Goal: Task Accomplishment & Management: Manage account settings

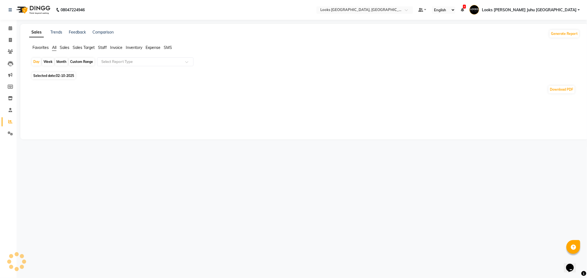
click at [103, 46] on span "Staff" at bounding box center [102, 47] width 9 height 5
click at [70, 75] on span "Selected date: 02-10-2025" at bounding box center [53, 72] width 43 height 7
select select "10"
select select "2025"
click at [65, 70] on span "Selected date: 02-10-2025" at bounding box center [53, 72] width 43 height 7
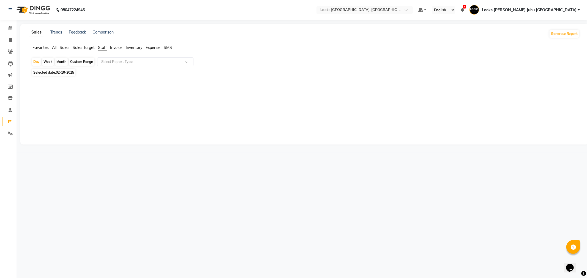
select select "10"
select select "2025"
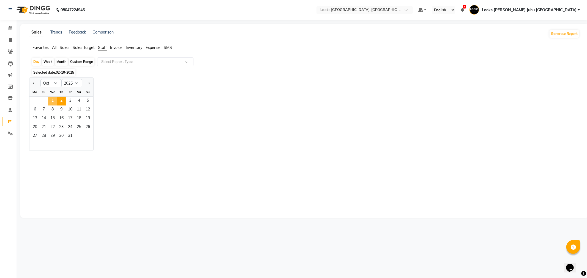
click at [53, 102] on span "1" at bounding box center [52, 101] width 9 height 9
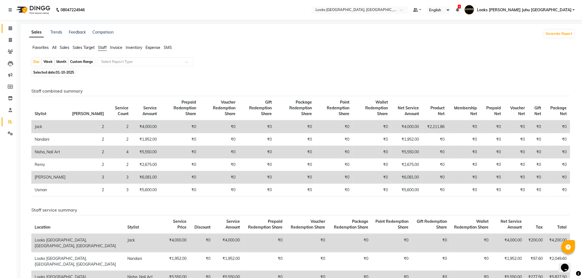
click at [6, 27] on span at bounding box center [11, 28] width 10 height 6
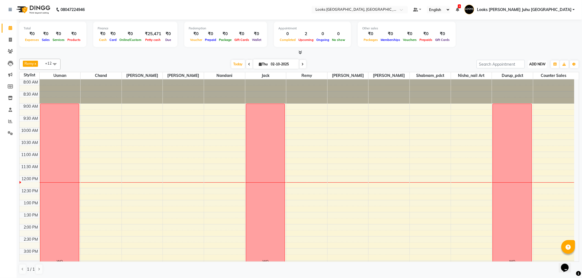
click at [537, 61] on button "ADD NEW Toggle Dropdown" at bounding box center [537, 65] width 19 height 8
click at [524, 81] on link "Add Invoice" at bounding box center [525, 81] width 43 height 7
select select "service"
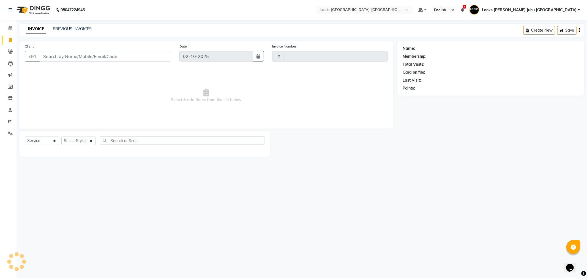
type input "2252"
select select "8270"
click at [169, 57] on input "Client" at bounding box center [106, 56] width 132 height 10
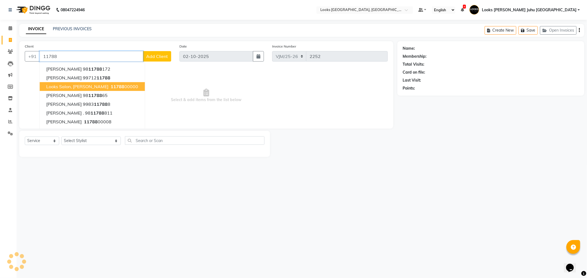
click at [99, 83] on button "Looks Salon, JW Juhu Marriott 11788 00000" at bounding box center [92, 86] width 105 height 9
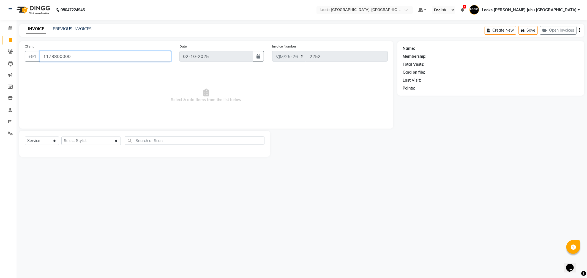
type input "1178800000"
click at [34, 143] on select "Select Service Product Membership Package Voucher Prepaid Gift Card" at bounding box center [42, 141] width 34 height 9
select select "1: Object"
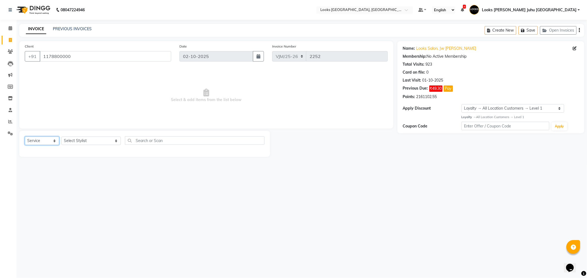
select select "P"
click at [25, 137] on select "Select Service Product Membership Package Voucher Prepaid Gift Card" at bounding box center [42, 141] width 34 height 9
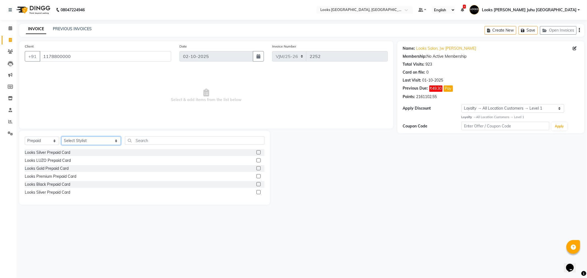
click at [78, 139] on select "Select Stylist Adil BHAGAYSHREE chand Chan_Mrg Counter Sales Deena Gohil DEEPAK…" at bounding box center [90, 141] width 59 height 9
select select "43917"
click at [61, 137] on select "Select Stylist Adil BHAGAYSHREE chand Chan_Mrg Counter Sales Deena Gohil DEEPAK…" at bounding box center [90, 141] width 59 height 9
click at [59, 168] on div "Looks Gold Prepaid Card" at bounding box center [47, 169] width 44 height 6
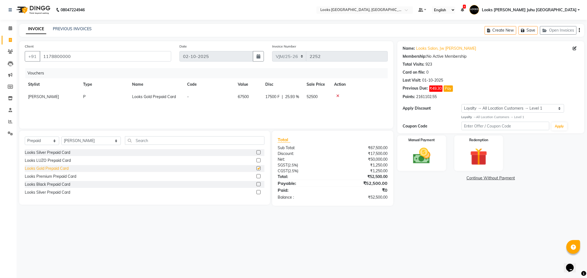
checkbox input "false"
click at [244, 98] on span "67500" at bounding box center [243, 96] width 11 height 5
select select "43917"
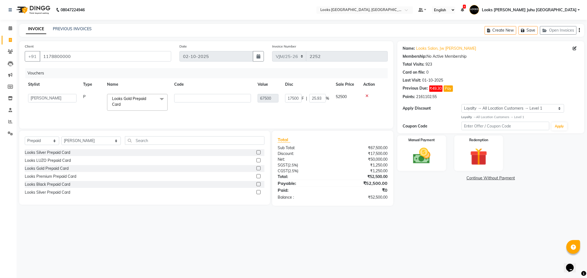
click at [317, 106] on td "17500 F | 25.93 %" at bounding box center [307, 102] width 51 height 23
click at [214, 100] on input "text" at bounding box center [212, 98] width 77 height 9
click at [387, 213] on main "INVOICE PREVIOUS INVOICES Create New Save Open Invoices Client +91 1178800000 D…" at bounding box center [302, 119] width 570 height 190
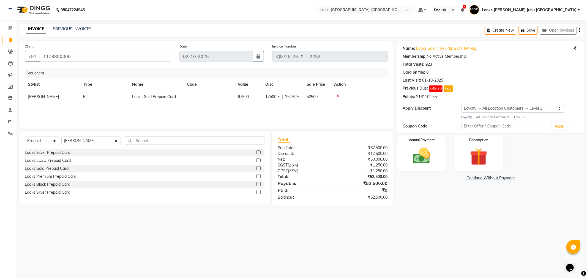
click at [269, 97] on span "17500 F" at bounding box center [272, 97] width 14 height 6
select select "43917"
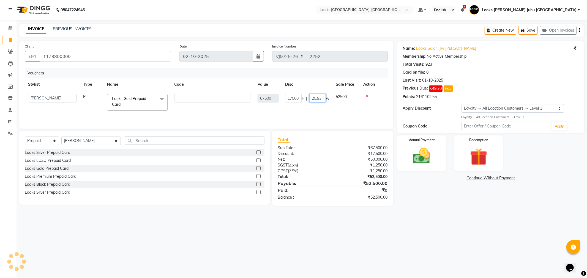
click at [318, 97] on input "25.93" at bounding box center [317, 98] width 17 height 9
click at [317, 97] on input "25.93" at bounding box center [317, 98] width 17 height 9
click at [319, 95] on input "2.93" at bounding box center [317, 98] width 17 height 9
type input "2"
type input "100"
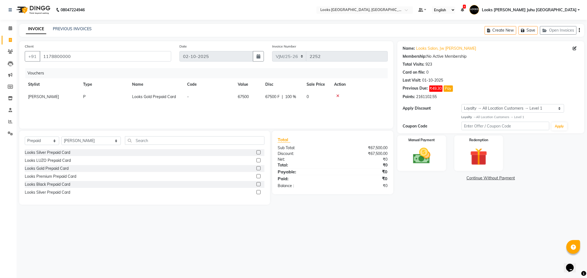
click at [412, 246] on div "08047224946 Select Location × Looks Juhu Marriott, Mumbai, Mumbai Default Panel…" at bounding box center [293, 139] width 587 height 278
click at [336, 96] on icon at bounding box center [337, 96] width 3 height 4
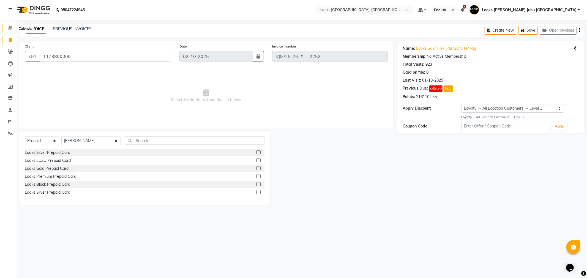
click at [6, 29] on span at bounding box center [11, 28] width 10 height 6
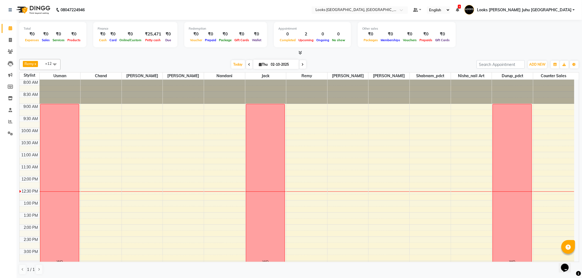
click at [301, 51] on icon at bounding box center [301, 53] width 4 height 4
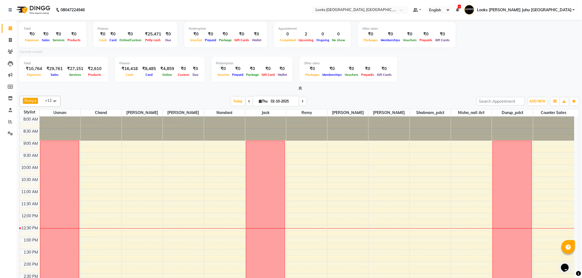
click at [300, 89] on icon at bounding box center [301, 88] width 4 height 4
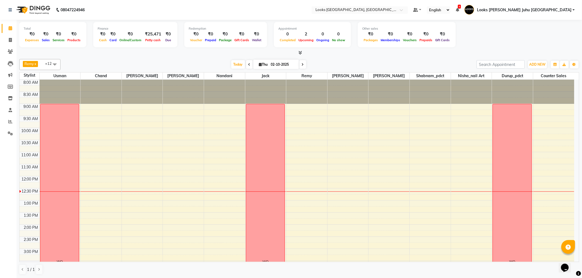
click at [300, 52] on icon at bounding box center [301, 53] width 4 height 4
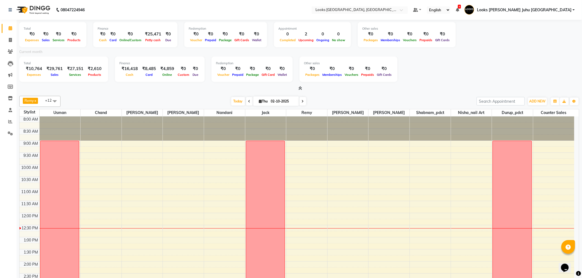
click at [302, 87] on div at bounding box center [299, 89] width 560 height 6
click at [302, 88] on div at bounding box center [299, 89] width 560 height 6
click at [301, 88] on icon at bounding box center [301, 88] width 4 height 4
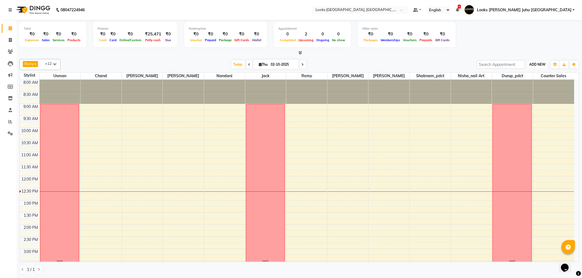
click at [531, 64] on span "ADD NEW" at bounding box center [538, 64] width 16 height 4
click at [524, 84] on link "Add Invoice" at bounding box center [525, 81] width 43 height 7
select select "service"
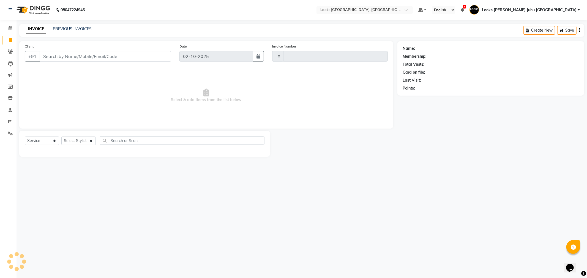
type input "2252"
select select "8270"
click at [152, 58] on input "Client" at bounding box center [106, 56] width 132 height 10
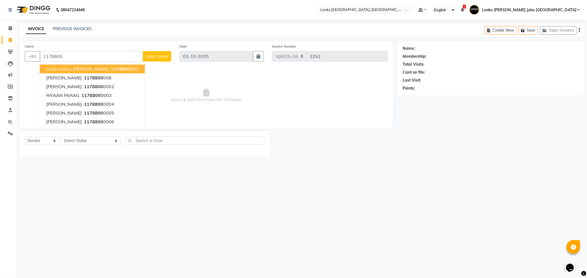
click at [112, 67] on span "1178800" at bounding box center [120, 69] width 19 height 6
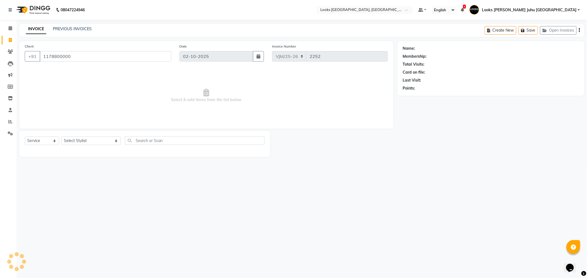
type input "1178800000"
select select "1: Object"
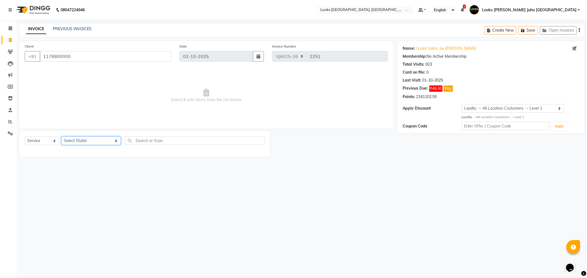
click at [78, 141] on select "Select Stylist Adil BHAGAYSHREE chand Chan_Mrg Counter Sales Deena Gohil DEEPAK…" at bounding box center [90, 141] width 59 height 9
select select "84122"
click at [61, 137] on select "Select Stylist Adil BHAGAYSHREE chand Chan_Mrg Counter Sales Deena Gohil DEEPAK…" at bounding box center [90, 141] width 59 height 9
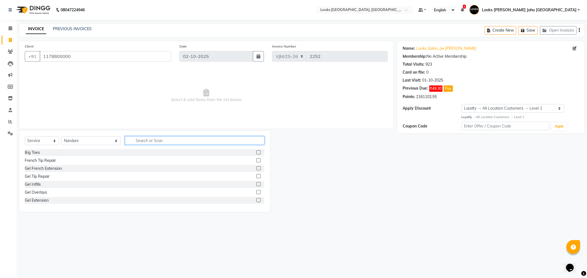
click at [132, 143] on input "text" at bounding box center [194, 140] width 139 height 9
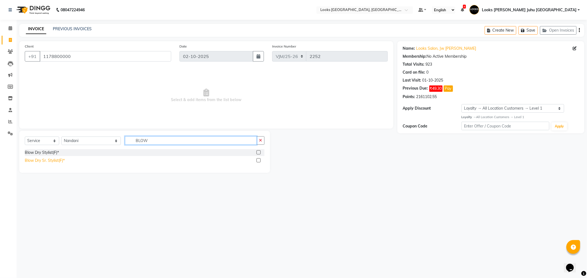
type input "BLOW"
click at [57, 158] on div "Blow Dry Sr. Stylist(F)*" at bounding box center [45, 161] width 40 height 6
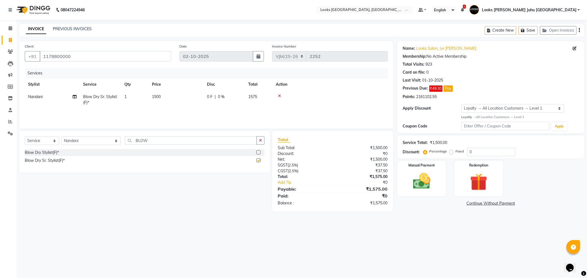
checkbox input "false"
click at [182, 102] on td "1500" at bounding box center [176, 100] width 55 height 18
select select "84122"
click at [197, 98] on input "1500" at bounding box center [202, 98] width 48 height 9
type input "1"
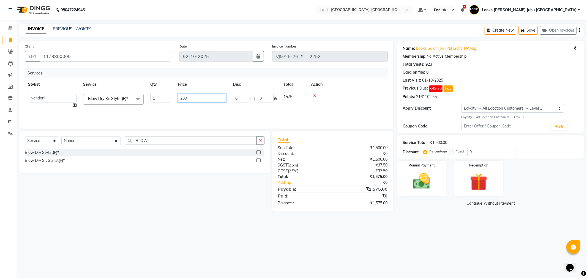
type input "2000"
drag, startPoint x: 169, startPoint y: 191, endPoint x: 105, endPoint y: 55, distance: 150.2
click at [169, 191] on div "Select Service Product Membership Package Voucher Prepaid Gift Card Select Styl…" at bounding box center [142, 171] width 255 height 81
click at [96, 61] on div "Client +91 1178800000" at bounding box center [98, 54] width 155 height 23
click at [98, 58] on input "1178800000" at bounding box center [106, 56] width 132 height 10
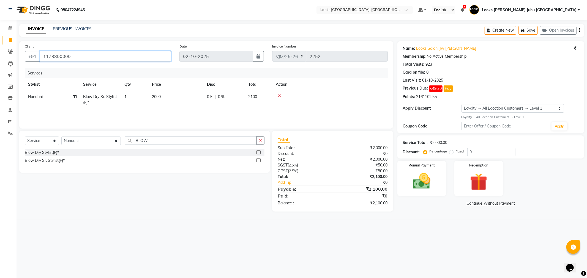
click at [98, 57] on input "1178800000" at bounding box center [106, 56] width 132 height 10
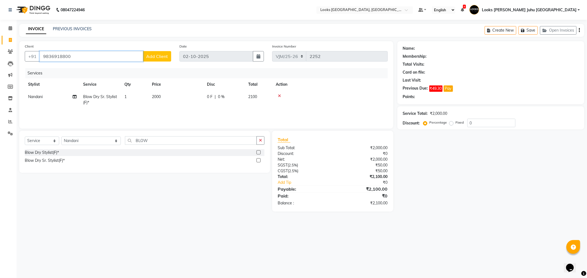
click at [120, 51] on input "9836918800" at bounding box center [91, 56] width 103 height 10
type input "9836918800"
click at [119, 50] on div "Client +91 9836918800 Add Client" at bounding box center [98, 54] width 155 height 23
click at [118, 56] on input "9836918800" at bounding box center [91, 56] width 103 height 10
click at [118, 55] on input "9836918800" at bounding box center [91, 56] width 103 height 10
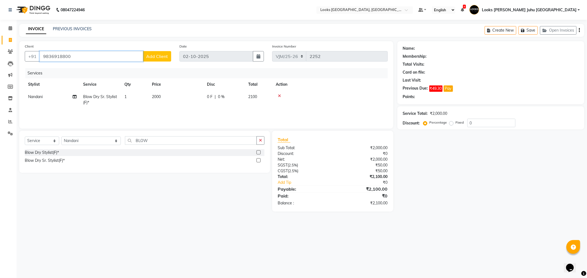
drag, startPoint x: 118, startPoint y: 55, endPoint x: 100, endPoint y: 59, distance: 18.5
click at [100, 59] on input "9836918800" at bounding box center [91, 56] width 103 height 10
click at [160, 59] on span "Add Client" at bounding box center [157, 57] width 22 height 6
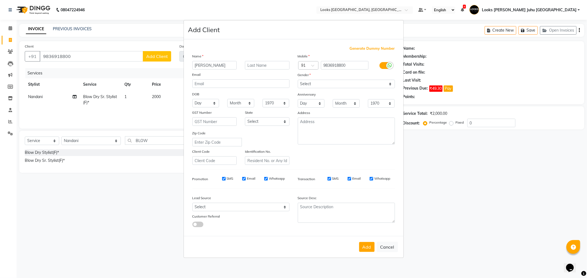
type input "SRABANI"
click at [250, 61] on input "text" at bounding box center [267, 65] width 45 height 9
type input "MAZUMDER"
click at [320, 84] on select "Select Male Female Other Prefer Not To Say" at bounding box center [346, 84] width 97 height 9
select select "female"
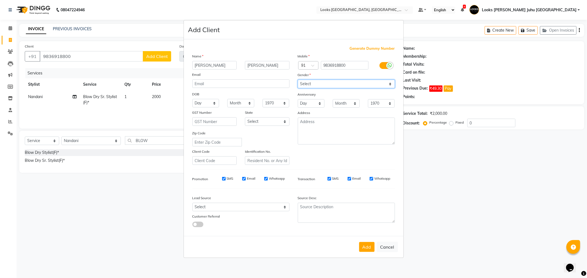
click at [298, 80] on select "Select Male Female Other Prefer Not To Say" at bounding box center [346, 84] width 97 height 9
click at [361, 246] on button "Add" at bounding box center [366, 247] width 15 height 10
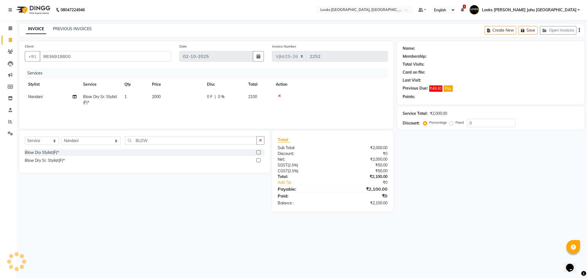
select select
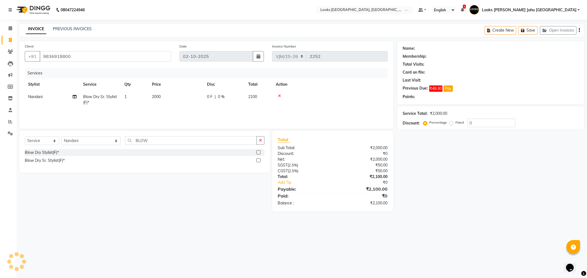
select select
checkbox input "false"
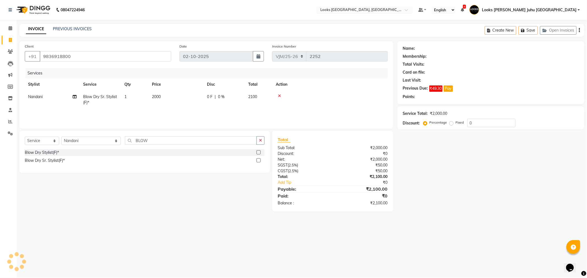
checkbox input "false"
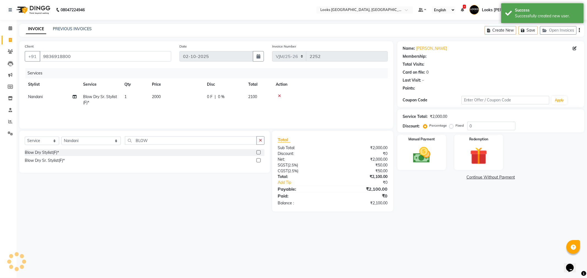
select select "1: Object"
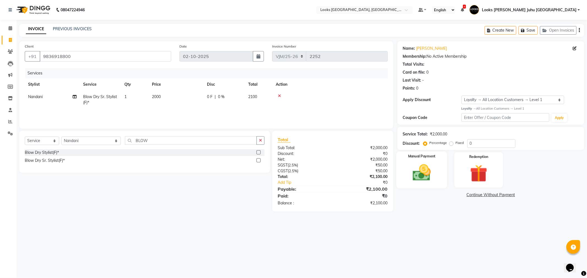
click at [419, 175] on img at bounding box center [421, 173] width 29 height 21
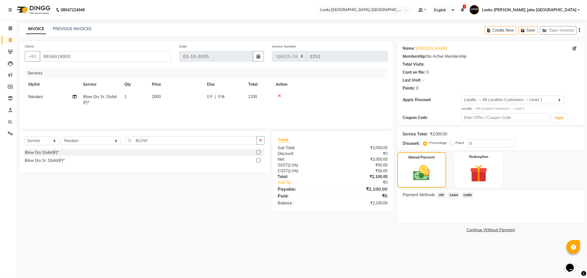
click at [444, 195] on span "UPI" at bounding box center [441, 195] width 9 height 6
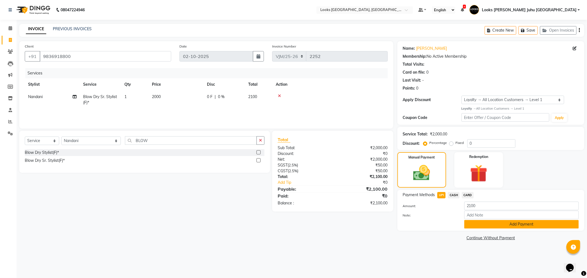
click at [485, 225] on button "Add Payment" at bounding box center [521, 224] width 114 height 9
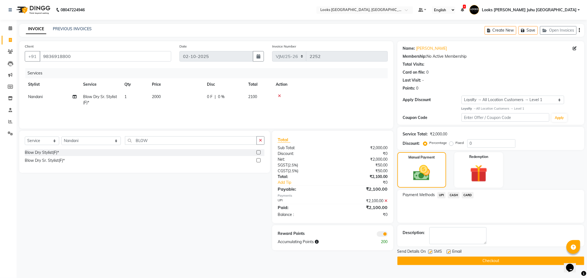
click at [492, 260] on button "Checkout" at bounding box center [490, 261] width 187 height 9
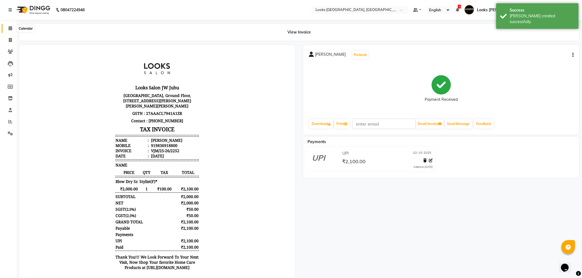
click at [11, 26] on span at bounding box center [11, 28] width 10 height 6
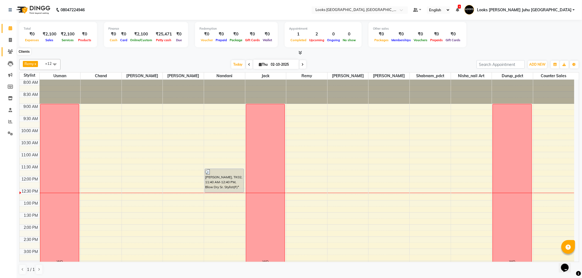
click at [8, 52] on icon at bounding box center [10, 52] width 5 height 4
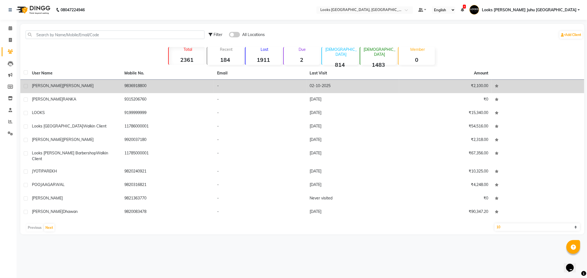
click at [63, 87] on span "MAZUMDER" at bounding box center [78, 85] width 31 height 5
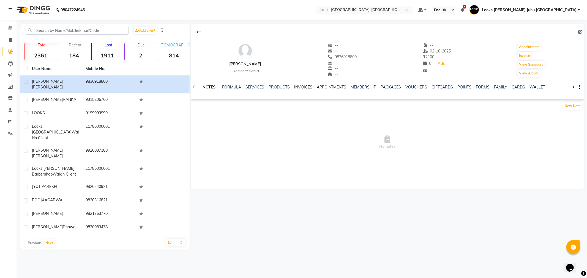
click at [298, 86] on link "INVOICES" at bounding box center [303, 87] width 18 height 5
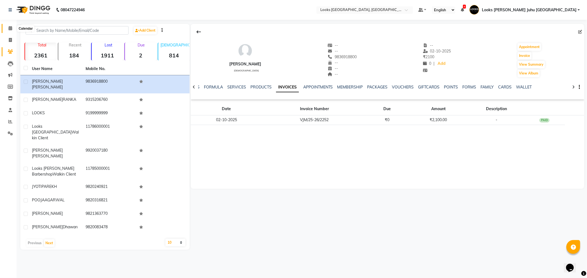
click at [11, 27] on icon at bounding box center [11, 28] width 4 height 4
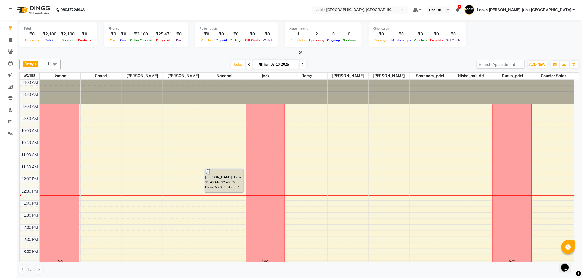
scroll to position [0, 0]
click at [12, 120] on span at bounding box center [11, 122] width 10 height 6
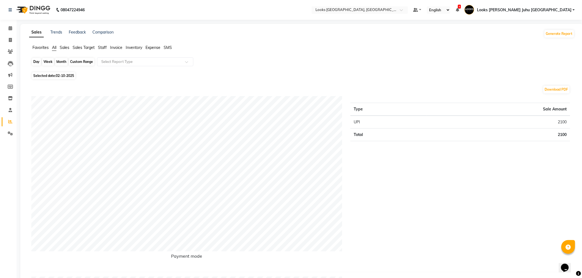
click at [37, 62] on div "Day" at bounding box center [36, 62] width 9 height 8
select select "10"
select select "2025"
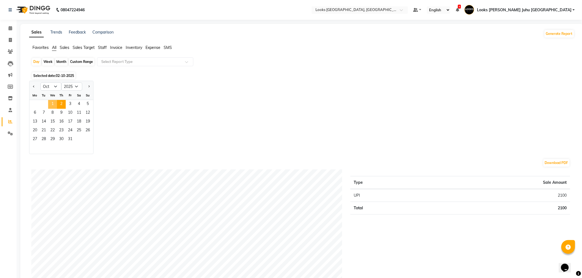
click at [53, 107] on span "1" at bounding box center [52, 104] width 9 height 9
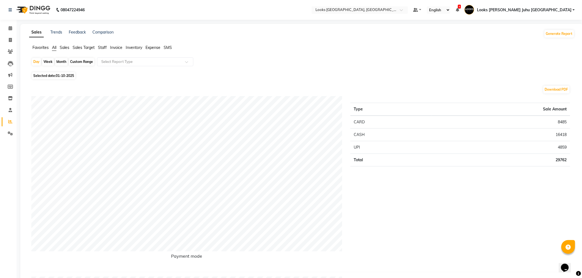
click at [102, 47] on span "Staff" at bounding box center [102, 47] width 9 height 5
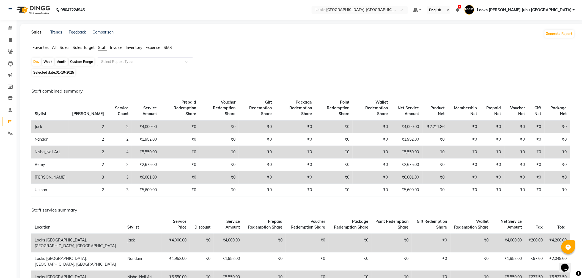
click at [132, 147] on td "₹5,550.00" at bounding box center [146, 152] width 28 height 13
click at [118, 45] on span "Invoice" at bounding box center [116, 47] width 12 height 5
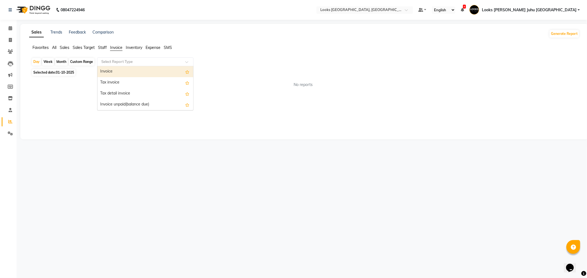
click at [162, 62] on input "text" at bounding box center [139, 62] width 79 height 6
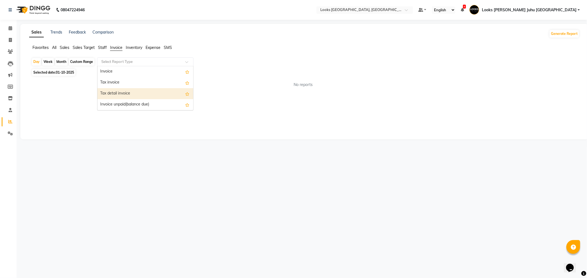
click at [130, 92] on div "Tax detail invoice" at bounding box center [145, 93] width 96 height 11
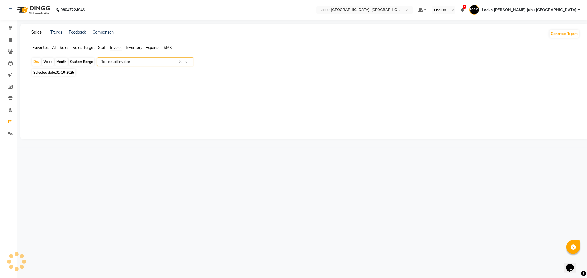
select select "full_report"
select select "pdf"
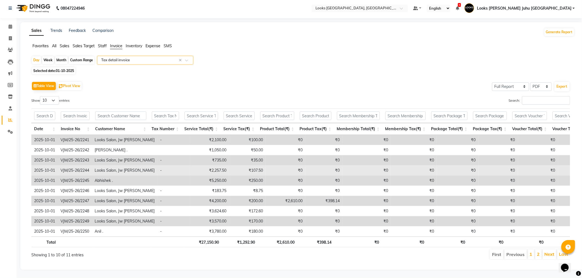
scroll to position [11, 0]
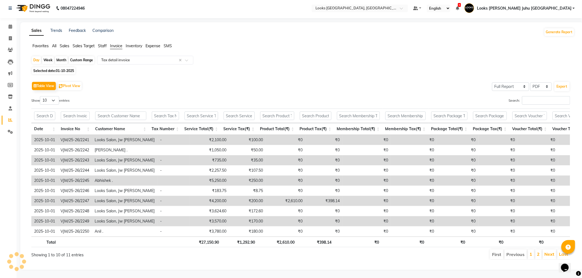
click at [100, 43] on span "Staff" at bounding box center [102, 45] width 9 height 5
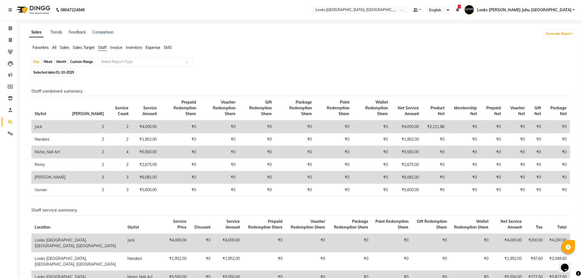
click at [65, 48] on span "Sales" at bounding box center [65, 47] width 10 height 5
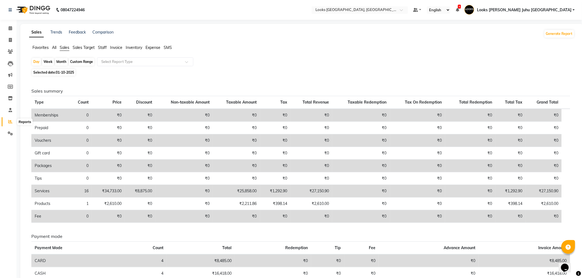
click at [8, 121] on icon at bounding box center [10, 122] width 4 height 4
click at [100, 47] on span "Staff" at bounding box center [102, 47] width 9 height 5
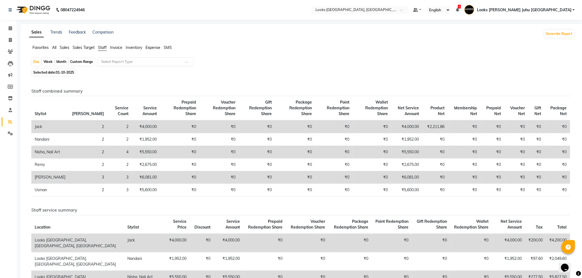
click at [155, 63] on input "text" at bounding box center [139, 62] width 79 height 6
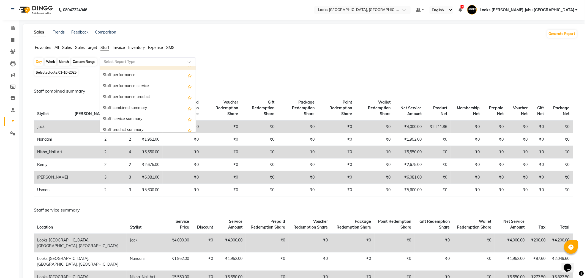
scroll to position [92, 0]
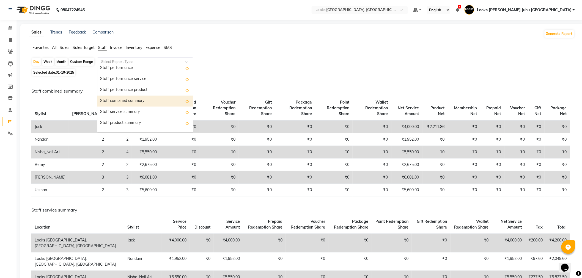
click at [142, 103] on div "Staff combined summary" at bounding box center [145, 101] width 96 height 11
select select "full_report"
select select "pdf"
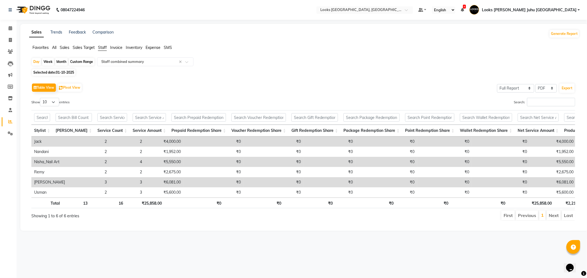
click at [68, 160] on td "2" at bounding box center [89, 162] width 42 height 10
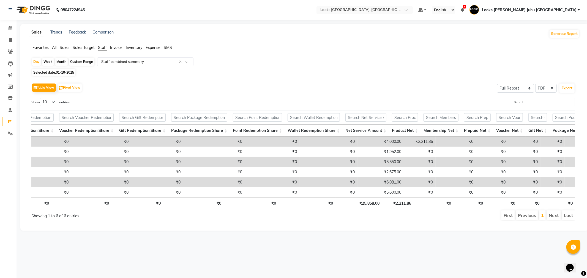
scroll to position [0, 0]
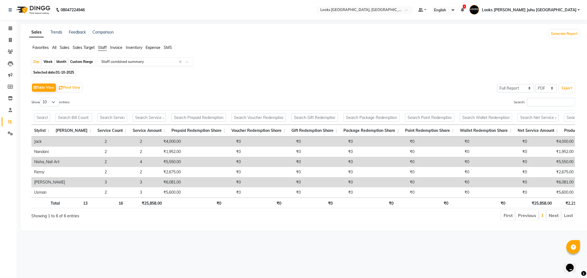
click at [141, 62] on input "text" at bounding box center [139, 62] width 79 height 6
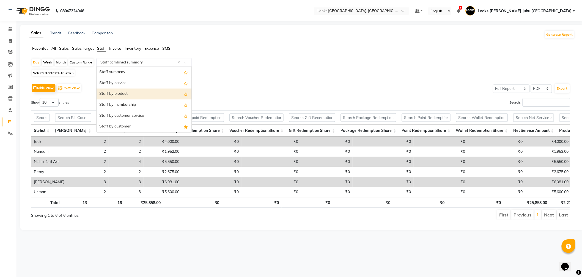
scroll to position [31, 0]
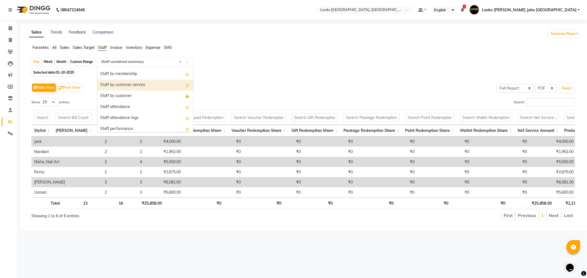
click at [135, 85] on div "Staff by customer service" at bounding box center [145, 85] width 96 height 11
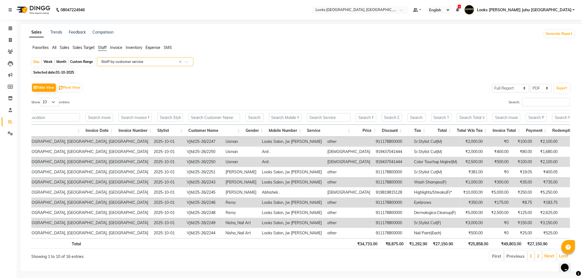
scroll to position [0, 25]
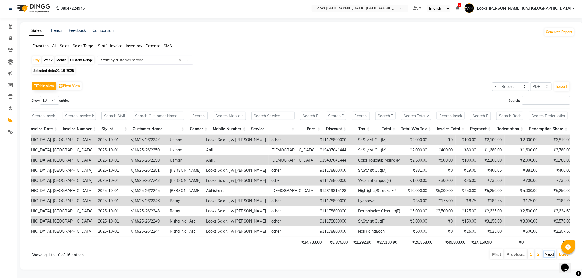
click at [548, 252] on link "Next" at bounding box center [550, 255] width 10 height 6
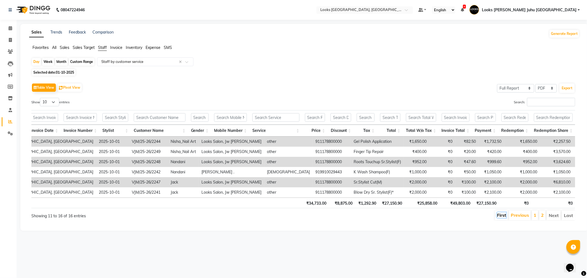
click at [502, 218] on link "First" at bounding box center [501, 216] width 9 height 6
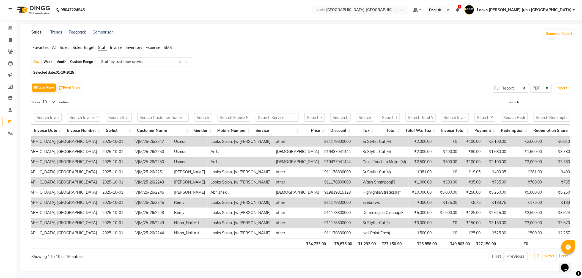
click at [128, 61] on input "text" at bounding box center [139, 62] width 79 height 6
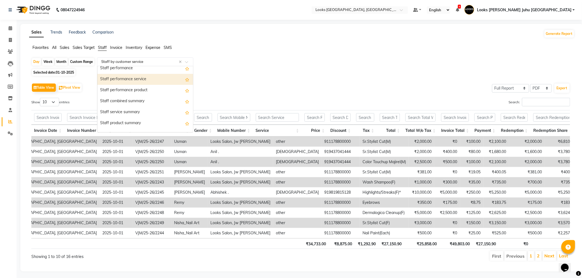
scroll to position [92, 0]
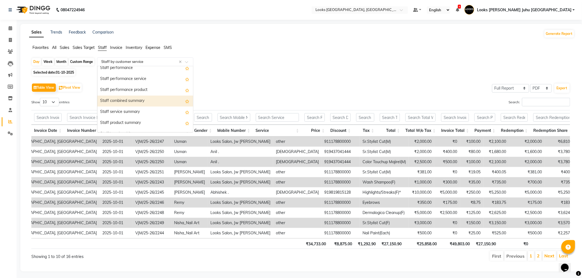
click at [144, 100] on div "Staff combined summary" at bounding box center [145, 101] width 96 height 11
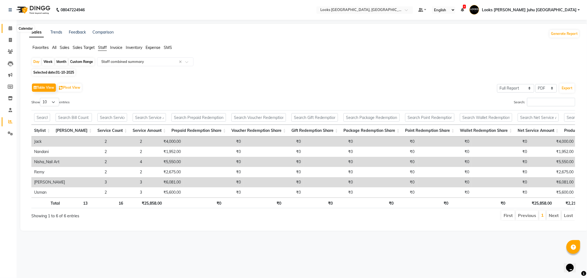
click at [14, 27] on span at bounding box center [11, 28] width 10 height 6
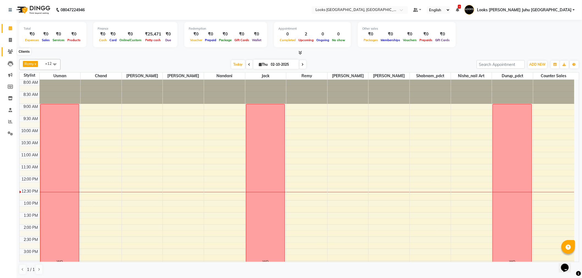
drag, startPoint x: 10, startPoint y: 51, endPoint x: 20, endPoint y: 51, distance: 10.5
click at [10, 51] on icon at bounding box center [10, 52] width 5 height 4
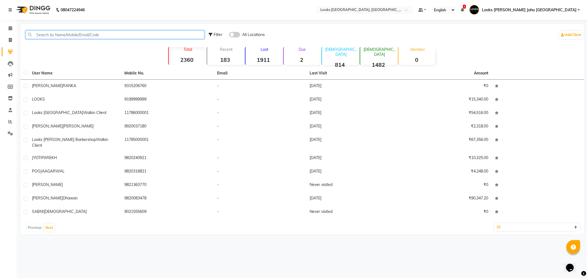
click at [61, 34] on input "text" at bounding box center [115, 35] width 179 height 9
paste input "9836918800"
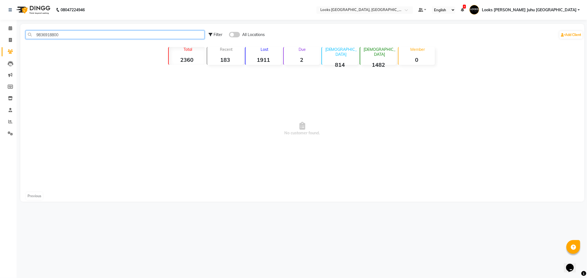
type input "9836918800"
click at [10, 28] on icon at bounding box center [11, 28] width 4 height 4
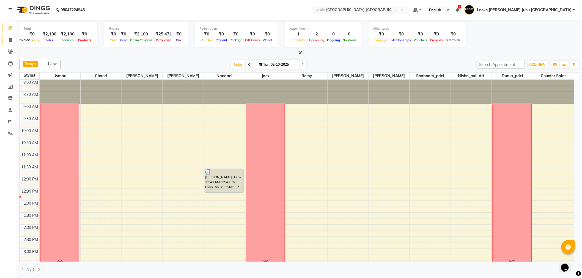
click at [10, 37] on span at bounding box center [11, 40] width 10 height 6
select select "service"
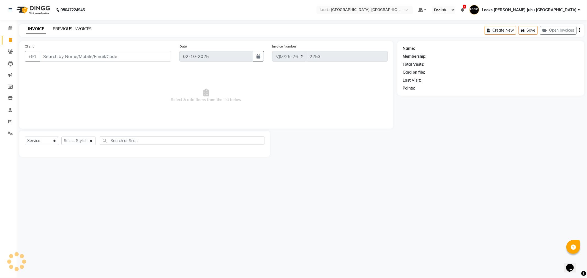
click at [75, 26] on link "PREVIOUS INVOICES" at bounding box center [72, 28] width 39 height 5
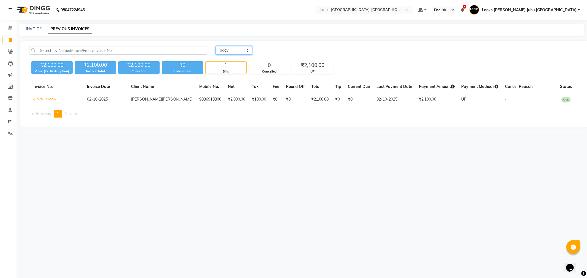
click at [237, 48] on select "Today Yesterday Custom Range" at bounding box center [233, 50] width 37 height 9
select select "yesterday"
click at [215, 46] on select "Today Yesterday Custom Range" at bounding box center [233, 50] width 37 height 9
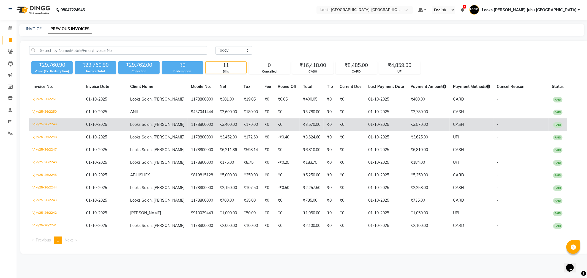
click at [54, 125] on td "VJM/25-26/2249" at bounding box center [56, 125] width 54 height 13
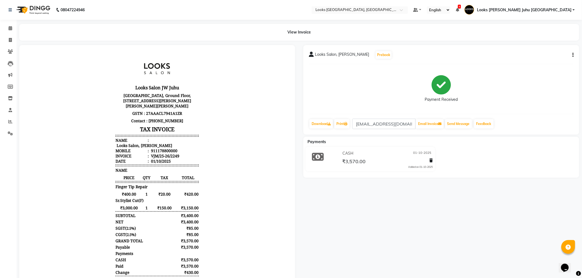
click at [574, 55] on icon "button" at bounding box center [573, 55] width 1 height 0
click at [542, 61] on div "Edit Item Staff" at bounding box center [546, 58] width 38 height 7
select select
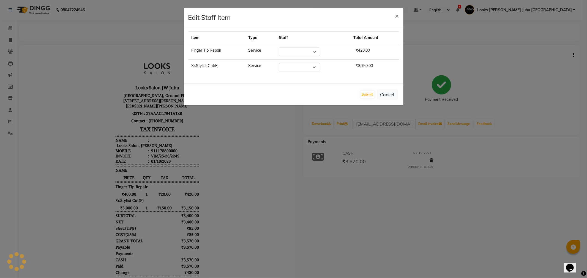
select select "85379"
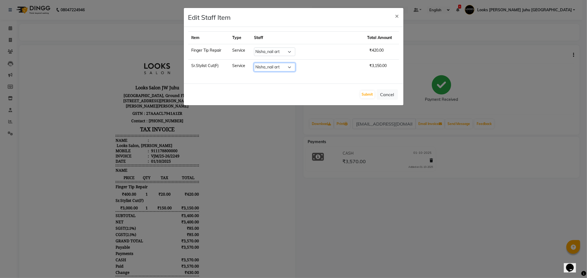
click at [295, 66] on select "Select [PERSON_NAME] [PERSON_NAME] Chan_Mrg Counter Sales [PERSON_NAME] DEEPAK …" at bounding box center [274, 67] width 41 height 9
select select "23386"
click at [269, 63] on select "Select [PERSON_NAME] [PERSON_NAME] Chan_Mrg Counter Sales [PERSON_NAME] DEEPAK …" at bounding box center [274, 67] width 41 height 9
click at [355, 95] on div "Submit Cancel" at bounding box center [294, 95] width 220 height 22
click at [370, 95] on button "Submit" at bounding box center [367, 95] width 14 height 8
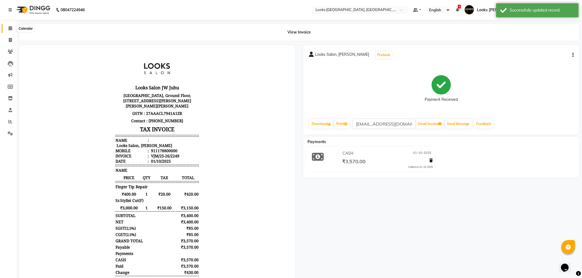
click at [7, 31] on span at bounding box center [11, 28] width 10 height 6
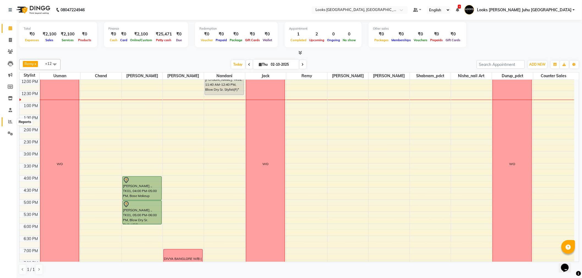
click at [10, 120] on icon at bounding box center [10, 122] width 4 height 4
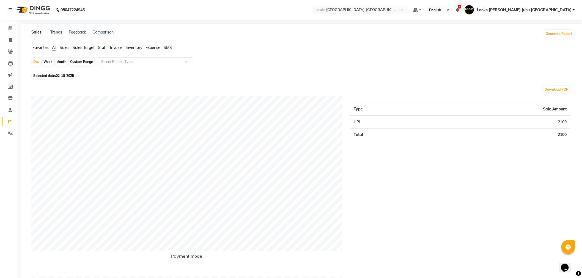
click at [102, 47] on span "Staff" at bounding box center [102, 47] width 9 height 5
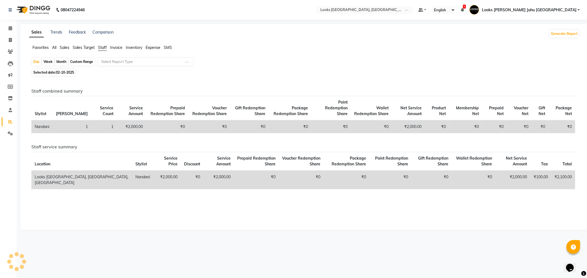
drag, startPoint x: 187, startPoint y: 62, endPoint x: 187, endPoint y: 65, distance: 3.4
click at [187, 63] on span at bounding box center [188, 64] width 7 height 6
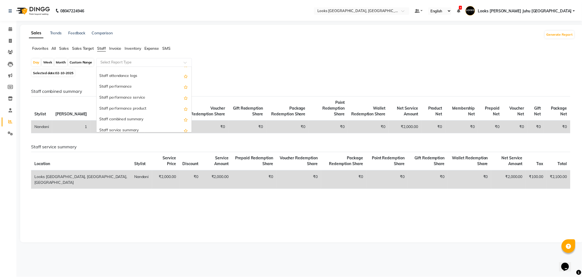
scroll to position [86, 0]
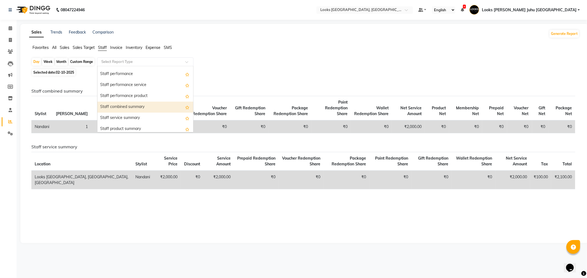
click at [139, 106] on div "Staff combined summary" at bounding box center [145, 107] width 96 height 11
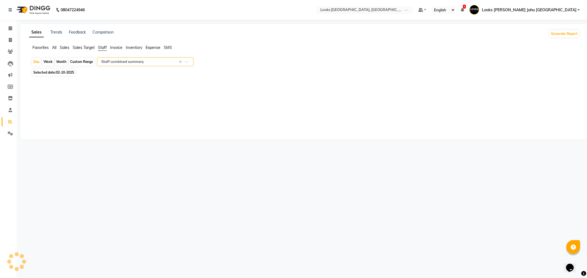
select select "full_report"
select select "pdf"
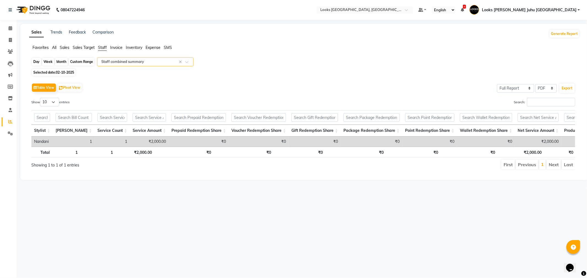
click at [40, 61] on div "Day" at bounding box center [36, 62] width 9 height 8
select select "10"
select select "2025"
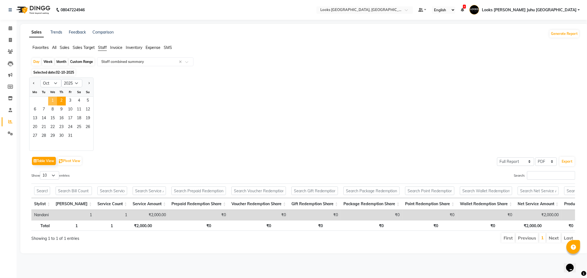
click at [54, 99] on span "1" at bounding box center [52, 101] width 9 height 9
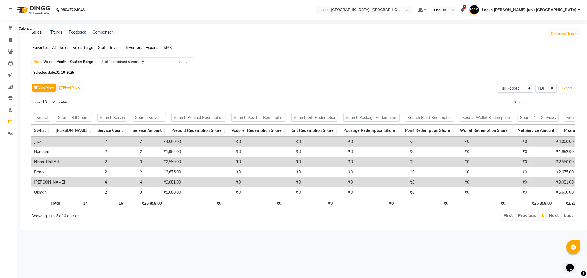
click at [10, 27] on icon at bounding box center [11, 28] width 4 height 4
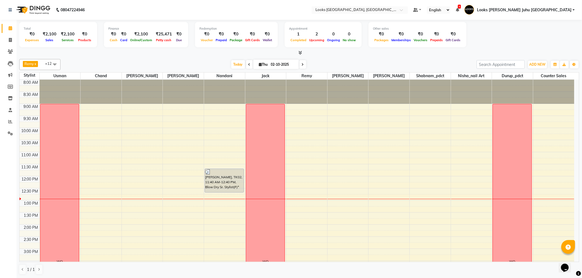
scroll to position [153, 0]
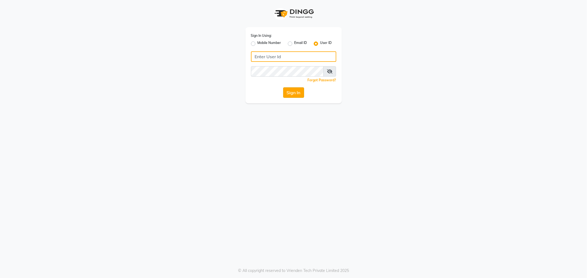
type input "e1788-10"
click at [294, 97] on button "Sign In" at bounding box center [293, 93] width 21 height 10
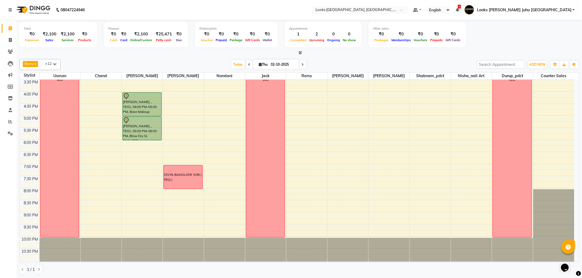
scroll to position [0, 0]
click at [299, 119] on div "8:00 AM 8:30 AM 9:00 AM 9:30 AM 10:00 AM 10:30 AM 11:00 AM 11:30 AM 12:00 PM 12…" at bounding box center [297, 79] width 555 height 363
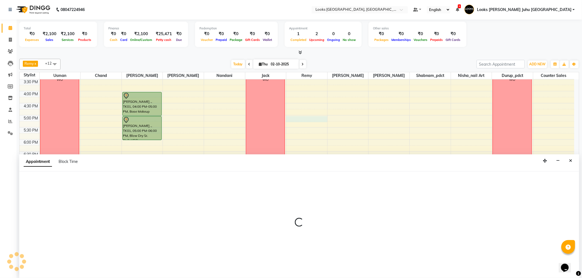
select select "57101"
select select "1020"
select select "tentative"
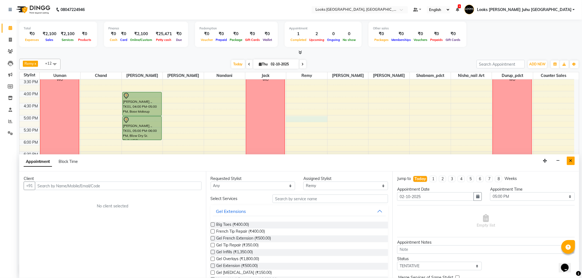
click at [568, 158] on button "Close" at bounding box center [571, 161] width 8 height 9
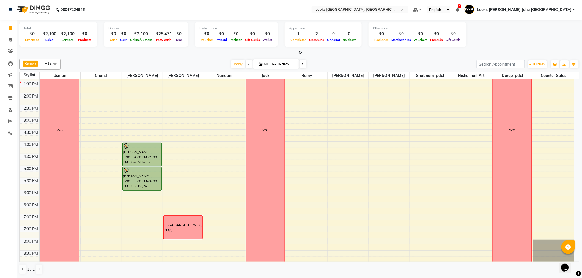
scroll to position [121, 0]
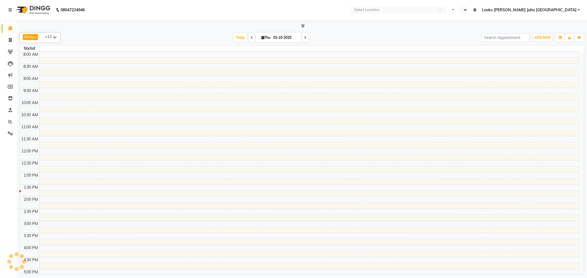
select select "en"
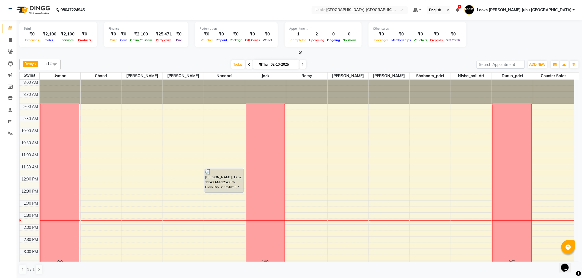
click at [359, 66] on div "Today Thu 02-10-2025" at bounding box center [268, 65] width 411 height 8
click at [538, 64] on span "ADD NEW" at bounding box center [538, 64] width 16 height 4
click at [519, 81] on link "Add Invoice" at bounding box center [525, 81] width 43 height 7
select select "service"
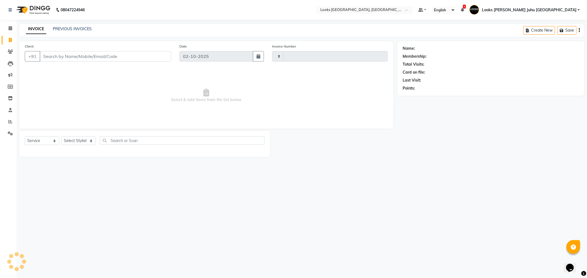
type input "2253"
select select "8270"
click at [141, 54] on input "Client" at bounding box center [106, 56] width 132 height 10
click at [138, 57] on input "Client" at bounding box center [106, 56] width 132 height 10
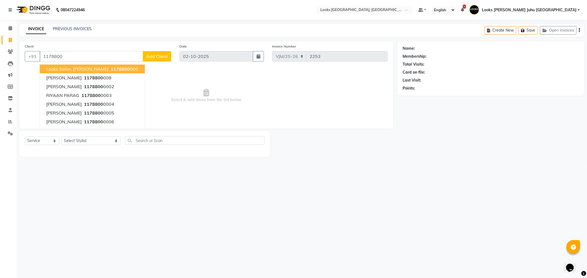
click at [89, 69] on span "Looks Salon, JW Juhu Marriott" at bounding box center [77, 69] width 62 height 6
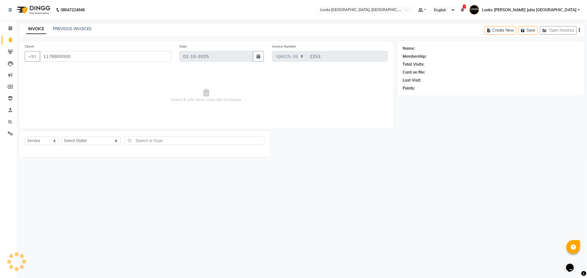
type input "1178800000"
select select "1: Object"
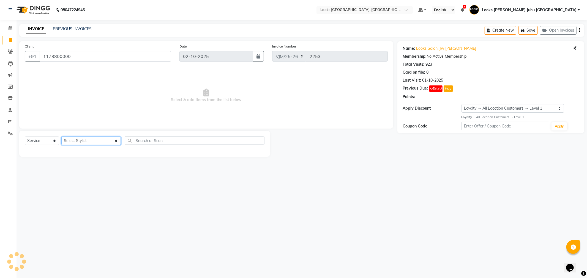
click at [96, 145] on select "Select Stylist Adil BHAGAYSHREE chand Chan_Mrg Counter Sales Deena Gohil DEEPAK…" at bounding box center [90, 141] width 59 height 9
select select "70571"
click at [61, 137] on select "Select Stylist Adil BHAGAYSHREE chand Chan_Mrg Counter Sales Deena Gohil DEEPAK…" at bounding box center [90, 141] width 59 height 9
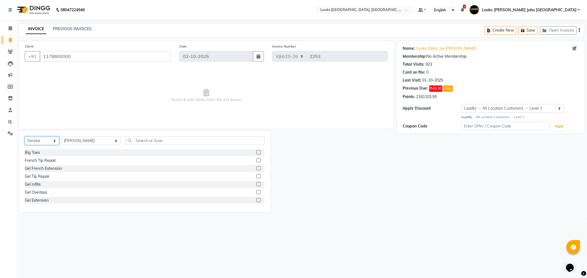
drag, startPoint x: 42, startPoint y: 141, endPoint x: 42, endPoint y: 145, distance: 3.9
click at [42, 141] on select "Select Service Product Membership Package Voucher Prepaid Gift Card" at bounding box center [42, 141] width 34 height 9
select select "product"
click at [25, 137] on select "Select Service Product Membership Package Voucher Prepaid Gift Card" at bounding box center [42, 141] width 34 height 9
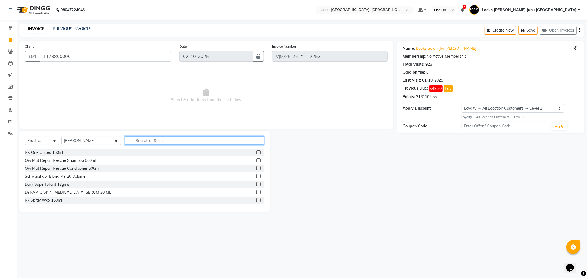
click at [150, 140] on input "text" at bounding box center [194, 140] width 139 height 9
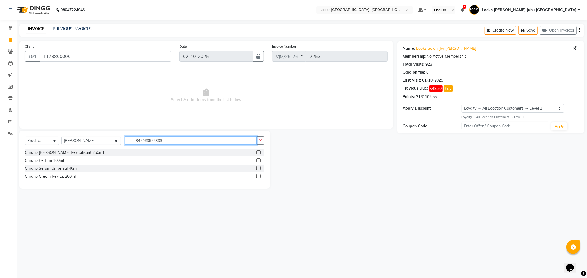
type input "3474636728336"
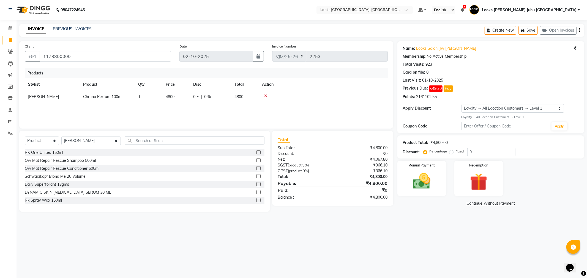
click at [188, 97] on td "4800" at bounding box center [176, 97] width 28 height 12
select select "70571"
click at [181, 96] on input "4800" at bounding box center [176, 98] width 21 height 9
type input "4"
type input "5100"
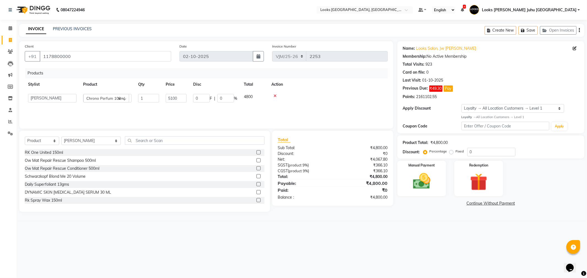
click at [166, 253] on div "08047224946 Select Location × Looks Juhu Marriott, Mumbai, Mumbai Default Panel…" at bounding box center [293, 139] width 587 height 278
click at [430, 171] on div "Manual Payment" at bounding box center [421, 178] width 51 height 37
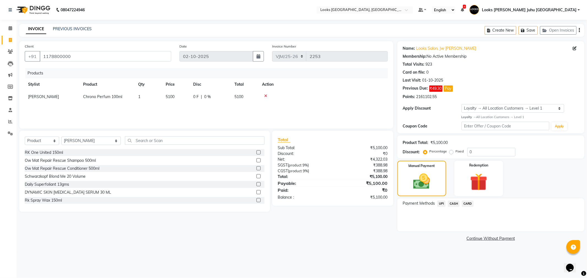
click at [471, 204] on span "CARD" at bounding box center [468, 204] width 12 height 6
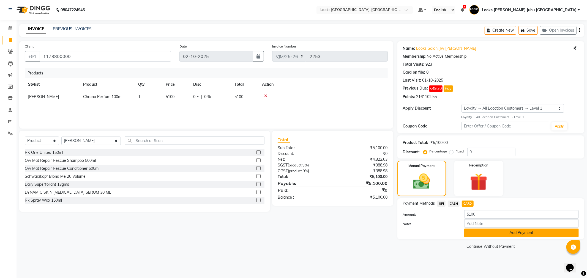
click at [480, 232] on button "Add Payment" at bounding box center [521, 233] width 114 height 9
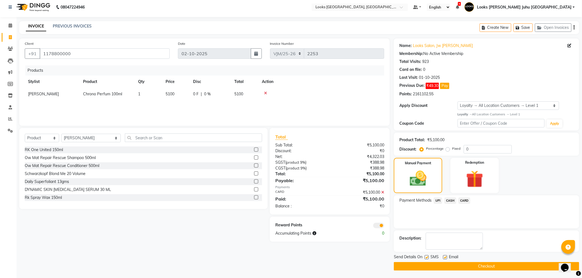
scroll to position [3, 0]
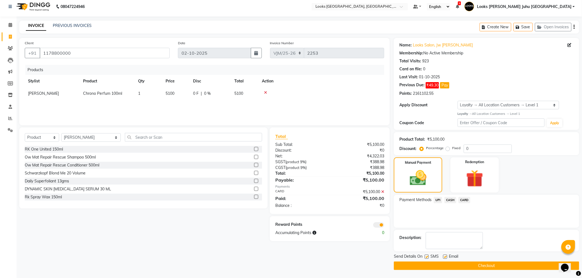
click at [493, 266] on button "Checkout" at bounding box center [486, 266] width 185 height 9
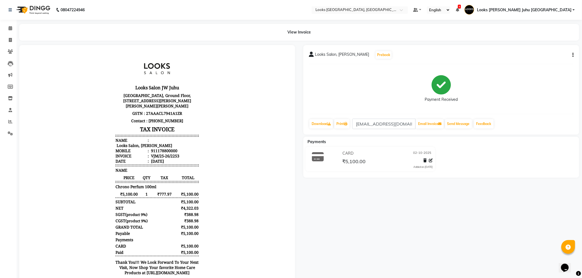
click at [0, 29] on li "Calendar" at bounding box center [8, 29] width 17 height 12
click at [9, 28] on icon at bounding box center [11, 28] width 4 height 4
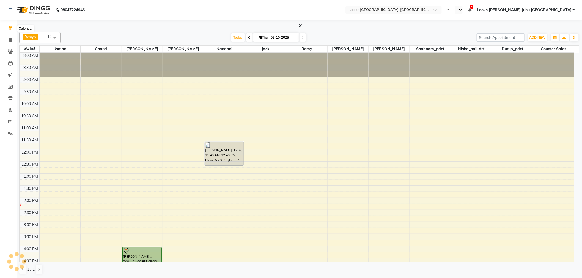
select select "en"
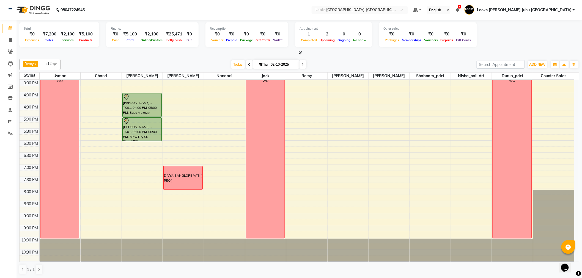
scroll to position [182, 0]
click at [237, 65] on span "Today" at bounding box center [238, 64] width 14 height 9
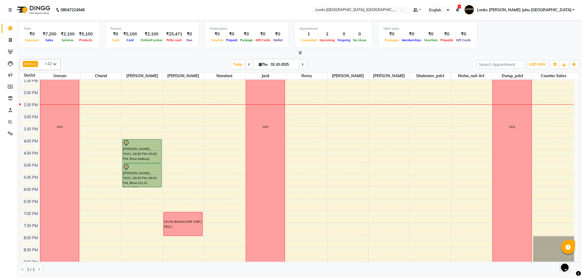
scroll to position [146, 0]
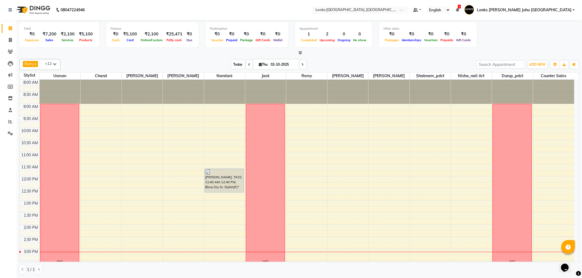
click at [238, 63] on span "Today" at bounding box center [238, 64] width 14 height 9
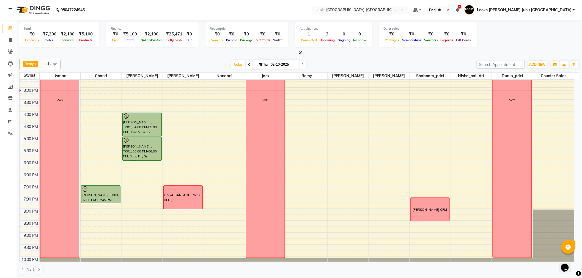
scroll to position [151, 0]
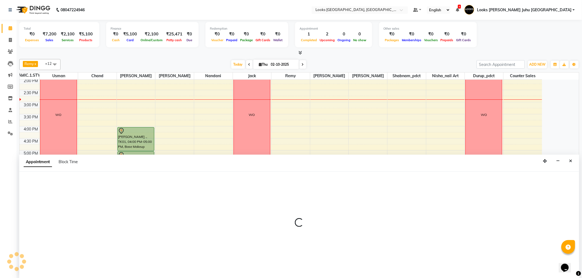
scroll to position [0, 0]
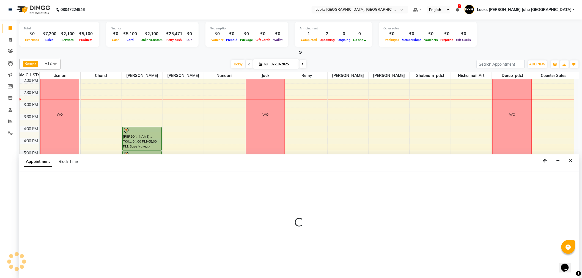
select select "65706"
select select "tentative"
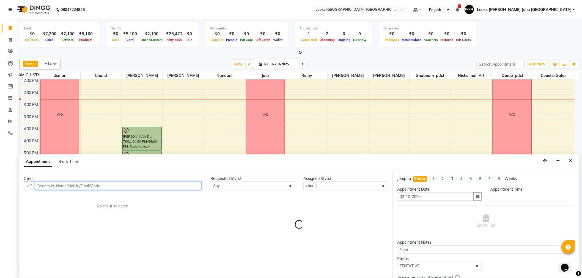
select select "1140"
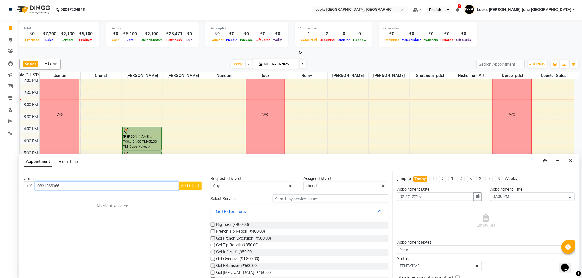
type input "9821366066"
click at [189, 188] on span "Add Client" at bounding box center [190, 186] width 18 height 5
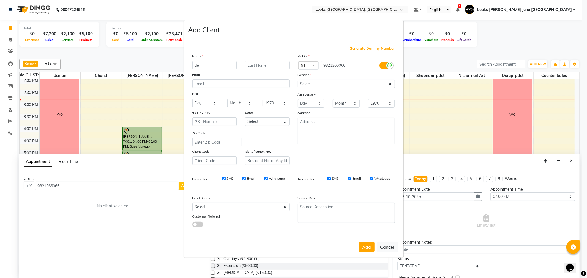
type input "d"
type input "DEVEN"
click at [253, 67] on input "text" at bounding box center [267, 65] width 45 height 9
type input "RAO"
click at [326, 85] on select "Select Male Female Other Prefer Not To Say" at bounding box center [346, 84] width 97 height 9
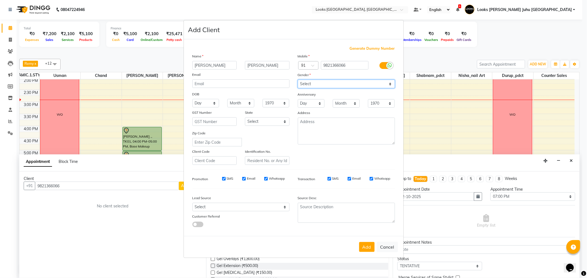
click at [298, 80] on select "Select Male Female Other Prefer Not To Say" at bounding box center [346, 84] width 97 height 9
drag, startPoint x: 322, startPoint y: 84, endPoint x: 322, endPoint y: 88, distance: 3.0
click at [322, 84] on select "Select Male Female Other Prefer Not To Say" at bounding box center [346, 84] width 97 height 9
select select "male"
click at [298, 80] on select "Select Male Female Other Prefer Not To Say" at bounding box center [346, 84] width 97 height 9
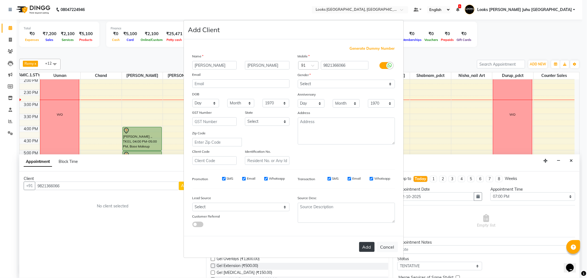
click at [365, 248] on button "Add" at bounding box center [366, 247] width 15 height 10
select select
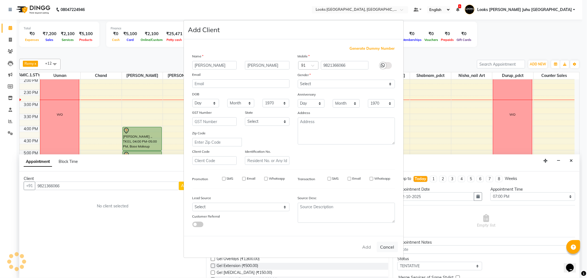
select select
checkbox input "false"
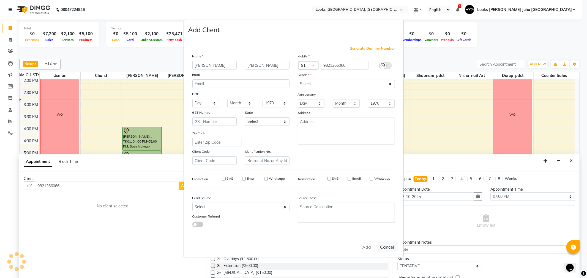
checkbox input "false"
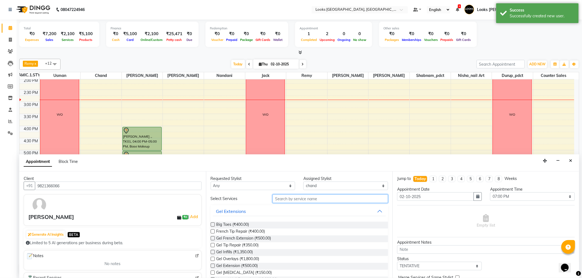
click at [318, 199] on input "text" at bounding box center [331, 199] width 116 height 9
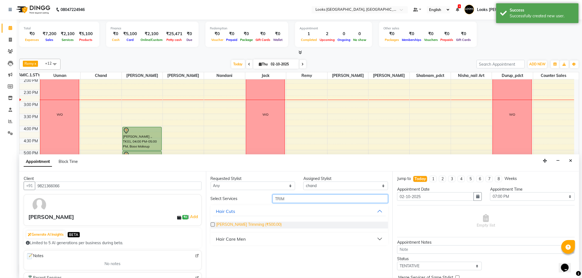
type input "TRIM"
click at [237, 225] on span "[PERSON_NAME] Trimming (₹500.00)" at bounding box center [249, 225] width 65 height 7
checkbox input "false"
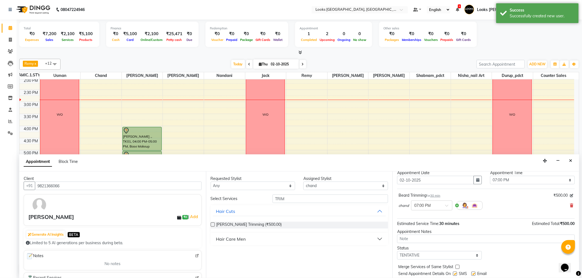
scroll to position [32, 0]
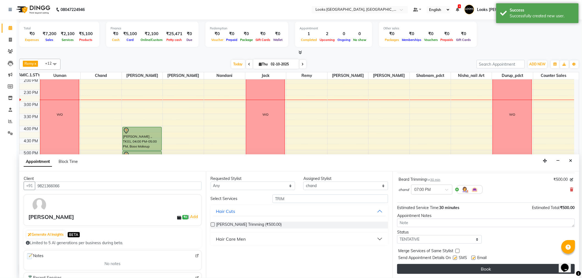
click at [474, 271] on button "Book" at bounding box center [486, 269] width 178 height 10
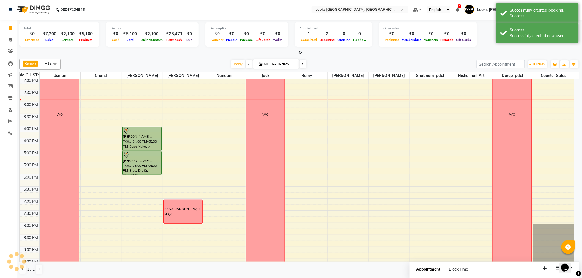
scroll to position [0, 0]
click at [98, 214] on div "DEVEN RAO, TK03, 07:00 PM-07:30 PM, Beard Trimming DEVEN RAO, TK03, 07:00 PM-07…" at bounding box center [101, 114] width 41 height 363
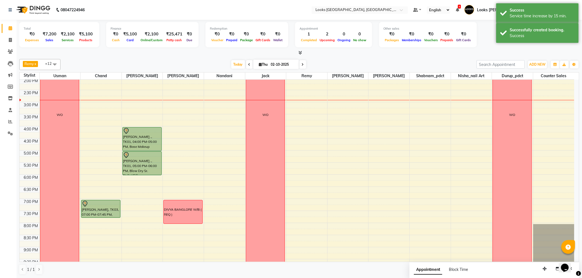
click at [422, 204] on div "8:00 AM 8:30 AM 9:00 AM 9:30 AM 10:00 AM 10:30 AM 11:00 AM 11:30 AM 12:00 PM 12…" at bounding box center [297, 114] width 555 height 363
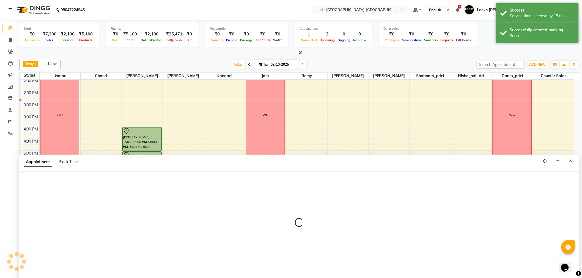
scroll to position [0, 0]
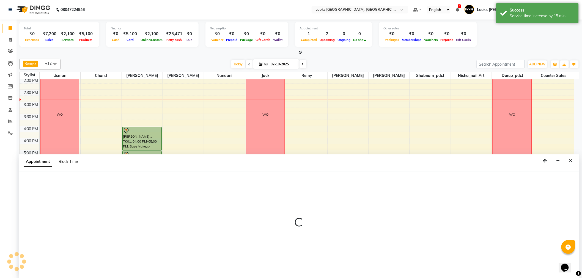
select select "45758"
select select "1140"
select select "tentative"
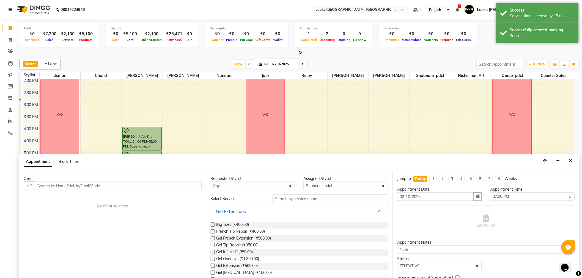
click at [72, 162] on span "Block Time" at bounding box center [68, 161] width 19 height 5
select select "45758"
select select "1140"
select select "1155"
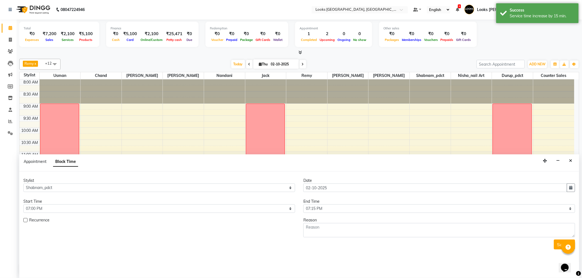
scroll to position [146, 0]
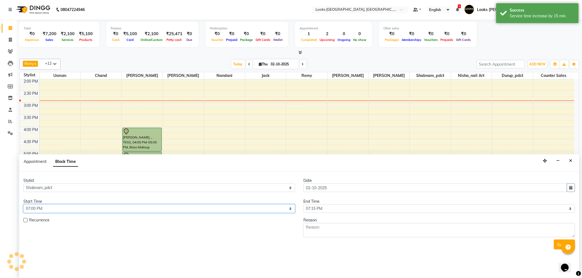
click at [122, 211] on select "Select 09:00 AM 09:15 AM 09:30 AM 09:45 AM 10:00 AM 10:15 AM 10:30 AM 10:45 AM …" at bounding box center [159, 209] width 272 height 9
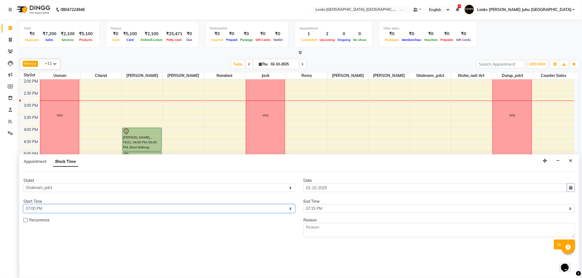
select select "1170"
click at [23, 205] on select "Select 09:00 AM 09:15 AM 09:30 AM 09:45 AM 10:00 AM 10:15 AM 10:30 AM 10:45 AM …" at bounding box center [159, 209] width 272 height 9
click at [311, 207] on select "Select 09:00 AM 09:15 AM 09:30 AM 09:45 AM 10:00 AM 10:15 AM 10:30 AM 10:45 AM …" at bounding box center [440, 209] width 272 height 9
click at [318, 210] on select "Select 09:00 AM 09:15 AM 09:30 AM 09:45 AM 10:00 AM 10:15 AM 10:30 AM 10:45 AM …" at bounding box center [440, 209] width 272 height 9
select select "1230"
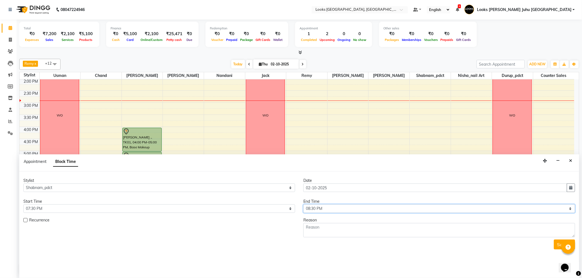
click at [304, 205] on select "Select 09:00 AM 09:15 AM 09:30 AM 09:45 AM 10:00 AM 10:15 AM 10:30 AM 10:45 AM …" at bounding box center [440, 209] width 272 height 9
click at [326, 234] on textarea at bounding box center [440, 230] width 272 height 14
type textarea "[PERSON_NAME] CFM"
click at [558, 244] on button "Submit" at bounding box center [564, 245] width 21 height 10
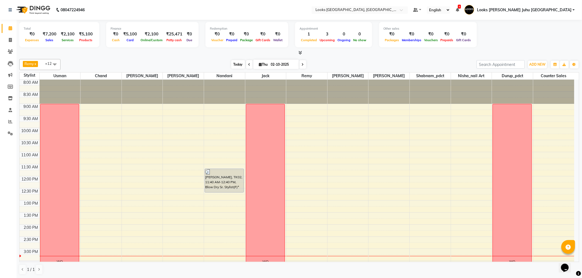
click at [240, 62] on span "Today" at bounding box center [238, 64] width 14 height 9
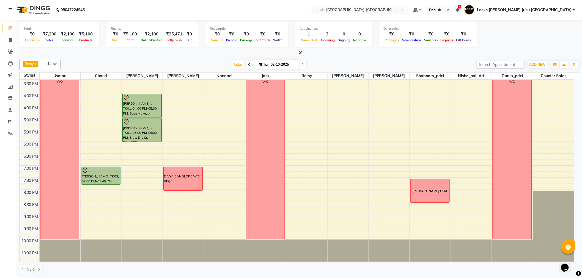
scroll to position [182, 0]
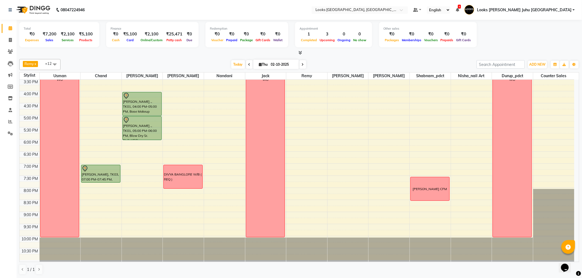
drag, startPoint x: 218, startPoint y: 108, endPoint x: 227, endPoint y: 256, distance: 147.7
click at [227, 256] on div "8:00 AM 8:30 AM 9:00 AM 9:30 AM 10:00 AM 10:30 AM 11:00 AM 11:30 AM 12:00 PM 12…" at bounding box center [297, 79] width 555 height 363
drag, startPoint x: 306, startPoint y: 106, endPoint x: 313, endPoint y: 259, distance: 153.2
click at [315, 260] on div "8:00 AM 8:30 AM 9:00 AM 9:30 AM 10:00 AM 10:30 AM 11:00 AM 11:30 AM 12:00 PM 12…" at bounding box center [297, 79] width 555 height 363
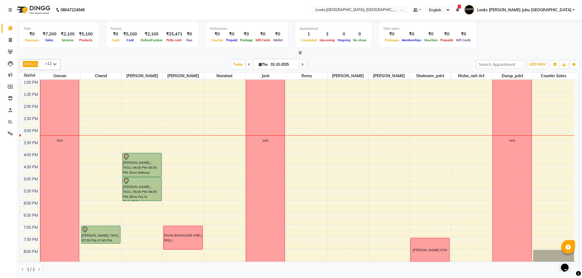
scroll to position [152, 0]
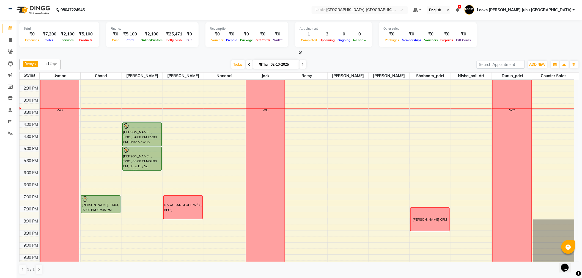
click at [215, 125] on div "8:00 AM 8:30 AM 9:00 AM 9:30 AM 10:00 AM 10:30 AM 11:00 AM 11:30 AM 12:00 PM 12…" at bounding box center [297, 109] width 555 height 363
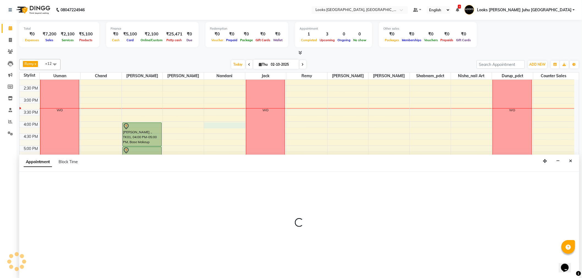
scroll to position [0, 0]
select select "84122"
select select "960"
select select "tentative"
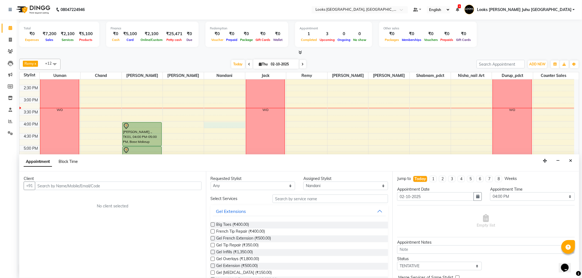
click at [75, 163] on span "Block Time" at bounding box center [68, 161] width 19 height 5
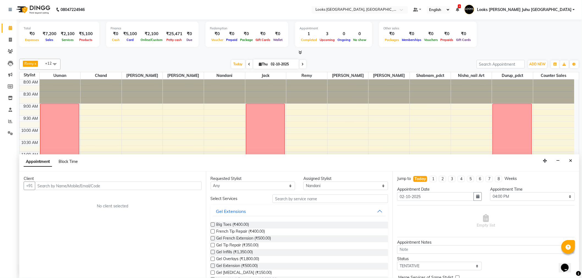
select select "84122"
select select "960"
select select "975"
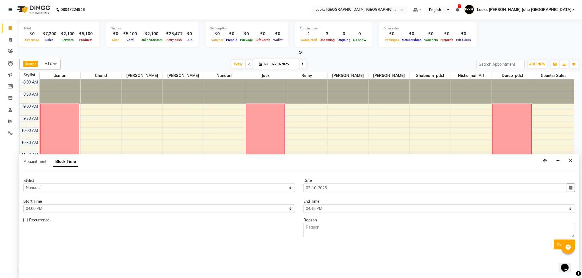
scroll to position [171, 0]
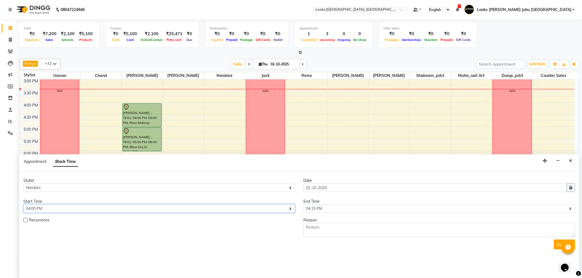
click at [188, 212] on select "Select 09:00 AM 09:15 AM 09:30 AM 09:45 AM 10:00 AM 10:15 AM 10:30 AM 10:45 AM …" at bounding box center [159, 209] width 272 height 9
select select "975"
click at [23, 205] on select "Select 09:00 AM 09:15 AM 09:30 AM 09:45 AM 10:00 AM 10:15 AM 10:30 AM 10:45 AM …" at bounding box center [159, 209] width 272 height 9
click at [348, 210] on select "Select 09:00 AM 09:15 AM 09:30 AM 09:45 AM 10:00 AM 10:15 AM 10:30 AM 10:45 AM …" at bounding box center [440, 209] width 272 height 9
select select "1035"
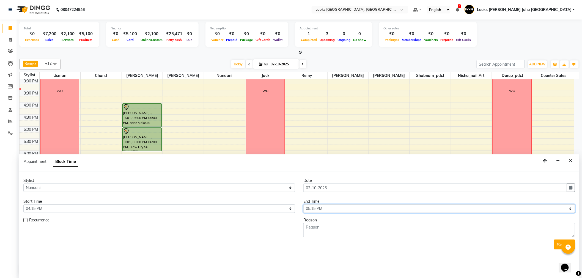
click at [304, 205] on select "Select 09:00 AM 09:15 AM 09:30 AM 09:45 AM 10:00 AM 10:15 AM 10:30 AM 10:45 AM …" at bounding box center [440, 209] width 272 height 9
click at [340, 232] on textarea at bounding box center [440, 230] width 272 height 14
type textarea "[PERSON_NAME] FOC"
click at [554, 245] on button "Submit" at bounding box center [564, 245] width 21 height 10
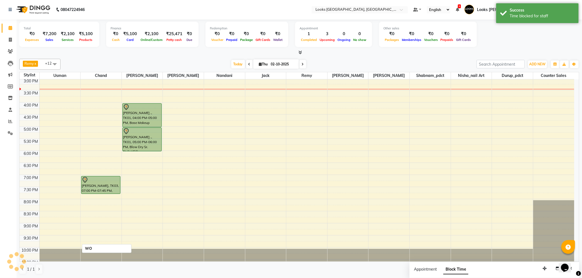
scroll to position [0, 0]
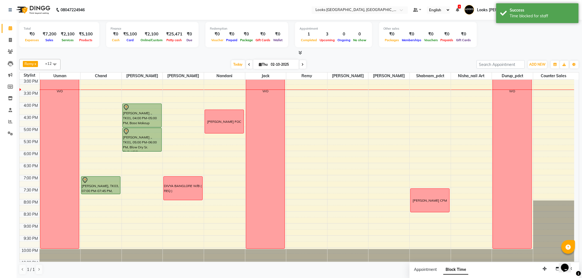
click at [464, 118] on div "8:00 AM 8:30 AM 9:00 AM 9:30 AM 10:00 AM 10:30 AM 11:00 AM 11:30 AM 12:00 PM 12…" at bounding box center [297, 90] width 555 height 363
select select "85379"
select select "tentative"
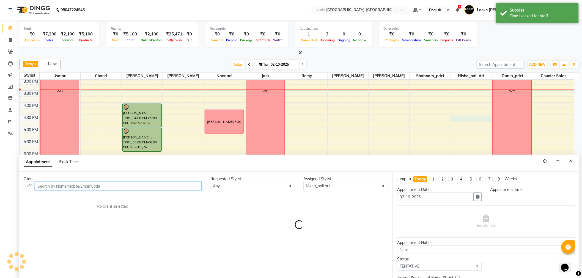
scroll to position [0, 0]
select select "990"
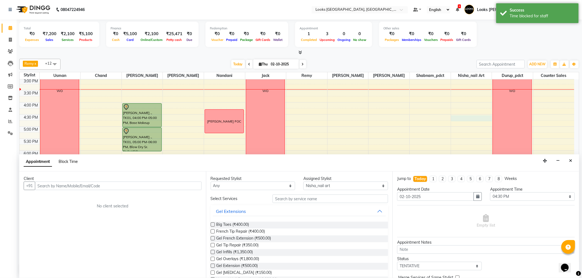
click at [70, 163] on span "Block Time" at bounding box center [68, 161] width 19 height 5
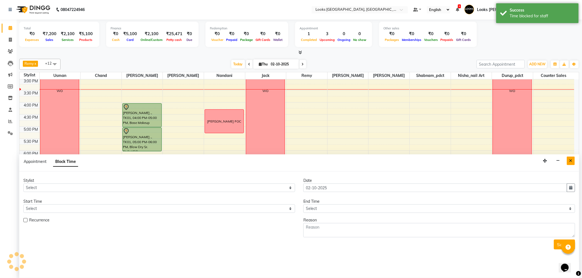
click at [570, 159] on icon "Close" at bounding box center [571, 161] width 3 height 4
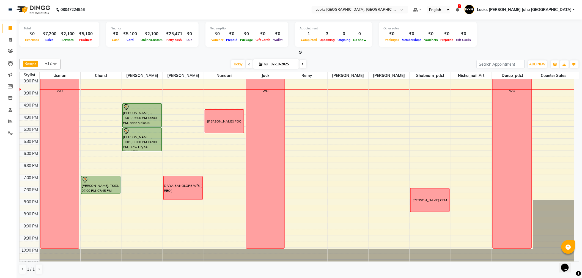
click at [468, 114] on div "8:00 AM 8:30 AM 9:00 AM 9:30 AM 10:00 AM 10:30 AM 11:00 AM 11:30 AM 12:00 PM 12…" at bounding box center [297, 90] width 555 height 363
select select "85379"
select select "975"
select select "tentative"
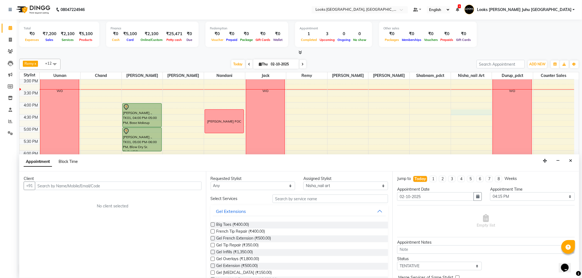
click at [72, 163] on span "Block Time" at bounding box center [68, 161] width 19 height 5
select select "85379"
select select "975"
select select "990"
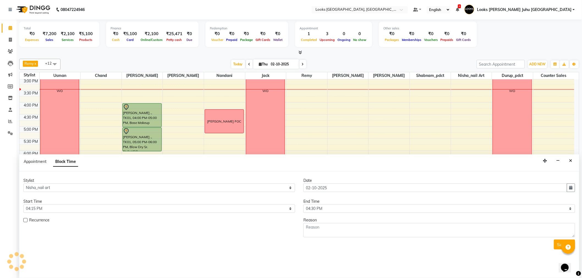
scroll to position [171, 0]
click at [202, 209] on select "Select 09:00 AM 09:15 AM 09:30 AM 09:45 AM 10:00 AM 10:15 AM 10:30 AM 10:45 AM …" at bounding box center [159, 209] width 272 height 9
select select "990"
click at [23, 205] on select "Select 09:00 AM 09:15 AM 09:30 AM 09:45 AM 10:00 AM 10:15 AM 10:30 AM 10:45 AM …" at bounding box center [159, 209] width 272 height 9
click at [336, 210] on select "Select 09:00 AM 09:15 AM 09:30 AM 09:45 AM 10:00 AM 10:15 AM 10:30 AM 10:45 AM …" at bounding box center [440, 209] width 272 height 9
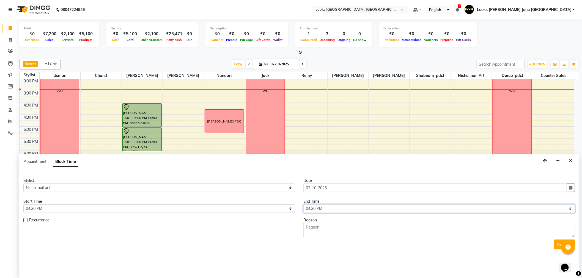
select select "1050"
click at [304, 205] on select "Select 09:00 AM 09:15 AM 09:30 AM 09:45 AM 10:00 AM 10:15 AM 10:30 AM 10:45 AM …" at bounding box center [440, 209] width 272 height 9
click at [326, 232] on textarea at bounding box center [440, 230] width 272 height 14
type textarea "[PERSON_NAME]"
click at [555, 245] on button "Submit" at bounding box center [564, 245] width 21 height 10
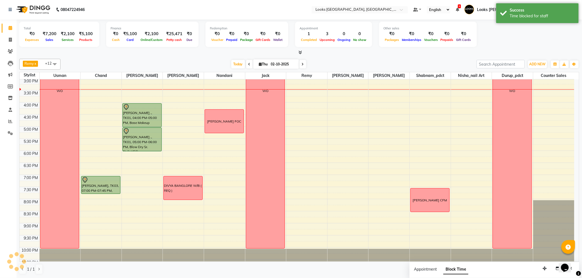
scroll to position [0, 0]
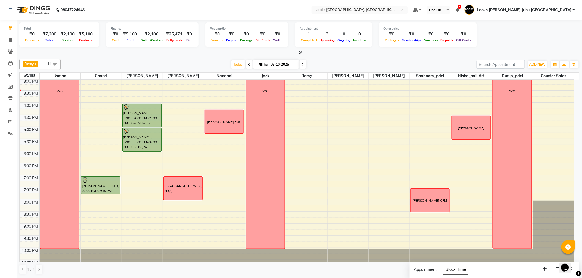
click at [267, 61] on span "[DATE]" at bounding box center [276, 64] width 46 height 9
click at [277, 65] on input "02-10-2025" at bounding box center [283, 65] width 28 height 8
select select "10"
select select "2025"
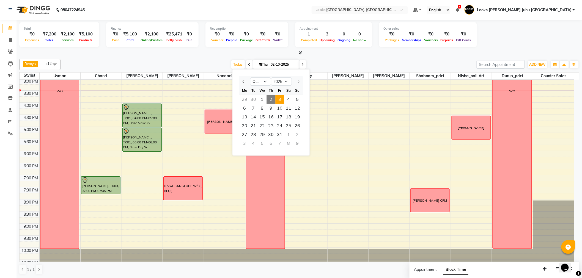
click at [283, 100] on span "3" at bounding box center [279, 99] width 9 height 9
type input "03-10-2025"
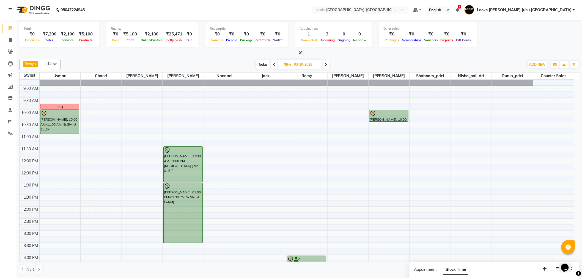
scroll to position [18, 0]
click at [296, 65] on input "03-10-2025" at bounding box center [307, 65] width 28 height 8
select select "10"
select select "2025"
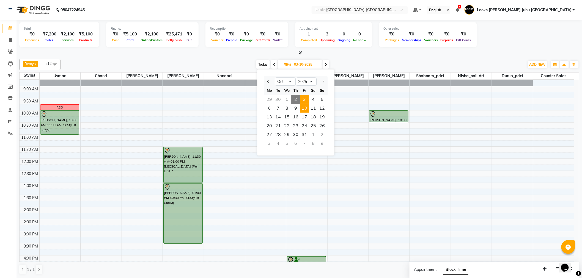
click at [304, 106] on span "10" at bounding box center [304, 108] width 9 height 9
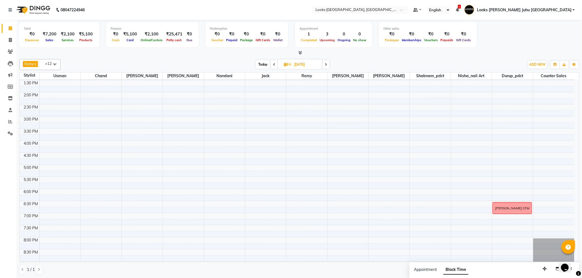
scroll to position [171, 0]
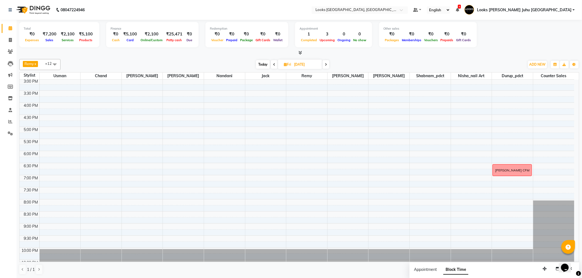
click at [267, 63] on span "Today" at bounding box center [263, 64] width 14 height 9
type input "02-10-2025"
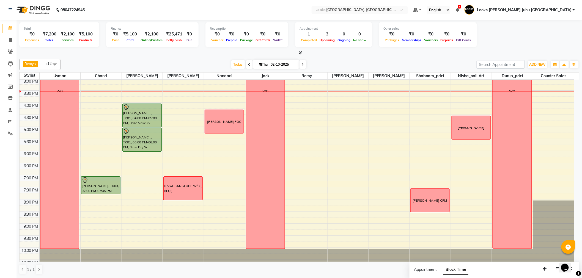
click at [274, 62] on input "02-10-2025" at bounding box center [283, 65] width 28 height 8
select select "10"
select select "2025"
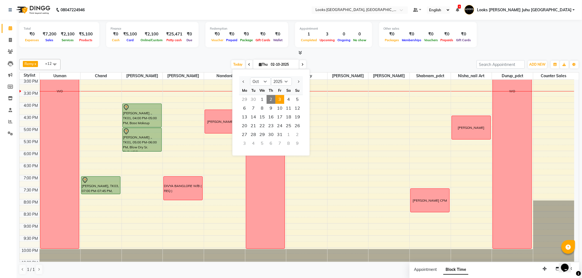
click at [282, 103] on span "3" at bounding box center [279, 99] width 9 height 9
type input "03-10-2025"
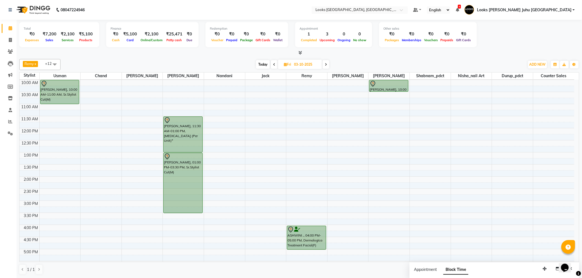
scroll to position [18, 0]
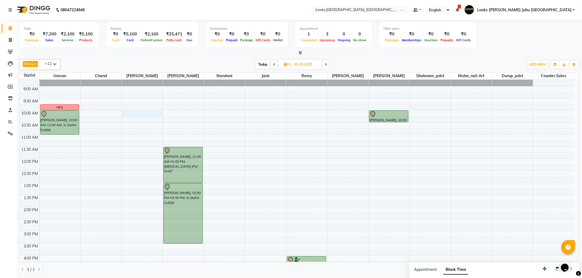
click at [140, 113] on div "8:00 AM 8:30 AM 9:00 AM 9:30 AM 10:00 AM 10:30 AM 11:00 AM 11:30 AM 12:00 PM 12…" at bounding box center [297, 243] width 555 height 363
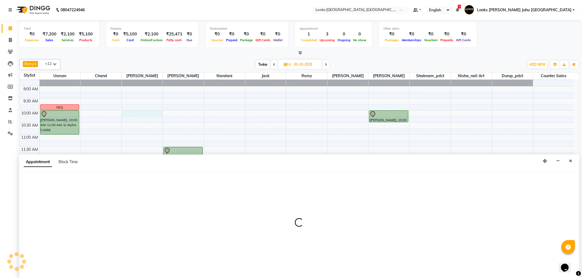
scroll to position [0, 0]
select select "23385"
select select "600"
select select "tentative"
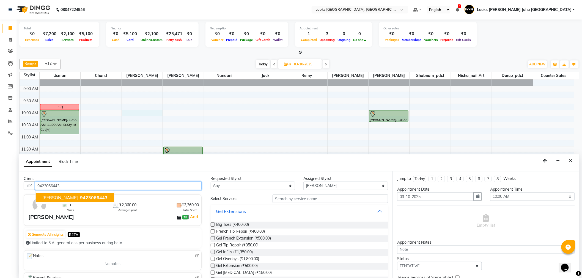
click at [80, 196] on span "9423066443" at bounding box center [94, 198] width 28 height 6
type input "9423066443"
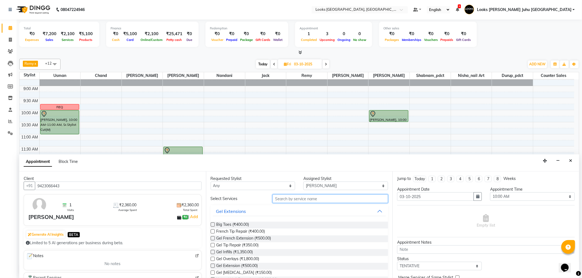
click at [310, 200] on input "text" at bounding box center [331, 199] width 116 height 9
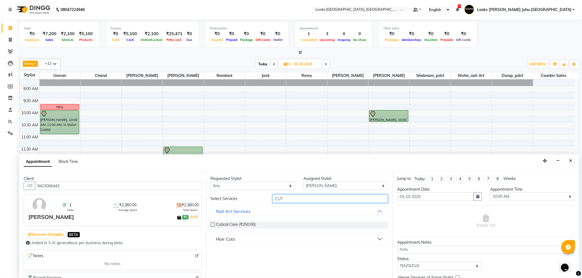
type input "CUT"
click at [380, 238] on button "Hair Cuts" at bounding box center [299, 239] width 173 height 10
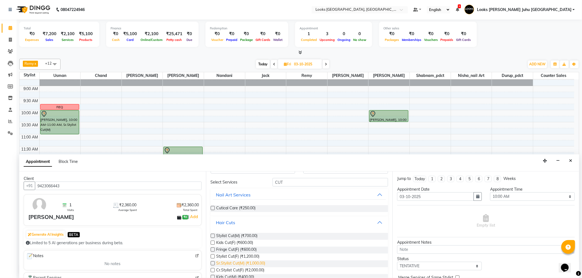
scroll to position [31, 0]
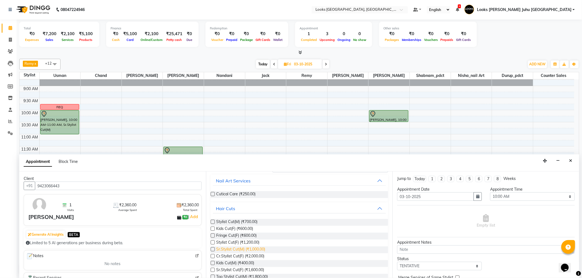
click at [246, 250] on span "Sr.Stylist Cut(M) (₹1,000.00)" at bounding box center [241, 250] width 49 height 7
checkbox input "false"
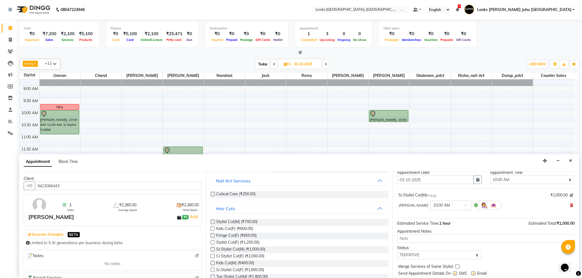
scroll to position [32, 0]
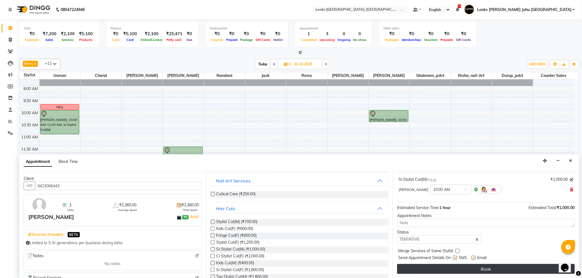
click at [438, 271] on button "Book" at bounding box center [486, 269] width 178 height 10
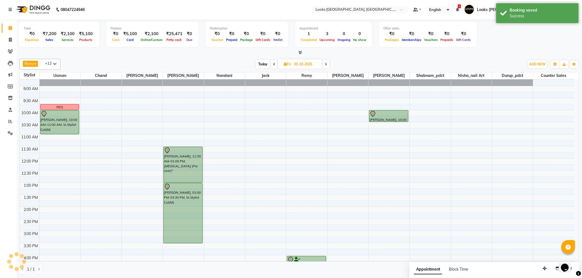
scroll to position [0, 0]
click at [264, 63] on span "Today" at bounding box center [263, 64] width 14 height 9
type input "02-10-2025"
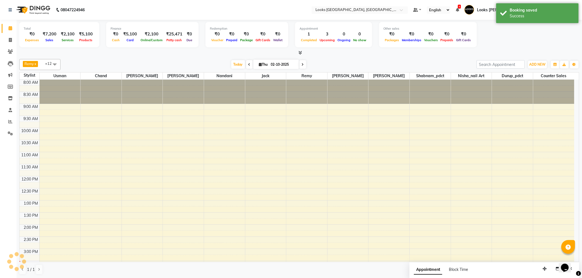
scroll to position [171, 0]
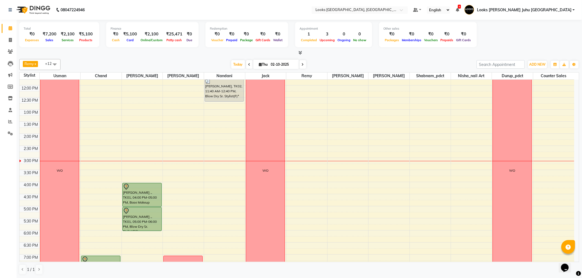
scroll to position [92, 0]
drag, startPoint x: 262, startPoint y: 168, endPoint x: 266, endPoint y: 171, distance: 4.8
click at [266, 171] on div "WO" at bounding box center [266, 170] width 6 height 5
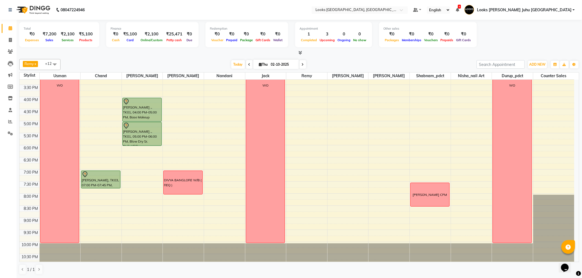
scroll to position [182, 0]
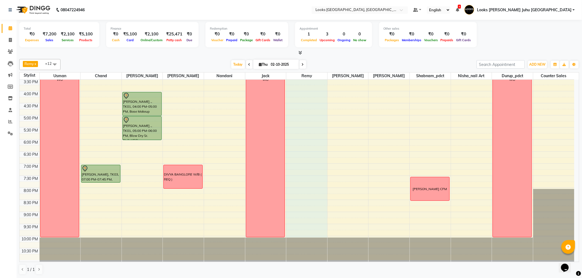
drag, startPoint x: 290, startPoint y: 163, endPoint x: 317, endPoint y: 233, distance: 74.6
click at [317, 235] on div "8:00 AM 8:30 AM 9:00 AM 9:30 AM 10:00 AM 10:30 AM 11:00 AM 11:30 AM 12:00 PM 12…" at bounding box center [297, 79] width 555 height 363
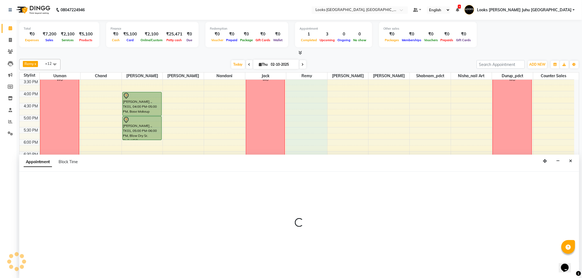
scroll to position [0, 0]
select select "57101"
select select "tentative"
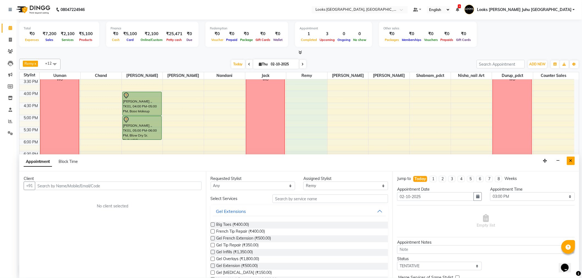
click at [568, 159] on button "Close" at bounding box center [571, 161] width 8 height 9
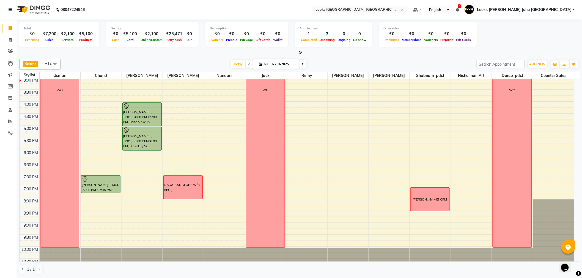
scroll to position [182, 0]
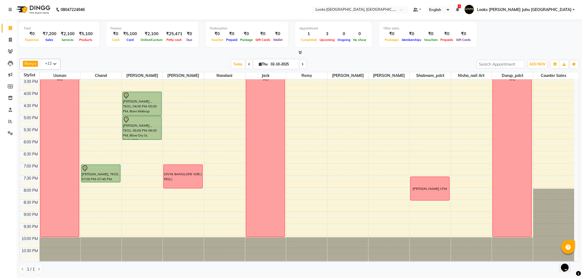
drag, startPoint x: 332, startPoint y: 134, endPoint x: 358, endPoint y: 241, distance: 110.3
click at [358, 242] on div "8:00 AM 8:30 AM 9:00 AM 9:30 AM 10:00 AM 10:30 AM 11:00 AM 11:30 AM 12:00 PM 12…" at bounding box center [297, 78] width 555 height 363
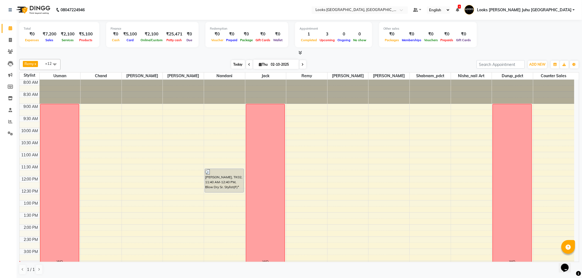
click at [234, 65] on span "Today" at bounding box center [238, 64] width 14 height 9
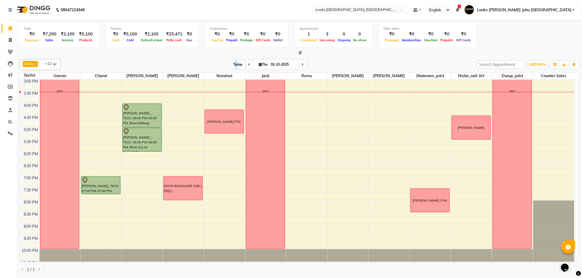
click at [234, 65] on span "Today" at bounding box center [238, 64] width 14 height 9
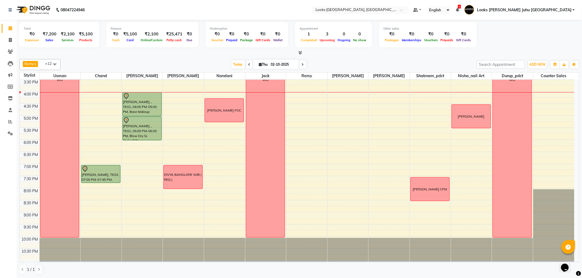
scroll to position [0, 0]
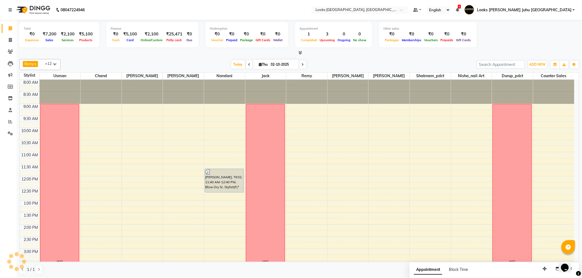
scroll to position [171, 0]
drag, startPoint x: 11, startPoint y: 51, endPoint x: 16, endPoint y: 51, distance: 4.4
click at [11, 51] on icon at bounding box center [10, 52] width 5 height 4
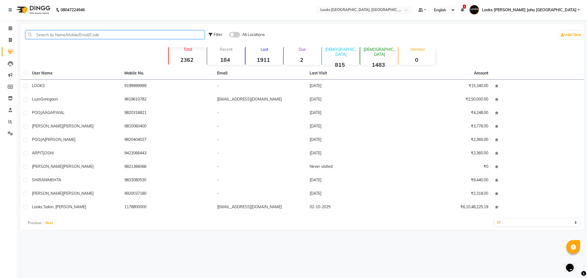
drag, startPoint x: 76, startPoint y: 32, endPoint x: 77, endPoint y: 28, distance: 4.4
click at [77, 29] on div "Filter All Locations Add Client" at bounding box center [302, 34] width 562 height 17
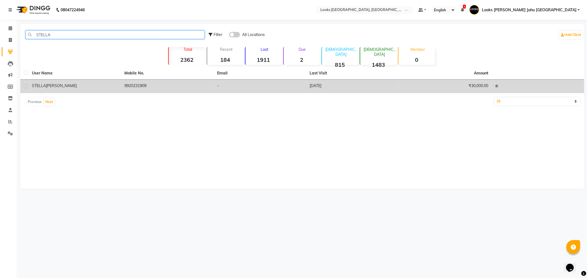
type input "STELLA"
click at [76, 83] on div "STELLA DSILVA" at bounding box center [75, 86] width 86 height 6
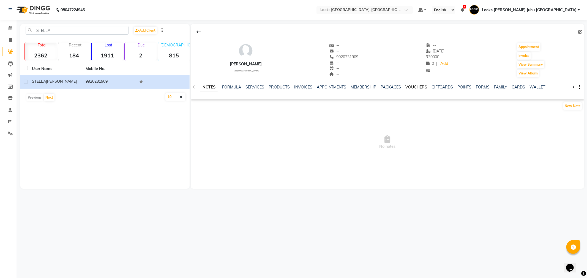
click at [417, 87] on link "VOUCHERS" at bounding box center [417, 87] width 22 height 5
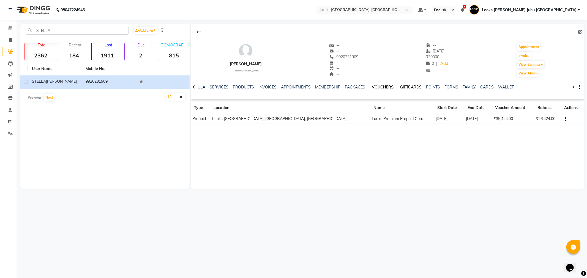
click at [402, 86] on link "GIFTCARDS" at bounding box center [410, 87] width 21 height 5
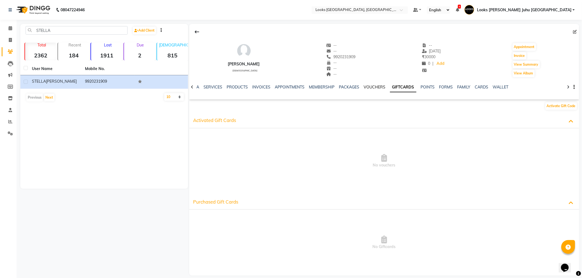
click at [371, 88] on link "VOUCHERS" at bounding box center [375, 87] width 22 height 5
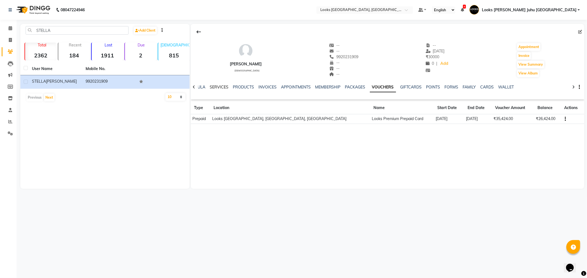
click at [218, 88] on link "SERVICES" at bounding box center [219, 87] width 19 height 5
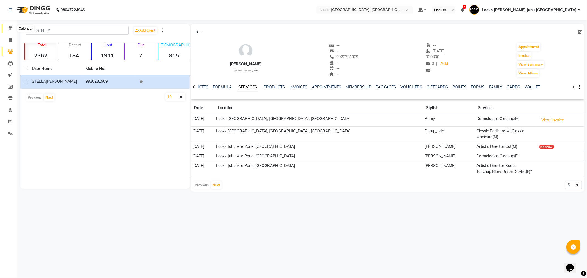
click at [10, 27] on icon at bounding box center [11, 28] width 4 height 4
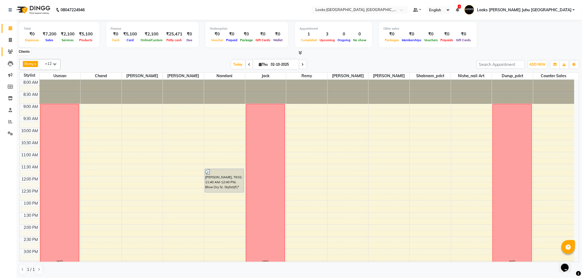
click at [10, 50] on icon at bounding box center [10, 52] width 5 height 4
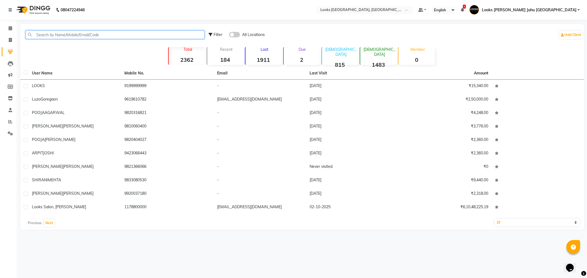
click at [84, 34] on input "text" at bounding box center [115, 35] width 179 height 9
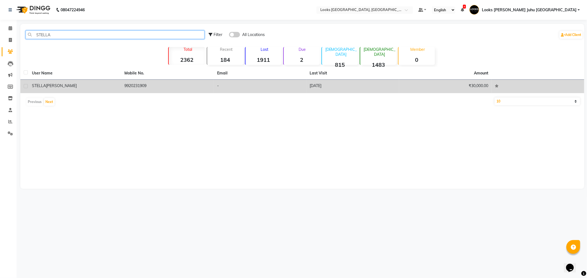
type input "STELLA"
click at [84, 89] on td "STELLA DSILVA" at bounding box center [75, 86] width 93 height 13
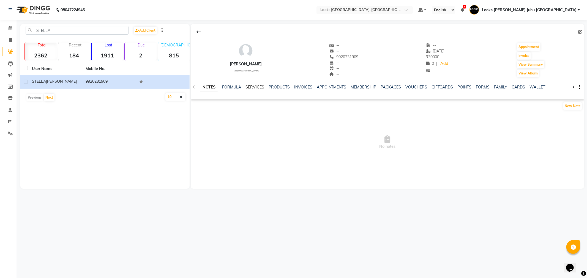
click at [252, 86] on link "SERVICES" at bounding box center [254, 87] width 19 height 5
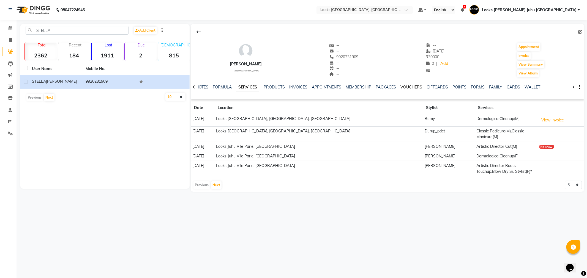
click at [409, 87] on link "VOUCHERS" at bounding box center [412, 87] width 22 height 5
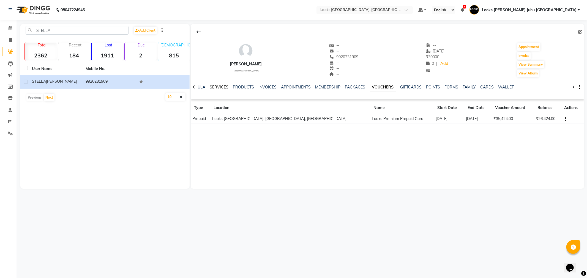
click at [210, 87] on link "SERVICES" at bounding box center [219, 87] width 19 height 5
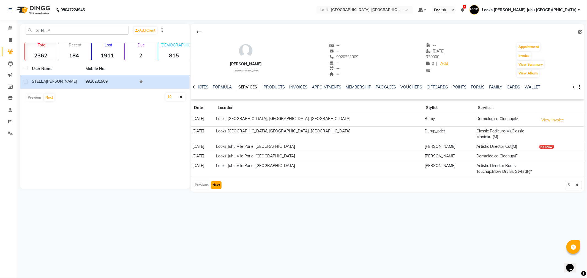
click at [213, 182] on button "Next" at bounding box center [216, 186] width 10 height 8
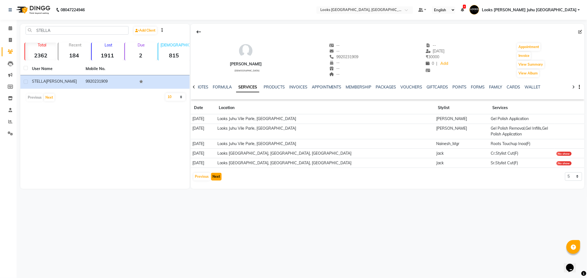
click at [220, 174] on button "Next" at bounding box center [216, 177] width 10 height 8
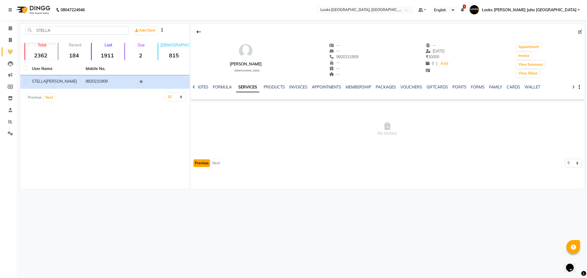
click at [195, 162] on button "Previous" at bounding box center [201, 164] width 17 height 8
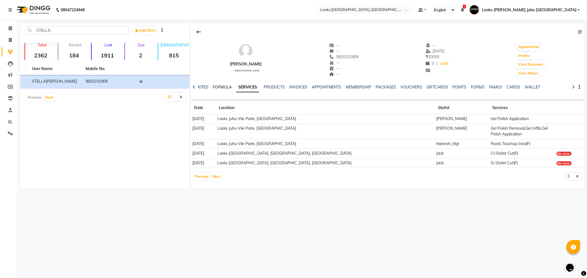
click at [221, 86] on link "FORMULA" at bounding box center [222, 87] width 19 height 5
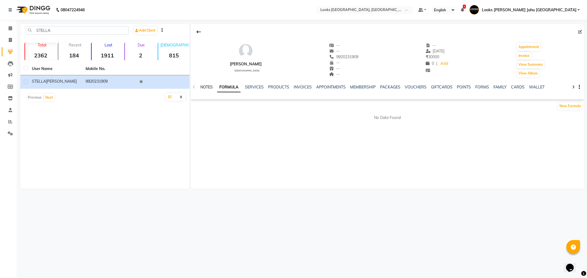
click at [207, 88] on link "NOTES" at bounding box center [206, 87] width 12 height 5
click at [294, 86] on link "INVOICES" at bounding box center [303, 87] width 18 height 5
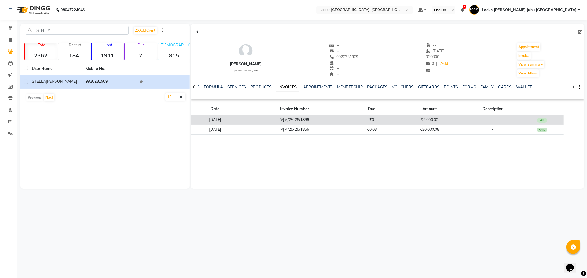
click at [342, 122] on td "VJM/25-26/1866" at bounding box center [294, 121] width 111 height 10
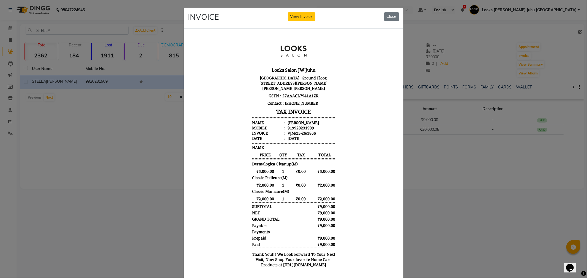
click at [94, 134] on ngb-modal-window "INVOICE View Invoice Close" at bounding box center [293, 139] width 587 height 278
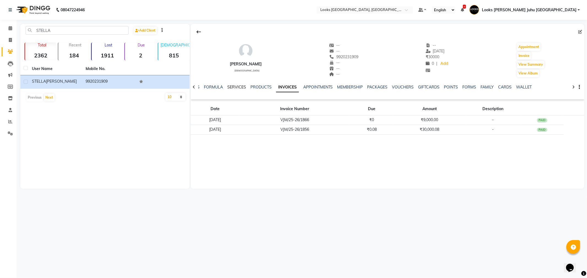
click at [240, 85] on link "SERVICES" at bounding box center [236, 87] width 19 height 5
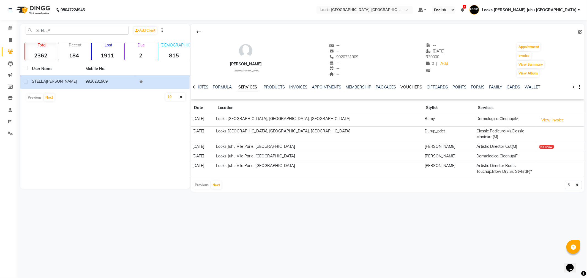
click at [417, 89] on link "VOUCHERS" at bounding box center [412, 87] width 22 height 5
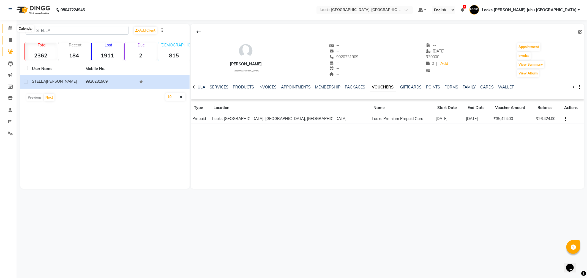
drag, startPoint x: 10, startPoint y: 28, endPoint x: 14, endPoint y: 44, distance: 16.2
click at [10, 28] on icon at bounding box center [11, 28] width 4 height 4
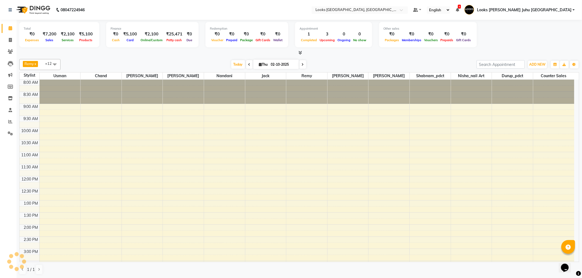
scroll to position [172, 0]
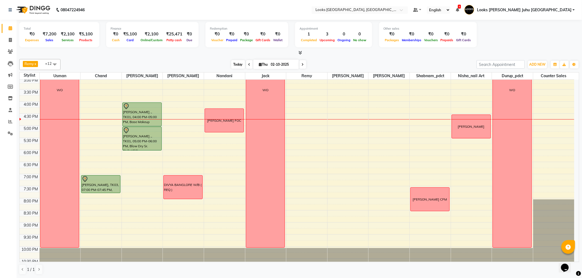
click at [237, 62] on span "Today" at bounding box center [238, 64] width 14 height 9
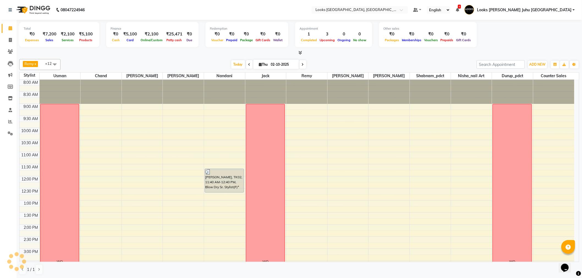
scroll to position [182, 0]
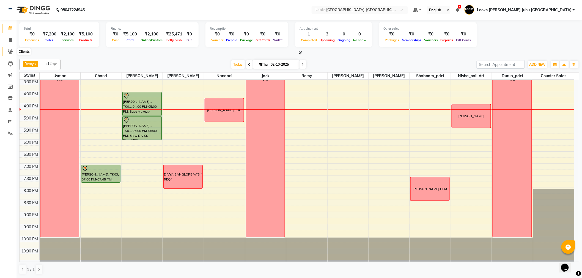
click at [7, 51] on span at bounding box center [11, 52] width 10 height 6
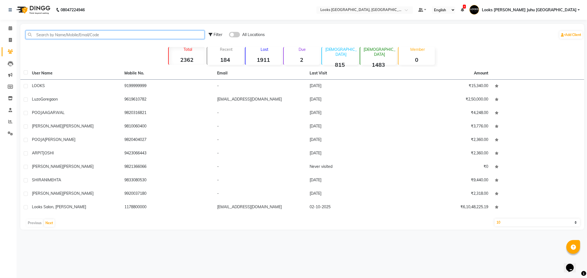
click at [87, 38] on input "text" at bounding box center [115, 35] width 179 height 9
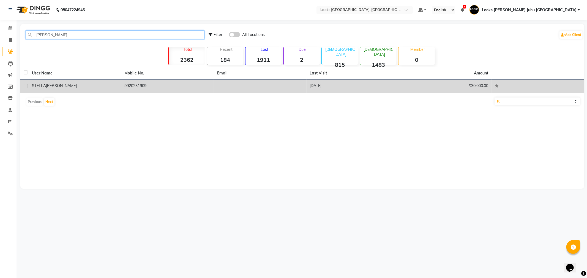
type input "STELL"
click at [181, 83] on td "9920231909" at bounding box center [167, 86] width 93 height 13
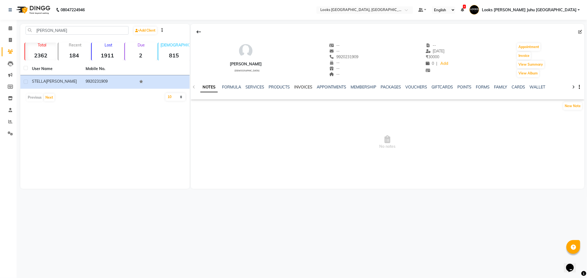
click at [303, 86] on link "INVOICES" at bounding box center [303, 87] width 18 height 5
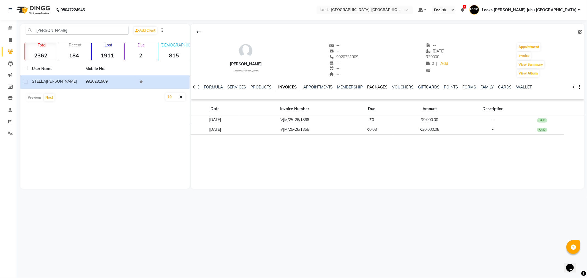
click at [376, 89] on link "PACKAGES" at bounding box center [377, 87] width 20 height 5
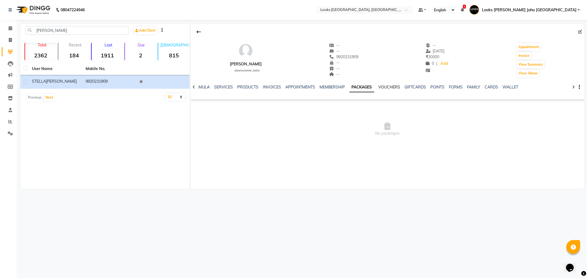
click at [386, 88] on link "VOUCHERS" at bounding box center [390, 87] width 22 height 5
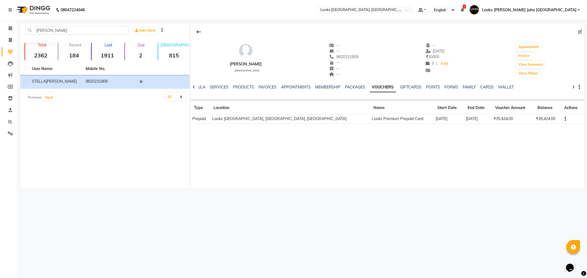
click at [7, 23] on li "Calendar" at bounding box center [8, 29] width 17 height 12
click at [7, 29] on span at bounding box center [11, 28] width 10 height 6
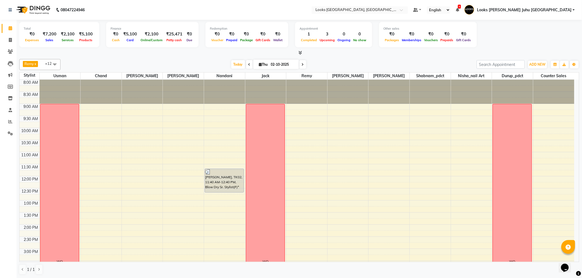
scroll to position [153, 0]
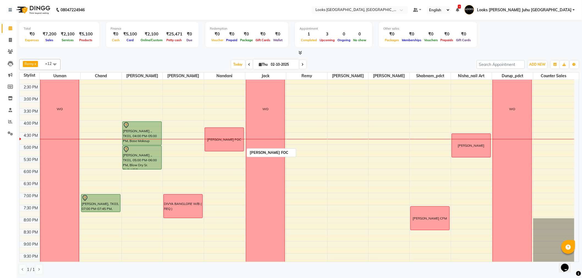
click at [218, 135] on div "NINA BLOWDRY FOC" at bounding box center [224, 139] width 39 height 23
click at [248, 155] on span "Delete Block Time" at bounding box center [250, 154] width 31 height 6
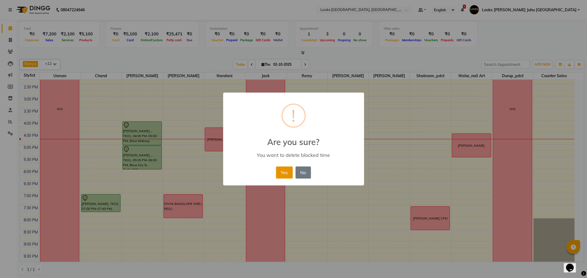
click at [288, 174] on button "Yes" at bounding box center [284, 173] width 17 height 12
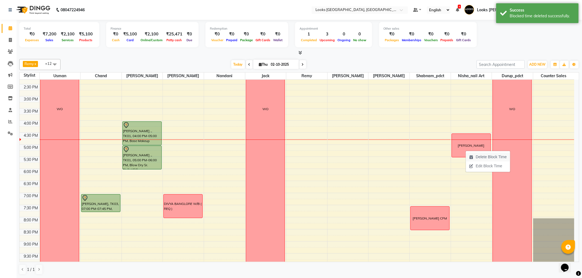
click at [482, 157] on span "Delete Block Time" at bounding box center [491, 157] width 31 height 6
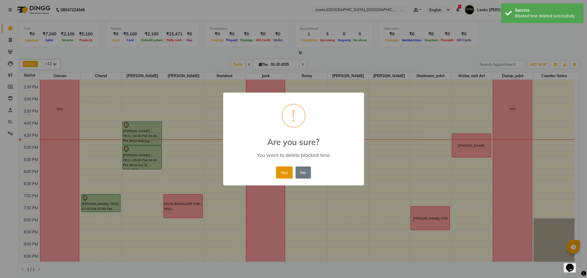
click at [285, 171] on button "Yes" at bounding box center [284, 173] width 17 height 12
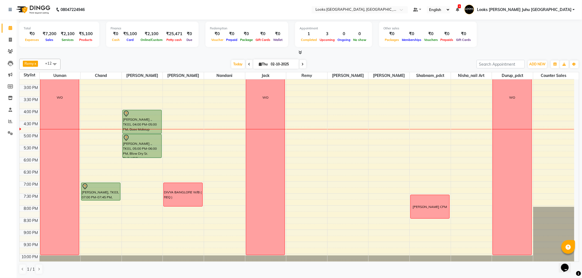
scroll to position [182, 0]
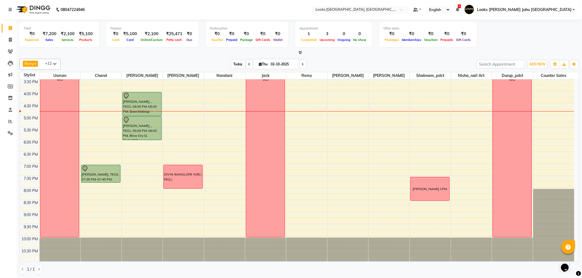
click at [234, 63] on span "Today" at bounding box center [238, 64] width 14 height 9
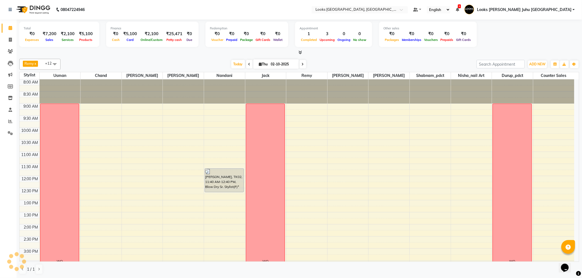
scroll to position [182, 0]
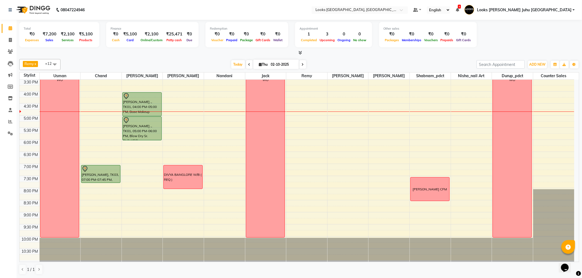
scroll to position [0, 0]
click at [234, 66] on span "Today" at bounding box center [238, 64] width 14 height 9
click at [264, 62] on span "Thu" at bounding box center [264, 64] width 12 height 4
select select "10"
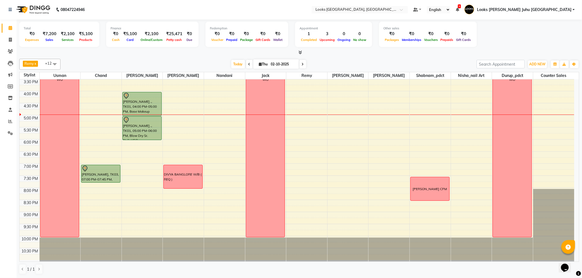
select select "2025"
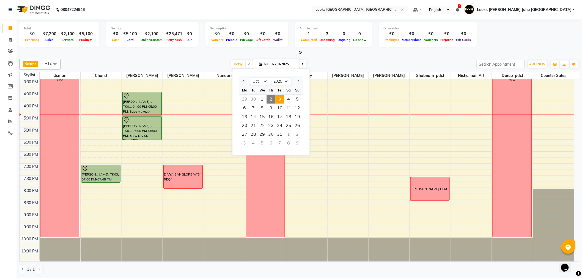
click at [280, 101] on span "3" at bounding box center [279, 99] width 9 height 9
type input "03-10-2025"
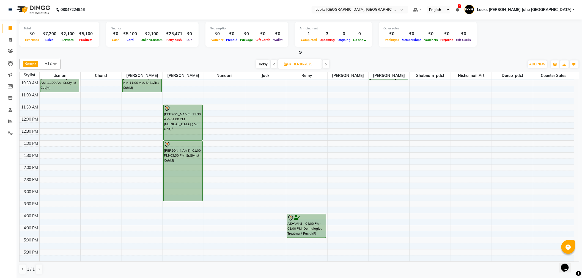
scroll to position [0, 0]
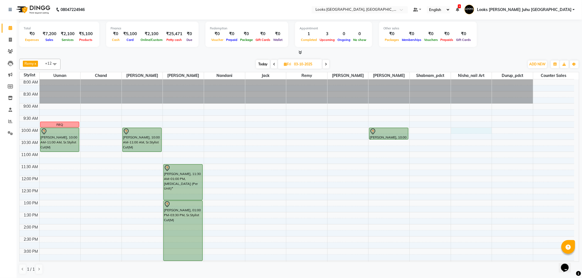
click at [469, 132] on div "8:00 AM 8:30 AM 9:00 AM 9:30 AM 10:00 AM 10:30 AM 11:00 AM 11:30 AM 12:00 PM 12…" at bounding box center [297, 261] width 555 height 363
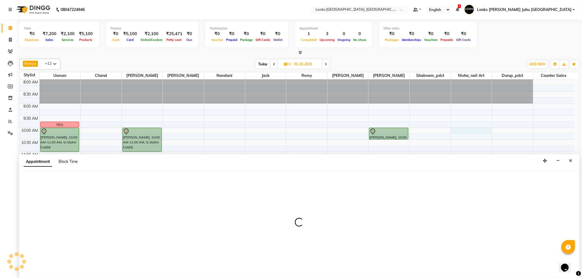
select select "85379"
select select "600"
select select "tentative"
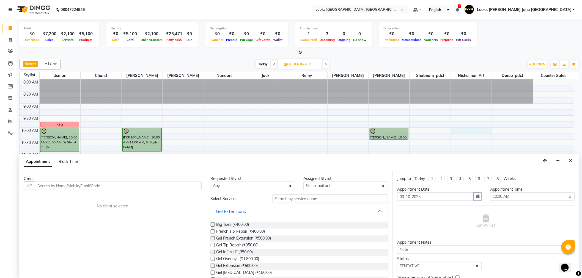
click at [73, 161] on span "Block Time" at bounding box center [68, 161] width 19 height 5
select select "85379"
select select "600"
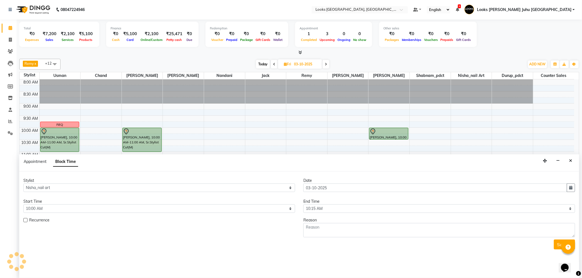
scroll to position [182, 0]
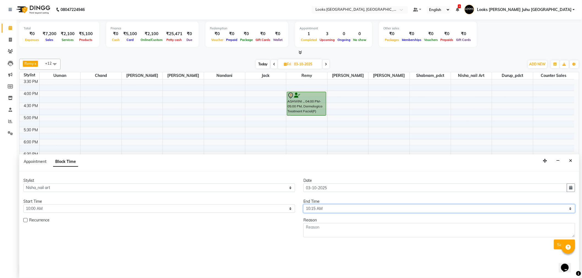
click at [353, 213] on select "Select 09:00 AM 09:15 AM 09:30 AM 09:45 AM 10:00 AM 10:15 AM 10:30 AM 10:45 AM …" at bounding box center [440, 209] width 272 height 9
select select "690"
click at [304, 205] on select "Select 09:00 AM 09:15 AM 09:30 AM 09:45 AM 10:00 AM 10:15 AM 10:30 AM 10:45 AM …" at bounding box center [440, 209] width 272 height 9
click at [341, 232] on textarea at bounding box center [440, 230] width 272 height 14
type textarea "FMT"
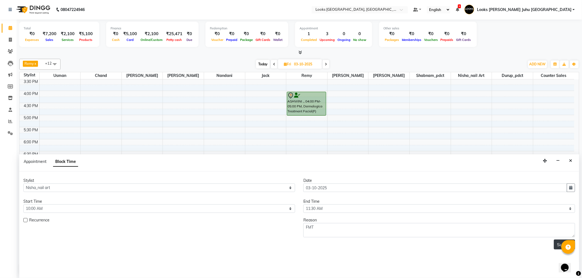
click at [557, 246] on button "Submit" at bounding box center [564, 245] width 21 height 10
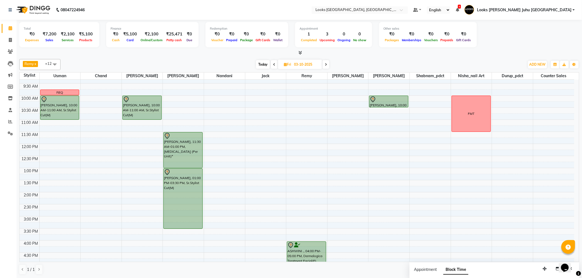
scroll to position [29, 0]
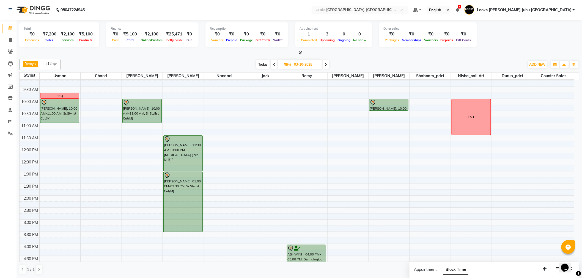
click at [264, 62] on span "Today" at bounding box center [263, 64] width 14 height 9
type input "02-10-2025"
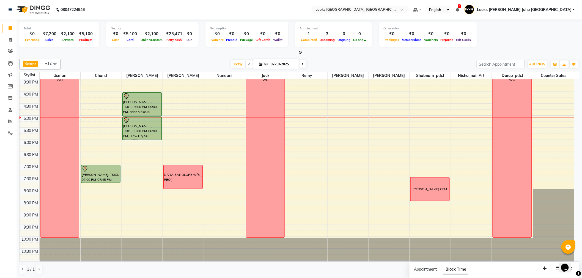
scroll to position [182, 0]
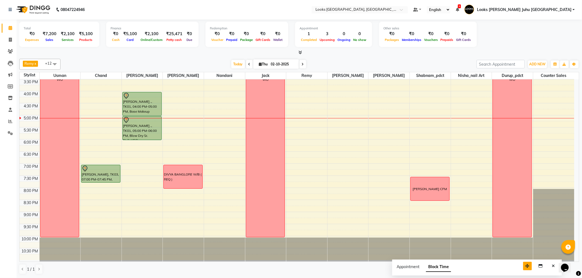
drag, startPoint x: 544, startPoint y: 268, endPoint x: 504, endPoint y: 261, distance: 40.5
click at [526, 264] on icon "button" at bounding box center [528, 266] width 4 height 4
click at [530, 260] on icon "Close" at bounding box center [531, 262] width 3 height 4
click at [242, 64] on span "Today" at bounding box center [238, 64] width 14 height 9
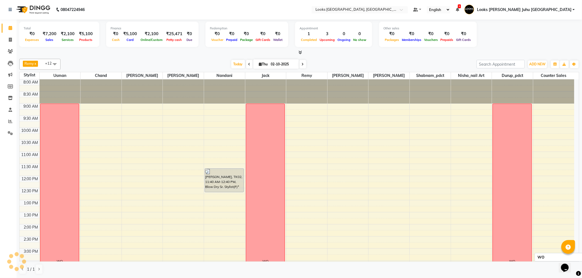
scroll to position [182, 0]
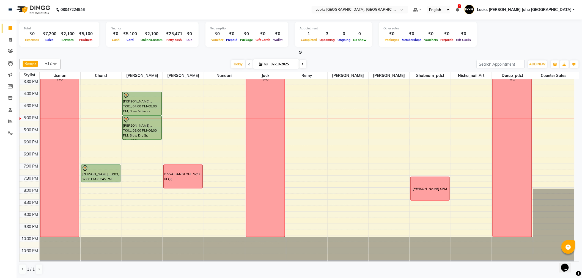
click at [94, 130] on div "8:00 AM 8:30 AM 9:00 AM 9:30 AM 10:00 AM 10:30 AM 11:00 AM 11:30 AM 12:00 PM 12…" at bounding box center [297, 78] width 555 height 363
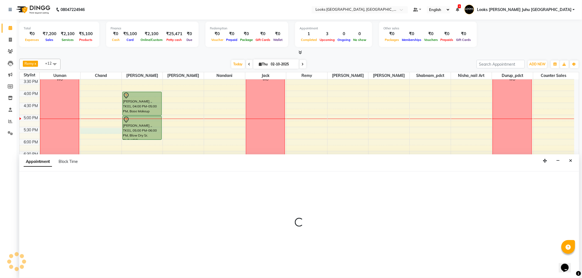
select select "65706"
select select "1050"
select select "tentative"
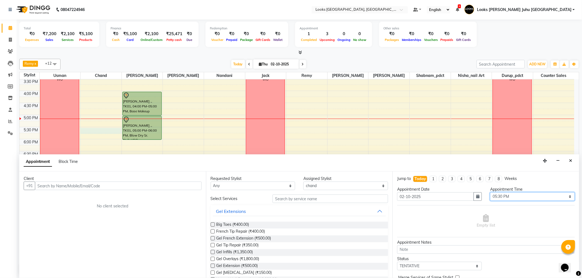
click at [504, 195] on select "Select 09:00 AM 09:15 AM 09:30 AM 09:45 AM 10:00 AM 10:15 AM 10:30 AM 10:45 AM …" at bounding box center [532, 197] width 85 height 9
select select "1065"
click at [490, 193] on select "Select 09:00 AM 09:15 AM 09:30 AM 09:45 AM 10:00 AM 10:15 AM 10:30 AM 10:45 AM …" at bounding box center [532, 197] width 85 height 9
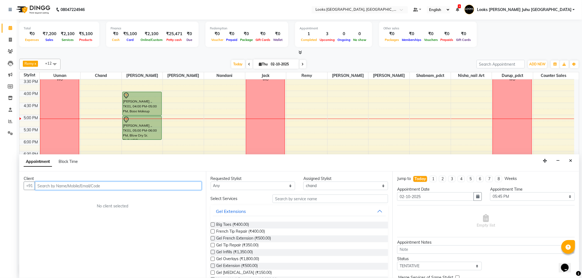
click at [106, 186] on input "text" at bounding box center [118, 186] width 167 height 9
type input "9650222445"
click at [190, 188] on span "Add Client" at bounding box center [190, 186] width 18 height 5
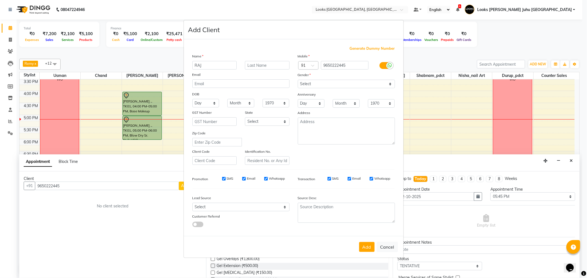
type input "RAJ"
click at [268, 61] on input "text" at bounding box center [267, 65] width 45 height 9
type input "."
drag, startPoint x: 319, startPoint y: 81, endPoint x: 323, endPoint y: 81, distance: 4.1
click at [319, 81] on select "Select [DEMOGRAPHIC_DATA] [DEMOGRAPHIC_DATA] Other Prefer Not To Say" at bounding box center [346, 84] width 97 height 9
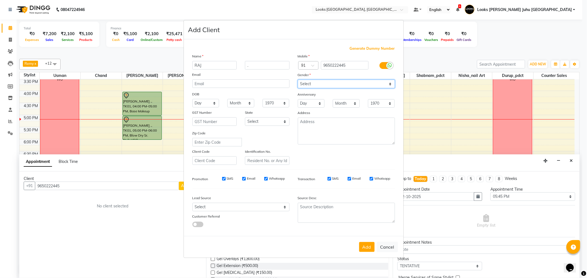
select select "[DEMOGRAPHIC_DATA]"
click at [298, 80] on select "Select [DEMOGRAPHIC_DATA] [DEMOGRAPHIC_DATA] Other Prefer Not To Say" at bounding box center [346, 84] width 97 height 9
click at [365, 250] on button "Add" at bounding box center [366, 247] width 15 height 10
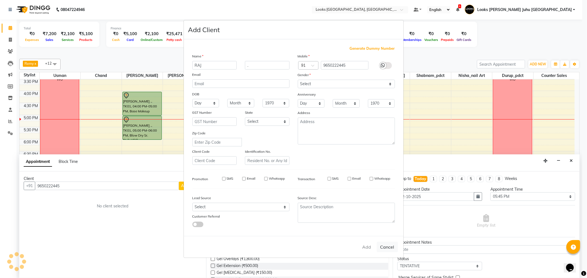
select select
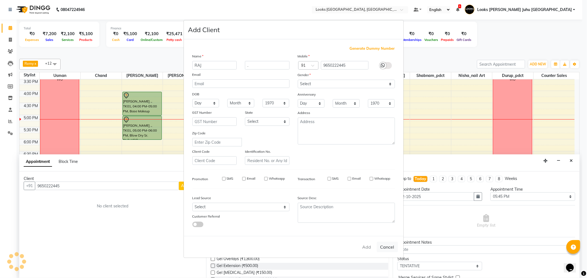
select select
checkbox input "false"
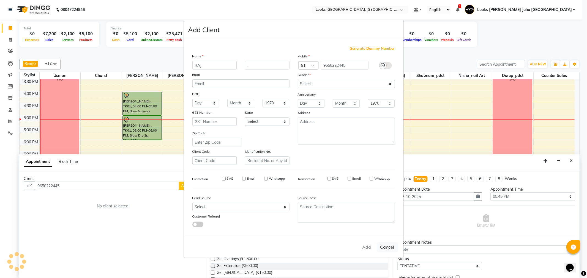
checkbox input "false"
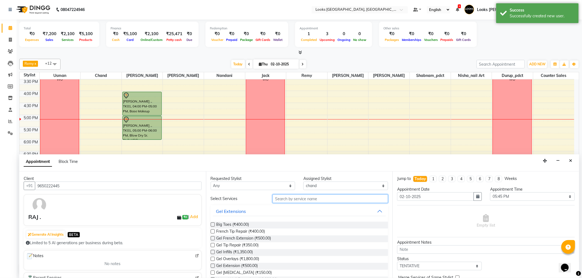
click at [303, 198] on input "text" at bounding box center [331, 199] width 116 height 9
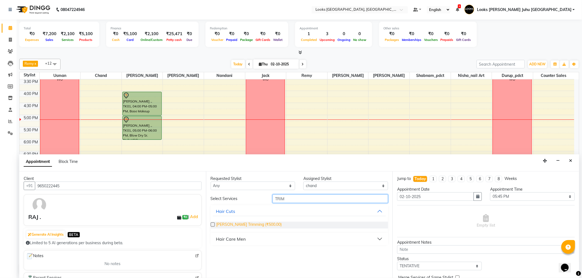
type input "TRIM"
click at [240, 224] on span "Beard Trimming (₹500.00)" at bounding box center [249, 225] width 65 height 7
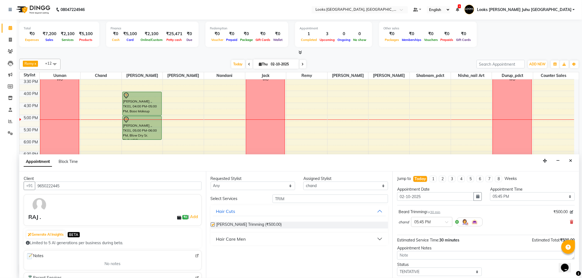
checkbox input "false"
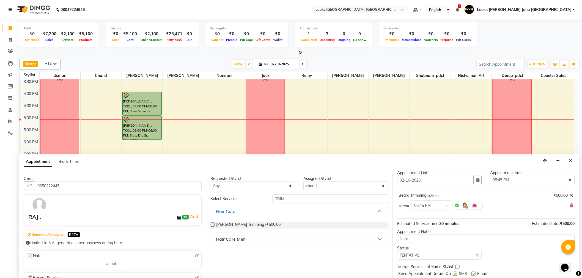
scroll to position [32, 0]
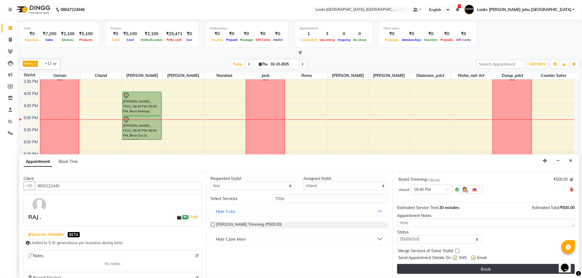
click at [469, 271] on button "Book" at bounding box center [486, 269] width 178 height 10
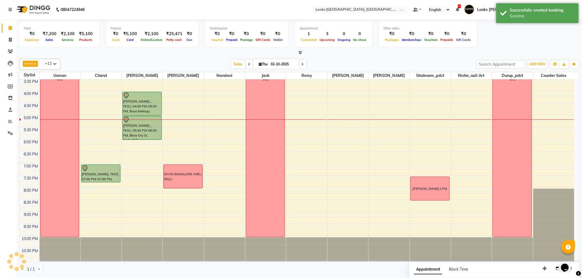
scroll to position [0, 0]
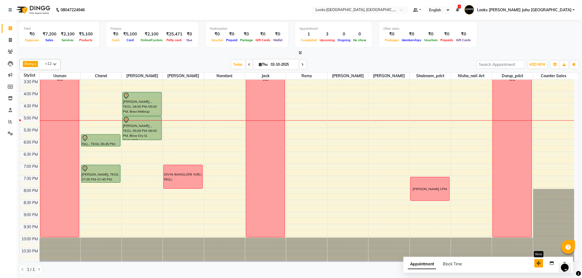
drag, startPoint x: 541, startPoint y: 268, endPoint x: 441, endPoint y: 238, distance: 105.1
click at [535, 259] on button "button" at bounding box center [539, 263] width 9 height 9
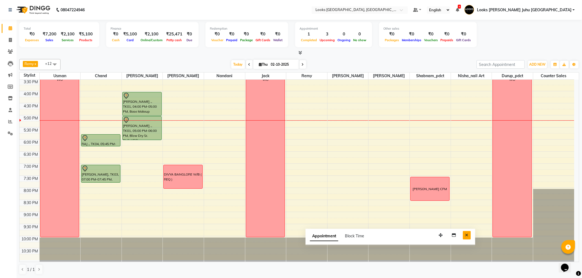
click at [465, 237] on button "Close" at bounding box center [467, 235] width 8 height 9
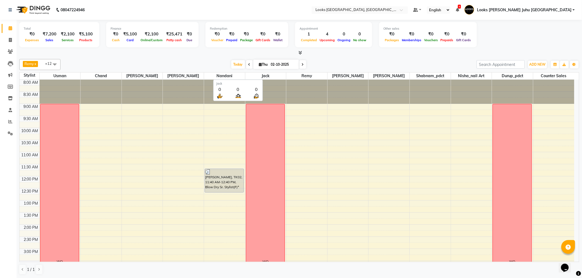
click at [271, 65] on input "02-10-2025" at bounding box center [283, 65] width 28 height 8
select select "10"
select select "2025"
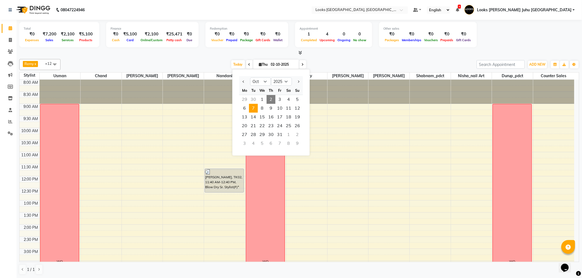
click at [256, 106] on span "7" at bounding box center [253, 108] width 9 height 9
type input "[DATE]"
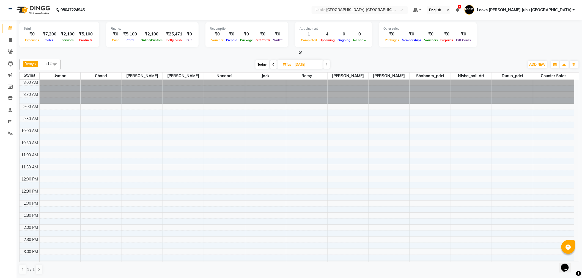
scroll to position [31, 0]
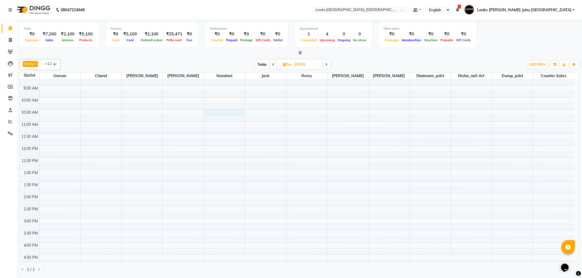
click at [224, 112] on div "8:00 AM 8:30 AM 9:00 AM 9:30 AM 10:00 AM 10:30 AM 11:00 AM 11:30 AM 12:00 PM 12…" at bounding box center [297, 230] width 555 height 363
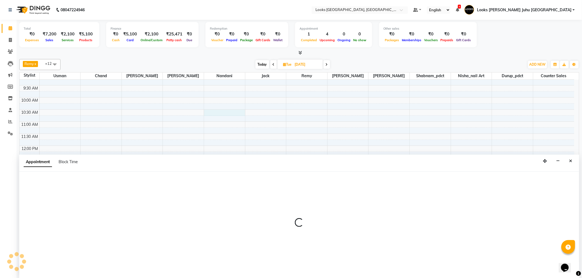
scroll to position [0, 0]
select select "84122"
select select "tentative"
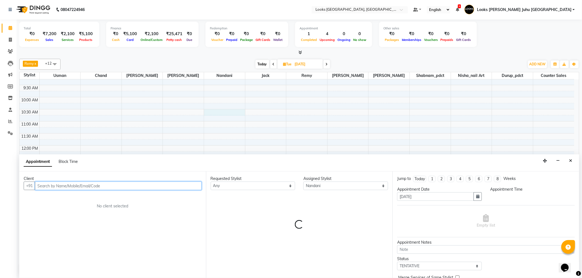
select select "630"
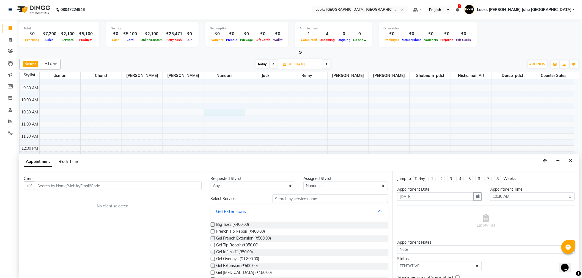
click at [70, 160] on span "Block Time" at bounding box center [68, 161] width 19 height 5
select select "84122"
select select "630"
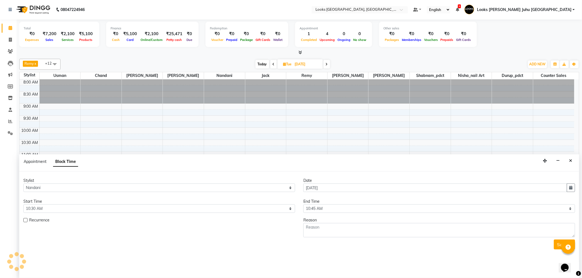
scroll to position [182, 0]
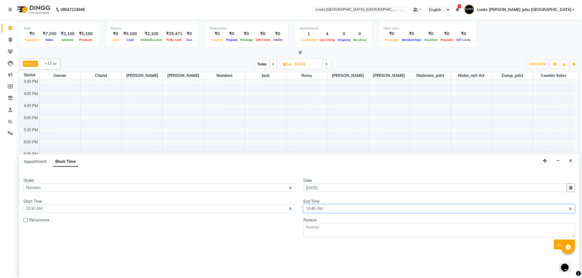
click at [319, 208] on select "Select 09:00 AM 09:15 AM 09:30 AM 09:45 AM 10:00 AM 10:15 AM 10:30 AM 10:45 AM …" at bounding box center [440, 209] width 272 height 9
select select "720"
click at [304, 205] on select "Select 09:00 AM 09:15 AM 09:30 AM 09:45 AM 10:00 AM 10:15 AM 10:30 AM 10:45 AM …" at bounding box center [440, 209] width 272 height 9
click at [338, 236] on textarea at bounding box center [440, 230] width 272 height 14
click at [338, 234] on textarea at bounding box center [440, 230] width 272 height 14
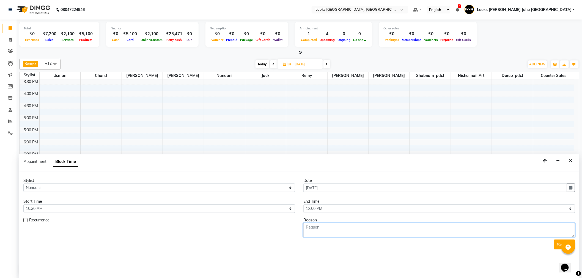
paste textarea "ROOT T UP REQ ASHVINI +44 7834694973"
type textarea "ROOT T UP REQ [PERSON_NAME] [PHONE_NUMBER]"
click at [556, 244] on button "Submit" at bounding box center [564, 245] width 21 height 10
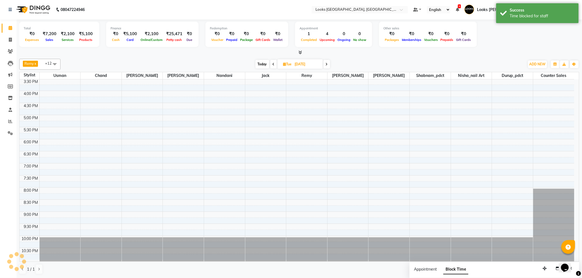
scroll to position [0, 0]
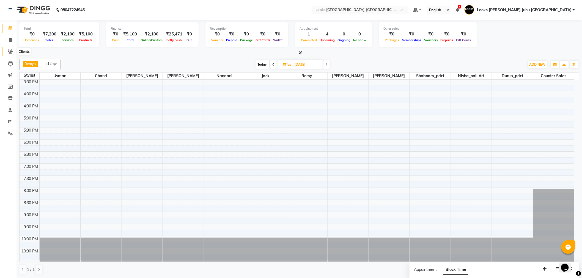
click at [9, 51] on icon at bounding box center [10, 52] width 5 height 4
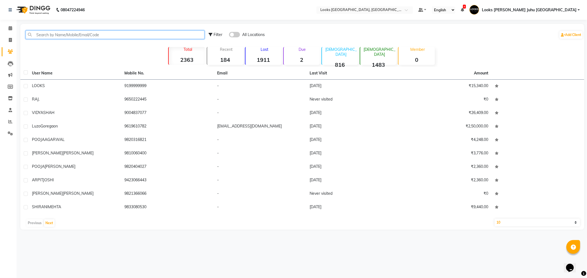
click at [69, 34] on input "text" at bounding box center [115, 35] width 179 height 9
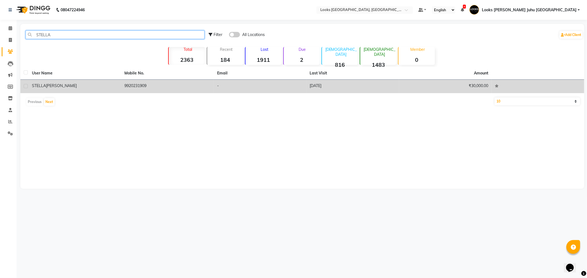
type input "STELLA"
click at [63, 87] on div "STELLA DSILVA" at bounding box center [75, 86] width 86 height 6
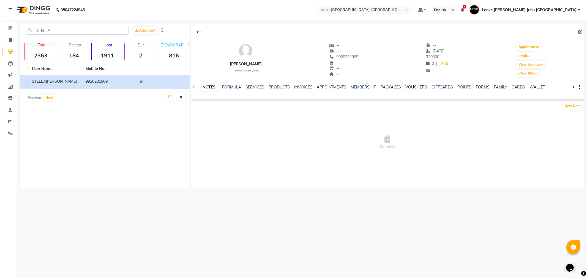
click at [413, 86] on link "VOUCHERS" at bounding box center [417, 87] width 22 height 5
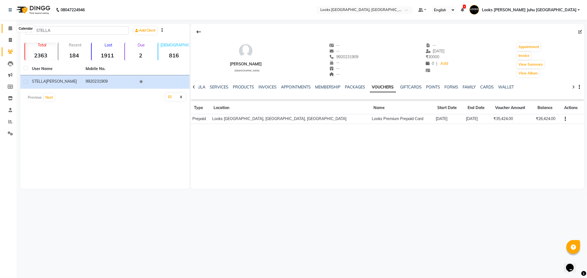
drag, startPoint x: 10, startPoint y: 30, endPoint x: 13, endPoint y: 32, distance: 3.1
click at [10, 30] on icon at bounding box center [11, 28] width 4 height 4
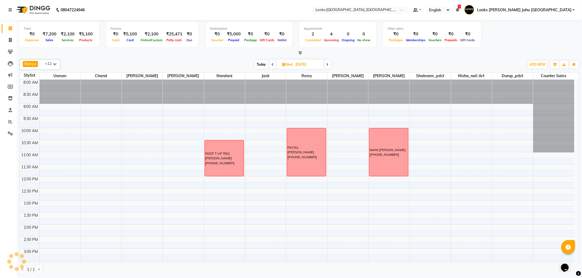
click at [290, 65] on span "Wed" at bounding box center [287, 64] width 13 height 4
select select "10"
select select "2025"
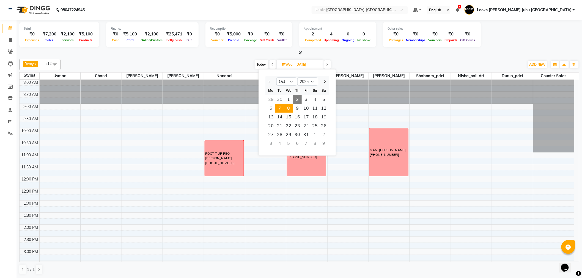
click at [280, 108] on span "7" at bounding box center [279, 108] width 9 height 9
type input "[DATE]"
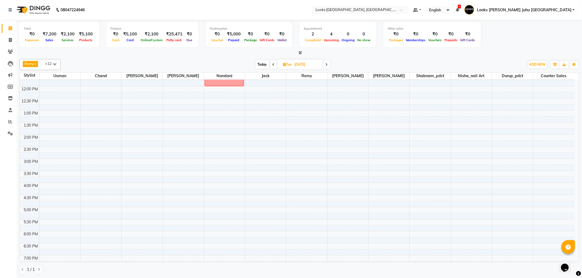
scroll to position [29, 0]
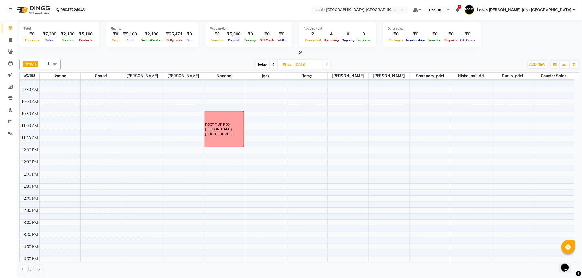
click at [307, 102] on div "8:00 AM 8:30 AM 9:00 AM 9:30 AM 10:00 AM 10:30 AM 11:00 AM 11:30 AM 12:00 PM 12…" at bounding box center [297, 232] width 555 height 363
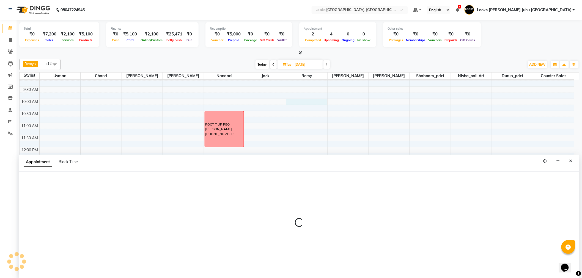
scroll to position [0, 0]
select select "57101"
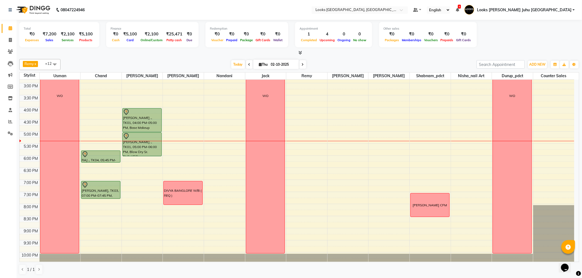
scroll to position [182, 0]
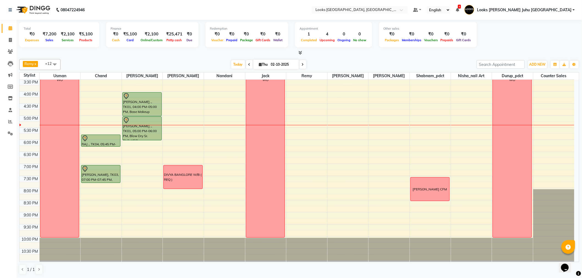
click at [304, 66] on span at bounding box center [303, 64] width 7 height 9
type input "03-10-2025"
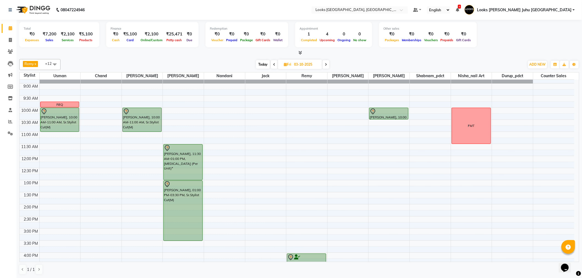
scroll to position [0, 0]
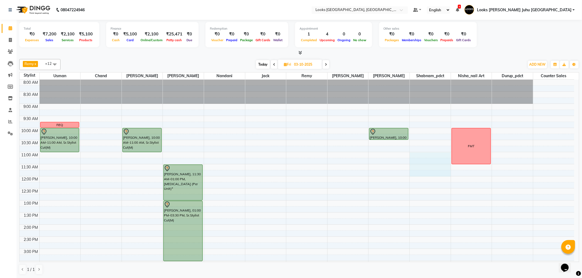
drag, startPoint x: 432, startPoint y: 155, endPoint x: 436, endPoint y: 175, distance: 20.5
click at [436, 175] on div "8:00 AM 8:30 AM 9:00 AM 9:30 AM 10:00 AM 10:30 AM 11:00 AM 11:30 AM 12:00 PM 12…" at bounding box center [297, 261] width 555 height 363
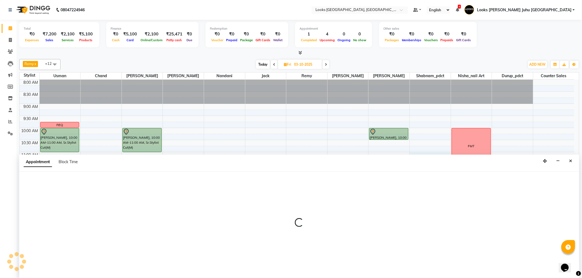
scroll to position [0, 0]
click at [72, 160] on span "Block Time" at bounding box center [68, 161] width 19 height 5
select select "45758"
select select "660"
select select "720"
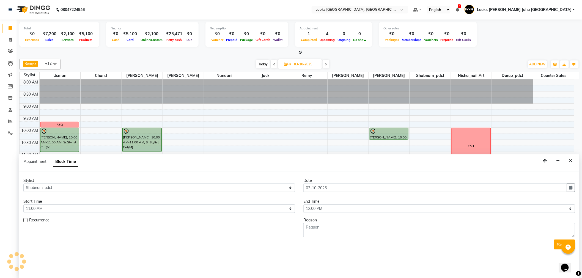
scroll to position [182, 0]
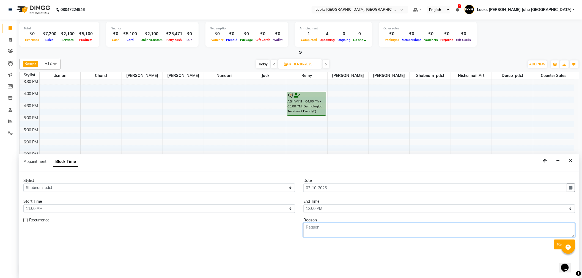
click at [348, 231] on textarea at bounding box center [440, 230] width 272 height 14
type textarea "CFM 40MIN ROOM 482"
click at [558, 244] on button "Submit" at bounding box center [564, 245] width 21 height 10
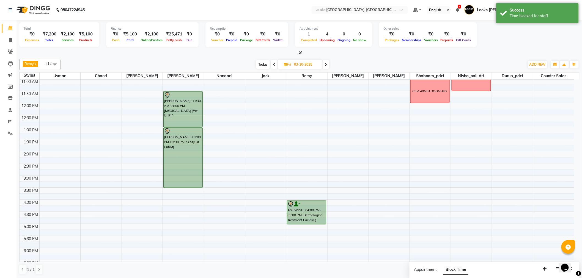
scroll to position [60, 0]
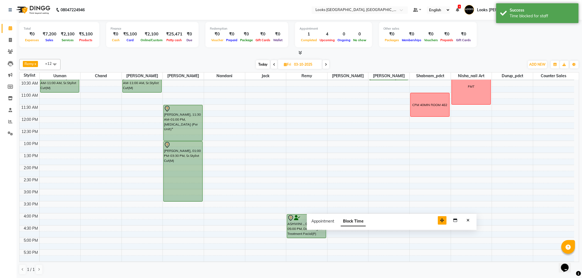
drag, startPoint x: 546, startPoint y: 271, endPoint x: 443, endPoint y: 223, distance: 113.5
click at [443, 223] on button "button" at bounding box center [442, 221] width 9 height 9
click at [469, 221] on icon "Close" at bounding box center [468, 221] width 3 height 4
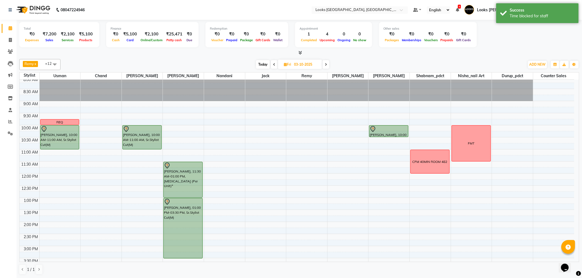
scroll to position [0, 0]
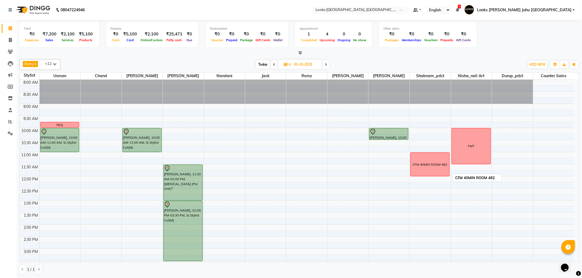
click at [436, 157] on div "CFM 40MIN ROOM 482" at bounding box center [430, 164] width 39 height 23
click at [437, 176] on span "Edit Block Time" at bounding box center [446, 177] width 26 height 6
select select "45758"
select select "660"
select select "720"
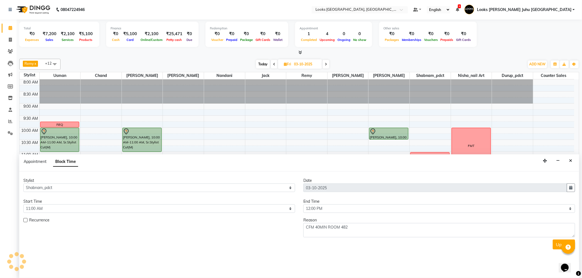
scroll to position [182, 0]
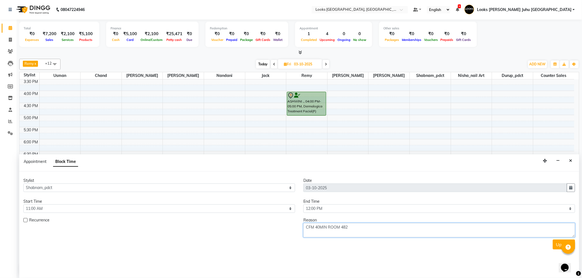
click at [326, 227] on textarea "CFM 40MIN ROOM 482" at bounding box center [440, 230] width 272 height 14
type textarea "CFM 40MIN FEMALE THERAPIST ROOM 482"
click at [555, 245] on button "Update" at bounding box center [564, 245] width 22 height 10
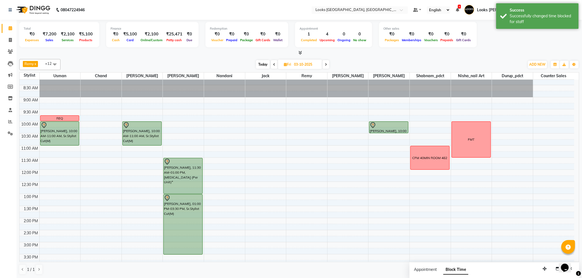
scroll to position [0, 0]
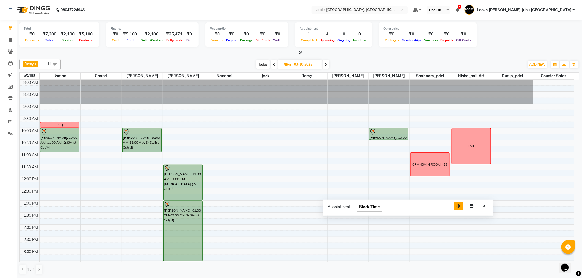
drag, startPoint x: 543, startPoint y: 268, endPoint x: 456, endPoint y: 205, distance: 106.8
click at [456, 205] on button "button" at bounding box center [458, 206] width 9 height 9
click at [485, 206] on icon "Close" at bounding box center [484, 206] width 3 height 4
click at [261, 64] on span "Today" at bounding box center [263, 64] width 14 height 9
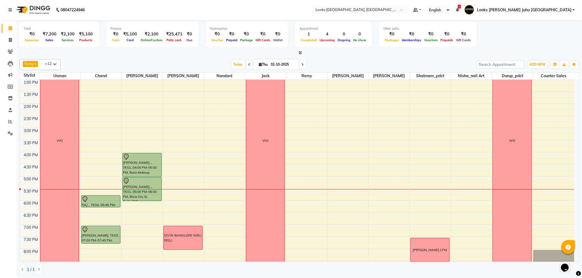
scroll to position [182, 0]
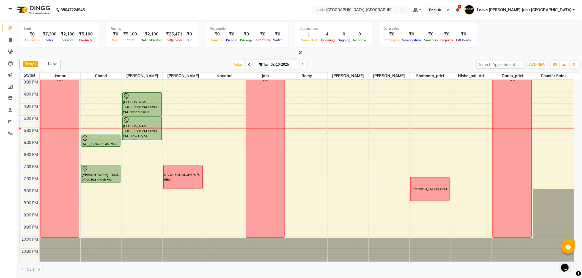
click at [302, 65] on icon at bounding box center [303, 64] width 2 height 3
type input "03-10-2025"
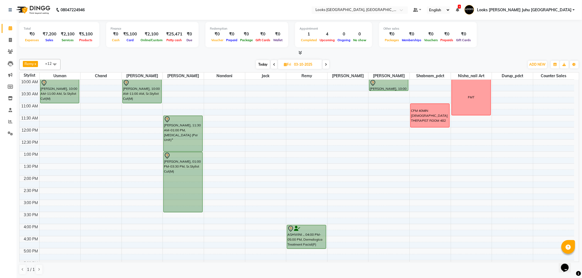
scroll to position [60, 0]
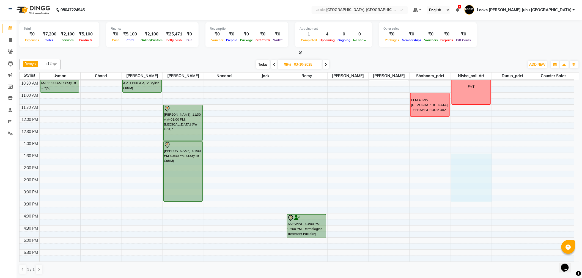
drag, startPoint x: 479, startPoint y: 155, endPoint x: 473, endPoint y: 196, distance: 41.1
click at [473, 197] on div "8:00 AM 8:30 AM 9:00 AM 9:30 AM 10:00 AM 10:30 AM 11:00 AM 11:30 AM 12:00 PM 12…" at bounding box center [297, 201] width 555 height 363
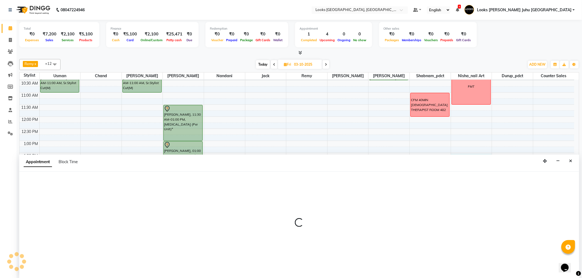
scroll to position [0, 0]
click at [68, 161] on span "Block Time" at bounding box center [68, 161] width 19 height 5
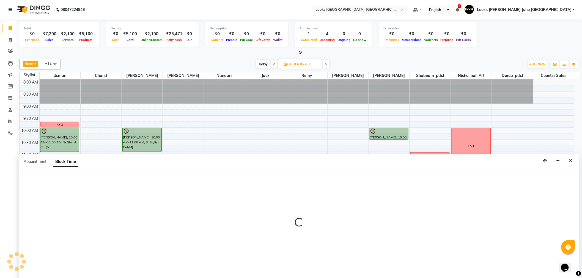
select select "85379"
select select "810"
select select "930"
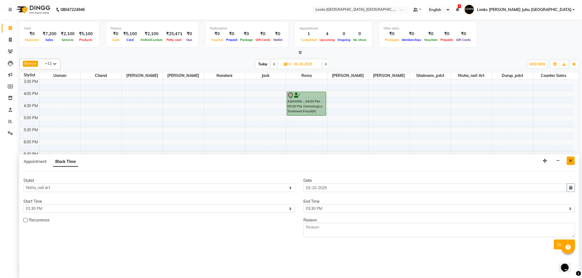
drag, startPoint x: 570, startPoint y: 162, endPoint x: 570, endPoint y: 157, distance: 4.1
click at [570, 161] on icon "Close" at bounding box center [571, 161] width 3 height 4
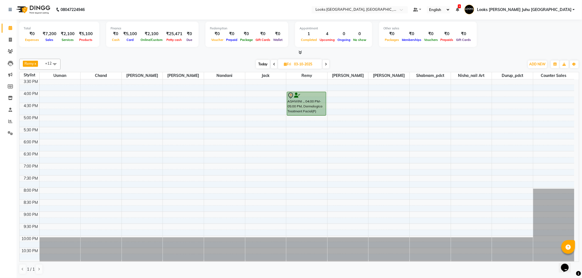
click at [296, 65] on input "03-10-2025" at bounding box center [307, 64] width 28 height 8
select select "10"
select select "2025"
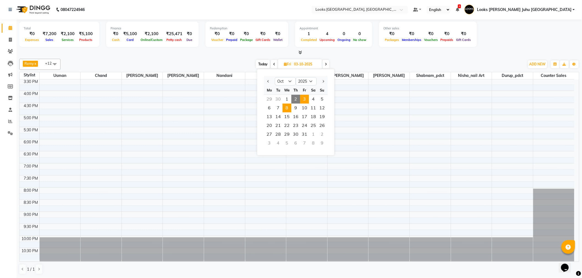
click at [286, 108] on span "8" at bounding box center [287, 108] width 9 height 9
type input "08-10-2025"
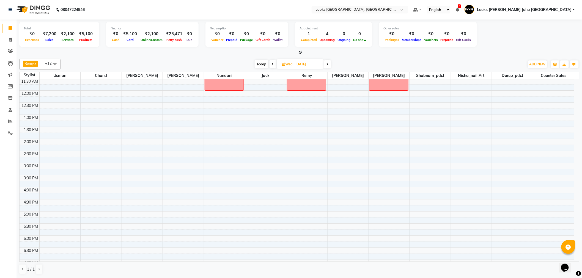
scroll to position [0, 0]
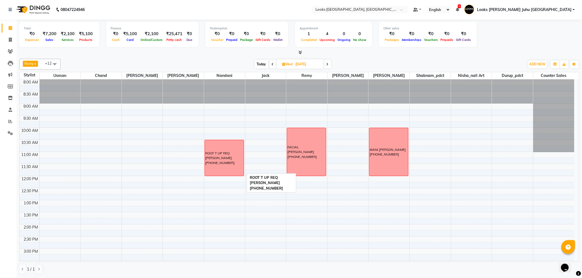
click at [225, 156] on div "ROOT T UP REQ ASHVINI +44 7834694973" at bounding box center [224, 158] width 38 height 15
click at [244, 169] on span "Edit Block Time" at bounding box center [248, 171] width 26 height 6
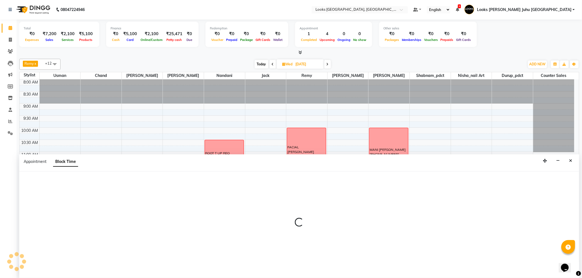
select select "84122"
select select "630"
select select "720"
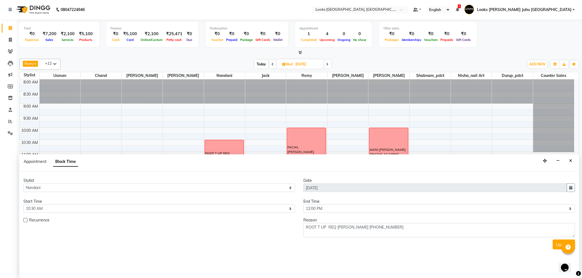
scroll to position [182, 0]
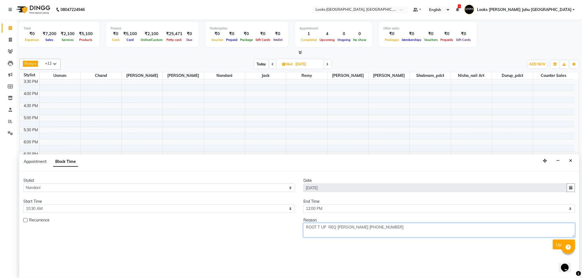
drag, startPoint x: 391, startPoint y: 228, endPoint x: 294, endPoint y: 218, distance: 97.1
click at [294, 218] on div "Recurrence Reason ROOT T UP REQ ASHVINI +44 7834694973" at bounding box center [299, 228] width 560 height 20
click at [570, 159] on button "Close" at bounding box center [571, 161] width 8 height 9
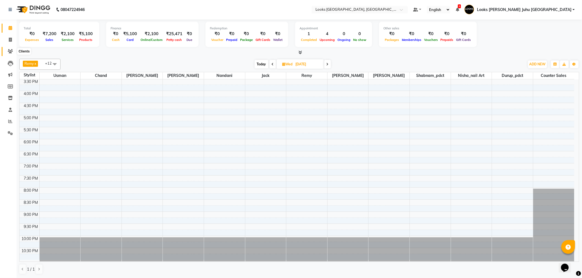
click at [6, 50] on span at bounding box center [11, 51] width 10 height 6
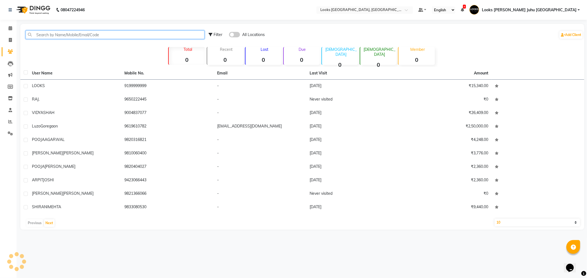
click at [86, 34] on input "text" at bounding box center [115, 35] width 179 height 9
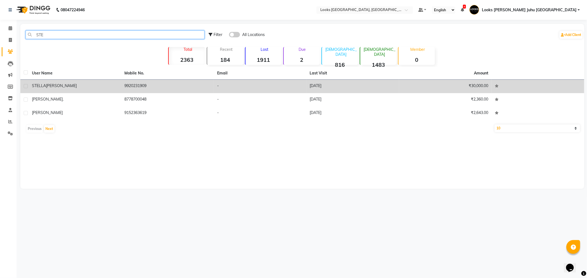
type input "STE"
click at [80, 89] on div "STELLA DSILVA" at bounding box center [75, 86] width 86 height 6
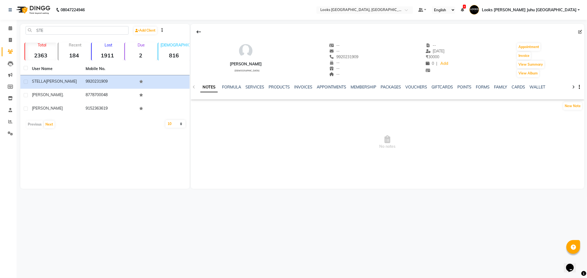
click at [356, 59] on div "STELLA DSILVA female -- -- 9920231909 -- -- -- -- 28-08-2025 ₹ 30000 0 | Add Ap…" at bounding box center [388, 57] width 394 height 41
click at [353, 57] on span "9920231909" at bounding box center [343, 56] width 29 height 5
copy span "9920231909"
click at [10, 32] on link "Calendar" at bounding box center [8, 28] width 13 height 9
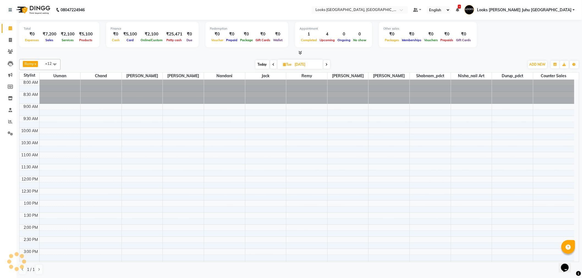
scroll to position [172, 0]
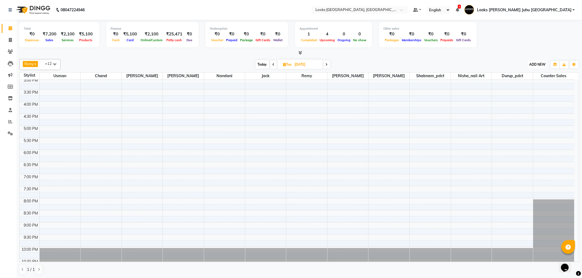
click at [532, 65] on span "ADD NEW" at bounding box center [538, 64] width 16 height 4
click at [519, 81] on link "Add Invoice" at bounding box center [525, 81] width 43 height 7
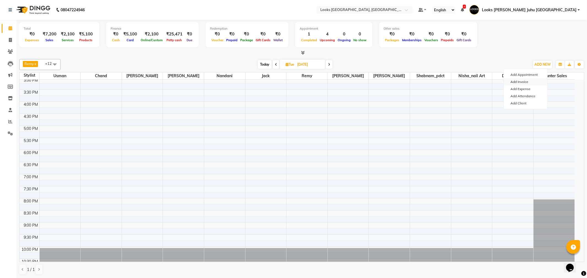
select select "service"
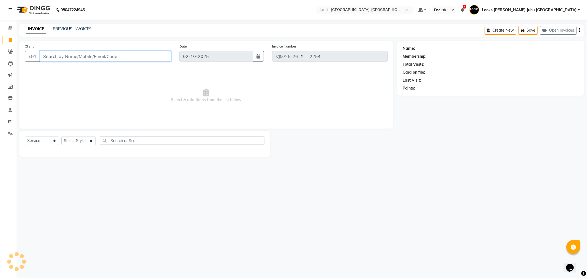
click at [110, 57] on input "Client" at bounding box center [106, 56] width 132 height 10
paste input "9920231909"
type input "9920231909"
select select "1: Object"
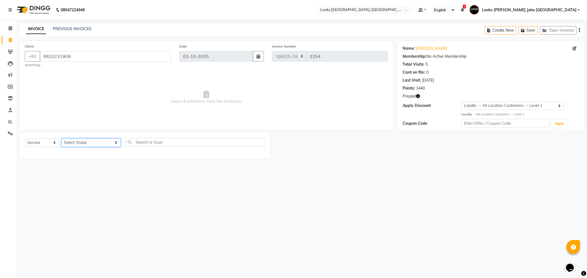
click at [85, 147] on select "Select Stylist Adil BHAGAYSHREE chand Chan_Mrg Counter Sales Deena Gohil DEEPAK…" at bounding box center [90, 143] width 59 height 9
select select "57101"
click at [61, 139] on select "Select Stylist Adil BHAGAYSHREE chand Chan_Mrg Counter Sales Deena Gohil DEEPAK…" at bounding box center [90, 143] width 59 height 9
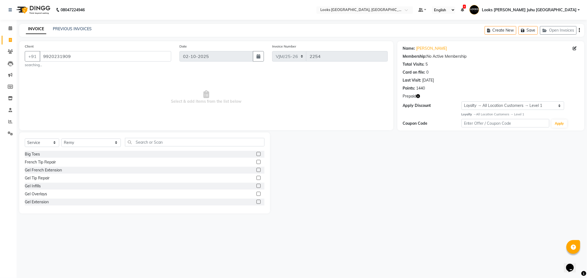
click at [138, 136] on div "Select Service Product Membership Package Voucher Prepaid Gift Card Select Styl…" at bounding box center [144, 173] width 251 height 81
click at [136, 141] on input "text" at bounding box center [194, 142] width 139 height 9
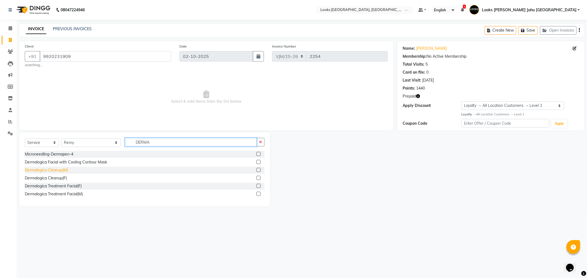
type input "DERMA"
click at [66, 169] on div "Dermalogica Cleanup(M)" at bounding box center [46, 171] width 43 height 6
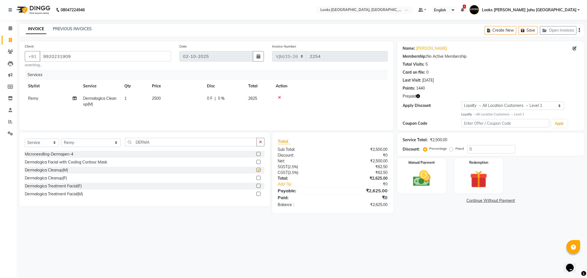
checkbox input "false"
drag, startPoint x: 180, startPoint y: 95, endPoint x: 189, endPoint y: 95, distance: 9.1
click at [180, 95] on td "2500" at bounding box center [176, 101] width 55 height 18
select select "57101"
click at [205, 96] on input "2500" at bounding box center [202, 100] width 48 height 9
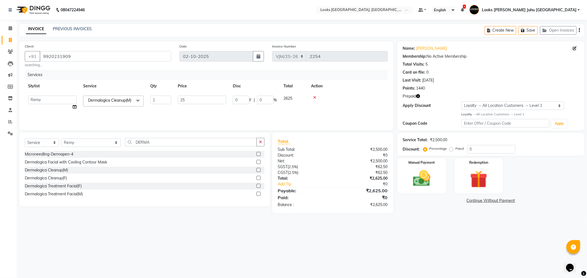
type input "2"
type input "5000"
drag, startPoint x: 185, startPoint y: 240, endPoint x: 202, endPoint y: 246, distance: 18.2
click at [188, 240] on div "08047224946 Select Location × Looks Juhu Marriott, Mumbai, Mumbai Default Panel…" at bounding box center [293, 139] width 587 height 278
click at [431, 179] on img at bounding box center [421, 178] width 29 height 21
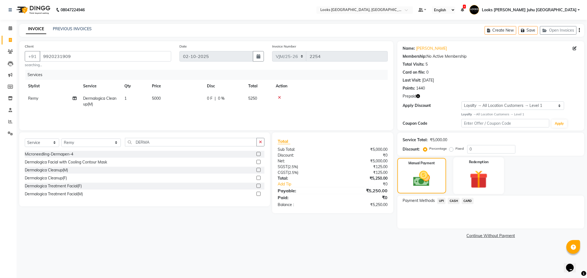
click at [475, 181] on img at bounding box center [478, 179] width 29 height 23
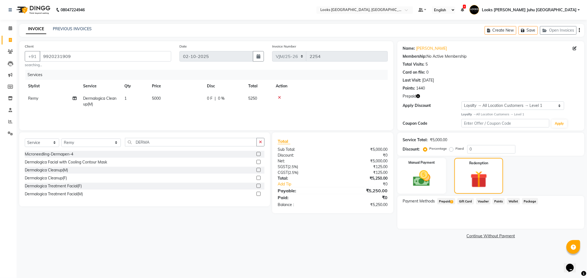
click at [442, 200] on span "Prepaid 1" at bounding box center [446, 201] width 18 height 6
drag, startPoint x: 511, startPoint y: 225, endPoint x: 474, endPoint y: 224, distance: 37.7
click at [474, 224] on div "5250 Add" at bounding box center [490, 223] width 171 height 10
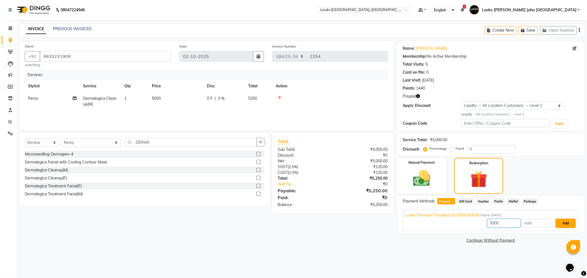
type input "5000"
click at [562, 220] on button "Add" at bounding box center [566, 223] width 20 height 9
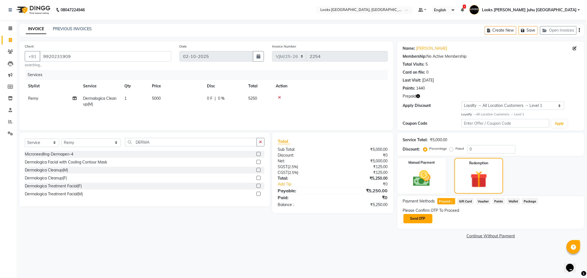
click at [421, 218] on button "Send OTP" at bounding box center [417, 218] width 29 height 9
click at [419, 218] on input "text" at bounding box center [430, 219] width 55 height 9
click at [564, 226] on link "Resend OTP" at bounding box center [570, 226] width 18 height 5
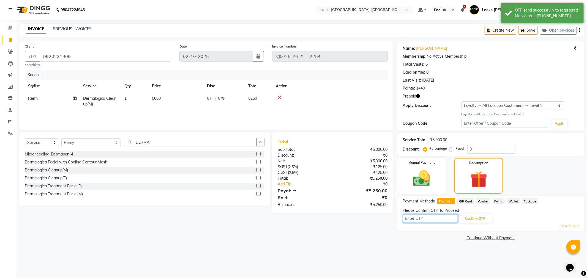
click at [428, 218] on input "text" at bounding box center [430, 219] width 55 height 9
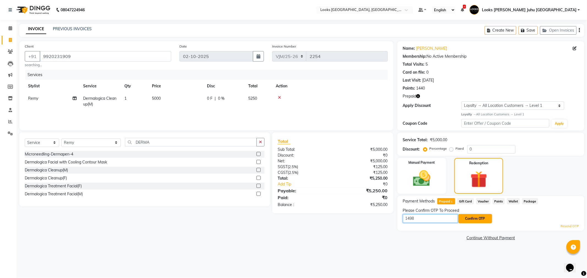
type input "1498"
click at [466, 219] on button "Confirm OTP" at bounding box center [475, 218] width 34 height 9
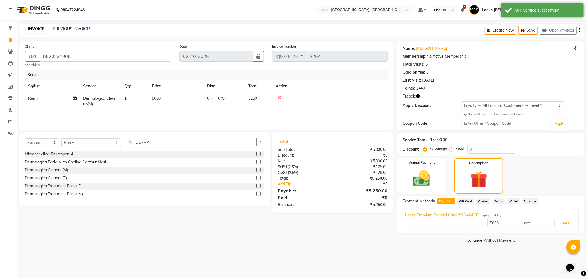
click at [565, 224] on button "Add" at bounding box center [566, 223] width 20 height 9
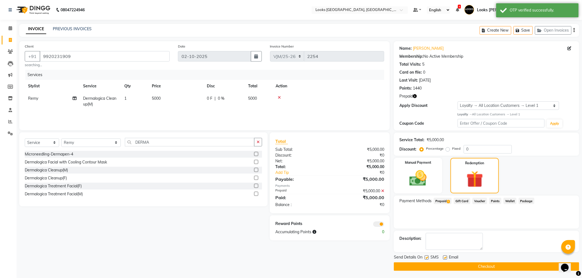
scroll to position [1, 0]
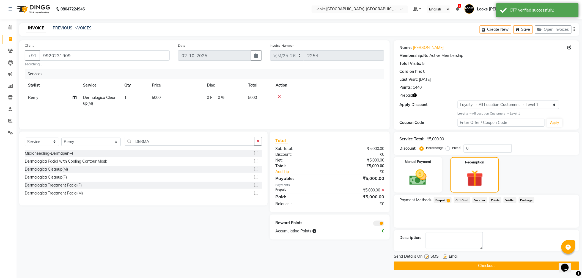
click at [473, 265] on button "Checkout" at bounding box center [486, 266] width 185 height 9
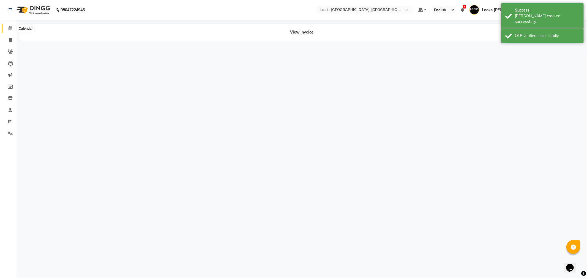
click at [10, 28] on icon at bounding box center [11, 28] width 4 height 4
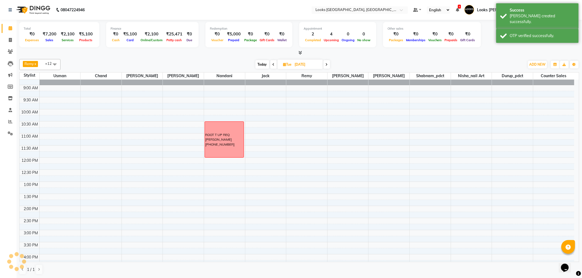
scroll to position [61, 0]
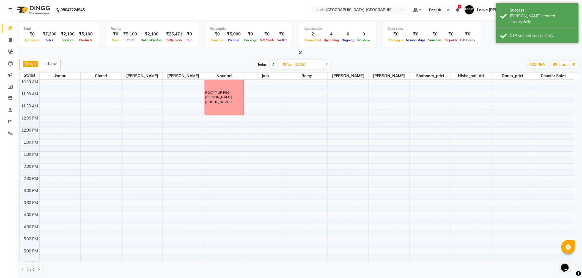
click at [265, 67] on span "Today" at bounding box center [263, 64] width 14 height 9
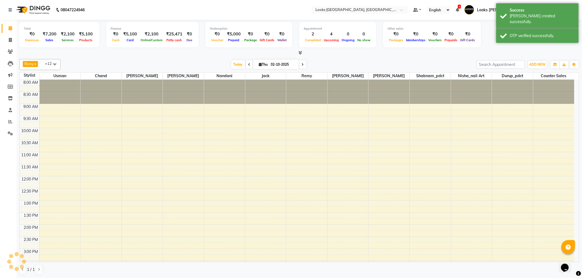
scroll to position [182, 0]
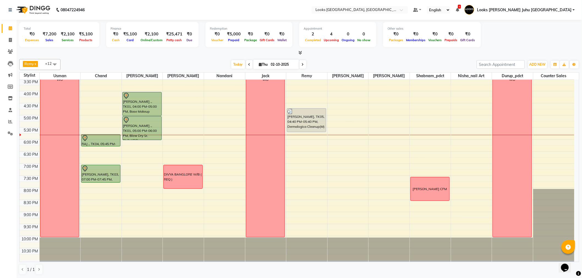
click at [301, 67] on span at bounding box center [303, 64] width 7 height 9
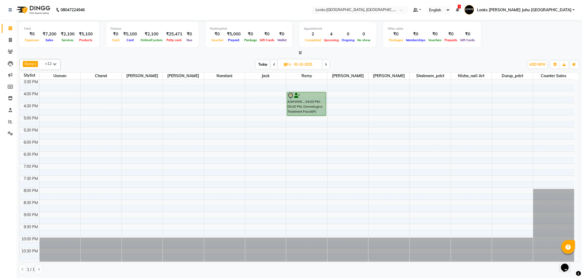
click at [265, 63] on span "Today" at bounding box center [263, 64] width 14 height 9
type input "02-10-2025"
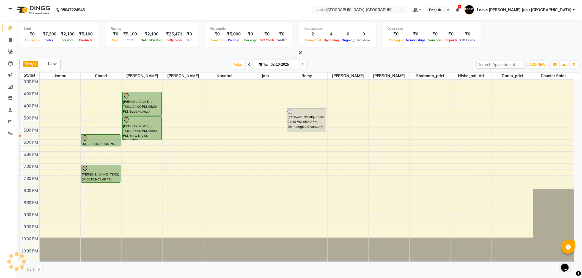
scroll to position [182, 0]
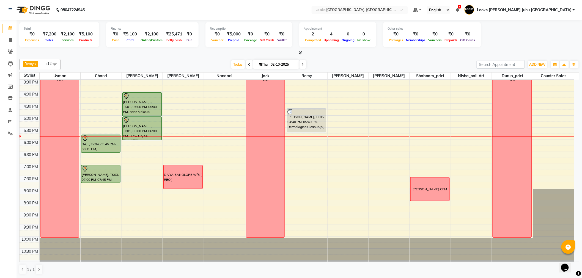
drag, startPoint x: 97, startPoint y: 146, endPoint x: 96, endPoint y: 149, distance: 3.2
click at [96, 149] on div "RAJ ., TK04, 05:45 PM-06:15 PM, Beard Trimming DEVEN RAO, TK03, 07:00 PM-07:45 …" at bounding box center [101, 79] width 41 height 363
click at [273, 61] on input "02-10-2025" at bounding box center [283, 65] width 28 height 8
select select "10"
select select "2025"
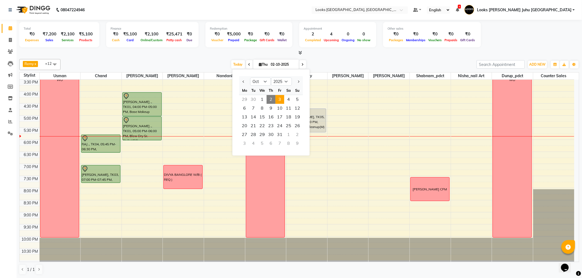
click at [283, 96] on span "3" at bounding box center [279, 99] width 9 height 9
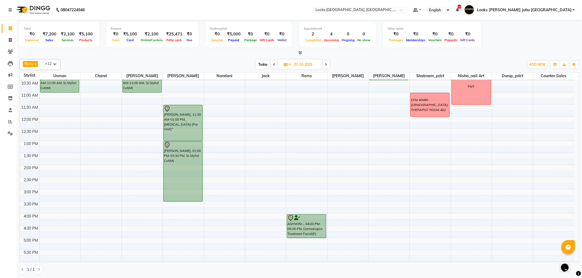
scroll to position [0, 0]
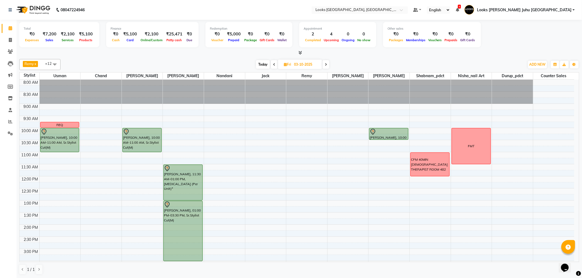
click at [261, 66] on span "Today" at bounding box center [263, 64] width 14 height 9
type input "02-10-2025"
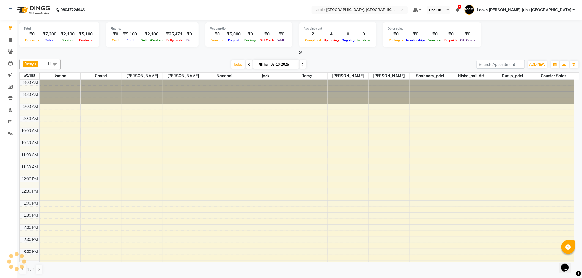
scroll to position [182, 0]
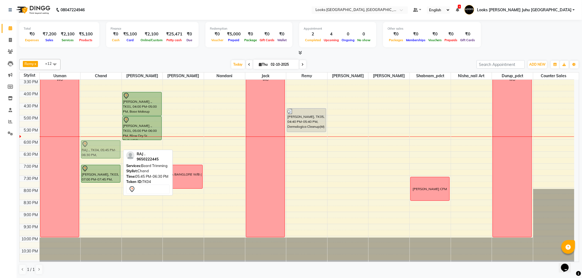
drag, startPoint x: 105, startPoint y: 139, endPoint x: 106, endPoint y: 148, distance: 9.2
click at [106, 148] on div "RAJ ., TK04, 05:45 PM-06:30 PM, Beard Trimming DEVEN RAO, TK03, 07:00 PM-07:45 …" at bounding box center [101, 79] width 41 height 363
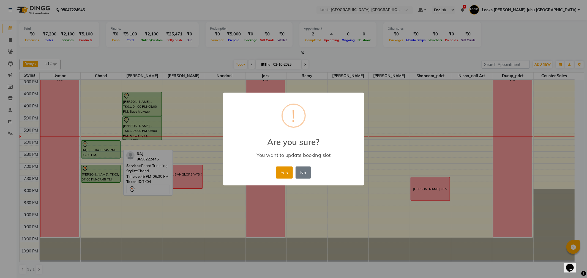
click at [281, 172] on button "Yes" at bounding box center [284, 173] width 17 height 12
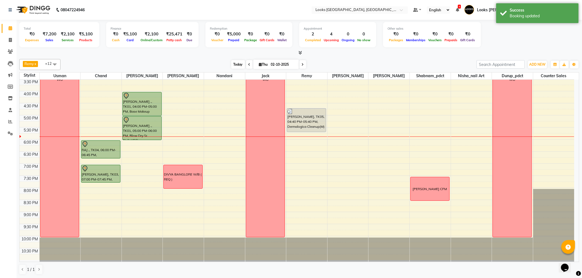
click at [242, 61] on span "Today" at bounding box center [238, 64] width 14 height 9
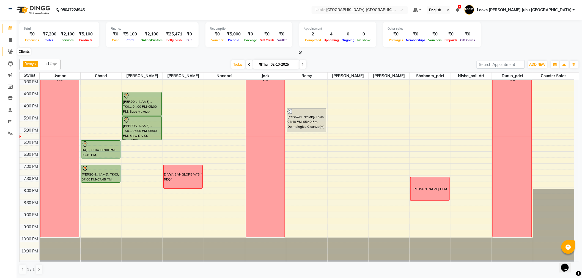
click at [10, 50] on icon at bounding box center [10, 52] width 5 height 4
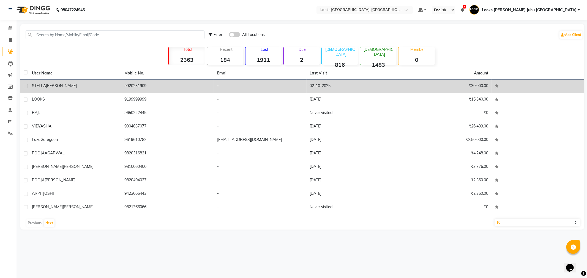
click at [50, 83] on td "STELLA DSILVA" at bounding box center [75, 86] width 93 height 13
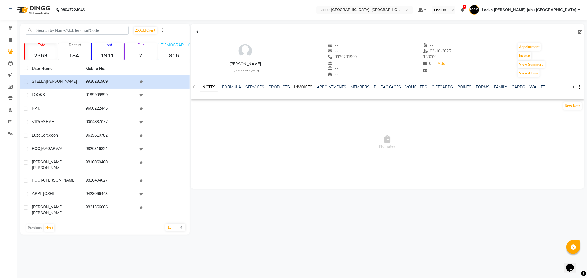
click at [300, 88] on link "INVOICES" at bounding box center [303, 87] width 18 height 5
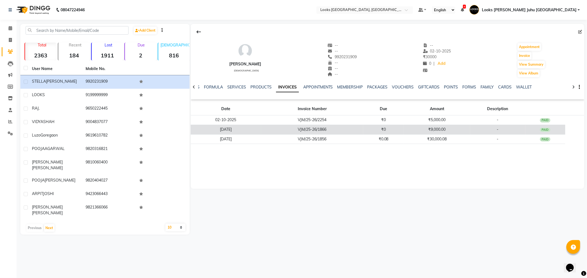
click at [399, 128] on td "₹0" at bounding box center [383, 130] width 40 height 10
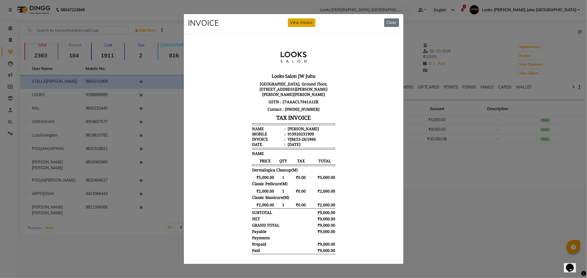
click at [305, 22] on button "View Invoice" at bounding box center [302, 22] width 28 height 9
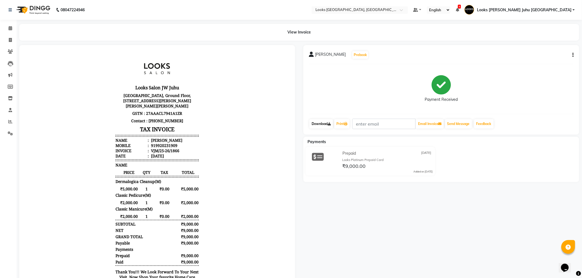
click at [327, 125] on link "Download" at bounding box center [322, 123] width 24 height 9
click at [11, 26] on icon at bounding box center [11, 28] width 4 height 4
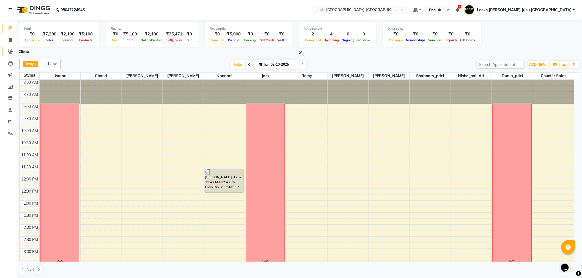
click at [10, 54] on span at bounding box center [11, 52] width 10 height 6
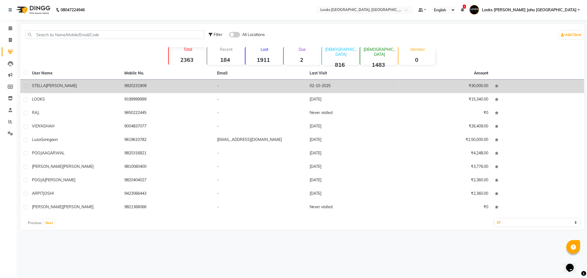
click at [58, 87] on span "DSILVA" at bounding box center [61, 85] width 31 height 5
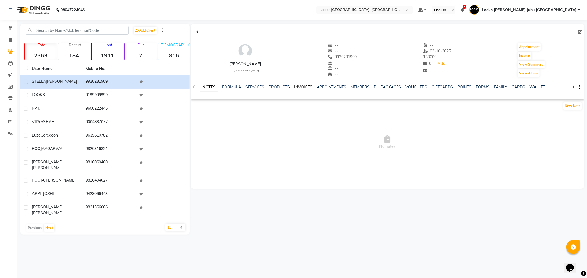
click at [299, 86] on link "INVOICES" at bounding box center [303, 87] width 18 height 5
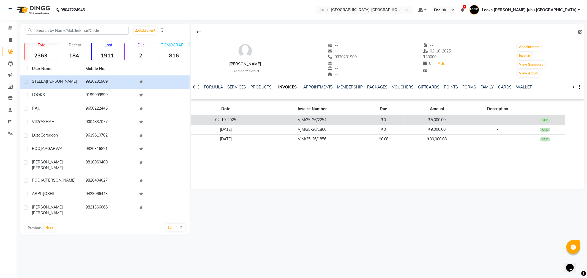
click at [365, 120] on td "₹0" at bounding box center [383, 121] width 40 height 10
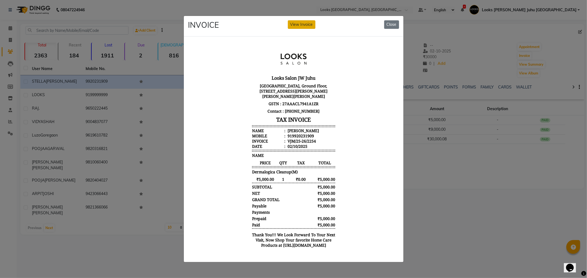
click at [301, 23] on button "View Invoice" at bounding box center [302, 24] width 28 height 9
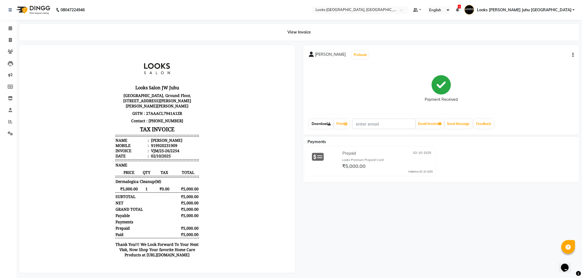
click at [324, 127] on link "Download" at bounding box center [322, 123] width 24 height 9
click at [8, 32] on link "Calendar" at bounding box center [8, 28] width 13 height 9
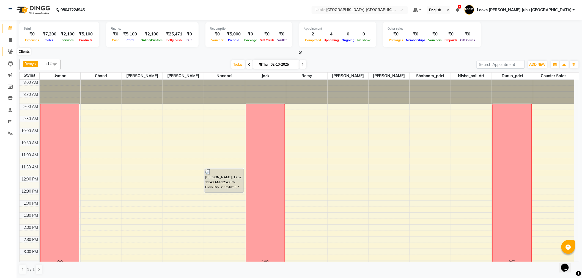
click at [8, 53] on icon at bounding box center [10, 52] width 5 height 4
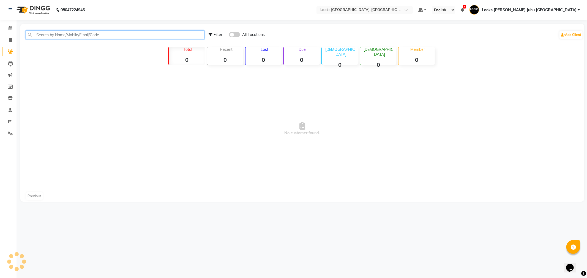
click at [62, 34] on input "text" at bounding box center [115, 35] width 179 height 9
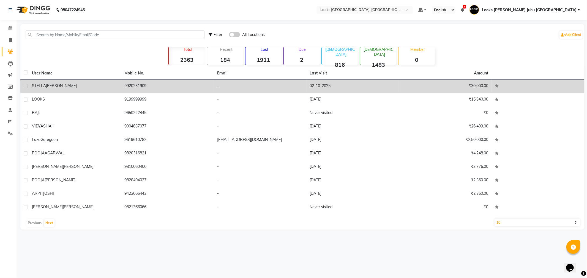
click at [93, 88] on div "STELLA DSILVA" at bounding box center [75, 86] width 86 height 6
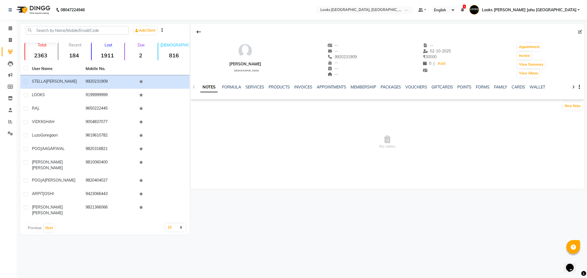
click at [413, 84] on div "NOTES FORMULA SERVICES PRODUCTS INVOICES APPOINTMENTS MEMBERSHIP PACKAGES VOUCH…" at bounding box center [388, 87] width 394 height 19
click at [414, 87] on link "VOUCHERS" at bounding box center [417, 87] width 22 height 5
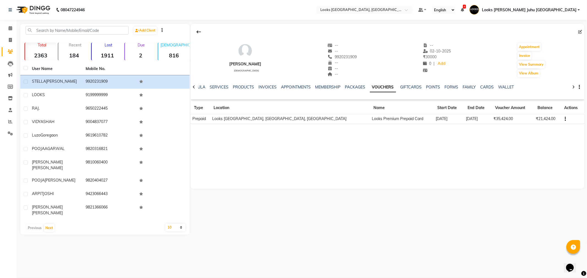
click at [8, 33] on li "Calendar" at bounding box center [8, 29] width 17 height 12
click at [10, 27] on icon at bounding box center [11, 28] width 4 height 4
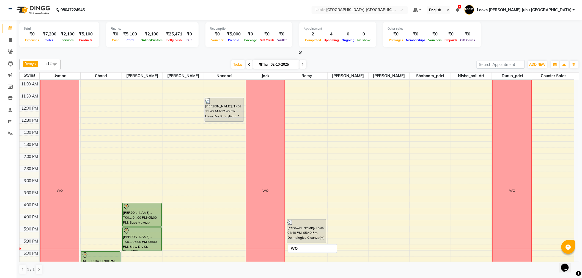
scroll to position [92, 0]
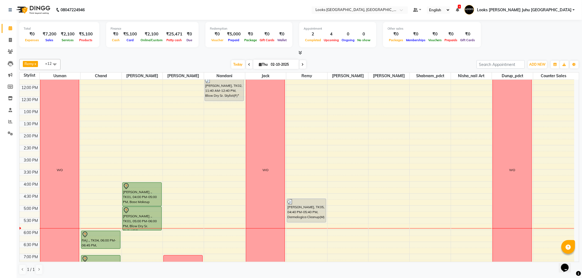
click at [279, 64] on input "02-10-2025" at bounding box center [283, 65] width 28 height 8
select select "10"
select select "2025"
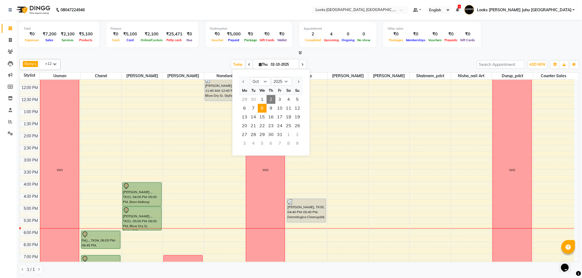
click at [262, 106] on span "8" at bounding box center [262, 108] width 9 height 9
type input "08-10-2025"
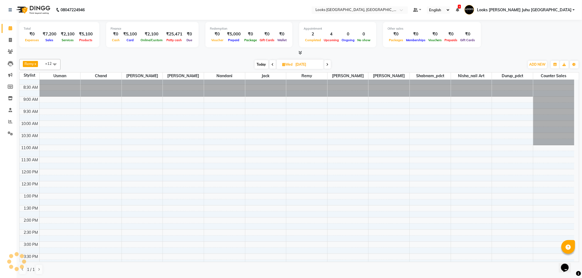
scroll to position [0, 0]
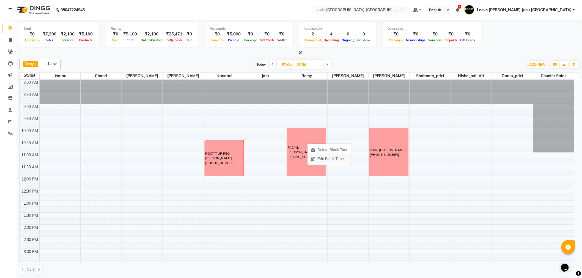
click at [319, 160] on span "Edit Block Time" at bounding box center [331, 159] width 26 height 6
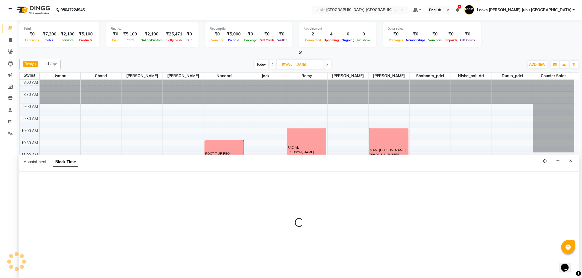
scroll to position [0, 0]
select select "57101"
select select "600"
select select "720"
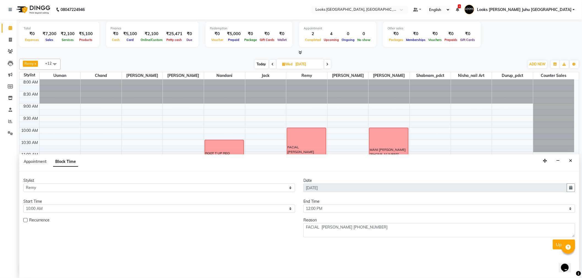
scroll to position [182, 0]
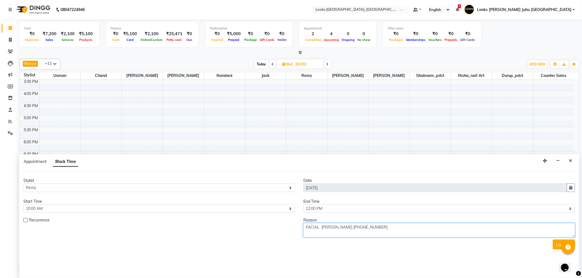
drag, startPoint x: 371, startPoint y: 225, endPoint x: 268, endPoint y: 217, distance: 103.5
click at [268, 218] on div "Recurrence Reason FACIAL ASHVINI +44 7834694973" at bounding box center [299, 228] width 560 height 20
click at [573, 160] on button "Close" at bounding box center [571, 161] width 8 height 9
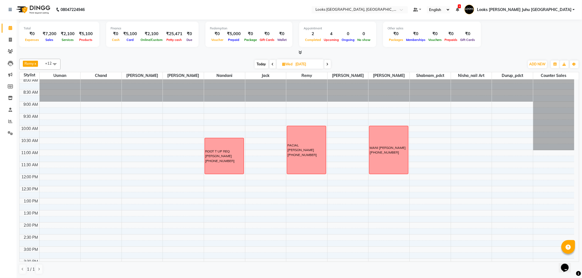
scroll to position [0, 0]
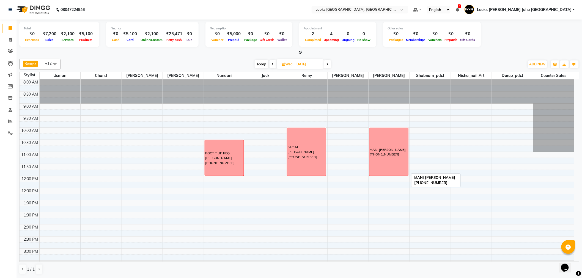
click at [385, 136] on div "MANI [PERSON_NAME] [PHONE_NUMBER]" at bounding box center [389, 152] width 39 height 48
click at [397, 180] on icon "button" at bounding box center [395, 179] width 4 height 4
select select "23855"
select select "600"
select select "720"
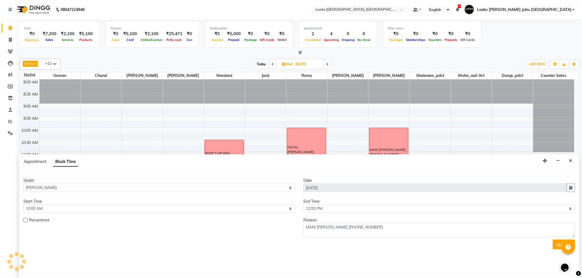
scroll to position [182, 0]
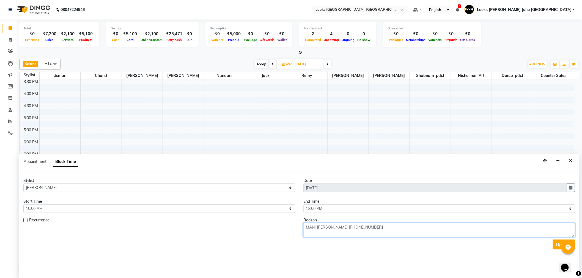
click at [391, 226] on textarea "MANI PEDI ASHVINI +44 7834694973" at bounding box center [440, 230] width 272 height 14
click at [570, 163] on icon "Close" at bounding box center [571, 161] width 3 height 4
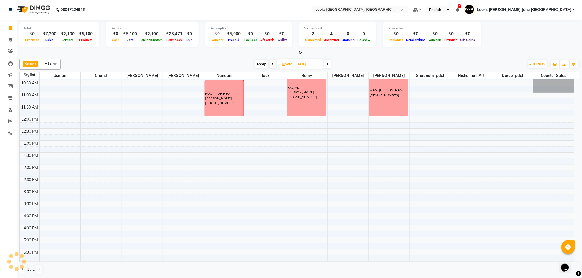
scroll to position [0, 0]
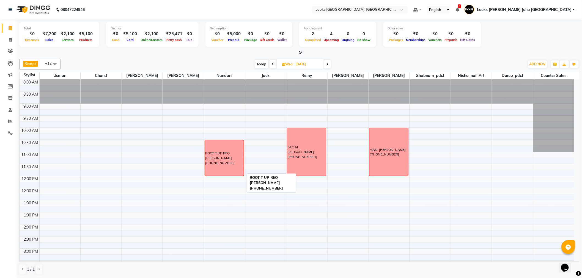
click at [228, 157] on div "ROOT T UP REQ ASHVINI +44 7834694973" at bounding box center [224, 158] width 38 height 15
click at [249, 161] on span "Delete Block Time" at bounding box center [254, 164] width 31 height 6
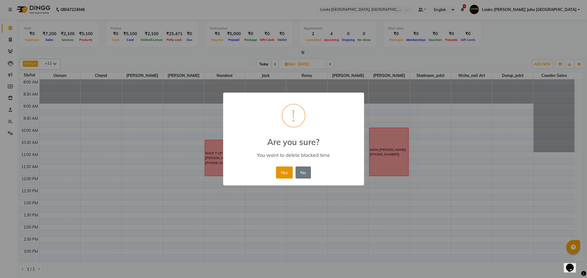
click at [288, 171] on button "Yes" at bounding box center [284, 173] width 17 height 12
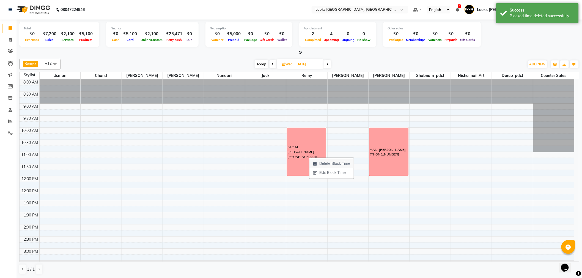
click at [331, 162] on span "Delete Block Time" at bounding box center [334, 164] width 31 height 6
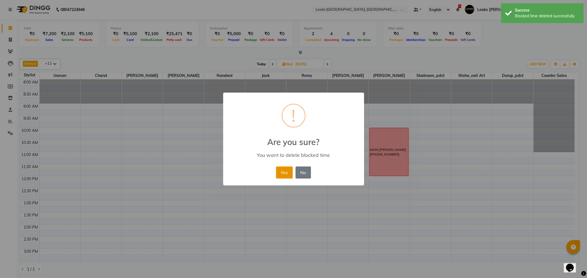
click at [285, 168] on button "Yes" at bounding box center [284, 173] width 17 height 12
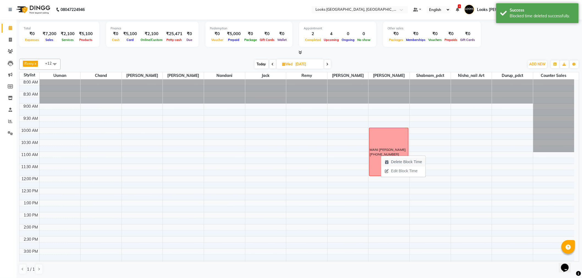
click at [400, 162] on span "Delete Block Time" at bounding box center [406, 162] width 31 height 6
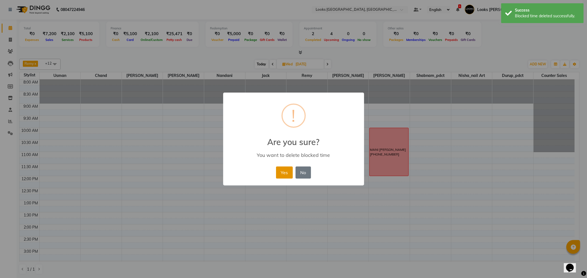
click at [281, 171] on button "Yes" at bounding box center [284, 173] width 17 height 12
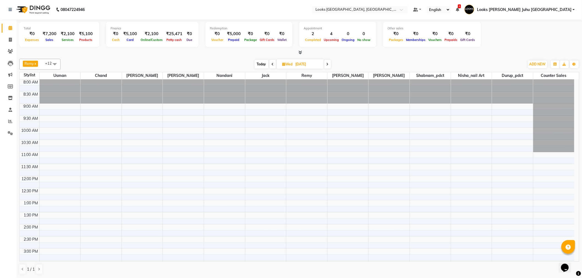
click at [260, 65] on span "Today" at bounding box center [262, 64] width 14 height 9
type input "02-10-2025"
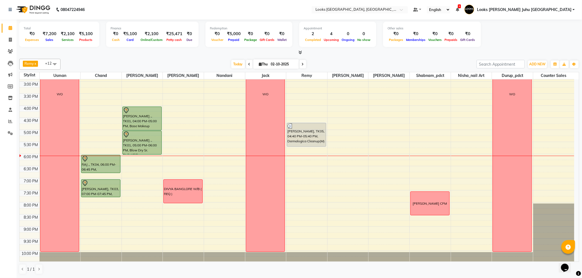
scroll to position [182, 0]
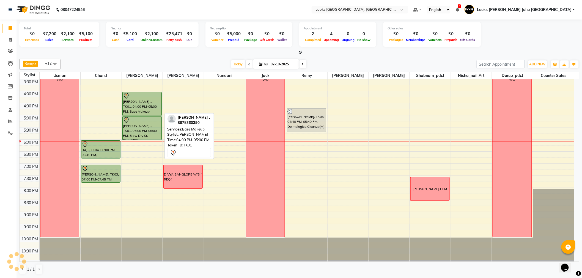
click at [127, 102] on div "LINDA ., TK01, 04:00 PM-05:00 PM, Base Makeup" at bounding box center [142, 103] width 39 height 23
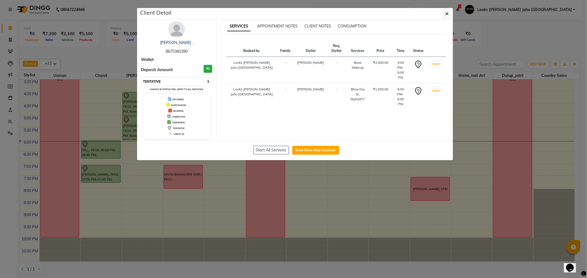
click at [169, 81] on select "Select IN SERVICE CONFIRMED TENTATIVE CHECK IN MARK DONE DROPPED UPCOMING" at bounding box center [177, 82] width 71 height 8
select select "1"
click at [142, 78] on select "Select IN SERVICE CONFIRMED TENTATIVE CHECK IN MARK DONE DROPPED UPCOMING" at bounding box center [177, 82] width 71 height 8
click at [116, 75] on ngb-modal-window "Client Detail LINDA . 8675360390 Wallet Deposit Amount ₹0 Select IN SERVICE CON…" at bounding box center [293, 139] width 587 height 278
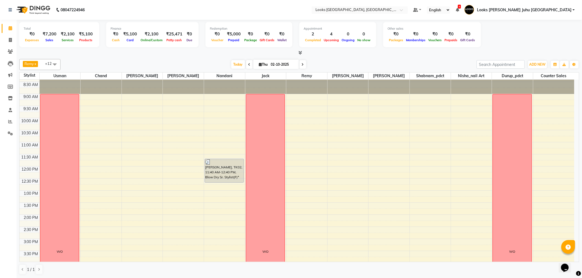
scroll to position [0, 0]
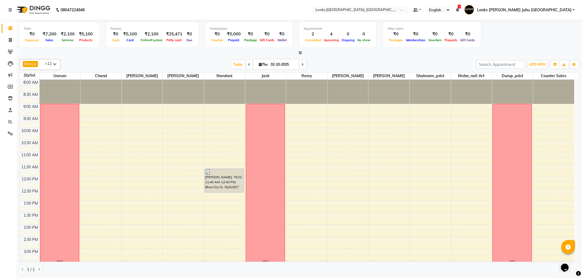
click at [302, 65] on icon at bounding box center [303, 64] width 2 height 3
type input "03-10-2025"
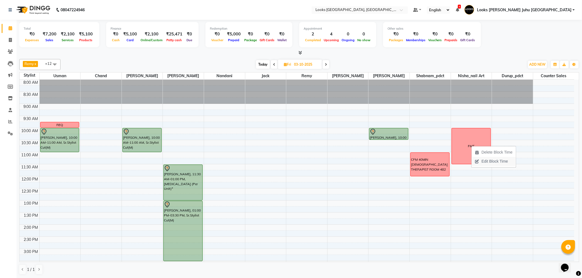
click at [483, 163] on span "Edit Block Time" at bounding box center [495, 162] width 26 height 6
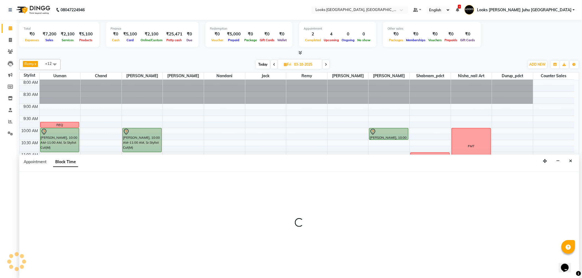
scroll to position [0, 0]
select select "85379"
select select "600"
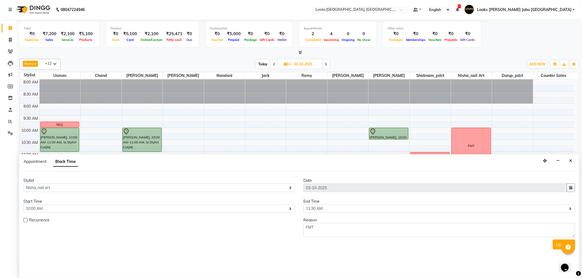
scroll to position [182, 0]
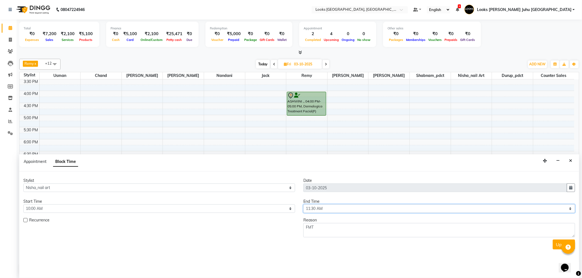
click at [351, 211] on select "Select 09:00 AM 09:15 AM 09:30 AM 09:45 AM 10:00 AM 10:15 AM 10:30 AM 10:45 AM …" at bounding box center [440, 209] width 272 height 9
select select "720"
click at [304, 205] on select "Select 09:00 AM 09:15 AM 09:30 AM 09:45 AM 10:00 AM 10:15 AM 10:30 AM 10:45 AM …" at bounding box center [440, 209] width 272 height 9
click at [558, 246] on button "Update" at bounding box center [564, 245] width 22 height 10
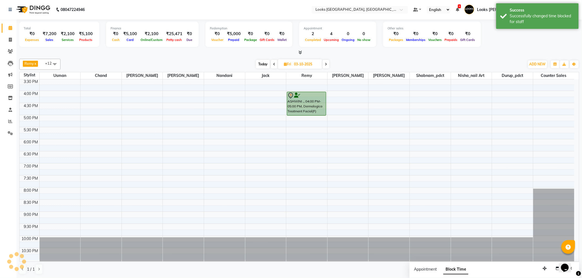
scroll to position [0, 0]
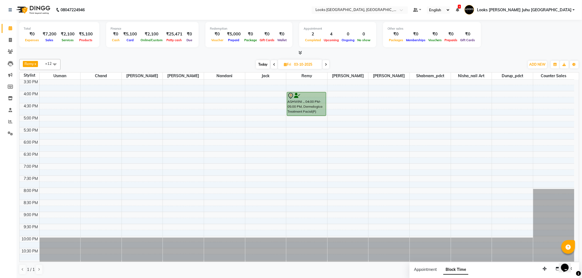
click at [263, 62] on span "Today" at bounding box center [263, 64] width 14 height 9
type input "02-10-2025"
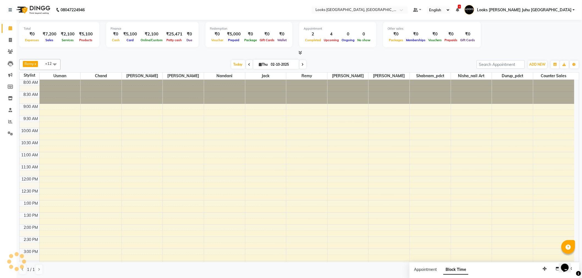
scroll to position [182, 0]
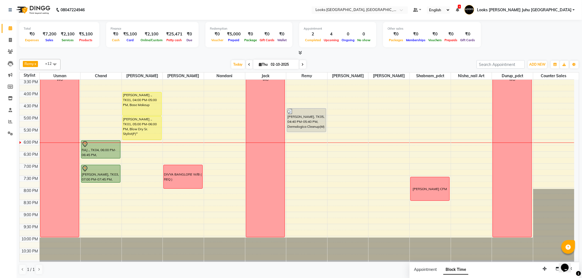
click at [277, 62] on input "02-10-2025" at bounding box center [283, 65] width 28 height 8
select select "10"
select select "2025"
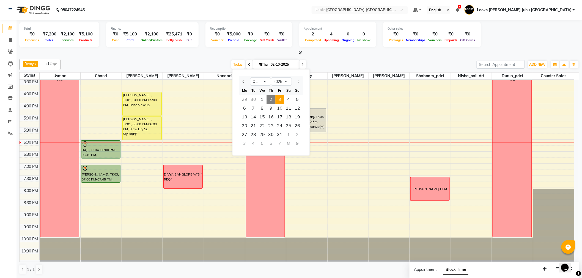
click at [278, 102] on span "3" at bounding box center [279, 99] width 9 height 9
type input "03-10-2025"
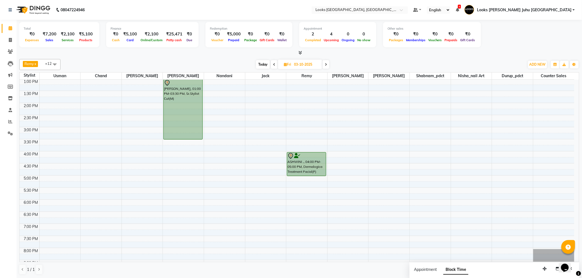
scroll to position [122, 0]
click at [507, 215] on div "8:00 AM 8:30 AM 9:00 AM 9:30 AM 10:00 AM 10:30 AM 11:00 AM 11:30 AM 12:00 PM 12…" at bounding box center [297, 139] width 555 height 363
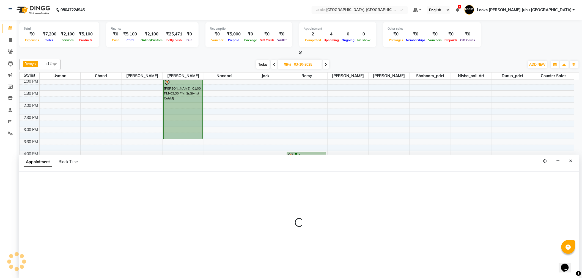
scroll to position [0, 0]
select select "68743"
select select "1110"
select select "tentative"
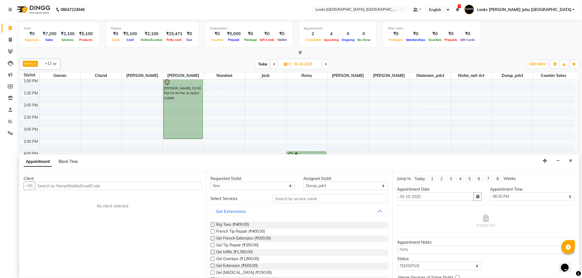
click at [78, 160] on span "Block Time" at bounding box center [68, 161] width 19 height 5
select select "68743"
select select "1110"
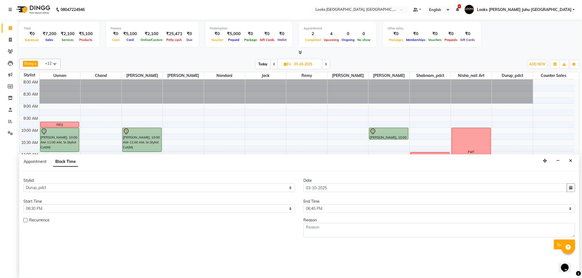
scroll to position [182, 0]
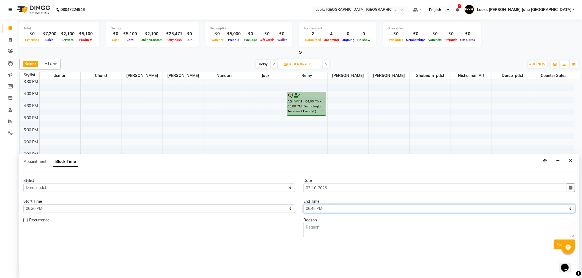
click at [349, 206] on select "Select 09:00 AM 09:15 AM 09:30 AM 09:45 AM 10:00 AM 10:15 AM 10:30 AM 10:45 AM …" at bounding box center [440, 209] width 272 height 9
select select "1140"
click at [304, 205] on select "Select 09:00 AM 09:15 AM 09:30 AM 09:45 AM 10:00 AM 10:15 AM 10:30 AM 10:45 AM …" at bounding box center [440, 209] width 272 height 9
click at [339, 232] on textarea at bounding box center [440, 230] width 272 height 14
type textarea "RAJEY 9820753732 CFM"
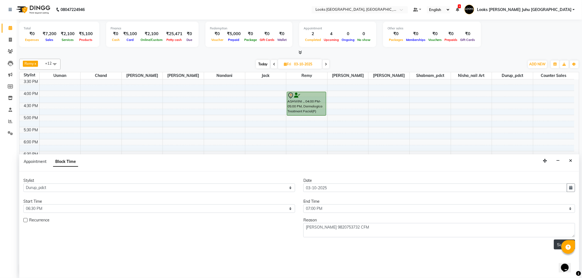
click at [558, 241] on button "Submit" at bounding box center [564, 245] width 21 height 10
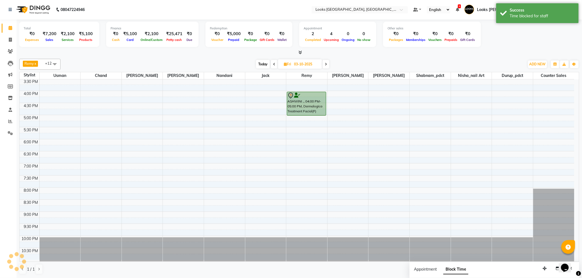
scroll to position [0, 0]
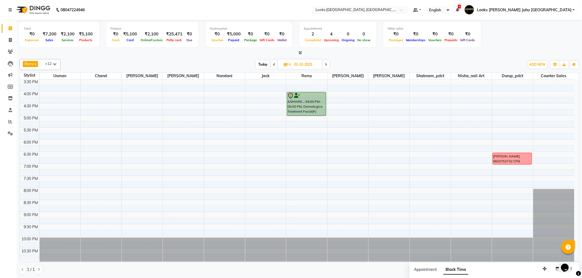
click at [264, 64] on span "Today" at bounding box center [263, 64] width 14 height 9
type input "02-10-2025"
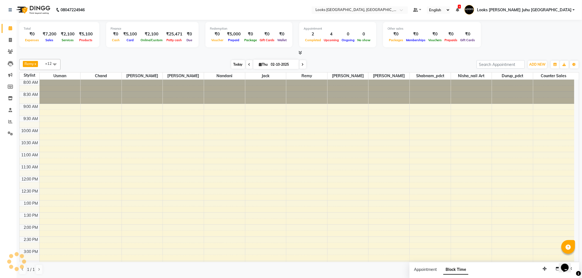
scroll to position [182, 0]
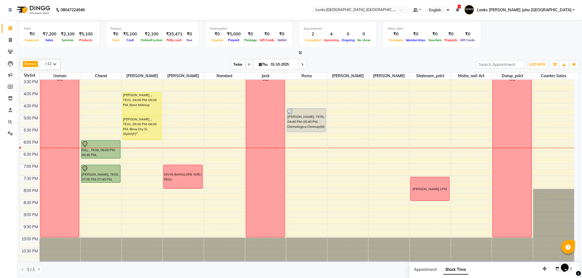
click at [232, 61] on span "Today" at bounding box center [238, 64] width 14 height 9
click at [231, 62] on span "Today" at bounding box center [238, 64] width 14 height 9
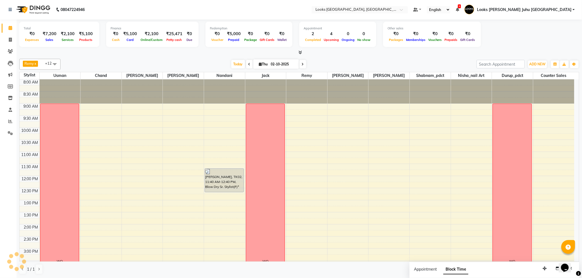
scroll to position [182, 0]
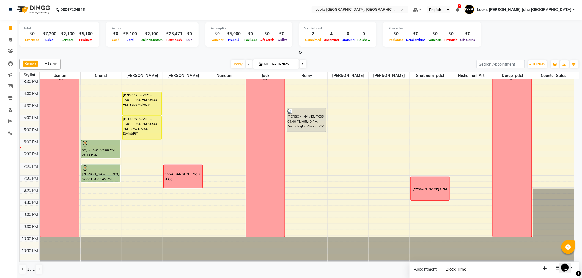
click at [233, 59] on div "Remy x Sohail x Usman x chand x Durup_pdct x Nisha_nail art x Nandani x Jack x …" at bounding box center [299, 64] width 560 height 11
click at [235, 66] on span "Today" at bounding box center [238, 64] width 14 height 9
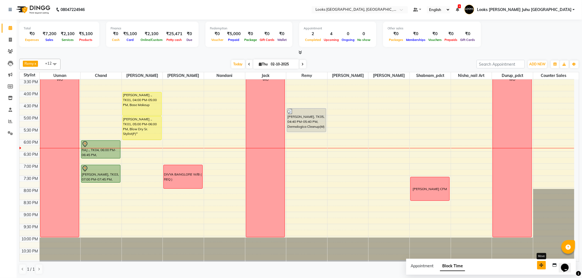
drag, startPoint x: 549, startPoint y: 271, endPoint x: 482, endPoint y: 246, distance: 71.7
click at [537, 261] on button "button" at bounding box center [541, 265] width 9 height 9
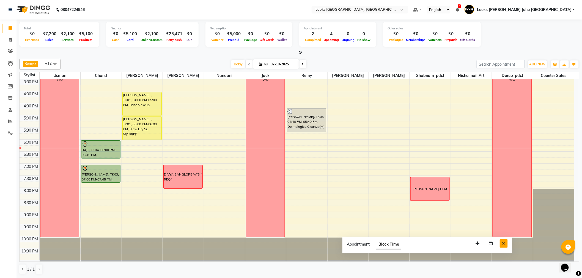
click at [504, 240] on button "Close" at bounding box center [504, 244] width 8 height 9
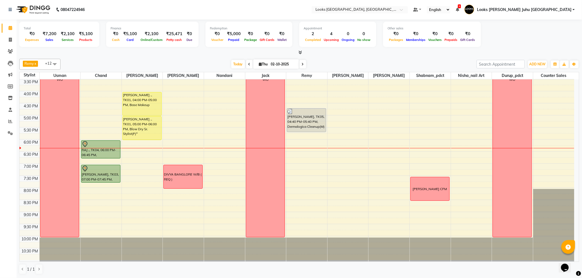
click at [351, 53] on div at bounding box center [299, 53] width 560 height 6
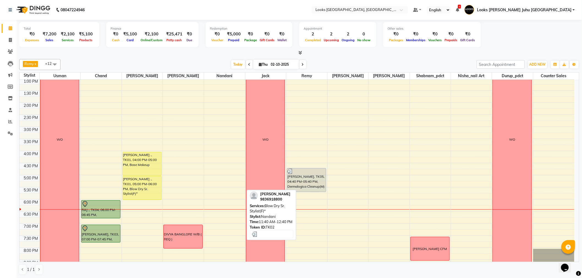
scroll to position [182, 0]
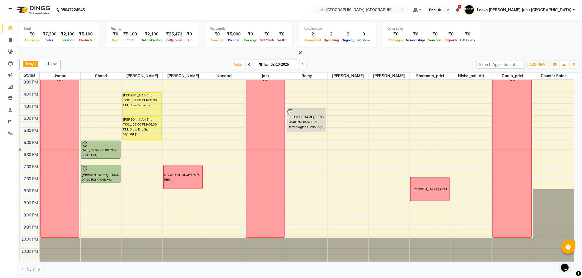
drag, startPoint x: 169, startPoint y: 65, endPoint x: 118, endPoint y: 61, distance: 51.6
click at [118, 61] on div "Today Thu 02-10-2025" at bounding box center [268, 65] width 411 height 8
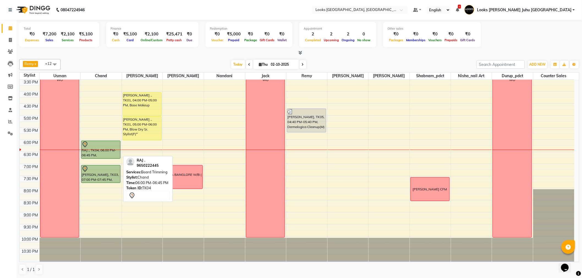
click at [97, 149] on div "RAJ ., TK04, 06:00 PM-06:45 PM, [PERSON_NAME] Trimming" at bounding box center [100, 150] width 39 height 18
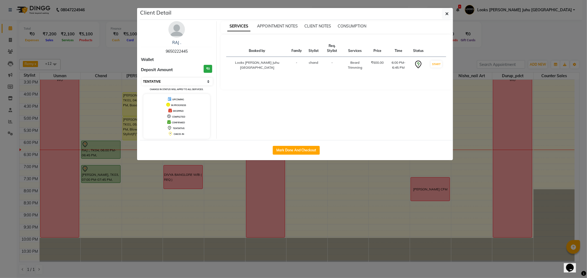
click at [178, 84] on select "Select IN SERVICE CONFIRMED TENTATIVE CHECK IN MARK DONE DROPPED UPCOMING" at bounding box center [177, 82] width 71 height 8
select select "1"
click at [142, 78] on select "Select IN SERVICE CONFIRMED TENTATIVE CHECK IN MARK DONE DROPPED UPCOMING" at bounding box center [177, 82] width 71 height 8
click at [106, 59] on ngb-modal-window "Client Detail RAJ . 9650222445 Wallet Deposit Amount ₹0 Select IN SERVICE CONFI…" at bounding box center [293, 139] width 587 height 278
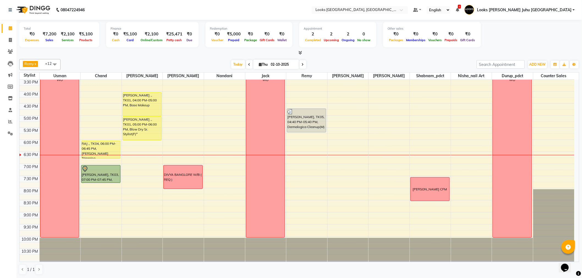
click at [122, 153] on td at bounding box center [306, 155] width 535 height 6
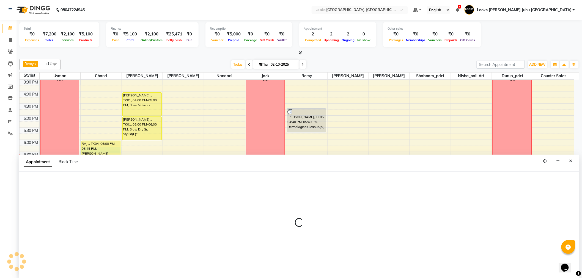
select select "65706"
select select "1095"
select select "tentative"
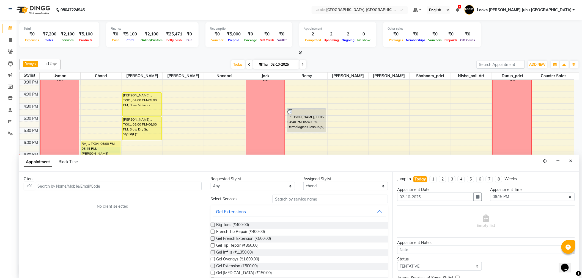
click at [92, 64] on div "Today Thu 02-10-2025" at bounding box center [268, 65] width 411 height 8
click at [571, 161] on icon "Close" at bounding box center [571, 161] width 3 height 4
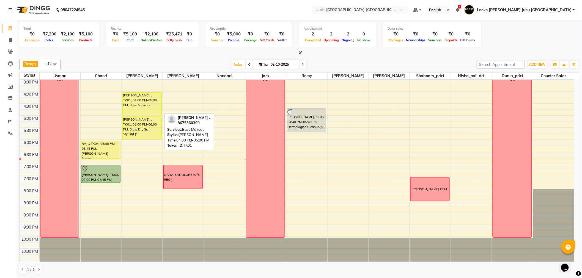
click at [136, 101] on div "[PERSON_NAME] ., TK01, 04:00 PM-05:00 PM, Base Makeup" at bounding box center [142, 104] width 39 height 23
select select "1"
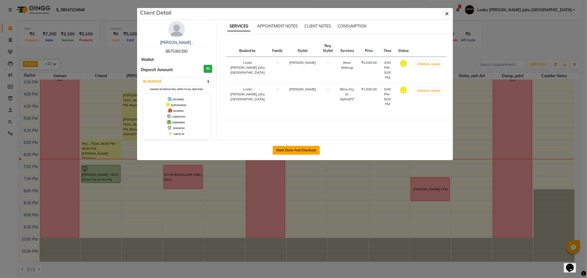
click at [296, 146] on button "Mark Done And Checkout" at bounding box center [296, 150] width 47 height 9
select select "service"
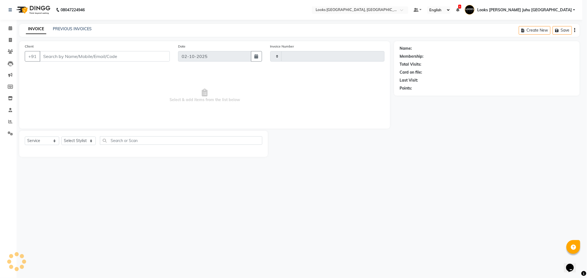
type input "2255"
select select "8270"
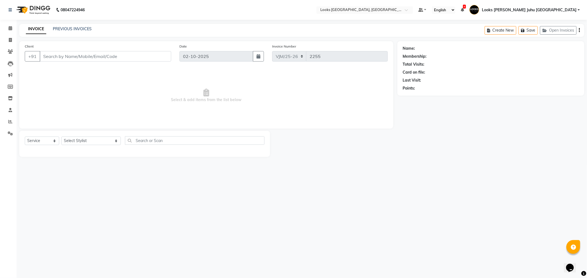
type input "8675360390"
select select "23385"
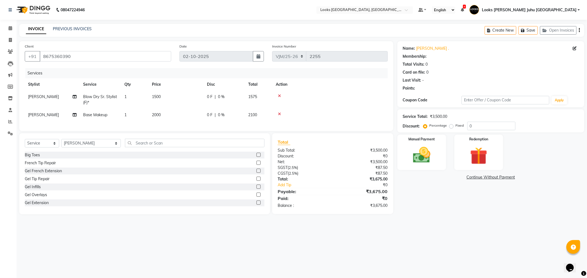
select select "1: Object"
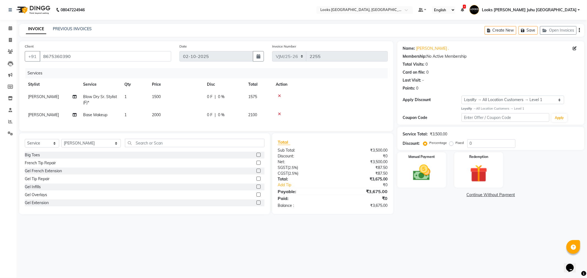
click at [188, 100] on td "1500" at bounding box center [176, 100] width 55 height 18
select select "23385"
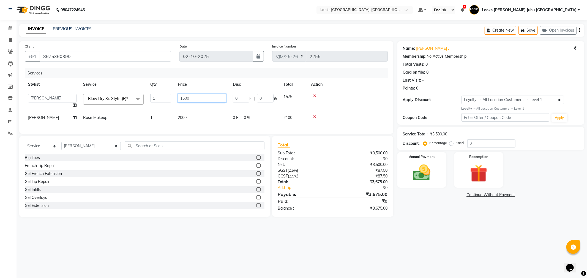
click at [207, 97] on input "1500" at bounding box center [202, 98] width 48 height 9
type input "1"
type input "2000"
click at [199, 116] on td "2000" at bounding box center [201, 118] width 55 height 12
select select "23385"
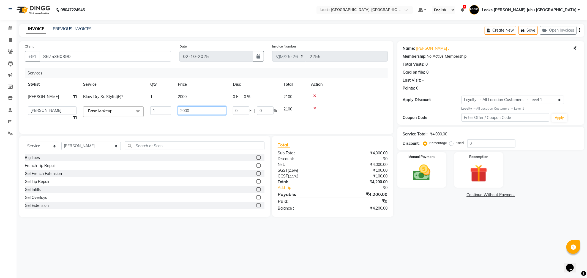
click at [200, 113] on input "2000" at bounding box center [202, 110] width 48 height 9
type input "2"
type input "5500"
click at [160, 243] on div "08047224946 Select Location × Looks Juhu Marriott, Mumbai, Mumbai Default Panel…" at bounding box center [293, 139] width 587 height 278
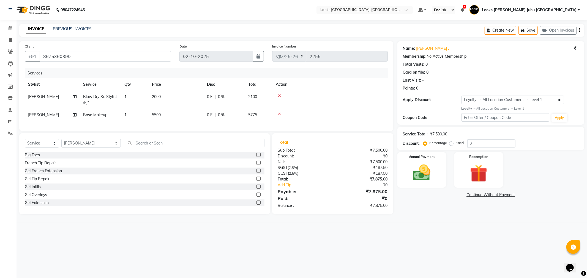
click at [170, 119] on td "5500" at bounding box center [176, 115] width 55 height 12
select select "23385"
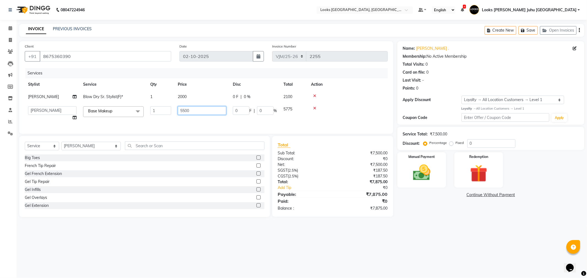
click at [205, 113] on input "5500" at bounding box center [202, 110] width 48 height 9
type input "5"
type input "7500"
drag, startPoint x: 201, startPoint y: 93, endPoint x: 206, endPoint y: 99, distance: 8.4
click at [204, 95] on tr "Nikesh Blow Dry Sr. Stylist(F)* 1 2000 0 F | 0 % 2100" at bounding box center [206, 97] width 363 height 12
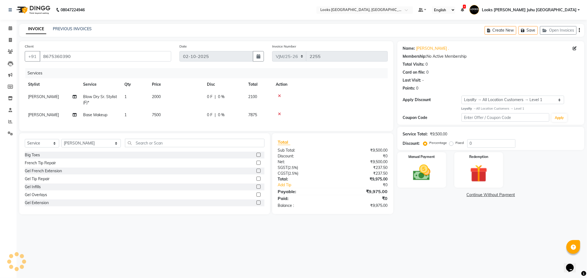
click at [196, 98] on td "2000" at bounding box center [176, 100] width 55 height 18
select select "23385"
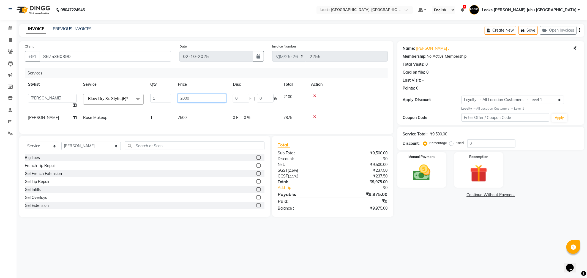
click at [198, 97] on input "2000" at bounding box center [202, 98] width 48 height 9
type input "2"
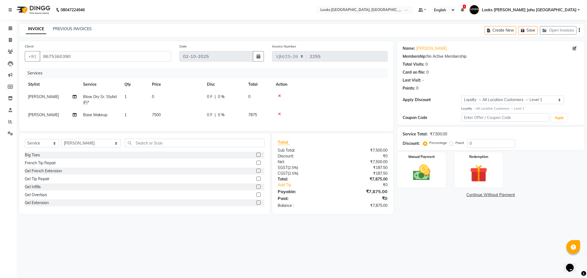
click at [124, 102] on td "1" at bounding box center [135, 100] width 28 height 18
select select "23385"
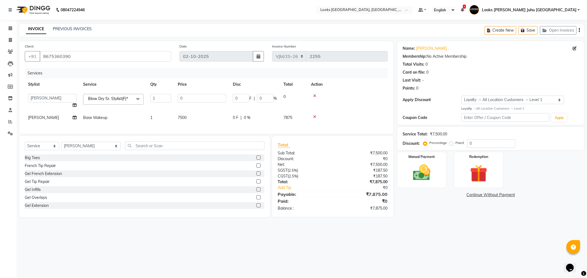
click at [138, 98] on span at bounding box center [137, 99] width 11 height 10
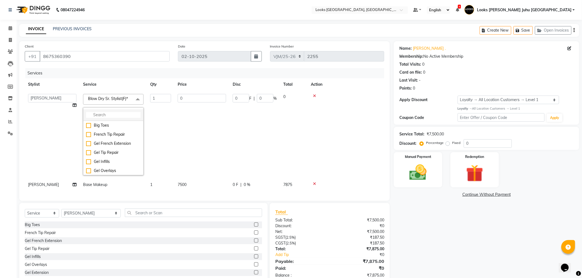
click at [119, 120] on li at bounding box center [113, 116] width 60 height 12
click at [121, 117] on input "multiselect-search" at bounding box center [113, 115] width 54 height 6
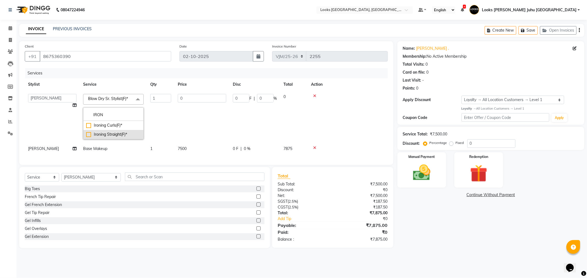
type input "IRON"
click at [120, 135] on div "Ironing Straight(F)*" at bounding box center [113, 135] width 54 height 6
checkbox input "true"
click at [189, 116] on td "450" at bounding box center [201, 117] width 55 height 52
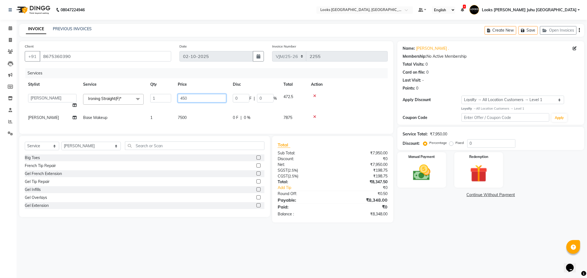
click at [199, 97] on input "450" at bounding box center [202, 98] width 48 height 9
type input "4"
type input "3000"
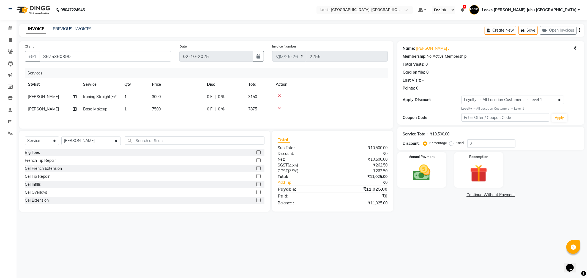
click at [185, 242] on div "08047224946 Select Location × Looks Juhu Marriott, Mumbai, Mumbai Default Panel…" at bounding box center [293, 139] width 587 height 278
click at [456, 146] on label "Fixed" at bounding box center [460, 143] width 8 height 5
click at [453, 145] on input "Fixed" at bounding box center [452, 143] width 4 height 4
radio input "true"
click at [471, 146] on input "0" at bounding box center [491, 144] width 48 height 9
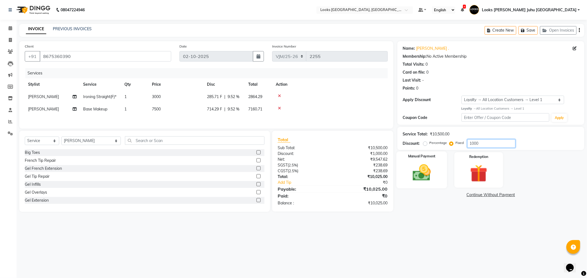
type input "1000"
click at [417, 174] on img at bounding box center [421, 173] width 29 height 21
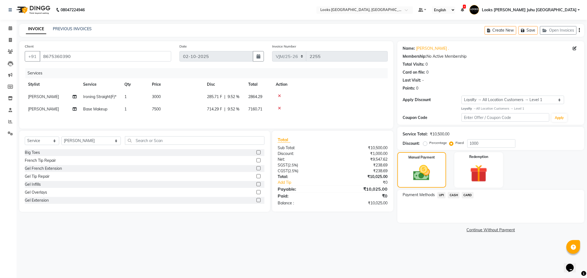
click at [469, 196] on span "CARD" at bounding box center [468, 195] width 12 height 6
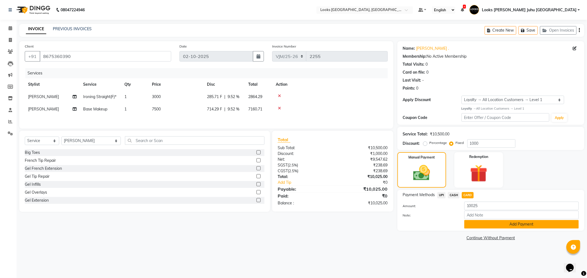
click at [480, 228] on button "Add Payment" at bounding box center [521, 224] width 114 height 9
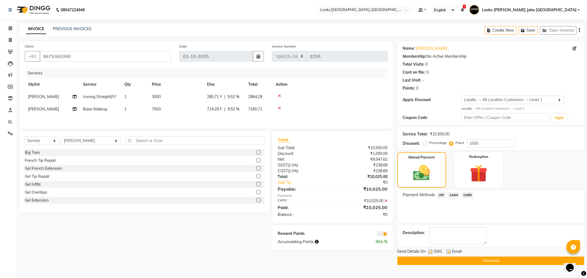
click at [384, 237] on span at bounding box center [382, 235] width 11 height 6
click at [388, 235] on input "checkbox" at bounding box center [388, 235] width 0 height 0
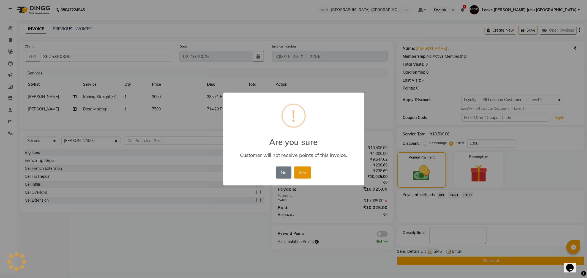
click at [307, 172] on button "Yes" at bounding box center [302, 173] width 17 height 12
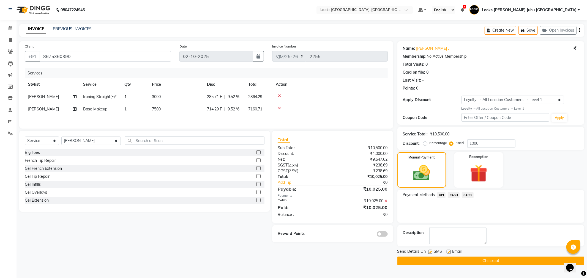
click at [383, 234] on span at bounding box center [382, 235] width 11 height 6
click at [388, 235] on input "checkbox" at bounding box center [388, 235] width 0 height 0
click at [467, 265] on button "Checkout" at bounding box center [490, 261] width 187 height 9
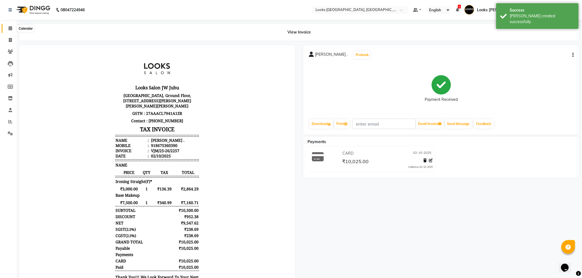
click at [13, 28] on span at bounding box center [11, 28] width 10 height 6
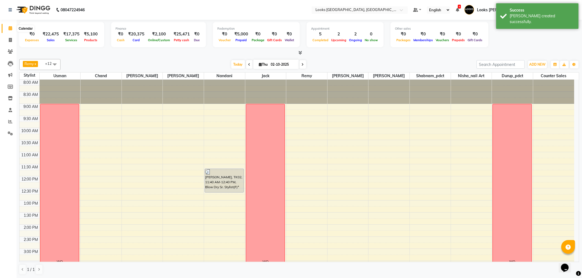
click at [11, 26] on icon at bounding box center [11, 28] width 4 height 4
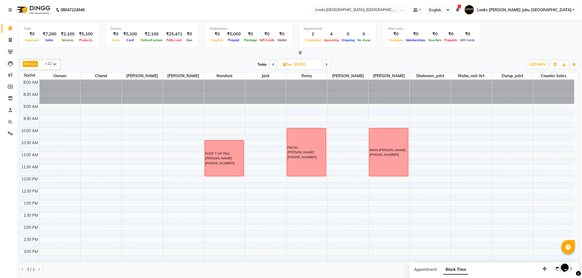
click at [263, 64] on span "Today" at bounding box center [263, 64] width 14 height 9
type input "02-10-2025"
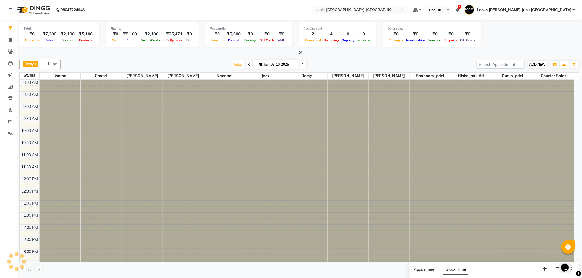
scroll to position [182, 0]
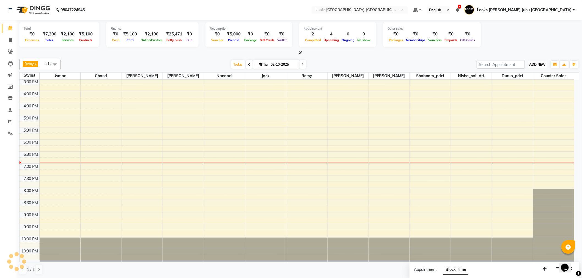
click at [532, 64] on span "ADD NEW" at bounding box center [538, 64] width 16 height 4
click at [530, 81] on link "Add Invoice" at bounding box center [525, 81] width 43 height 7
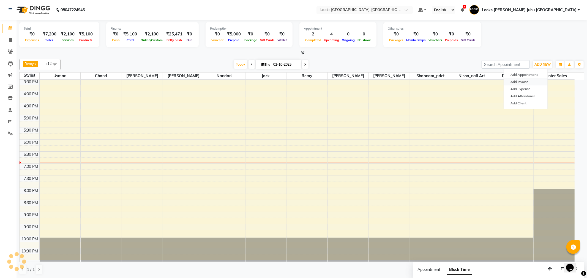
select select "service"
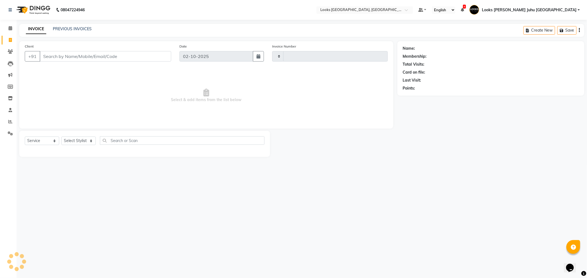
type input "2255"
select select "8270"
click at [160, 58] on input "Client" at bounding box center [106, 56] width 132 height 10
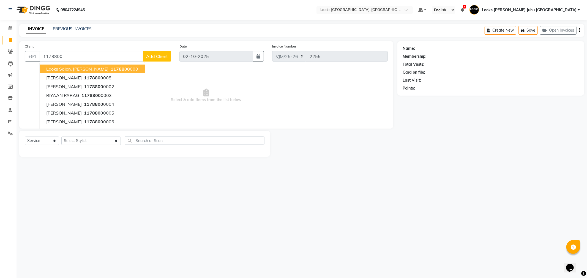
click at [67, 69] on span "Looks Salon, JW Juhu Marriott" at bounding box center [77, 69] width 62 height 6
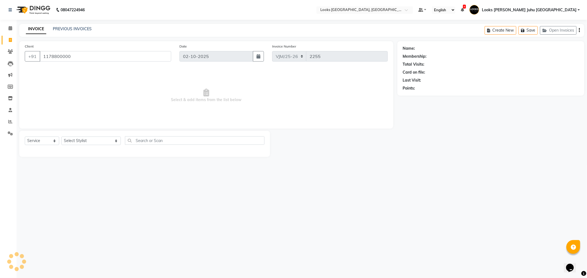
type input "1178800000"
click at [73, 145] on select "Select Stylist Adil BHAGAYSHREE chand Chan_Mrg Counter Sales Deena Gohil DEEPAK…" at bounding box center [90, 141] width 59 height 9
select select "1: Object"
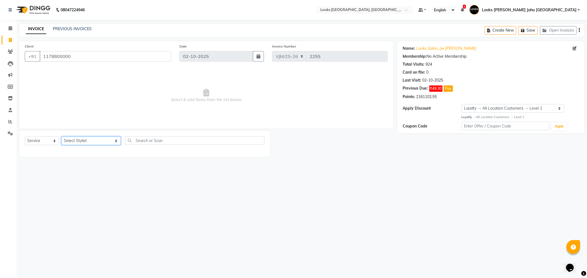
select select "65706"
click at [61, 137] on select "Select Stylist Adil BHAGAYSHREE chand Chan_Mrg Counter Sales Deena Gohil DEEPAK…" at bounding box center [90, 141] width 59 height 9
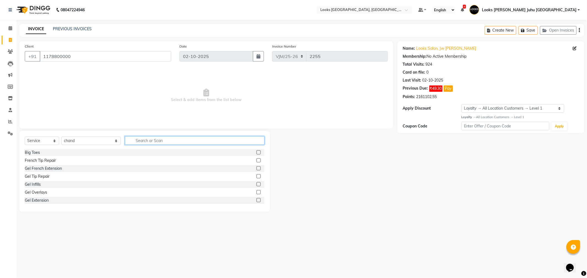
click at [138, 141] on input "text" at bounding box center [194, 140] width 139 height 9
type input "TR"
click at [35, 152] on div "Beard Trimming" at bounding box center [39, 153] width 28 height 6
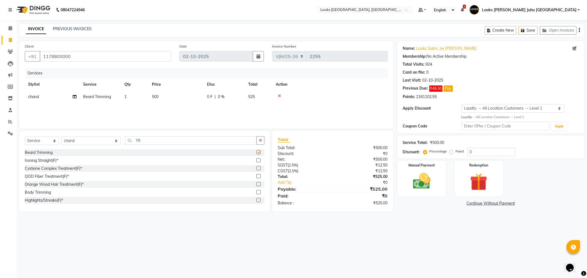
checkbox input "false"
click at [165, 103] on div "Services Stylist Service Qty Price Disc Total Action chand Beard Trimming 1 500…" at bounding box center [206, 95] width 363 height 55
click at [184, 103] on div "Services Stylist Service Qty Price Disc Total Action chand Beard Trimming 1 500…" at bounding box center [206, 95] width 363 height 55
click at [189, 99] on td "500" at bounding box center [176, 97] width 55 height 12
select select "65706"
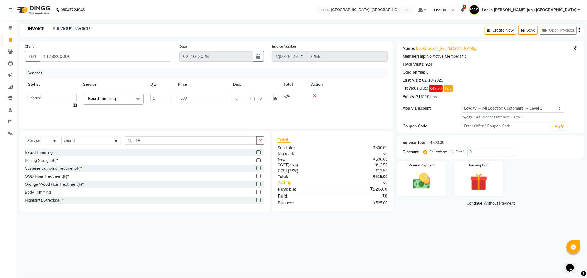
click at [195, 97] on input "500" at bounding box center [202, 98] width 48 height 9
type input "5"
type input "1500"
click at [200, 248] on div "08047224946 Select Location × Looks Juhu Marriott, Mumbai, Mumbai Default Panel…" at bounding box center [293, 139] width 587 height 278
click at [436, 175] on div "Manual Payment" at bounding box center [421, 178] width 51 height 37
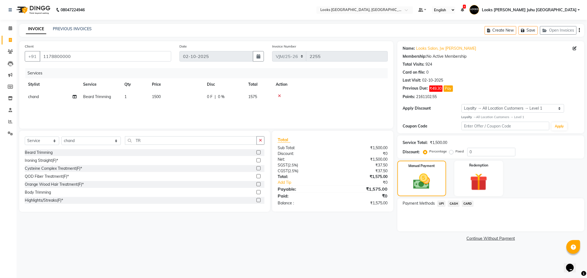
click at [469, 205] on span "CARD" at bounding box center [468, 204] width 12 height 6
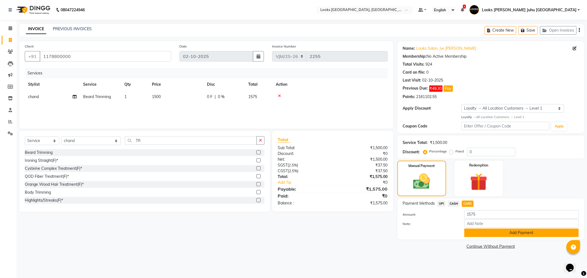
click at [485, 233] on button "Add Payment" at bounding box center [521, 233] width 114 height 9
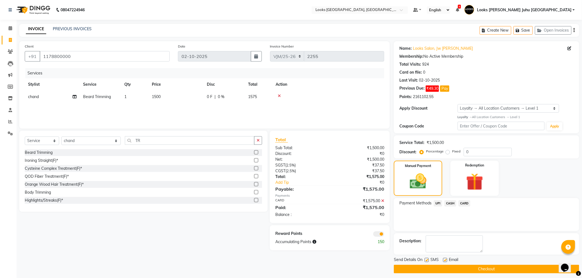
scroll to position [3, 0]
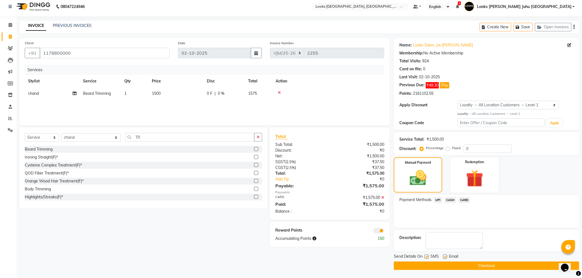
click at [511, 266] on button "Checkout" at bounding box center [486, 266] width 185 height 9
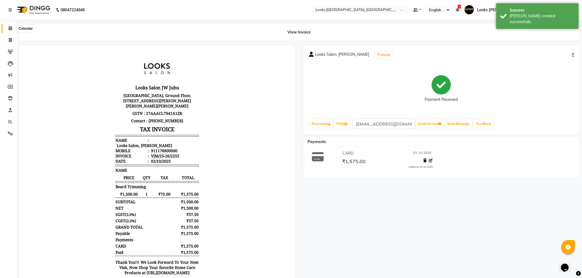
click at [9, 25] on span at bounding box center [11, 28] width 10 height 6
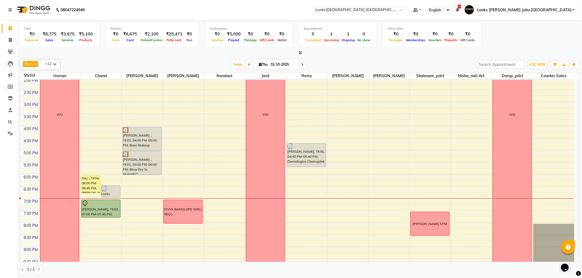
scroll to position [182, 0]
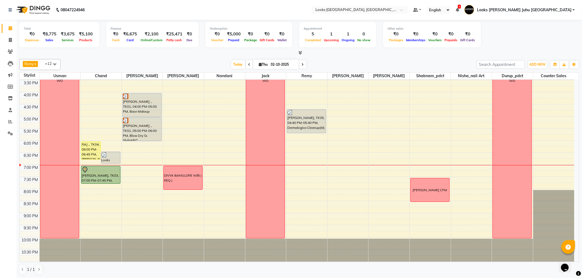
scroll to position [182, 0]
click at [273, 69] on div "Remy x [PERSON_NAME] x chand x Durup_pdct x Nisha_nail art x Nandani x Jack x […" at bounding box center [299, 64] width 560 height 11
click at [271, 61] on input "02-10-2025" at bounding box center [283, 65] width 28 height 8
select select "10"
select select "2025"
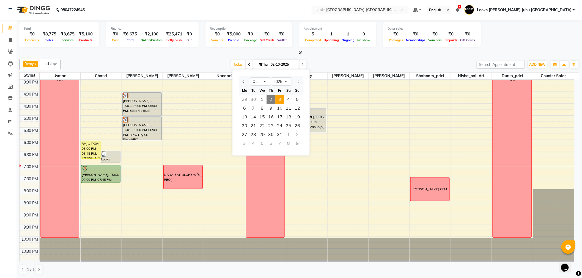
click at [278, 101] on span "3" at bounding box center [279, 99] width 9 height 9
type input "03-10-2025"
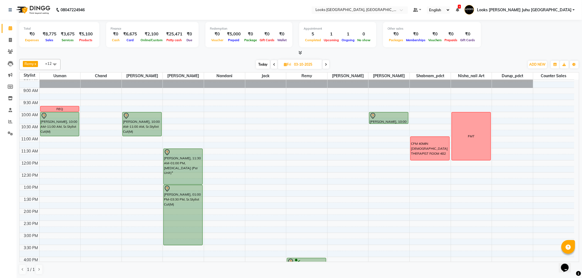
scroll to position [31, 0]
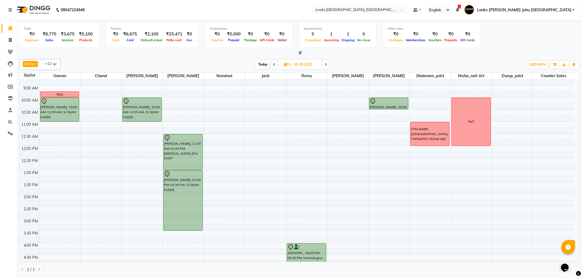
click at [133, 136] on div "8:00 AM 8:30 AM 9:00 AM 9:30 AM 10:00 AM 10:30 AM 11:00 AM 11:30 AM 12:00 PM 12…" at bounding box center [297, 230] width 555 height 363
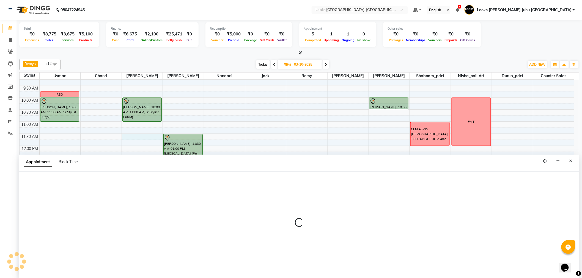
scroll to position [0, 0]
select select "23385"
select select "690"
select select "tentative"
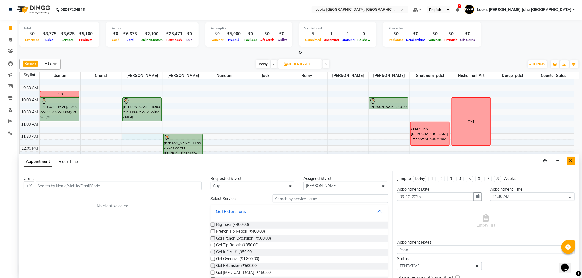
click at [570, 159] on icon "Close" at bounding box center [571, 161] width 3 height 4
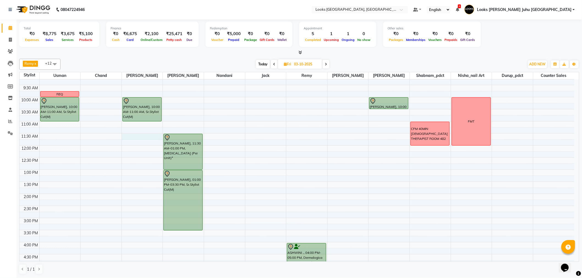
click at [136, 137] on div "8:00 AM 8:30 AM 9:00 AM 9:30 AM 10:00 AM 10:30 AM 11:00 AM 11:30 AM 12:00 PM 12…" at bounding box center [297, 230] width 555 height 363
select select "23385"
select select "690"
select select "tentative"
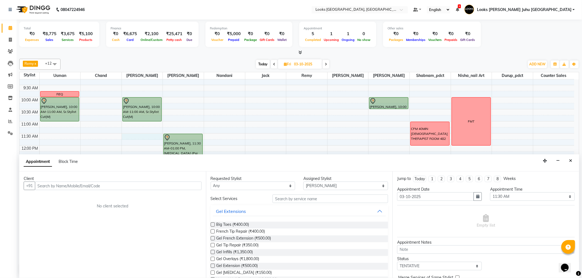
click at [73, 165] on div "Appointment Block Time" at bounding box center [54, 163] width 61 height 12
click at [73, 162] on span "Block Time" at bounding box center [68, 161] width 19 height 5
select select "23385"
select select "690"
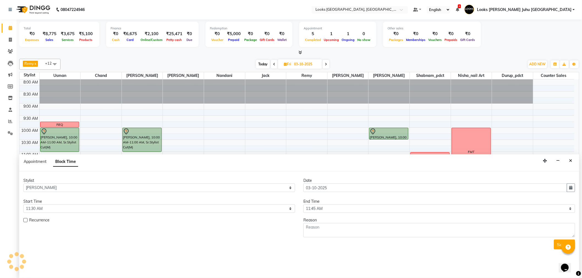
scroll to position [182, 0]
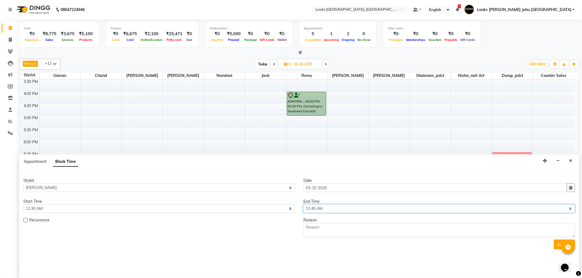
click at [323, 206] on select "Select 09:00 AM 09:15 AM 09:30 AM 09:45 AM 10:00 AM 10:15 AM 10:30 AM 10:45 AM …" at bounding box center [440, 209] width 272 height 9
select select "750"
click at [304, 205] on select "Select 09:00 AM 09:15 AM 09:30 AM 09:45 AM 10:00 AM 10:15 AM 10:30 AM 10:45 AM …" at bounding box center [440, 209] width 272 height 9
click at [344, 232] on textarea at bounding box center [440, 230] width 272 height 14
drag, startPoint x: 384, startPoint y: 227, endPoint x: 293, endPoint y: 219, distance: 91.4
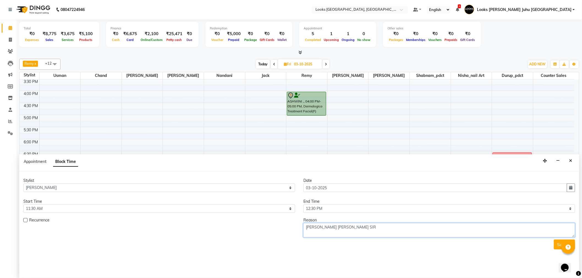
click at [293, 219] on div "Recurrence Reason NINA WASHBLOWDRY SAMIR SIR" at bounding box center [299, 228] width 560 height 20
type textarea "[PERSON_NAME] [PERSON_NAME] SIR"
click at [560, 248] on button "Submit" at bounding box center [564, 245] width 21 height 10
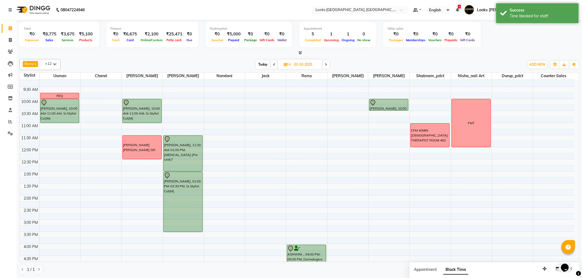
scroll to position [0, 0]
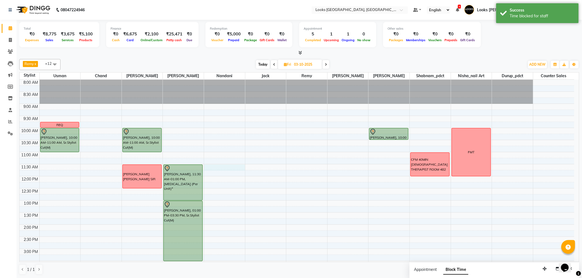
click at [231, 167] on div "8:00 AM 8:30 AM 9:00 AM 9:30 AM 10:00 AM 10:30 AM 11:00 AM 11:30 AM 12:00 PM 12…" at bounding box center [297, 261] width 555 height 363
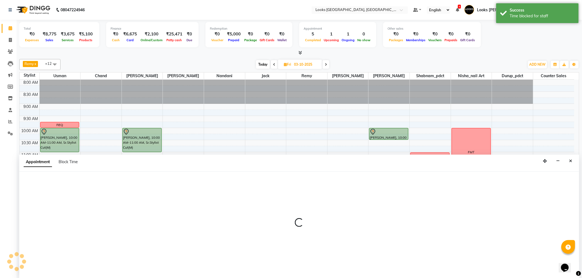
scroll to position [0, 0]
select select "84122"
select select "690"
select select "tentative"
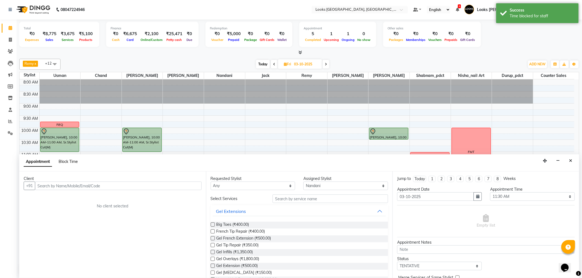
click at [69, 163] on span "Block Time" at bounding box center [68, 161] width 19 height 5
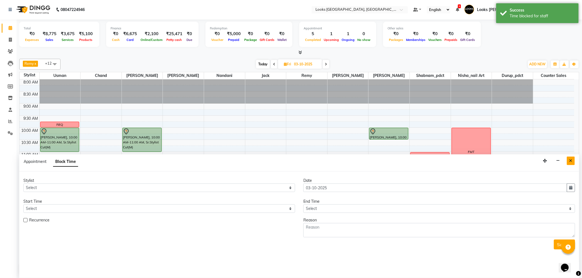
click at [572, 162] on icon "Close" at bounding box center [571, 161] width 3 height 4
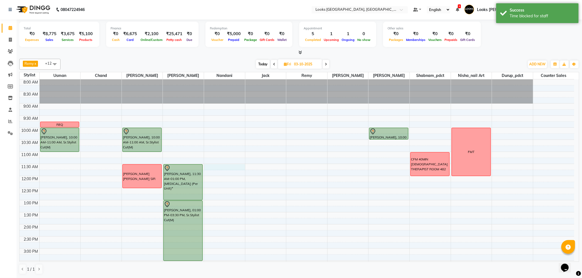
click at [219, 166] on div "8:00 AM 8:30 AM 9:00 AM 9:30 AM 10:00 AM 10:30 AM 11:00 AM 11:30 AM 12:00 PM 12…" at bounding box center [297, 261] width 555 height 363
select select "84122"
select select "690"
select select "tentative"
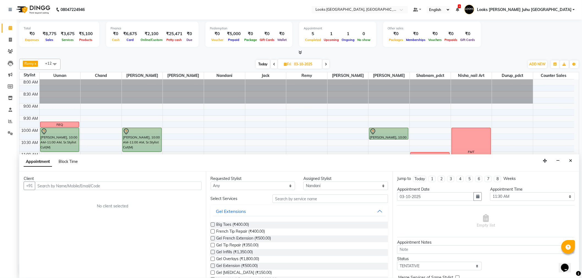
click at [67, 162] on span "Block Time" at bounding box center [68, 161] width 19 height 5
select select "84122"
select select "690"
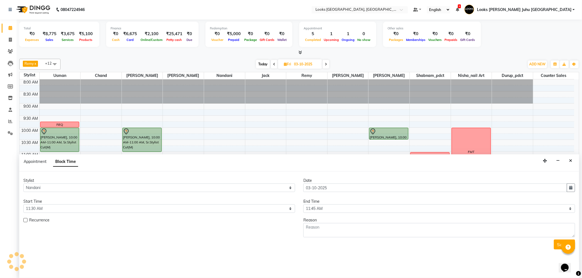
scroll to position [182, 0]
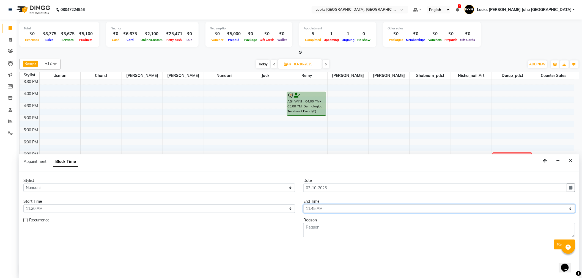
click at [370, 209] on select "Select 09:00 AM 09:15 AM 09:30 AM 09:45 AM 10:00 AM 10:15 AM 10:30 AM 10:45 AM …" at bounding box center [440, 209] width 272 height 9
select select "750"
click at [304, 205] on select "Select 09:00 AM 09:15 AM 09:30 AM 09:45 AM 10:00 AM 10:15 AM 10:30 AM 10:45 AM …" at bounding box center [440, 209] width 272 height 9
click at [368, 224] on textarea at bounding box center [440, 230] width 272 height 14
paste textarea "MANI [PERSON_NAME] [PHONE_NUMBER]"
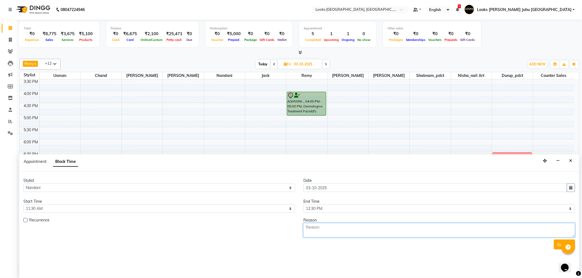
type textarea "MANI [PERSON_NAME] [PHONE_NUMBER]"
drag, startPoint x: 382, startPoint y: 230, endPoint x: 267, endPoint y: 224, distance: 115.7
click at [267, 224] on div "Recurrence Reason MANI PEDI ASHVINI +44 7834694973" at bounding box center [299, 228] width 560 height 20
type textarea "NEERA WASH BLOW DRY"
click at [558, 247] on button "Submit" at bounding box center [564, 245] width 21 height 10
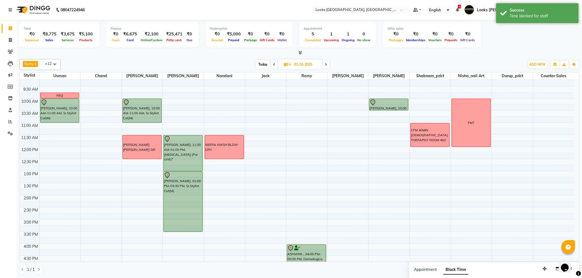
scroll to position [29, 0]
click at [464, 151] on div "8:00 AM 8:30 AM 9:00 AM 9:30 AM 10:00 AM 10:30 AM 11:00 AM 11:30 AM 12:00 PM 12…" at bounding box center [297, 232] width 555 height 363
select select "85379"
select select "tentative"
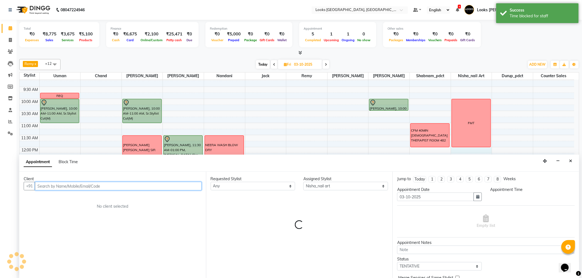
scroll to position [0, 0]
select select "720"
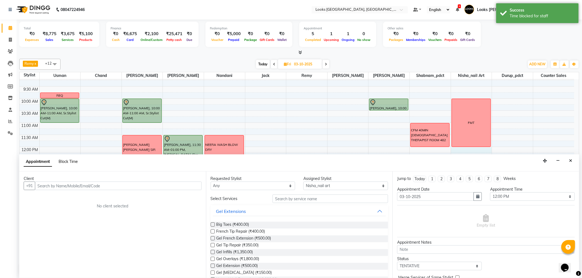
click at [72, 163] on span "Block Time" at bounding box center [68, 161] width 19 height 5
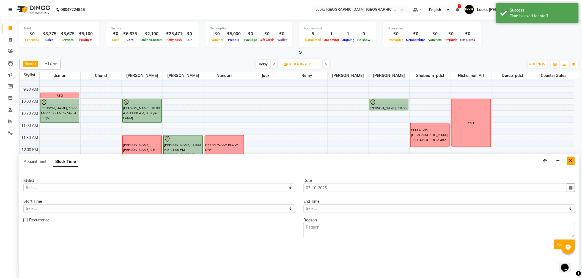
click at [574, 162] on button "Close" at bounding box center [571, 161] width 8 height 9
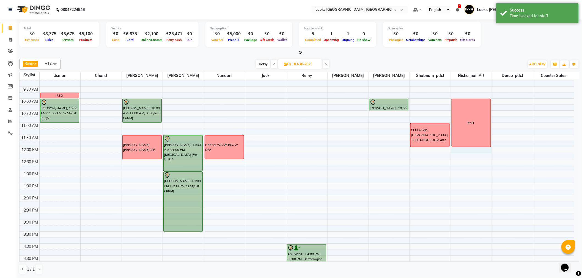
click at [463, 149] on div "8:00 AM 8:30 AM 9:00 AM 9:30 AM 10:00 AM 10:30 AM 11:00 AM 11:30 AM 12:00 PM 12…" at bounding box center [297, 231] width 555 height 363
select select "85379"
select select "720"
select select "tentative"
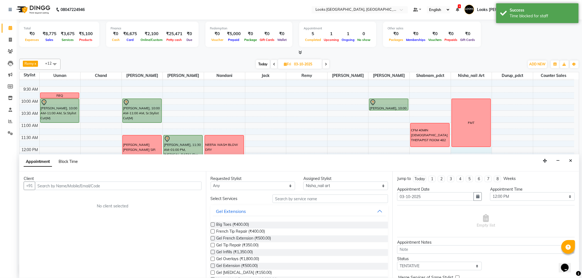
click at [69, 163] on span "Block Time" at bounding box center [68, 161] width 19 height 5
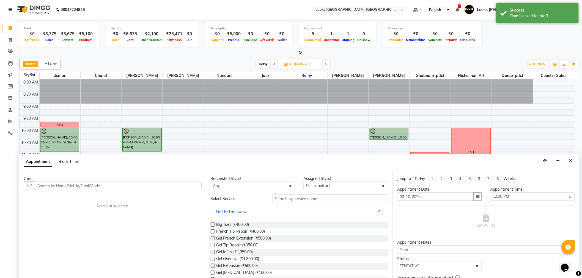
select select "85379"
select select "720"
select select "735"
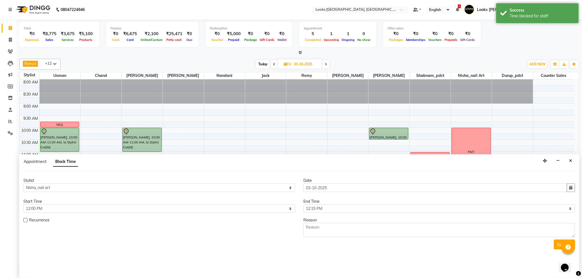
scroll to position [182, 0]
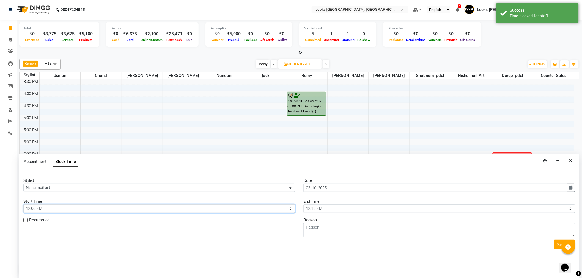
click at [217, 208] on select "Select 09:00 AM 09:15 AM 09:30 AM 09:45 AM 10:00 AM 10:15 AM 10:30 AM 10:45 AM …" at bounding box center [159, 209] width 272 height 9
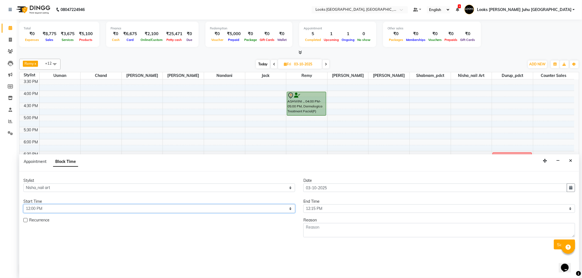
select select "750"
click at [23, 205] on select "Select 09:00 AM 09:15 AM 09:30 AM 09:45 AM 10:00 AM 10:15 AM 10:30 AM 10:45 AM …" at bounding box center [159, 209] width 272 height 9
click at [330, 207] on select "Select 09:00 AM 09:15 AM 09:30 AM 09:45 AM 10:00 AM 10:15 AM 10:30 AM 10:45 AM …" at bounding box center [440, 209] width 272 height 9
select select "810"
click at [304, 205] on select "Select 09:00 AM 09:15 AM 09:30 AM 09:45 AM 10:00 AM 10:15 AM 10:30 AM 10:45 AM …" at bounding box center [440, 209] width 272 height 9
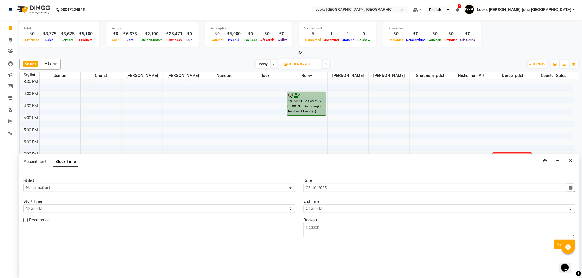
click at [323, 221] on div "Reason" at bounding box center [440, 221] width 272 height 6
click at [332, 234] on textarea at bounding box center [440, 230] width 272 height 14
type textarea "NINA GEL POLISH"
click at [556, 243] on button "Submit" at bounding box center [564, 245] width 21 height 10
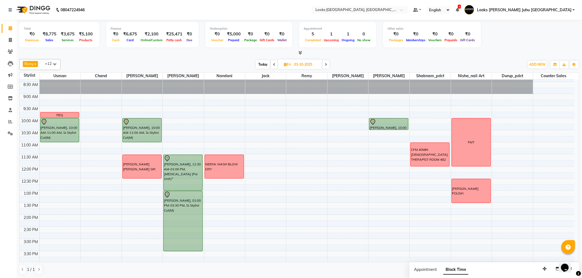
scroll to position [0, 0]
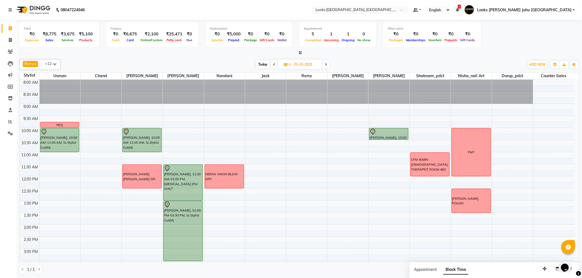
click at [141, 163] on div "8:00 AM 8:30 AM 9:00 AM 9:30 AM 10:00 AM 10:30 AM 11:00 AM 11:30 AM 12:00 PM 12…" at bounding box center [297, 261] width 555 height 363
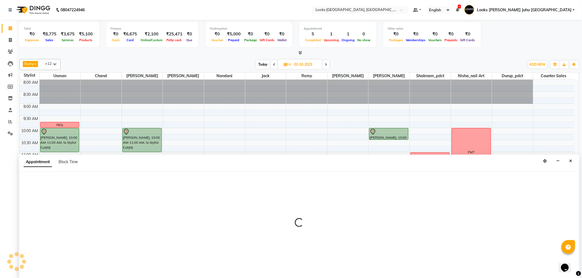
scroll to position [0, 0]
select select "23385"
select select "675"
select select "tentative"
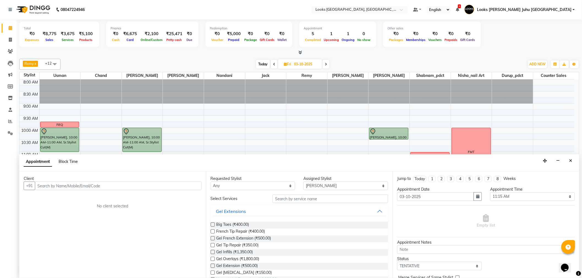
click at [64, 163] on span "Block Time" at bounding box center [68, 161] width 19 height 5
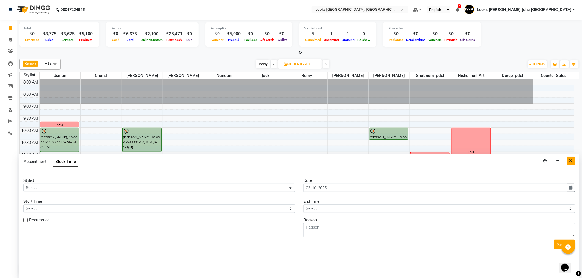
click at [572, 164] on button "Close" at bounding box center [571, 161] width 8 height 9
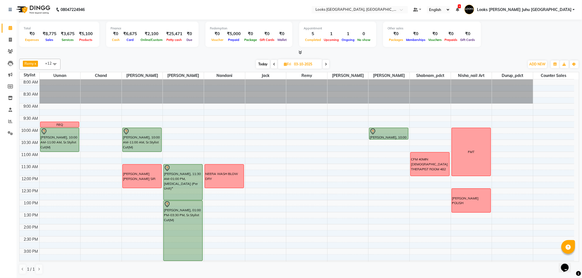
click at [156, 160] on div "8:00 AM 8:30 AM 9:00 AM 9:30 AM 10:00 AM 10:30 AM 11:00 AM 11:30 AM 12:00 PM 12…" at bounding box center [297, 261] width 555 height 363
select select "23385"
select select "675"
select select "tentative"
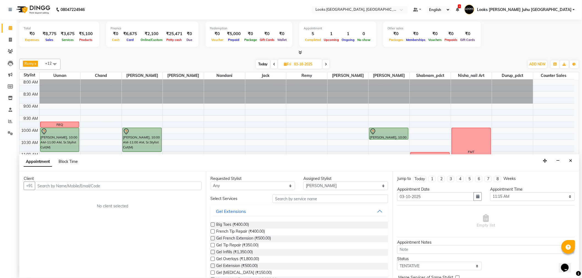
click at [67, 161] on span "Block Time" at bounding box center [68, 161] width 19 height 5
select select "23385"
select select "675"
select select "690"
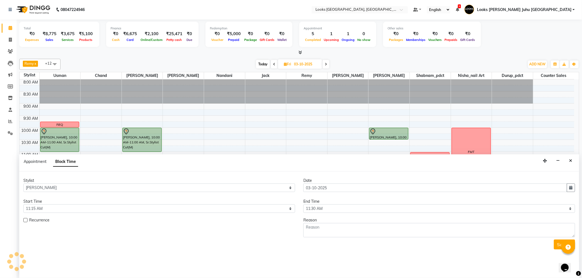
scroll to position [182, 0]
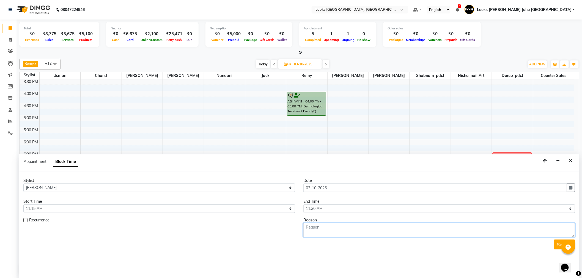
click at [315, 232] on textarea at bounding box center [440, 230] width 272 height 14
type textarea "HAVE TO ORDER CAKE SMALL SIZE AND FLOWER BOUQTE"
click at [561, 244] on button "Submit" at bounding box center [564, 245] width 21 height 10
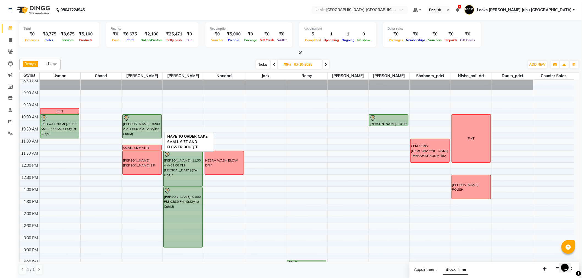
scroll to position [0, 0]
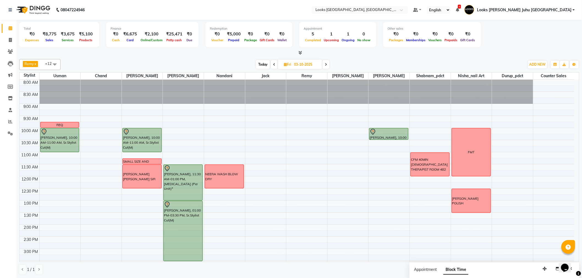
click at [259, 64] on span "Today" at bounding box center [263, 64] width 14 height 9
type input "02-10-2025"
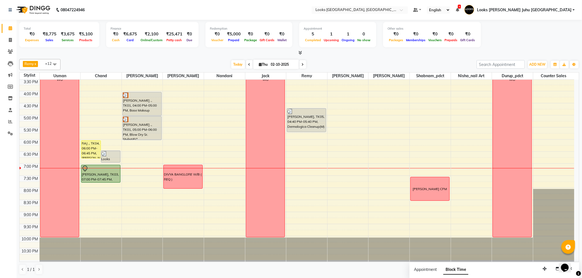
scroll to position [182, 0]
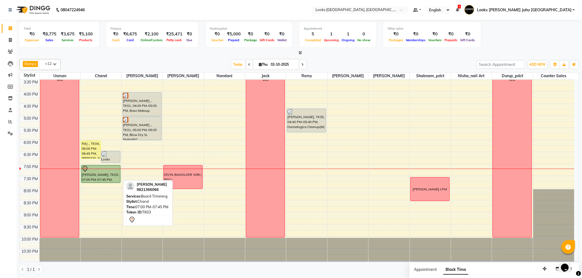
click at [106, 168] on div at bounding box center [101, 169] width 38 height 7
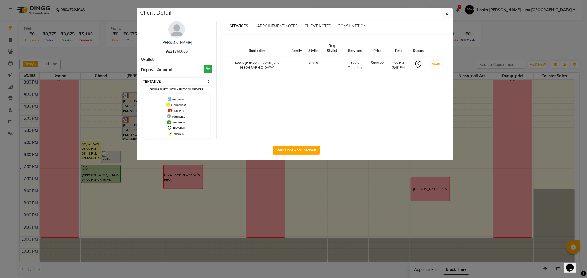
click at [167, 83] on select "Select IN SERVICE CONFIRMED TENTATIVE CHECK IN MARK DONE DROPPED UPCOMING" at bounding box center [177, 82] width 71 height 8
select select "1"
click at [142, 78] on select "Select IN SERVICE CONFIRMED TENTATIVE CHECK IN MARK DONE DROPPED UPCOMING" at bounding box center [177, 82] width 71 height 8
click at [232, 215] on ngb-modal-window "Client Detail DEVEN RAO 9821366066 Wallet Deposit Amount ₹0 Select IN SERVICE C…" at bounding box center [293, 139] width 587 height 278
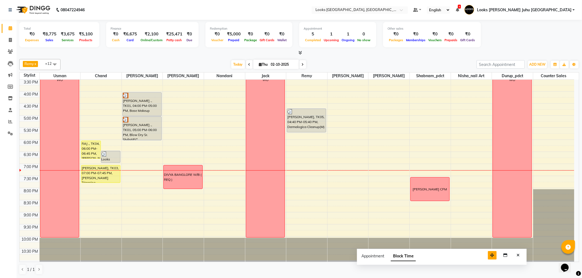
drag, startPoint x: 544, startPoint y: 270, endPoint x: 482, endPoint y: 253, distance: 64.3
click at [491, 254] on icon "button" at bounding box center [493, 256] width 4 height 4
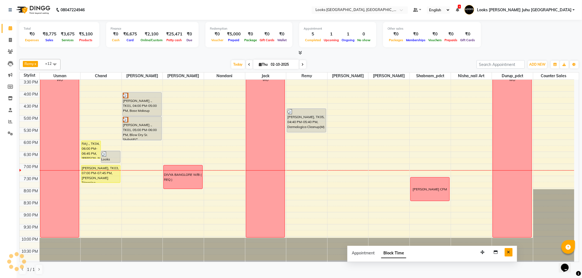
click at [508, 251] on icon "Close" at bounding box center [508, 253] width 3 height 4
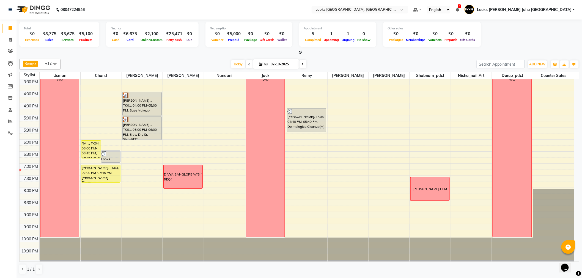
click at [270, 64] on input "02-10-2025" at bounding box center [283, 64] width 28 height 8
select select "10"
select select "2025"
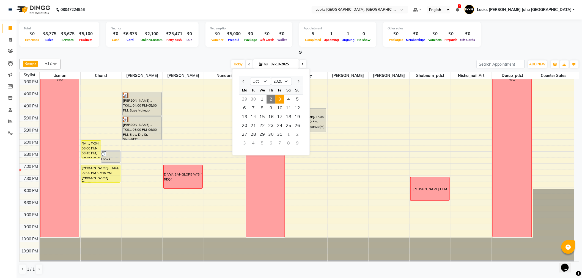
click at [280, 97] on span "3" at bounding box center [279, 99] width 9 height 9
type input "03-10-2025"
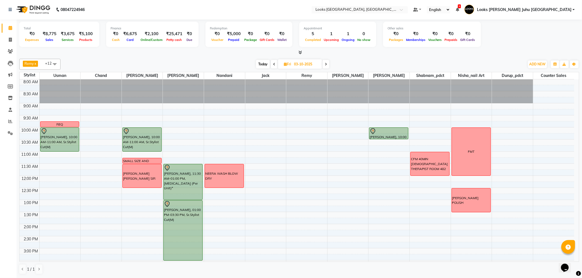
scroll to position [0, 0]
click at [263, 154] on div "8:00 AM 8:30 AM 9:00 AM 9:30 AM 10:00 AM 10:30 AM 11:00 AM 11:30 AM 12:00 PM 12…" at bounding box center [297, 261] width 555 height 363
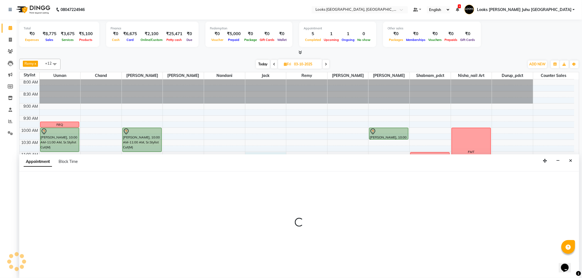
select select "23387"
select select "660"
select select "tentative"
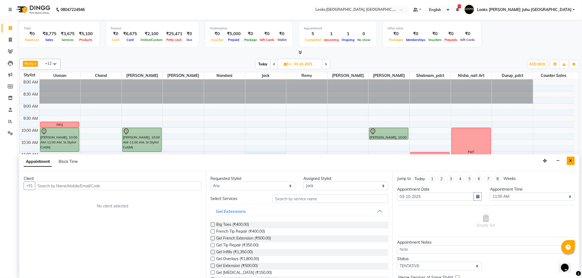
click at [570, 157] on button "Close" at bounding box center [571, 161] width 8 height 9
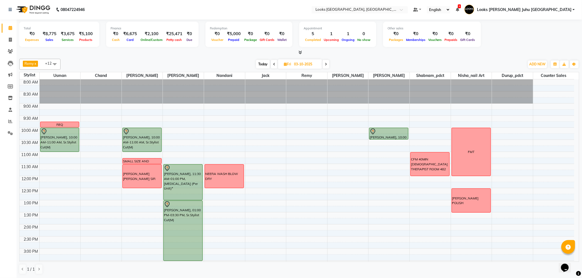
click at [264, 156] on div "8:00 AM 8:30 AM 9:00 AM 9:30 AM 10:00 AM 10:30 AM 11:00 AM 11:30 AM 12:00 PM 12…" at bounding box center [297, 261] width 555 height 363
select select "23387"
select select "tentative"
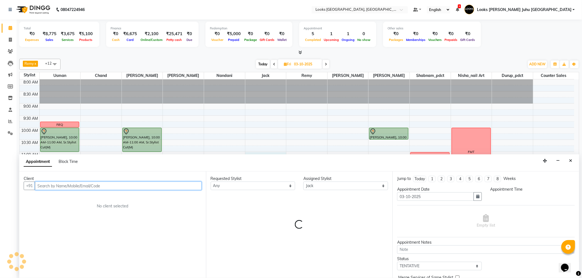
select select "660"
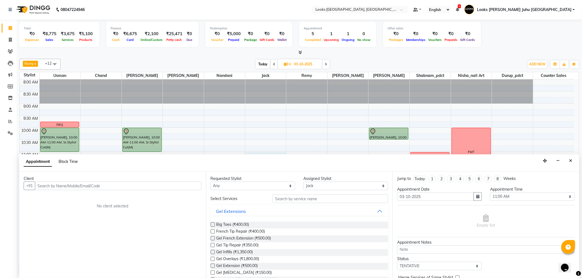
click at [69, 162] on span "Block Time" at bounding box center [68, 161] width 19 height 5
select select "23387"
select select "660"
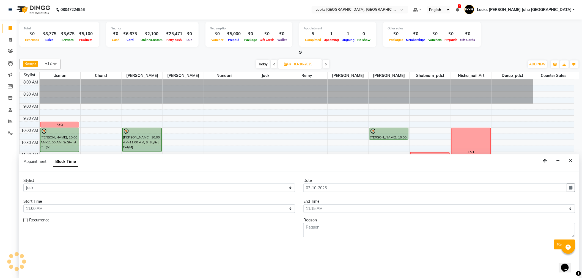
scroll to position [182, 0]
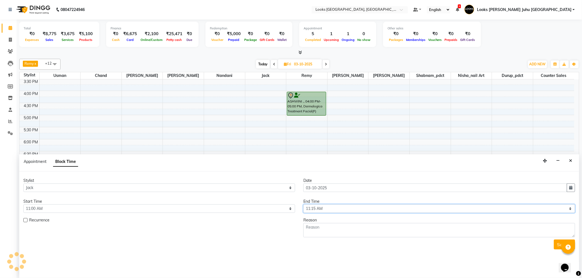
click at [345, 205] on select "Select 09:00 AM 09:15 AM 09:30 AM 09:45 AM 10:00 AM 10:15 AM 10:30 AM 10:45 AM …" at bounding box center [440, 209] width 272 height 9
select select "720"
click at [304, 205] on select "Select 09:00 AM 09:15 AM 09:30 AM 09:45 AM 10:00 AM 10:15 AM 10:30 AM 10:45 AM …" at bounding box center [440, 209] width 272 height 9
click at [338, 228] on textarea at bounding box center [440, 230] width 272 height 14
type textarea "471 ANISH"
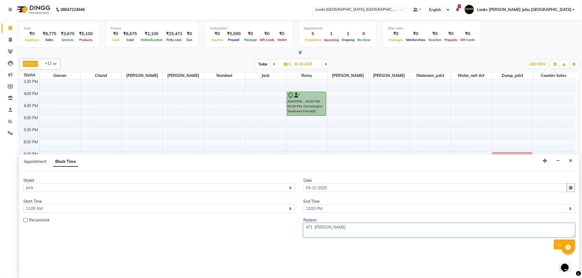
drag, startPoint x: 329, startPoint y: 226, endPoint x: 283, endPoint y: 227, distance: 45.7
click at [283, 227] on div "Recurrence Reason 471 ANISH" at bounding box center [299, 228] width 560 height 20
click at [569, 160] on button "Close" at bounding box center [571, 161] width 8 height 9
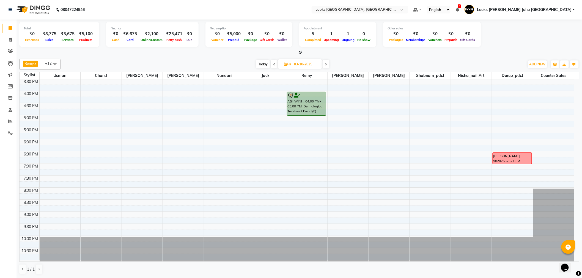
click at [259, 65] on span "Today" at bounding box center [263, 64] width 14 height 9
type input "02-10-2025"
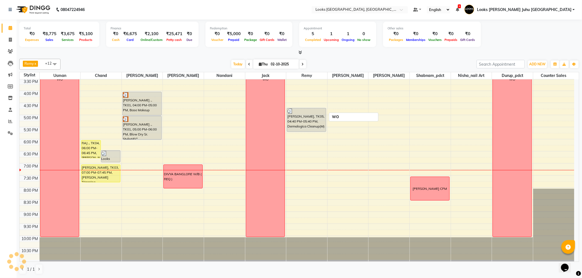
scroll to position [182, 0]
click at [105, 186] on div "8:00 AM 8:30 AM 9:00 AM 9:30 AM 10:00 AM 10:30 AM 11:00 AM 11:30 AM 12:00 PM 12…" at bounding box center [297, 79] width 555 height 363
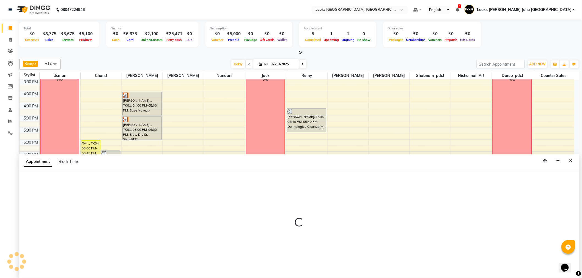
select select "65706"
select select "tentative"
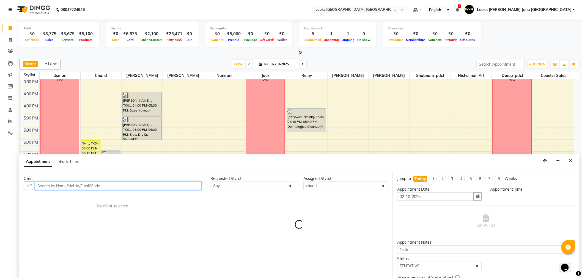
select select "1185"
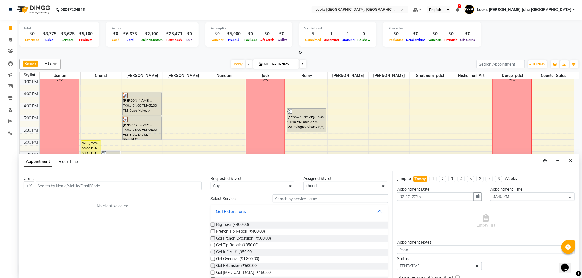
click at [67, 164] on div "Block Time" at bounding box center [68, 162] width 19 height 6
click at [96, 189] on input "text" at bounding box center [118, 186] width 167 height 9
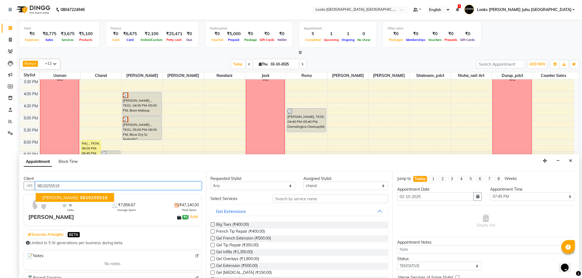
click at [83, 197] on span "9819255519" at bounding box center [94, 198] width 28 height 6
type input "9819255519"
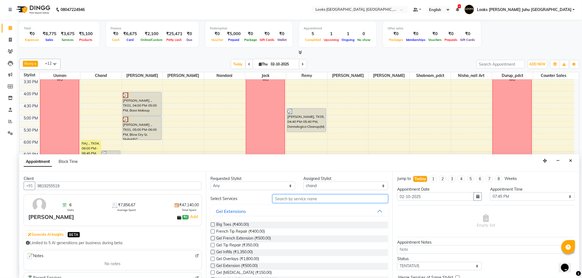
click at [282, 199] on input "text" at bounding box center [331, 199] width 116 height 9
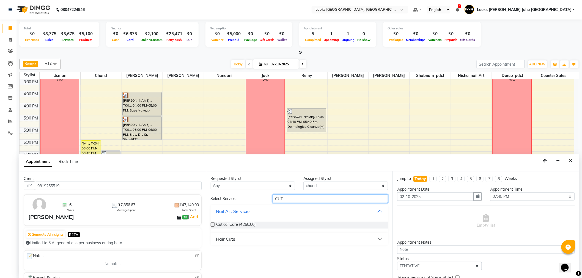
type input "CUT"
click at [381, 238] on button "Hair Cuts" at bounding box center [299, 239] width 173 height 10
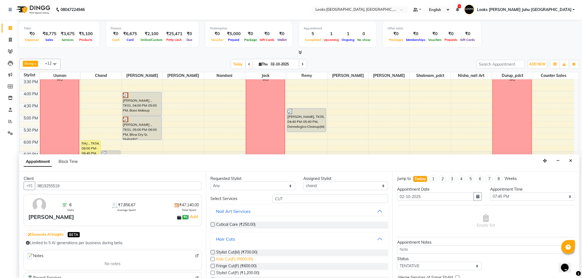
scroll to position [61, 0]
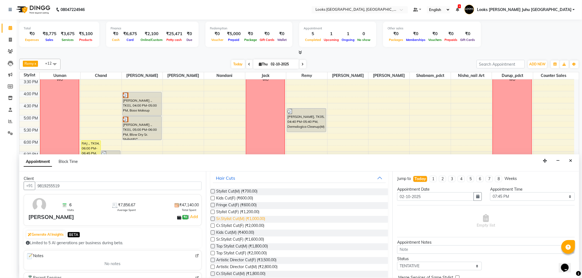
click at [241, 218] on span "Sr.Stylist Cut(M) (₹1,000.00)" at bounding box center [241, 219] width 49 height 7
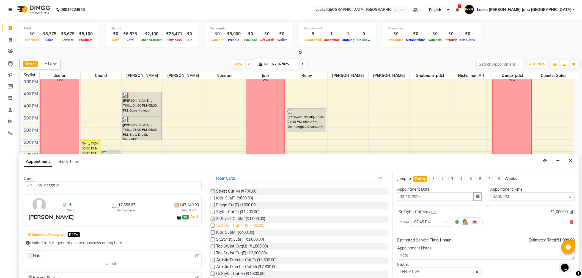
checkbox input "false"
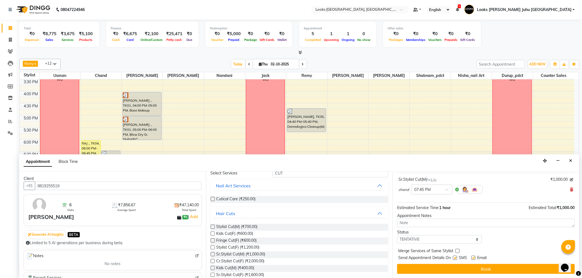
scroll to position [0, 0]
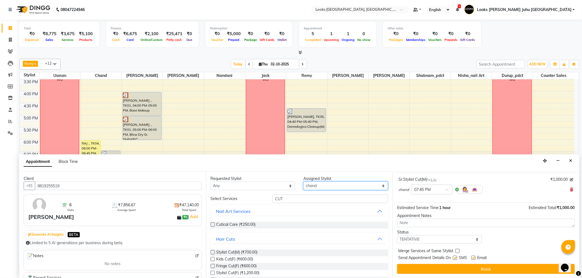
click at [326, 185] on select "Select Adil BHAGAYSHREE chand Chan_Mrg Counter Sales Deena Gohil DEEPAK Durup_p…" at bounding box center [346, 186] width 85 height 9
select select "45758"
click at [304, 182] on select "Select Adil BHAGAYSHREE chand Chan_Mrg Counter Sales Deena Gohil DEEPAK Durup_p…" at bounding box center [346, 186] width 85 height 9
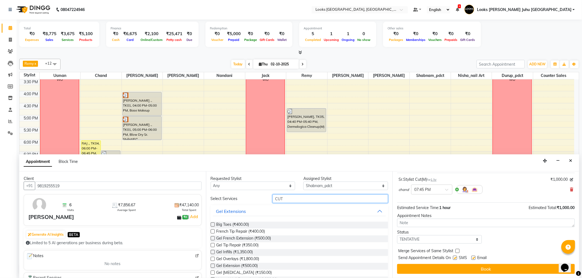
click at [321, 199] on input "CUT" at bounding box center [331, 199] width 116 height 9
type input "MANI"
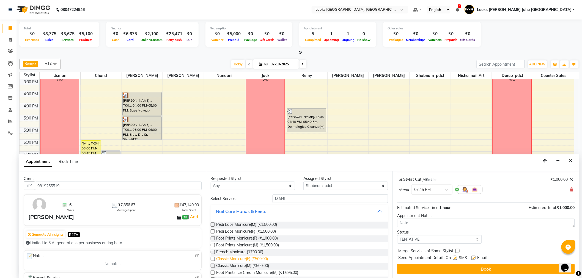
click at [245, 257] on span "Classic Manicure(F) (₹500.00)" at bounding box center [243, 259] width 52 height 7
checkbox input "false"
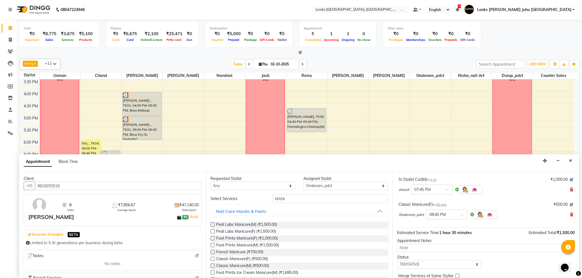
click at [565, 214] on div "Shabnam_pdct × 08:45 PM" at bounding box center [486, 215] width 175 height 14
click at [570, 215] on icon at bounding box center [571, 215] width 3 height 4
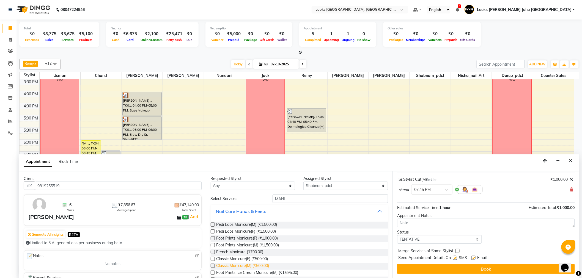
click at [248, 268] on span "Classic Manicure(M) (₹500.00)" at bounding box center [243, 266] width 53 height 7
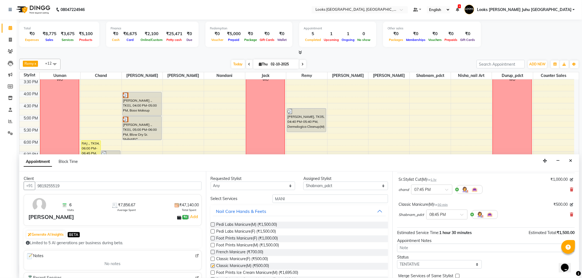
checkbox input "false"
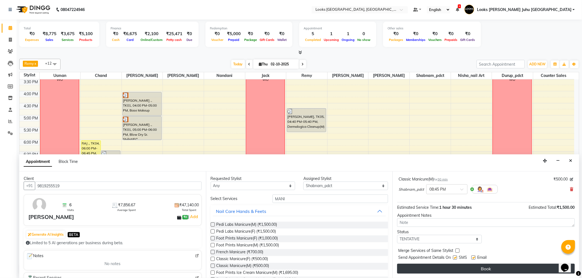
click at [442, 268] on button "Book" at bounding box center [486, 269] width 178 height 10
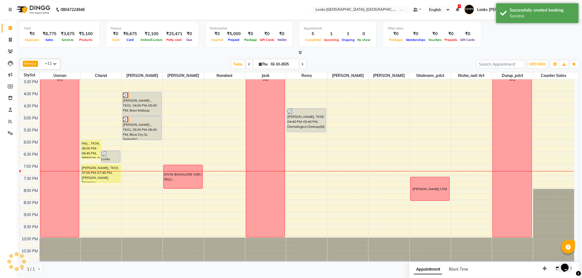
scroll to position [0, 0]
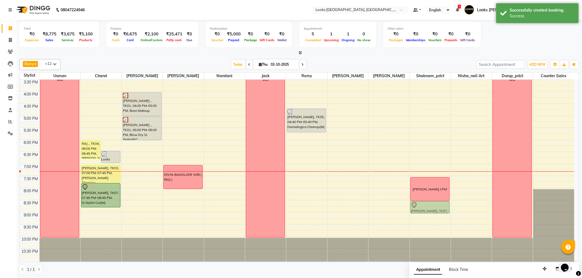
drag, startPoint x: 425, startPoint y: 210, endPoint x: 430, endPoint y: 203, distance: 8.0
click at [430, 203] on div "DEVEN CFM JAYMIN VORA, TK07, 08:45 PM-09:15 PM, Classic Manicure(M) JAYMIN VORA…" at bounding box center [430, 79] width 41 height 363
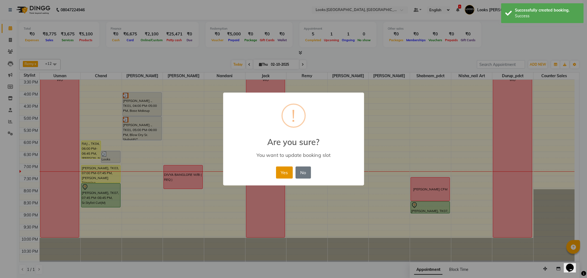
click at [286, 176] on button "Yes" at bounding box center [284, 173] width 17 height 12
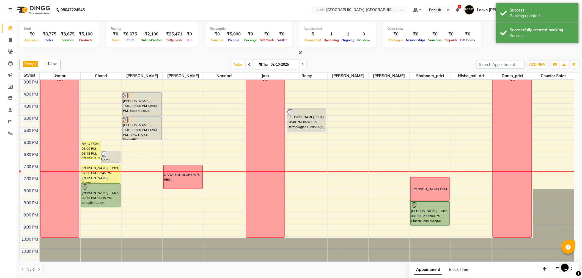
drag, startPoint x: 425, startPoint y: 212, endPoint x: 422, endPoint y: 222, distance: 10.0
click at [422, 222] on div "DEVEN CFM JAYMIN VORA, TK07, 08:30 PM-09:00 PM, Classic Manicure(M) JAYMIN VORA…" at bounding box center [430, 79] width 41 height 363
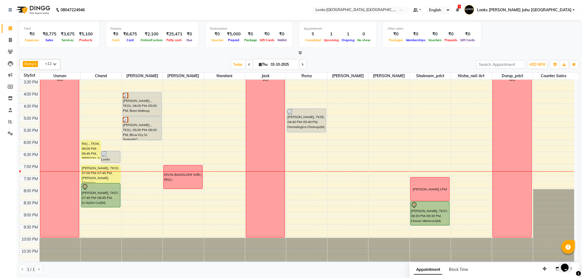
click at [545, 271] on div "× OK No Cancel" at bounding box center [552, 270] width 16 height 12
drag, startPoint x: 545, startPoint y: 267, endPoint x: 524, endPoint y: 266, distance: 21.8
click at [524, 266] on body "08047224946 Select Location × Looks Juhu Marriott, Mumbai, Mumbai Default Panel…" at bounding box center [291, 139] width 582 height 278
click at [504, 270] on div "Appointment Block Time" at bounding box center [495, 271] width 170 height 17
drag, startPoint x: 545, startPoint y: 269, endPoint x: 529, endPoint y: 267, distance: 16.3
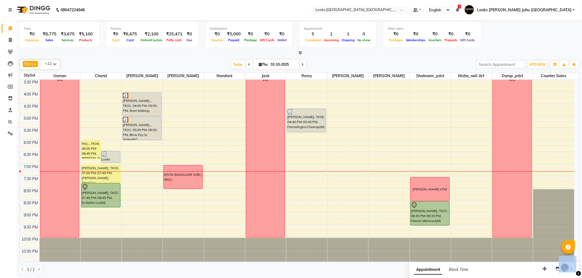
click at [529, 267] on body "08047224946 Select Location × Looks Juhu Marriott, Mumbai, Mumbai Default Panel…" at bounding box center [291, 139] width 582 height 278
click at [544, 270] on div "× OK No Cancel" at bounding box center [552, 270] width 16 height 12
drag, startPoint x: 544, startPoint y: 270, endPoint x: 522, endPoint y: 266, distance: 22.4
click at [522, 266] on body "08047224946 Select Location × Looks Juhu Marriott, Mumbai, Mumbai Default Panel…" at bounding box center [291, 139] width 582 height 278
click at [522, 266] on div "Appointment Block Time" at bounding box center [495, 271] width 170 height 17
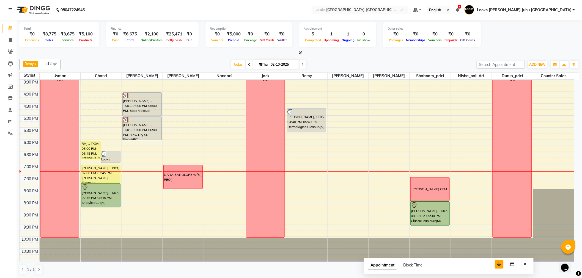
drag, startPoint x: 543, startPoint y: 269, endPoint x: 482, endPoint y: 260, distance: 61.4
click at [495, 261] on button "button" at bounding box center [499, 265] width 9 height 9
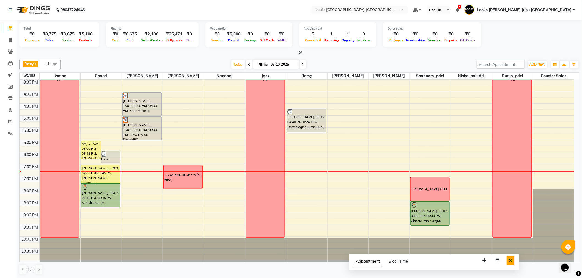
click at [511, 261] on icon "Close" at bounding box center [510, 261] width 3 height 4
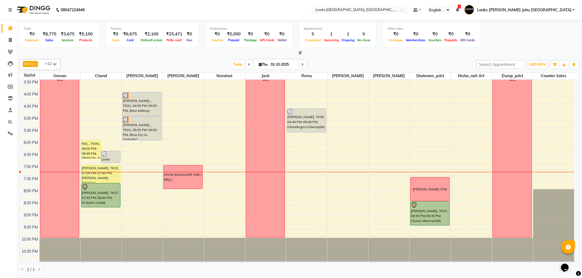
click at [271, 67] on input "02-10-2025" at bounding box center [283, 65] width 28 height 8
select select "10"
select select "2025"
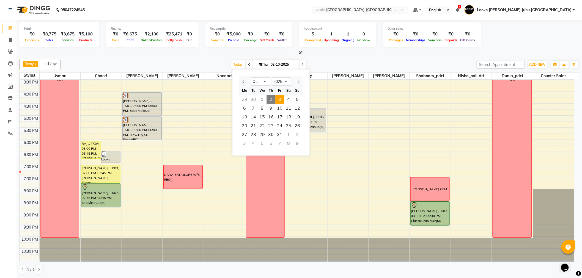
click at [277, 101] on span "3" at bounding box center [279, 99] width 9 height 9
type input "03-10-2025"
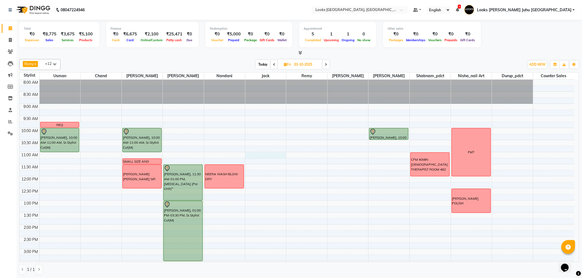
click at [263, 155] on div "8:00 AM 8:30 AM 9:00 AM 9:30 AM 10:00 AM 10:30 AM 11:00 AM 11:30 AM 12:00 PM 12…" at bounding box center [297, 261] width 555 height 363
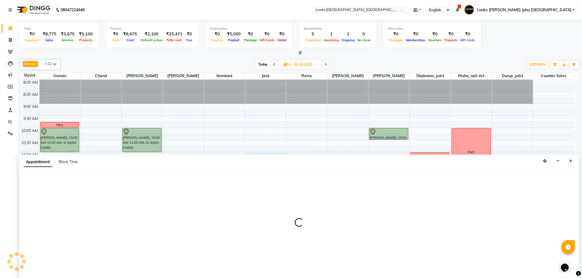
scroll to position [0, 0]
select select "23387"
select select "660"
select select "tentative"
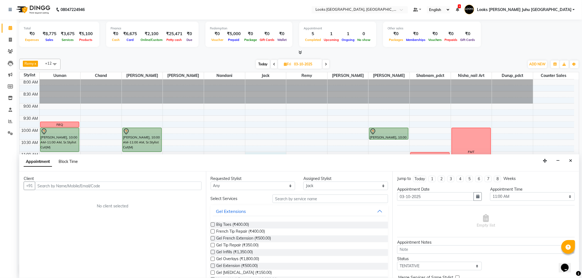
click at [69, 163] on span "Block Time" at bounding box center [68, 161] width 19 height 5
select select "23387"
select select "660"
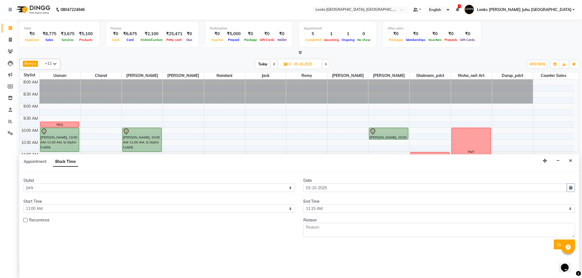
scroll to position [182, 0]
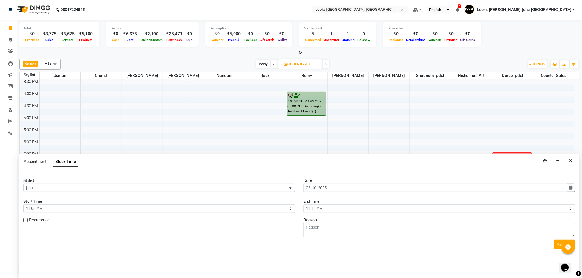
click at [354, 200] on div "End Time" at bounding box center [440, 202] width 272 height 6
click at [329, 210] on select "Select 09:00 AM 09:15 AM 09:30 AM 09:45 AM 10:00 AM 10:15 AM 10:30 AM 10:45 AM …" at bounding box center [440, 209] width 272 height 9
select select "720"
click at [304, 205] on select "Select 09:00 AM 09:15 AM 09:30 AM 09:45 AM 10:00 AM 10:15 AM 10:30 AM 10:45 AM …" at bounding box center [440, 209] width 272 height 9
click at [343, 228] on textarea at bounding box center [440, 230] width 272 height 14
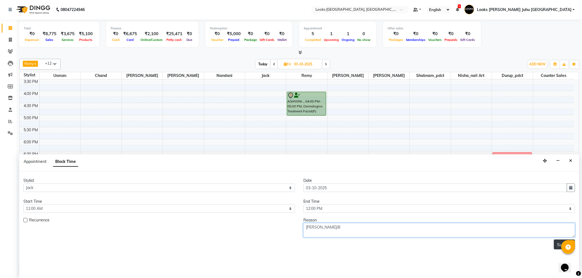
type textarea "HANISA W/B"
click at [560, 246] on button "Submit" at bounding box center [564, 245] width 21 height 10
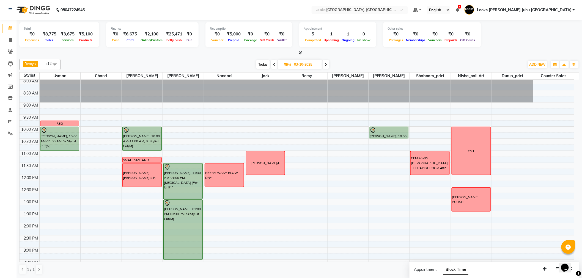
scroll to position [0, 0]
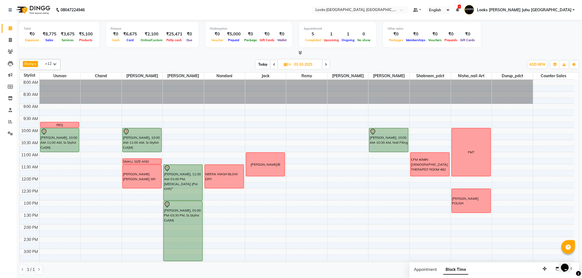
drag, startPoint x: 387, startPoint y: 140, endPoint x: 384, endPoint y: 150, distance: 9.7
click at [384, 150] on div "RAMNATH MUKHIJA, 10:00 AM-10:30 AM, Nail Filing RAMNATH MUKHIJA, 10:00 AM-10:30…" at bounding box center [389, 261] width 41 height 363
click at [144, 62] on div "Today Fri 03-10-2025" at bounding box center [292, 65] width 459 height 8
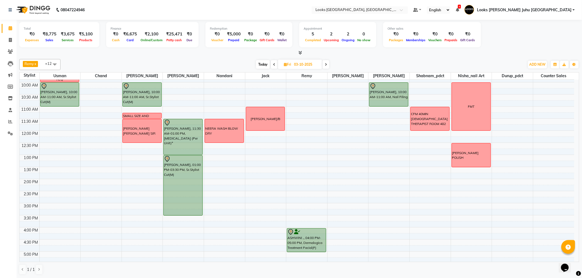
scroll to position [122, 0]
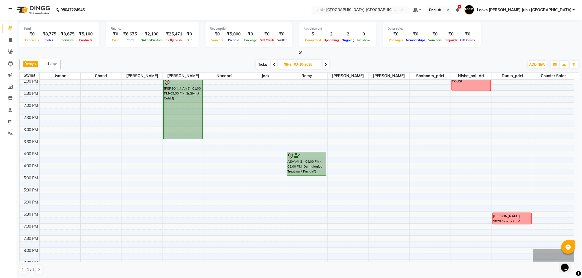
click at [264, 62] on span "Today" at bounding box center [263, 64] width 14 height 9
type input "02-10-2025"
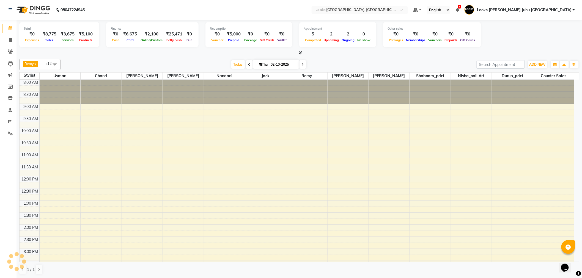
scroll to position [182, 0]
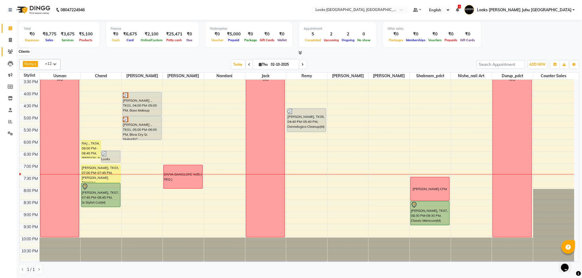
click at [10, 51] on icon at bounding box center [10, 52] width 5 height 4
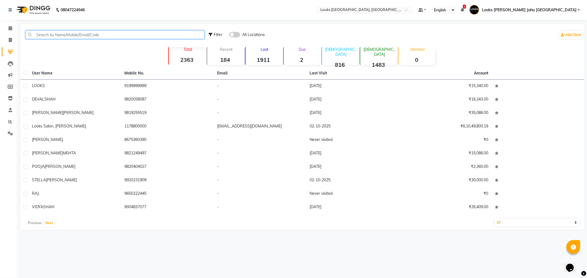
click at [114, 32] on input "text" at bounding box center [115, 35] width 179 height 9
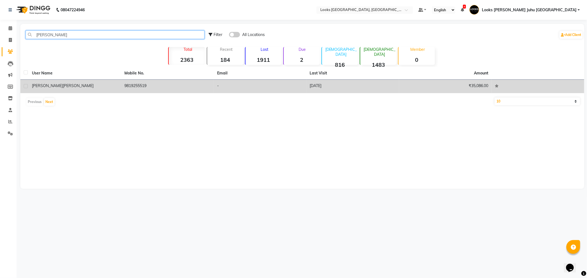
type input "[PERSON_NAME]"
click at [134, 89] on td "9819255519" at bounding box center [167, 86] width 93 height 13
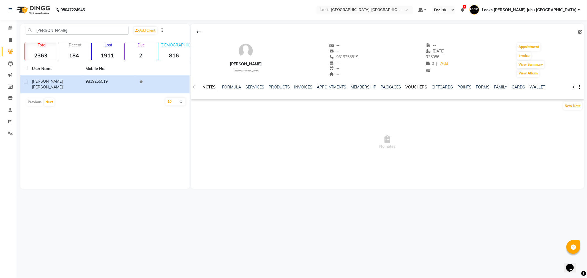
click at [416, 89] on link "VOUCHERS" at bounding box center [417, 87] width 22 height 5
click at [228, 86] on ul "NOTES FORMULA SERVICES PRODUCTS INVOICES APPOINTMENTS MEMBERSHIP PACKAGES VOUCH…" at bounding box center [344, 87] width 349 height 6
click at [224, 87] on link "SERVICES" at bounding box center [219, 87] width 19 height 5
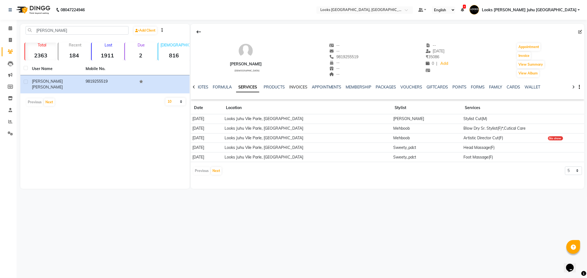
click at [296, 89] on link "INVOICES" at bounding box center [298, 87] width 18 height 5
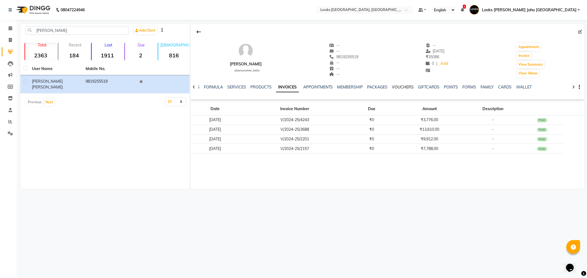
click at [405, 86] on link "VOUCHERS" at bounding box center [403, 87] width 22 height 5
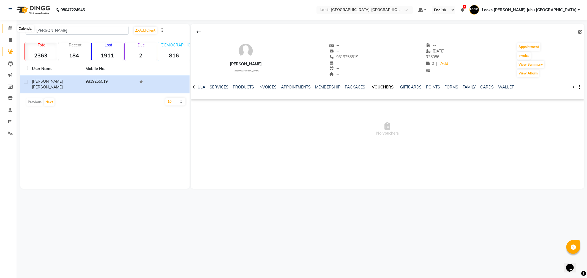
click at [10, 29] on icon at bounding box center [11, 28] width 4 height 4
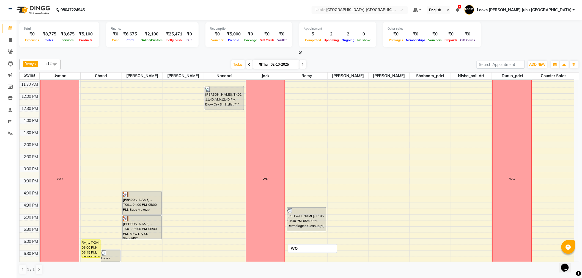
scroll to position [80, 0]
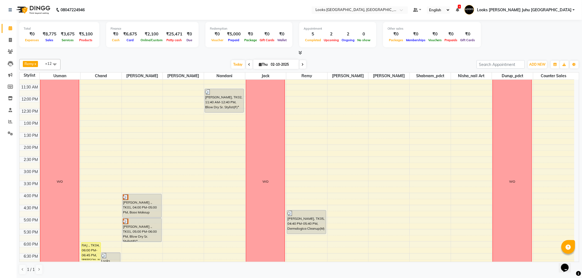
click at [302, 65] on icon at bounding box center [303, 64] width 2 height 3
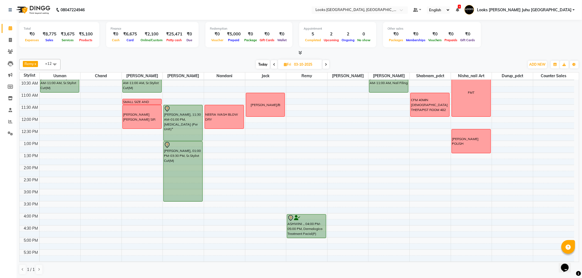
scroll to position [0, 0]
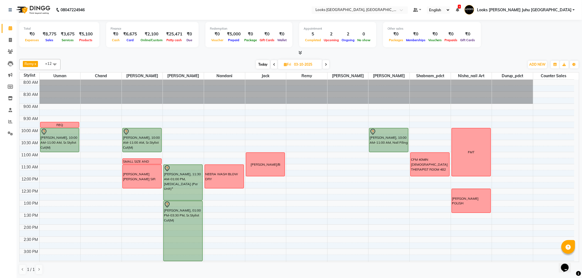
click at [263, 62] on span "Today" at bounding box center [263, 64] width 14 height 9
type input "02-10-2025"
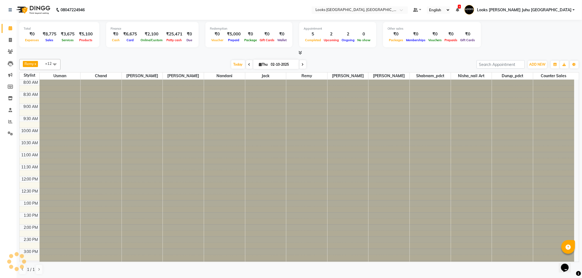
scroll to position [182, 0]
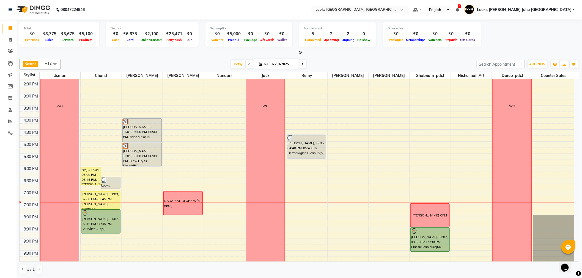
scroll to position [182, 0]
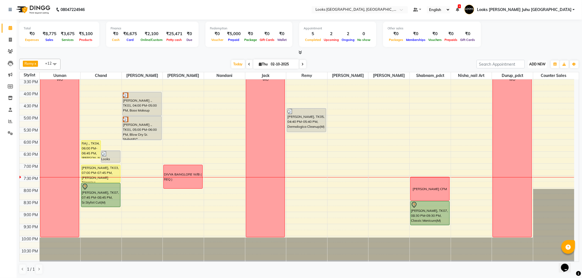
click at [535, 64] on span "ADD NEW" at bounding box center [538, 64] width 16 height 4
click at [521, 81] on link "Add Invoice" at bounding box center [525, 81] width 43 height 7
select select "service"
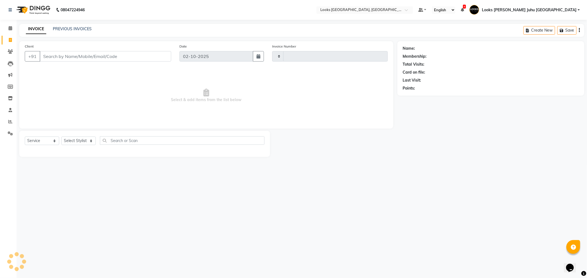
type input "2256"
select select "8270"
click at [161, 61] on input "Client" at bounding box center [106, 56] width 132 height 10
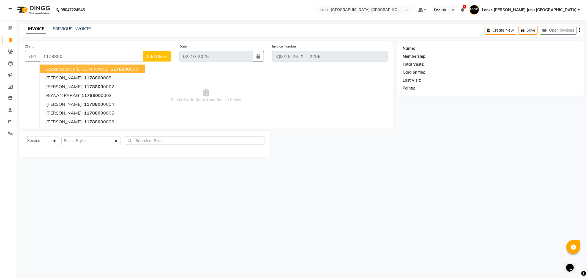
click at [84, 68] on span "Looks Salon, JW Juhu Marriott" at bounding box center [77, 69] width 62 height 6
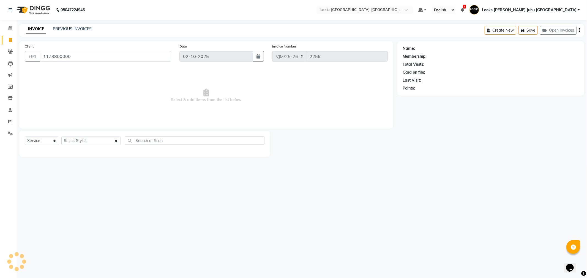
type input "1178800000"
click at [76, 143] on select "Select Stylist Adil BHAGAYSHREE chand Chan_Mrg Counter Sales Deena Gohil DEEPAK…" at bounding box center [90, 141] width 59 height 9
select select "1: Object"
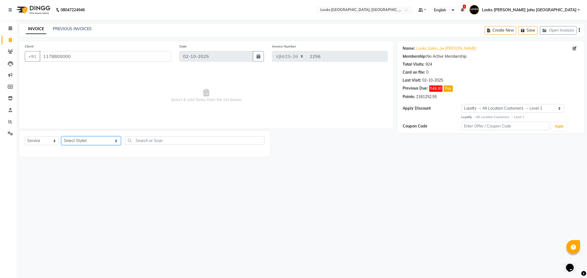
select select "23386"
click at [61, 137] on select "Select Stylist Adil BHAGAYSHREE chand Chan_Mrg Counter Sales Deena Gohil DEEPAK…" at bounding box center [90, 141] width 59 height 9
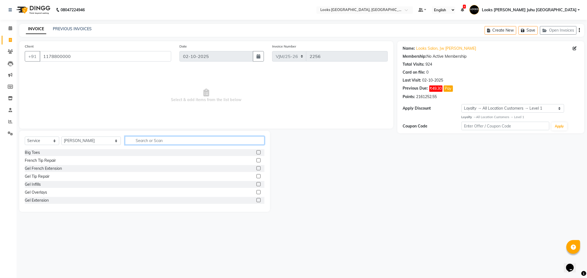
click at [139, 143] on input "text" at bounding box center [194, 140] width 139 height 9
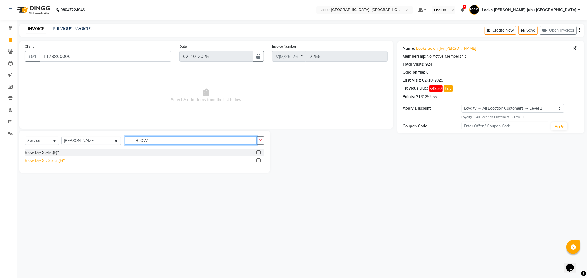
type input "BLOW"
click at [47, 161] on div "Blow Dry Sr. Stylist(F)*" at bounding box center [45, 161] width 40 height 6
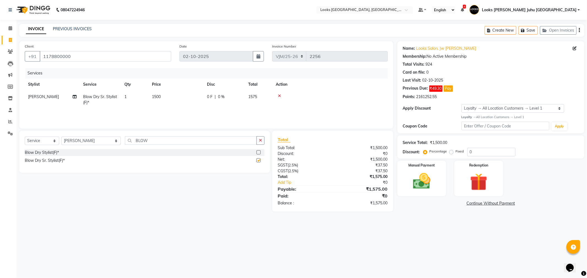
checkbox input "false"
click at [180, 97] on td "1500" at bounding box center [176, 100] width 55 height 18
select select "23386"
click at [204, 100] on input "1500" at bounding box center [202, 98] width 48 height 9
type input "1"
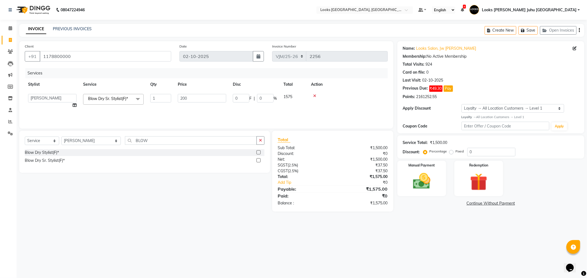
type input "2000"
click at [178, 187] on div "Select Service Product Membership Package Voucher Prepaid Gift Card Select Styl…" at bounding box center [142, 171] width 255 height 81
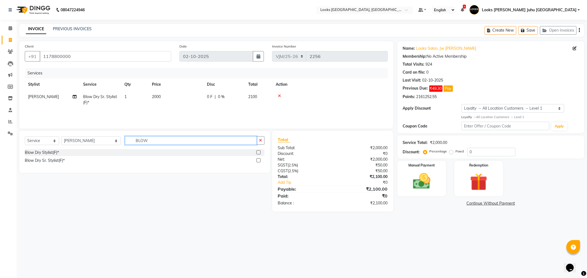
click at [182, 137] on input "BLOW" at bounding box center [191, 140] width 132 height 9
click at [41, 163] on div "Blow Dry Sr. Stylist(F)*" at bounding box center [45, 161] width 40 height 6
checkbox input "false"
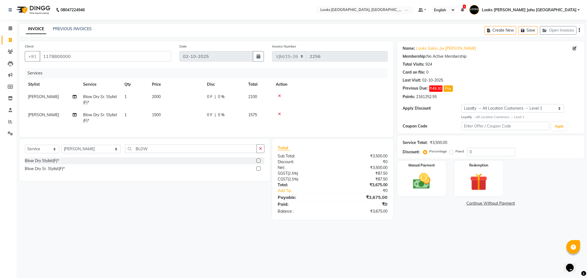
click at [177, 116] on td "1500" at bounding box center [176, 118] width 55 height 18
select select "23386"
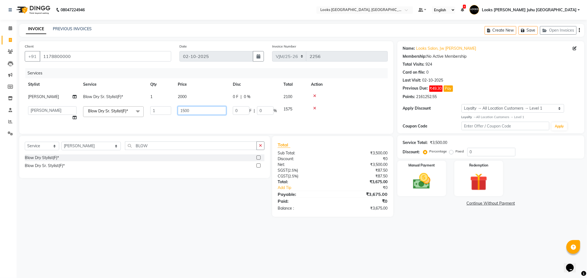
click at [186, 114] on input "1500" at bounding box center [202, 110] width 48 height 9
click at [194, 114] on input "1500" at bounding box center [202, 110] width 48 height 9
click at [192, 173] on div "Blow Dry Stylist(F)* Blow Dry Sr. Stylist(F)*" at bounding box center [145, 164] width 240 height 18
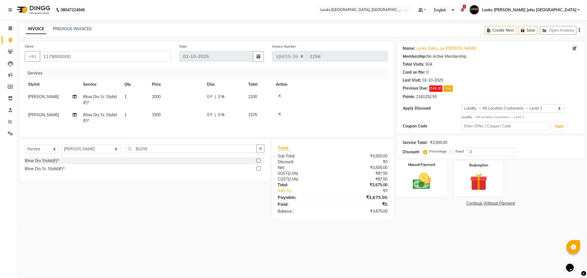
click at [433, 190] on img at bounding box center [421, 181] width 29 height 21
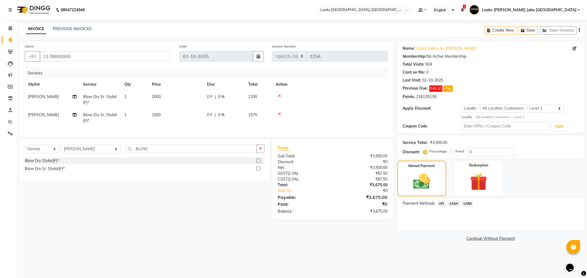
click at [469, 204] on span "CARD" at bounding box center [468, 204] width 12 height 6
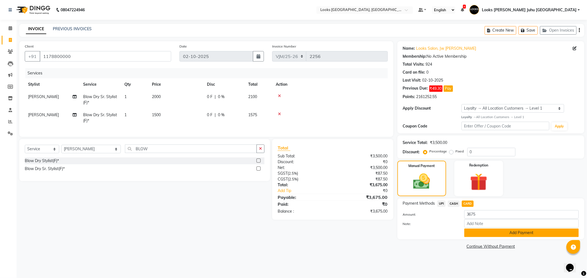
click at [499, 236] on button "Add Payment" at bounding box center [521, 233] width 114 height 9
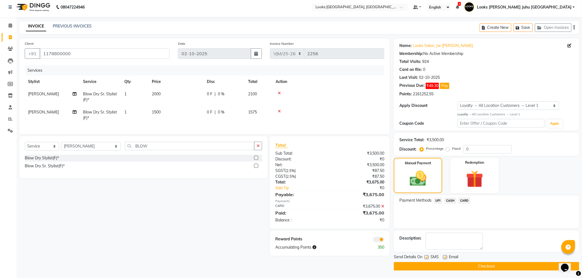
scroll to position [3, 0]
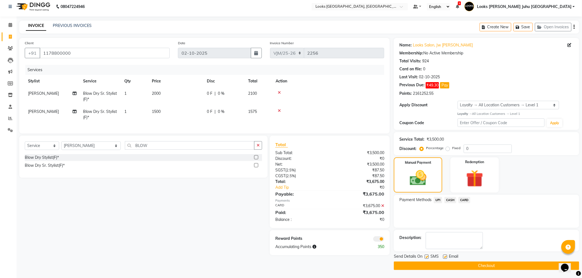
click at [496, 269] on button "Checkout" at bounding box center [486, 266] width 185 height 9
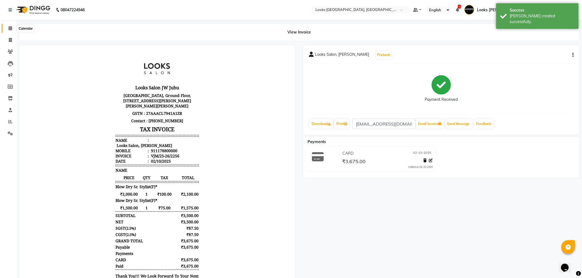
drag, startPoint x: 9, startPoint y: 26, endPoint x: 10, endPoint y: 32, distance: 5.6
click at [9, 27] on icon at bounding box center [11, 28] width 4 height 4
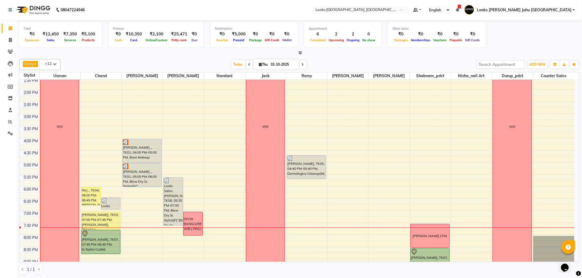
scroll to position [182, 0]
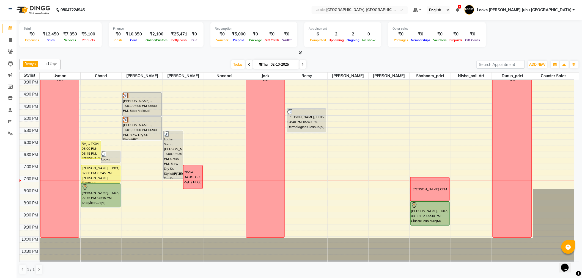
click at [277, 62] on input "02-10-2025" at bounding box center [283, 65] width 28 height 8
select select "10"
select select "2025"
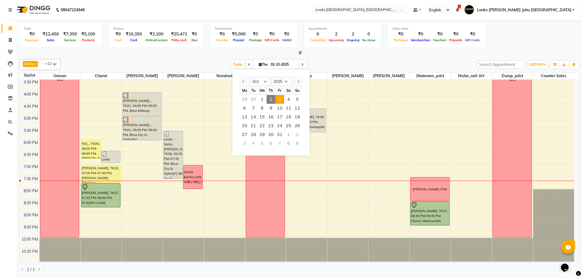
click at [284, 100] on span "3" at bounding box center [279, 99] width 9 height 9
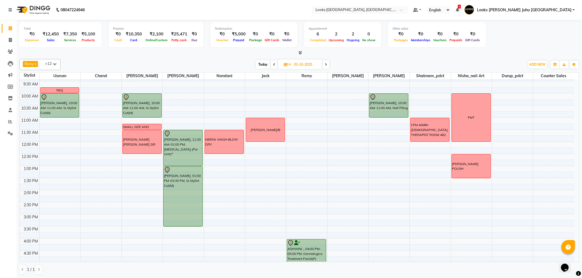
scroll to position [29, 0]
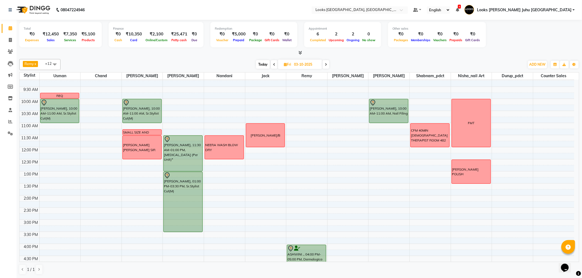
click at [265, 65] on span "Today" at bounding box center [263, 64] width 14 height 9
type input "02-10-2025"
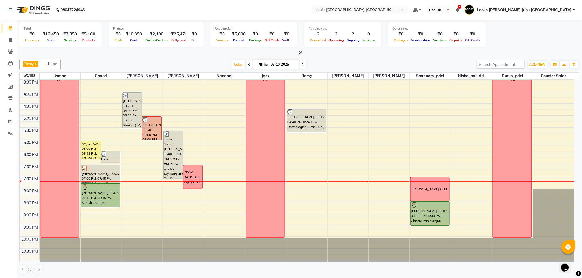
scroll to position [0, 0]
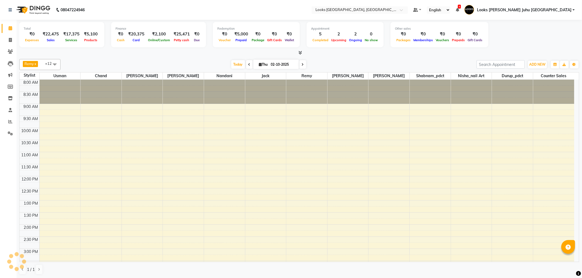
scroll to position [172, 0]
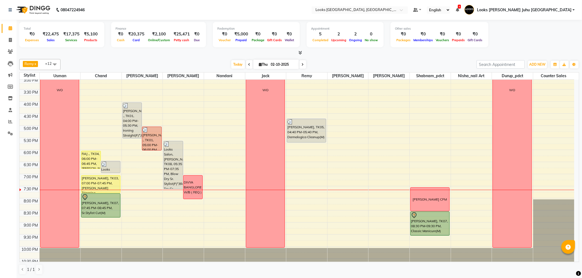
click at [269, 62] on input "02-10-2025" at bounding box center [283, 65] width 28 height 8
select select "10"
select select "2025"
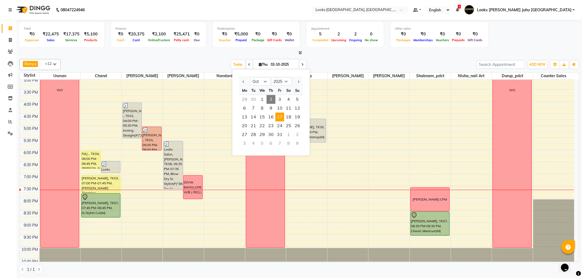
scroll to position [0, 0]
click at [251, 108] on span "7" at bounding box center [253, 108] width 9 height 9
type input "[DATE]"
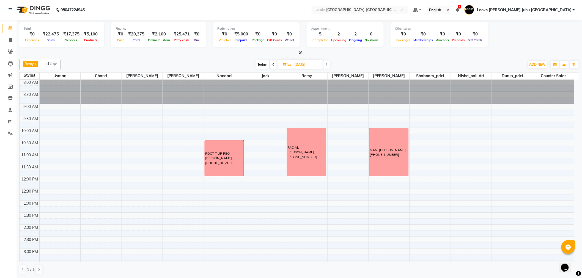
drag, startPoint x: 301, startPoint y: 63, endPoint x: 302, endPoint y: 68, distance: 5.6
click at [301, 63] on input "[DATE]" at bounding box center [307, 65] width 28 height 8
select select "10"
select select "2025"
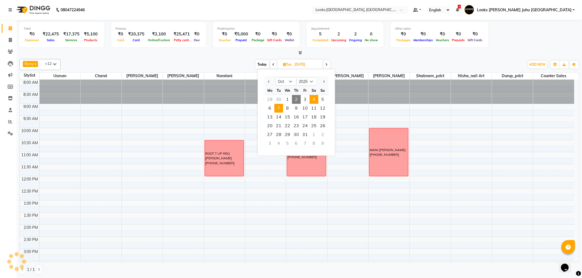
click at [317, 97] on span "4" at bounding box center [314, 99] width 9 height 9
type input "04-10-2025"
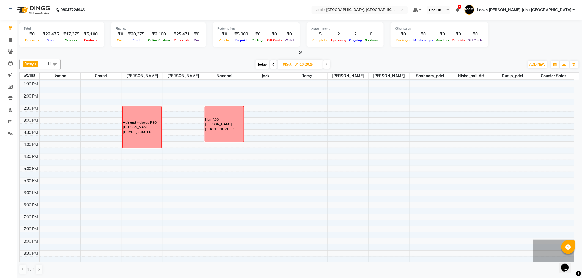
scroll to position [121, 0]
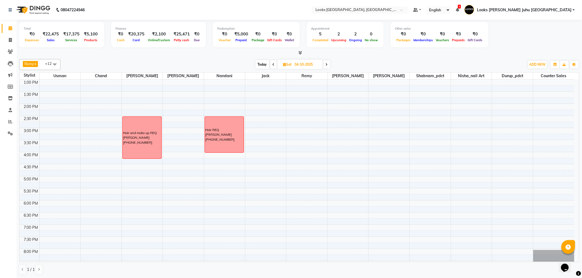
click at [153, 111] on div "8:00 AM 8:30 AM 9:00 AM 9:30 AM 10:00 AM 10:30 AM 11:00 AM 11:30 AM 12:00 PM 12…" at bounding box center [297, 140] width 555 height 363
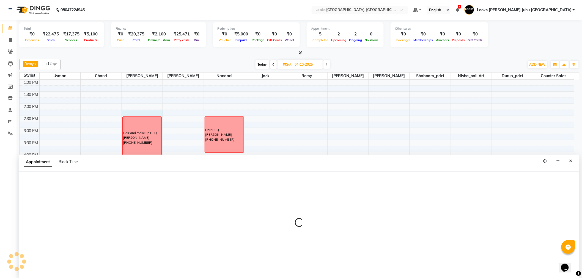
scroll to position [0, 0]
click at [68, 163] on span "Block Time" at bounding box center [68, 161] width 19 height 5
select select "23385"
select select "855"
select select "870"
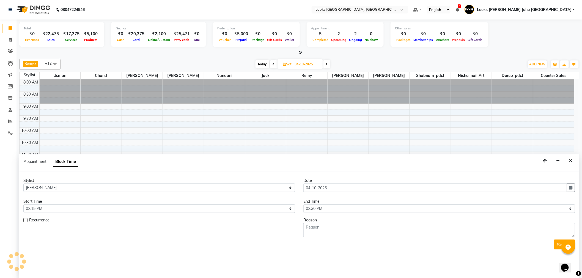
scroll to position [182, 0]
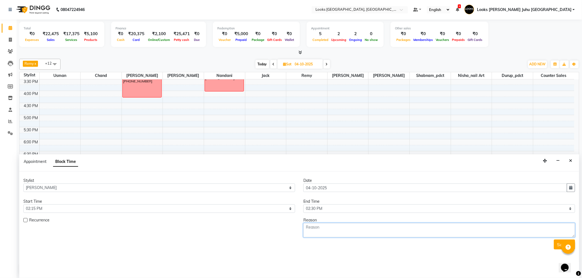
click at [325, 226] on textarea at bounding box center [440, 230] width 272 height 14
type textarea "NO VOUCHER VALID"
click at [559, 243] on button "Submit" at bounding box center [564, 245] width 21 height 10
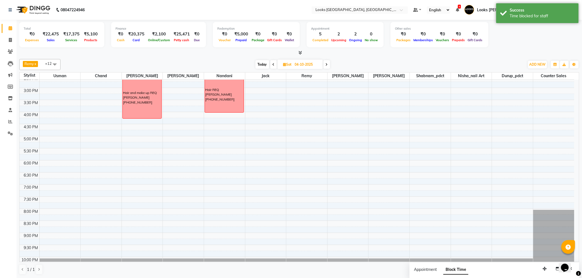
scroll to position [121, 0]
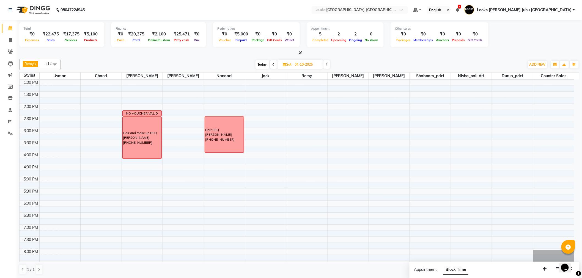
click at [261, 64] on span "Today" at bounding box center [263, 64] width 14 height 9
type input "02-10-2025"
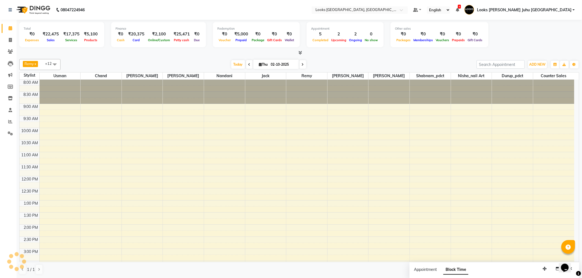
scroll to position [182, 0]
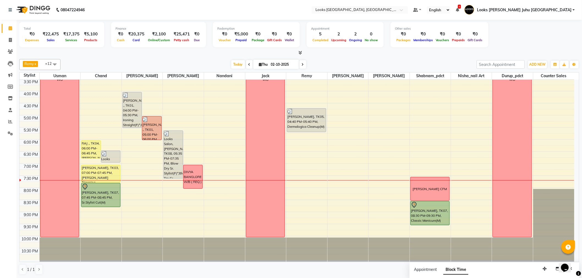
click at [271, 63] on input "02-10-2025" at bounding box center [283, 65] width 28 height 8
select select "10"
select select "2025"
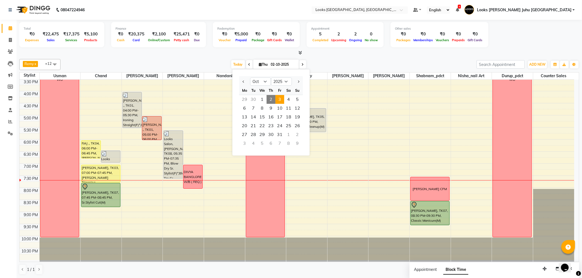
click at [277, 100] on span "3" at bounding box center [279, 99] width 9 height 9
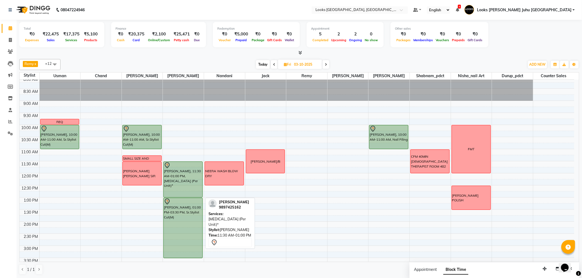
scroll to position [0, 0]
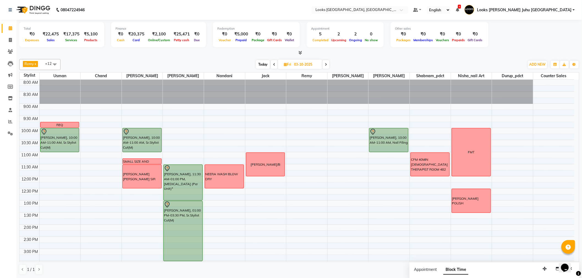
click at [263, 64] on span "Today" at bounding box center [263, 64] width 14 height 9
type input "02-10-2025"
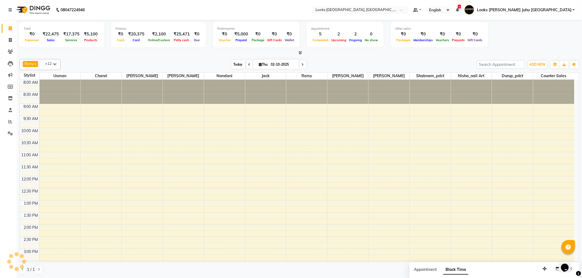
scroll to position [182, 0]
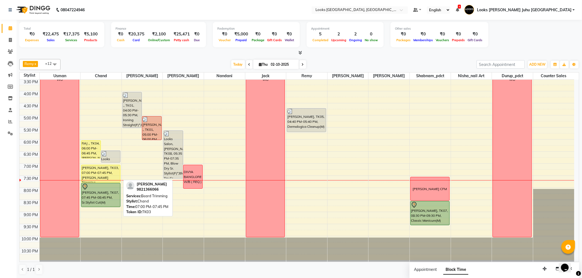
click at [100, 171] on div "[PERSON_NAME], TK03, 07:00 PM-07:45 PM, [PERSON_NAME] Trimming" at bounding box center [100, 173] width 39 height 17
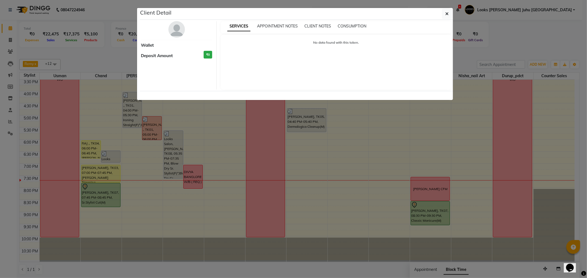
select select "1"
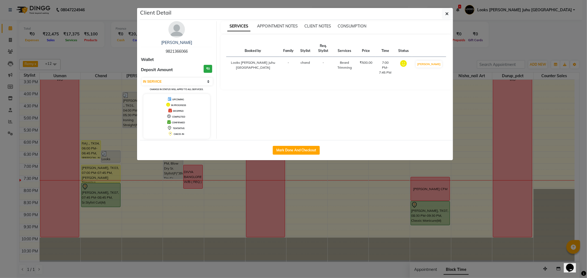
click at [288, 157] on div "Mark Done And Checkout" at bounding box center [296, 150] width 313 height 20
click at [291, 154] on button "Mark Done And Checkout" at bounding box center [296, 150] width 47 height 9
select select "service"
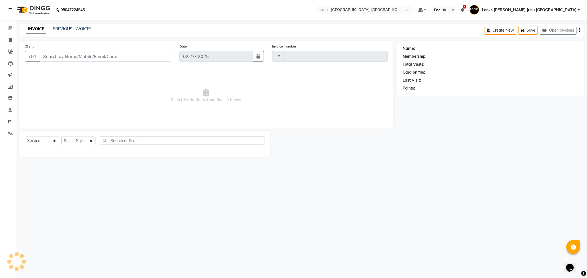
type input "2258"
select select "8270"
type input "9821366066"
select select "65706"
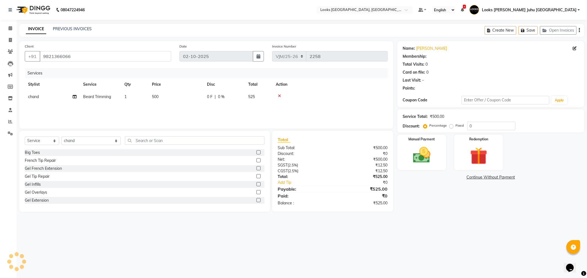
select select "1: Object"
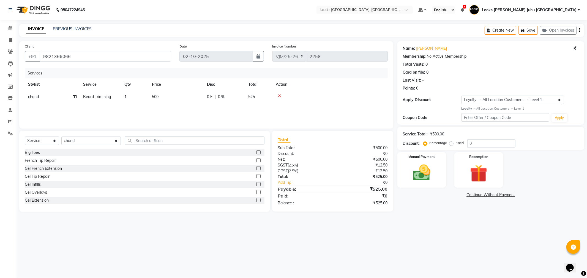
click at [181, 100] on td "500" at bounding box center [176, 97] width 55 height 12
select select "65706"
click at [192, 97] on input "500" at bounding box center [202, 98] width 48 height 9
type input "5"
type input "1500"
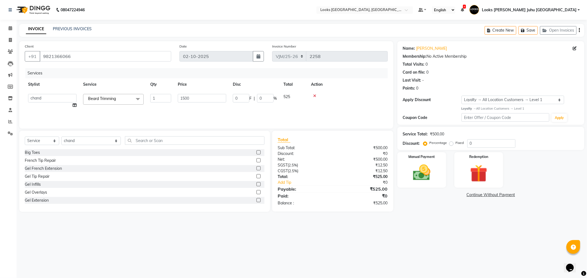
click at [169, 228] on div "08047224946 Select Location × Looks [PERSON_NAME], [GEOGRAPHIC_DATA], [GEOGRAPH…" at bounding box center [293, 139] width 587 height 278
click at [490, 143] on input "0" at bounding box center [491, 144] width 48 height 9
type input "20"
click at [434, 168] on img at bounding box center [421, 173] width 29 height 21
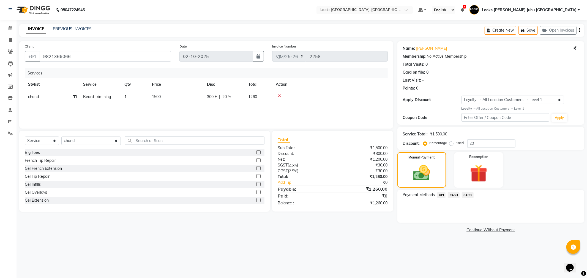
click at [467, 195] on span "CARD" at bounding box center [468, 195] width 12 height 6
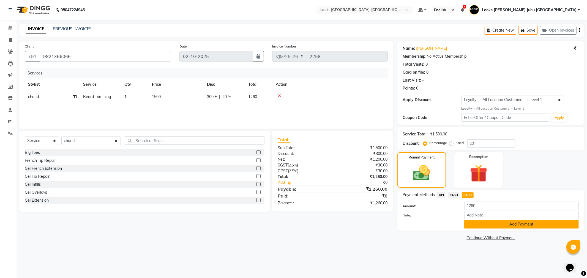
click at [481, 224] on button "Add Payment" at bounding box center [521, 224] width 114 height 9
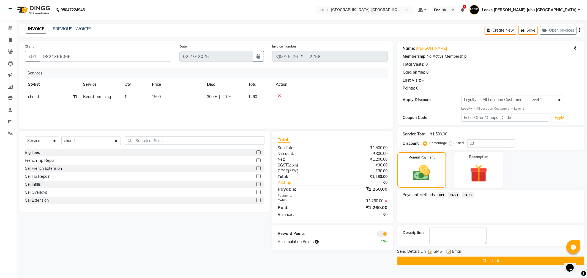
click at [512, 265] on button "Checkout" at bounding box center [490, 261] width 187 height 9
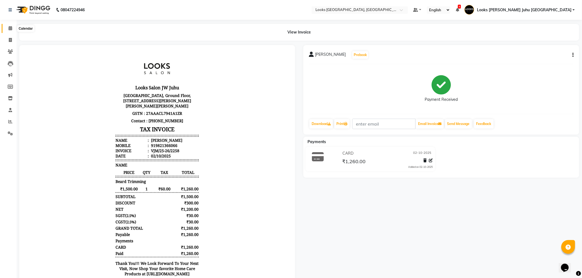
click at [12, 29] on span at bounding box center [11, 28] width 10 height 6
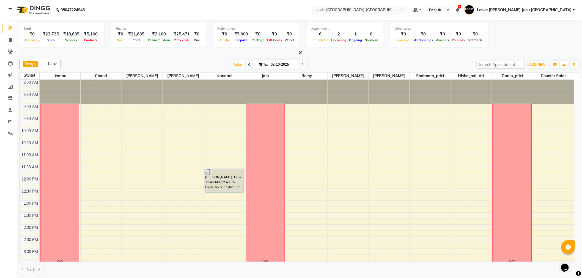
click at [275, 61] on input "02-10-2025" at bounding box center [283, 65] width 28 height 8
select select "10"
select select "2025"
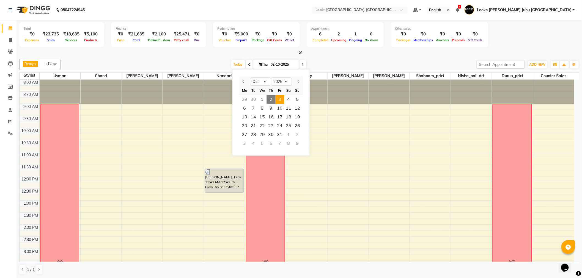
click at [282, 97] on span "3" at bounding box center [279, 99] width 9 height 9
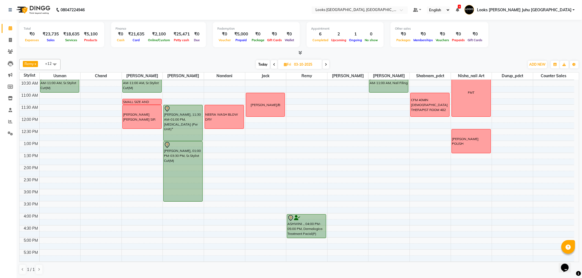
scroll to position [59, 0]
click at [263, 65] on span "Today" at bounding box center [263, 64] width 14 height 9
type input "02-10-2025"
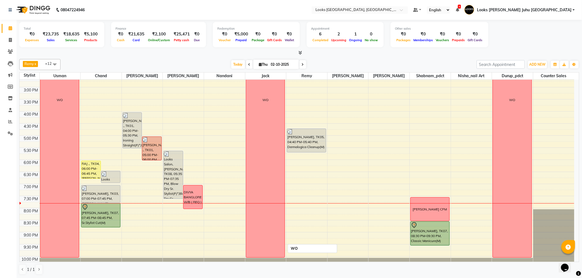
scroll to position [151, 0]
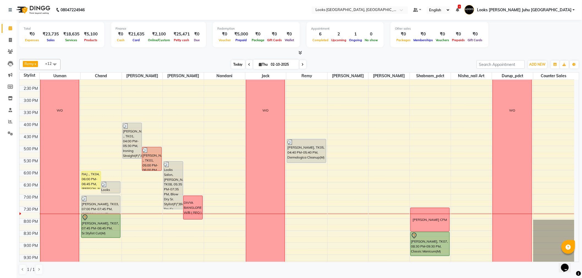
click at [232, 62] on span "Today" at bounding box center [238, 64] width 14 height 9
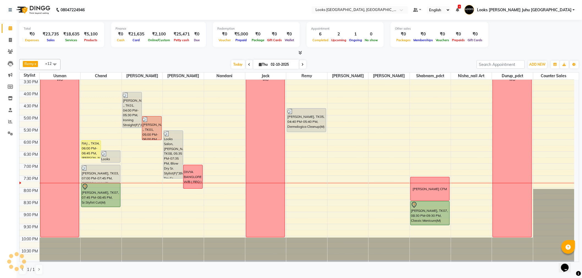
click at [269, 68] on input "02-10-2025" at bounding box center [283, 65] width 28 height 8
select select "10"
select select "2025"
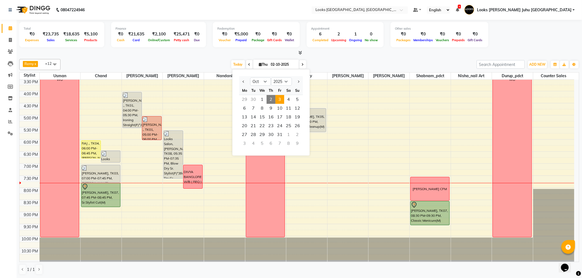
click at [282, 96] on span "3" at bounding box center [279, 99] width 9 height 9
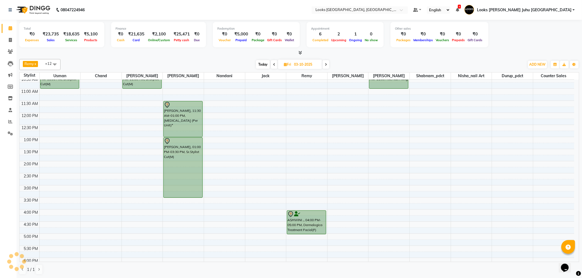
scroll to position [60, 0]
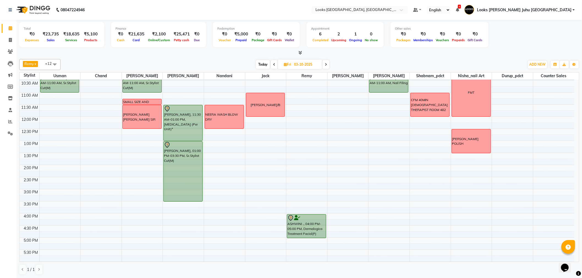
click at [261, 63] on span "Today" at bounding box center [263, 64] width 14 height 9
type input "02-10-2025"
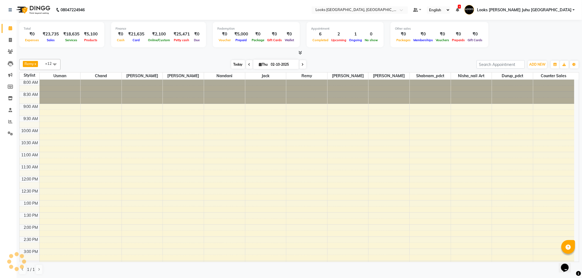
scroll to position [182, 0]
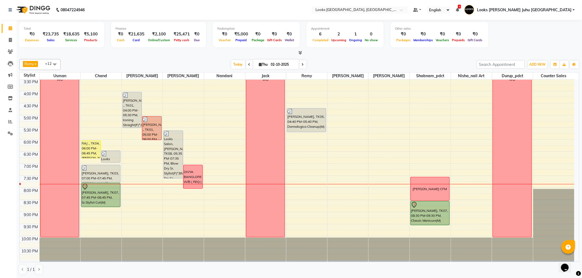
click at [171, 56] on div at bounding box center [299, 53] width 560 height 6
click at [6, 118] on link "Reports" at bounding box center [8, 122] width 13 height 9
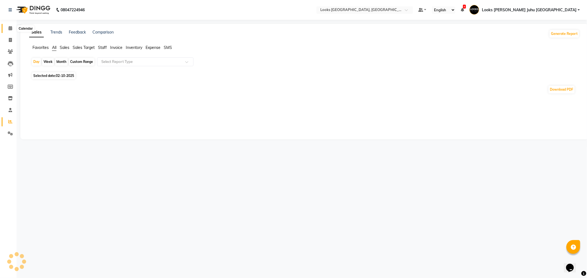
click at [9, 29] on icon at bounding box center [11, 28] width 4 height 4
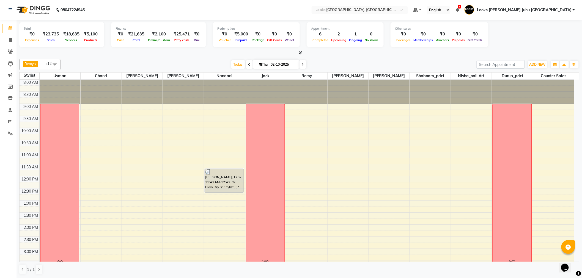
click at [269, 66] on input "02-10-2025" at bounding box center [283, 65] width 28 height 8
select select "10"
select select "2025"
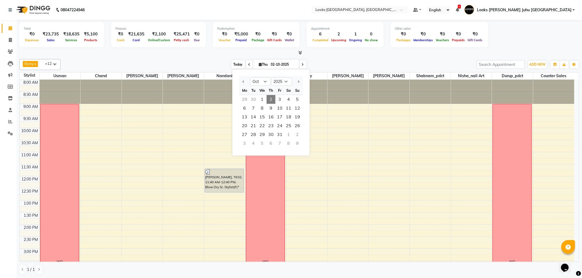
click at [236, 64] on span "Today" at bounding box center [238, 64] width 14 height 9
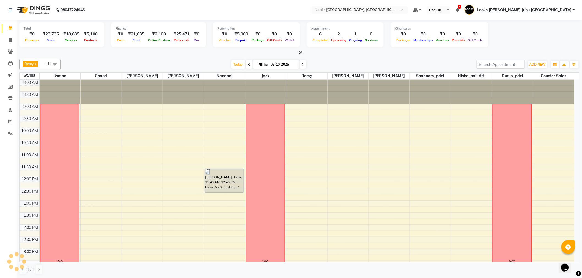
scroll to position [182, 0]
click at [281, 65] on input "02-10-2025" at bounding box center [283, 65] width 28 height 8
select select "10"
select select "2025"
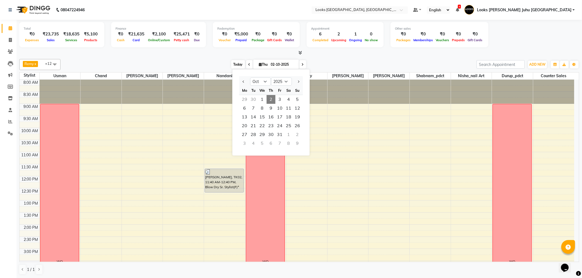
click at [234, 64] on span "Today" at bounding box center [238, 64] width 14 height 9
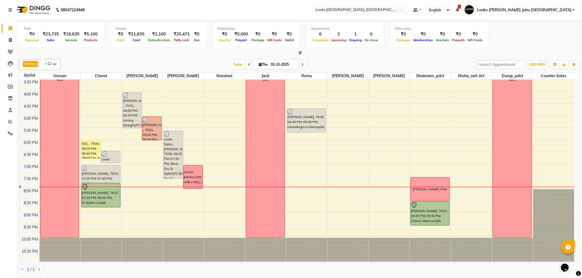
scroll to position [0, 0]
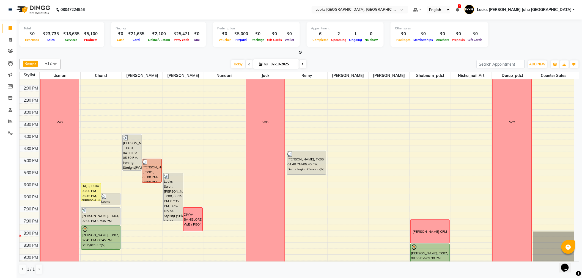
scroll to position [182, 0]
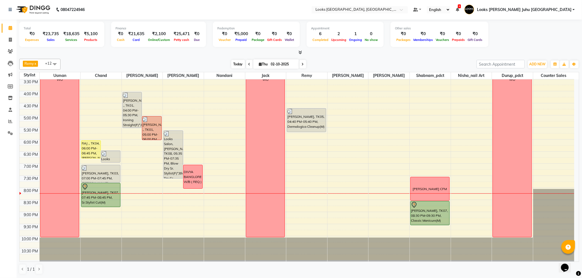
click at [233, 67] on span "Today" at bounding box center [238, 64] width 14 height 9
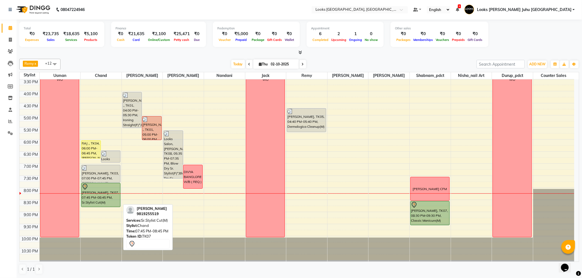
click at [105, 188] on div at bounding box center [101, 187] width 38 height 7
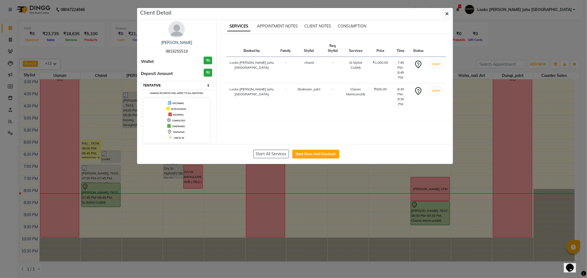
click at [172, 86] on select "Select IN SERVICE CONFIRMED TENTATIVE CHECK IN MARK DONE DROPPED UPCOMING" at bounding box center [177, 86] width 71 height 8
select select "1"
click at [142, 82] on select "Select IN SERVICE CONFIRMED TENTATIVE CHECK IN MARK DONE DROPPED UPCOMING" at bounding box center [177, 86] width 71 height 8
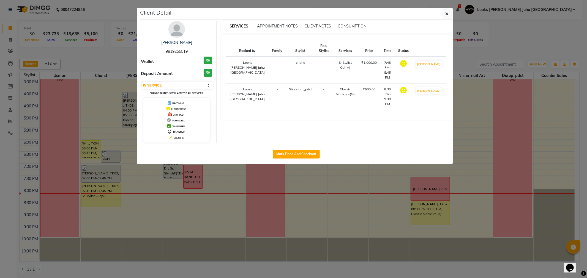
click at [197, 199] on ngb-modal-window "Client Detail JAYMIN VORA 9819255519 Wallet ₹0 Deposit Amount ₹0 Select IN SERV…" at bounding box center [293, 139] width 587 height 278
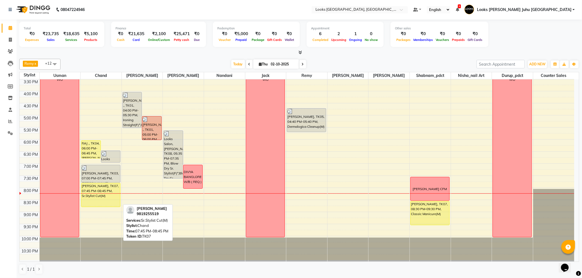
click at [103, 189] on div "[PERSON_NAME], TK07, 07:45 PM-08:45 PM, Sr.Stylist Cut(M)" at bounding box center [100, 196] width 39 height 24
select select "1"
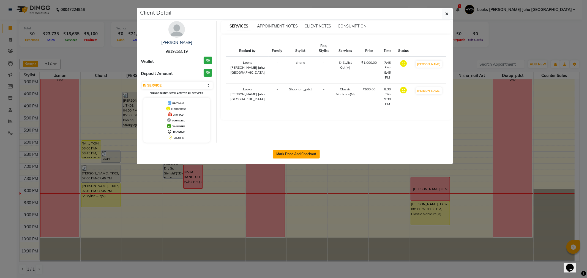
click at [289, 154] on button "Mark Done And Checkout" at bounding box center [296, 154] width 47 height 9
select select "service"
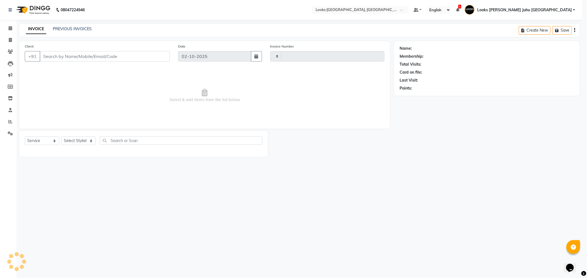
type input "2259"
select select "8270"
type input "9819255519"
select select "65706"
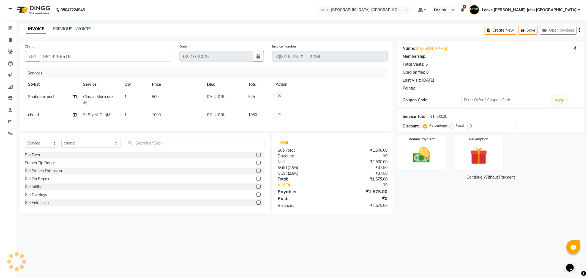
select select "1: Object"
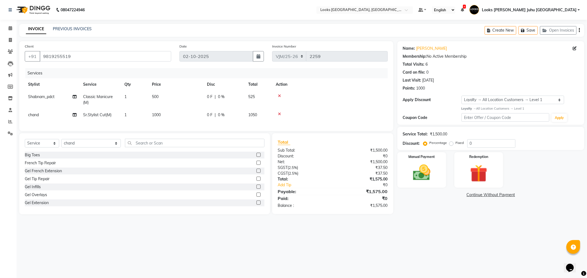
click at [174, 125] on div "Services Stylist Service Qty Price Disc Total Action Shabnam_pdct Classic Manic…" at bounding box center [206, 97] width 363 height 58
click at [185, 116] on td "1000" at bounding box center [176, 115] width 55 height 12
select select "65706"
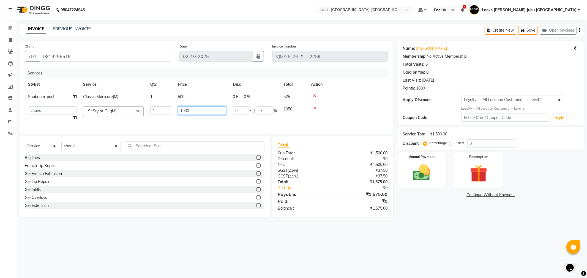
click at [196, 114] on input "1000" at bounding box center [202, 110] width 48 height 9
type input "1"
type input "2000"
click at [168, 239] on div "08047224946 Select Location × Looks Juhu Marriott, Mumbai, Mumbai Default Panel…" at bounding box center [293, 139] width 587 height 278
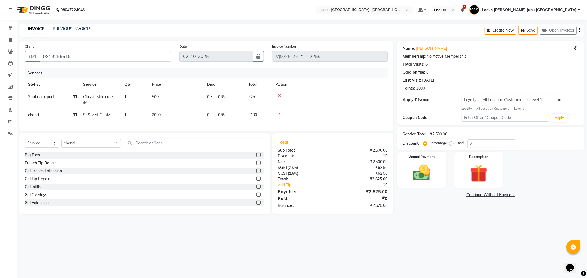
click at [172, 97] on td "500" at bounding box center [176, 100] width 55 height 18
select select "45758"
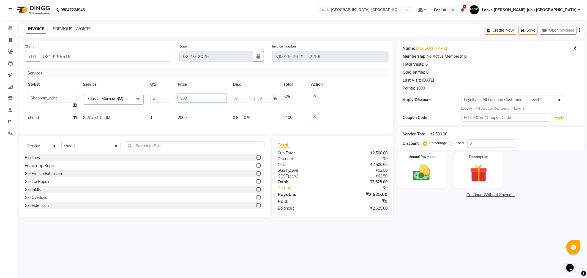
click at [199, 97] on input "500" at bounding box center [202, 98] width 48 height 9
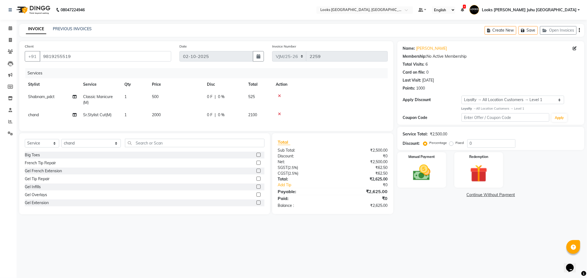
click at [119, 96] on td "Classic Manicure(M)" at bounding box center [100, 100] width 41 height 18
select select "45758"
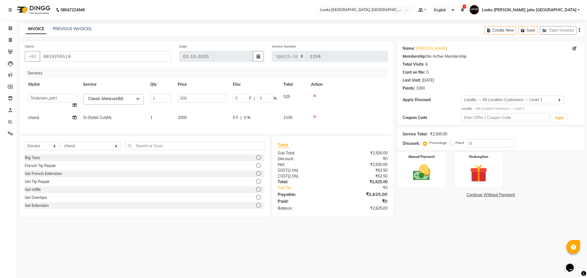
click at [130, 97] on span "Classic Manicure(M) x" at bounding box center [113, 99] width 61 height 11
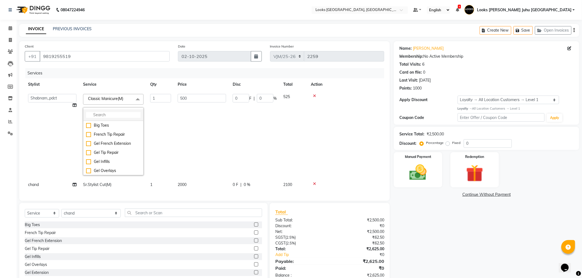
click at [124, 115] on input "multiselect-search" at bounding box center [113, 115] width 54 height 6
type input "FOOT"
drag, startPoint x: 114, startPoint y: 170, endPoint x: 156, endPoint y: 170, distance: 41.8
click at [116, 165] on div "Foot Massage(F)" at bounding box center [113, 162] width 54 height 6
checkbox input "true"
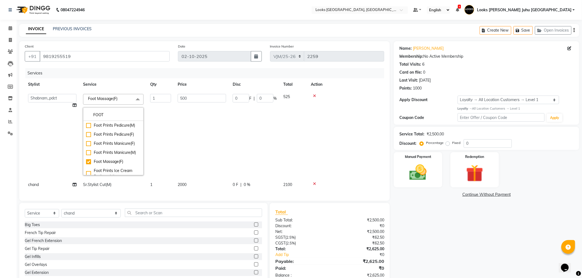
drag, startPoint x: 202, startPoint y: 138, endPoint x: 204, endPoint y: 134, distance: 4.2
click at [202, 137] on td "500" at bounding box center [201, 135] width 55 height 88
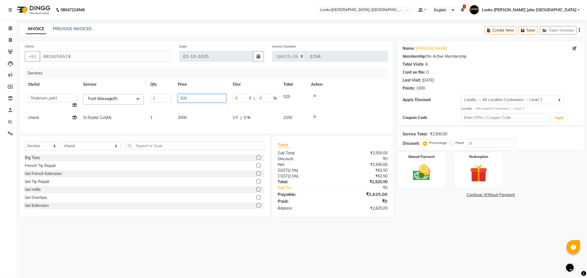
click at [201, 94] on input "500" at bounding box center [202, 98] width 48 height 9
type input "5"
type input "2000"
click at [194, 236] on div "08047224946 Select Location × Looks Juhu Marriott, Mumbai, Mumbai Default Panel…" at bounding box center [293, 139] width 587 height 278
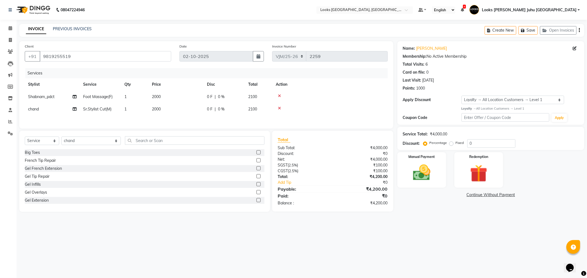
click at [233, 36] on div "INVOICE PREVIOUS INVOICES Create New Save Open Invoices" at bounding box center [301, 30] width 565 height 13
click at [401, 238] on div "08047224946 Select Location × Looks Juhu Marriott, Mumbai, Mumbai Default Panel…" at bounding box center [293, 139] width 587 height 278
click at [386, 248] on div "08047224946 Select Location × Looks Juhu Marriott, Mumbai, Mumbai Default Panel…" at bounding box center [293, 139] width 587 height 278
click at [131, 93] on td "1" at bounding box center [135, 97] width 28 height 12
select select "45758"
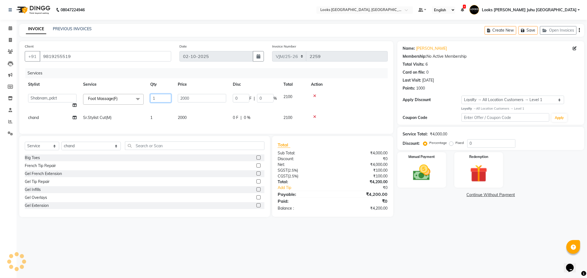
click at [160, 95] on input "1" at bounding box center [160, 98] width 21 height 9
type input "2"
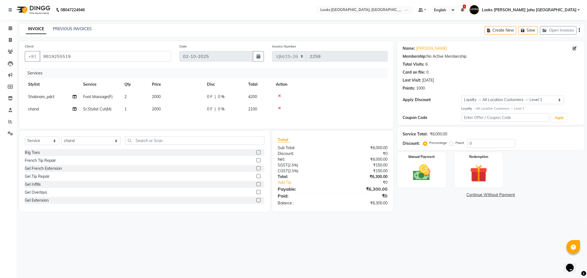
click at [165, 231] on div "08047224946 Select Location × Looks Juhu Marriott, Mumbai, Mumbai Default Panel…" at bounding box center [293, 139] width 587 height 278
click at [128, 95] on td "2" at bounding box center [135, 97] width 28 height 12
select select "45758"
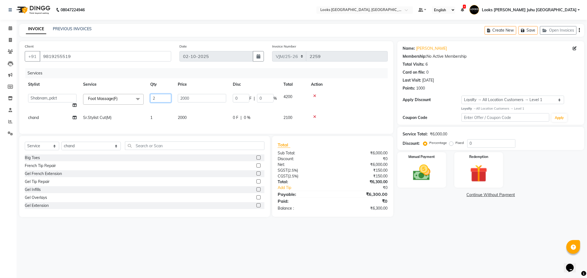
click at [160, 97] on input "2" at bounding box center [160, 98] width 21 height 9
type input "1"
click at [211, 246] on div "08047224946 Select Location × Looks Juhu Marriott, Mumbai, Mumbai Default Panel…" at bounding box center [293, 139] width 587 height 278
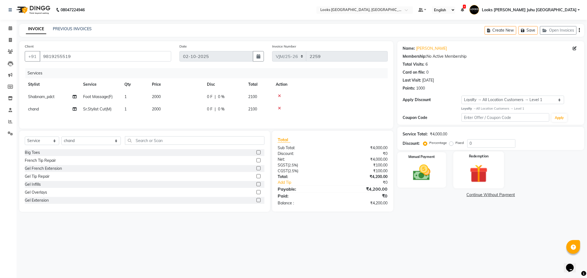
click at [478, 174] on img at bounding box center [478, 174] width 29 height 23
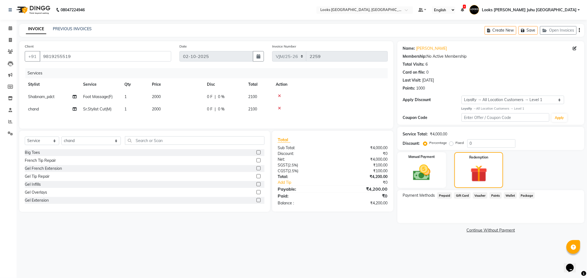
click at [447, 172] on div "Manual Payment Redemption" at bounding box center [490, 170] width 195 height 36
click at [430, 172] on img at bounding box center [421, 173] width 29 height 21
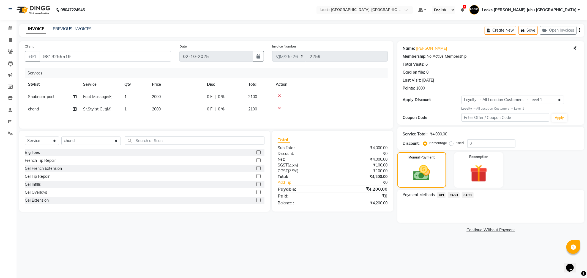
click at [466, 195] on span "CARD" at bounding box center [468, 195] width 12 height 6
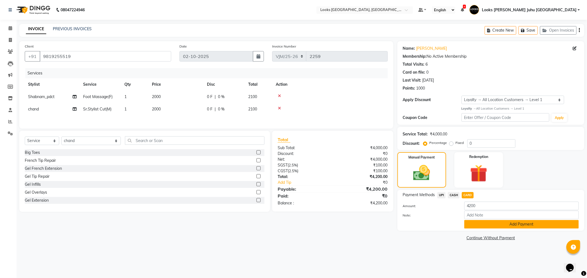
click at [477, 222] on button "Add Payment" at bounding box center [521, 224] width 114 height 9
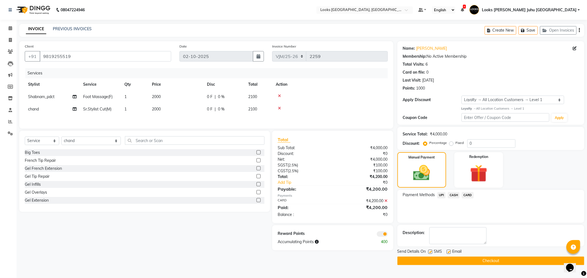
click at [504, 259] on button "Checkout" at bounding box center [490, 261] width 187 height 9
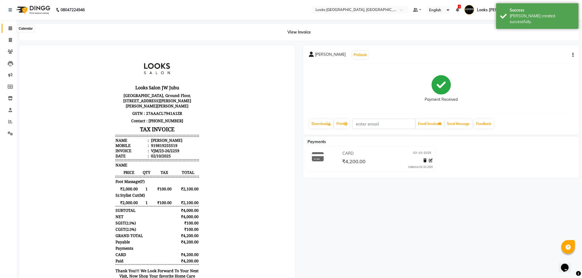
click at [10, 28] on icon at bounding box center [11, 28] width 4 height 4
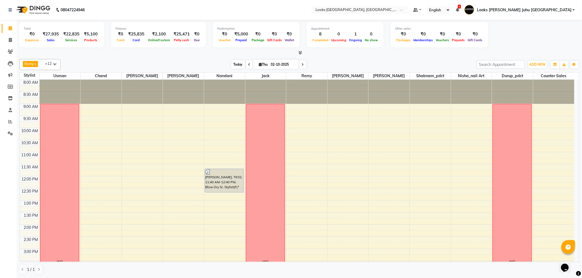
click at [237, 65] on span "Today" at bounding box center [238, 64] width 14 height 9
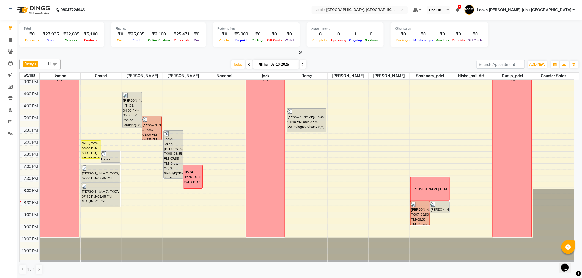
click at [121, 61] on div "Today Thu 02-10-2025" at bounding box center [268, 65] width 411 height 8
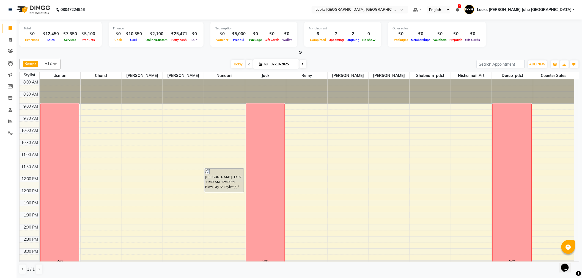
scroll to position [182, 0]
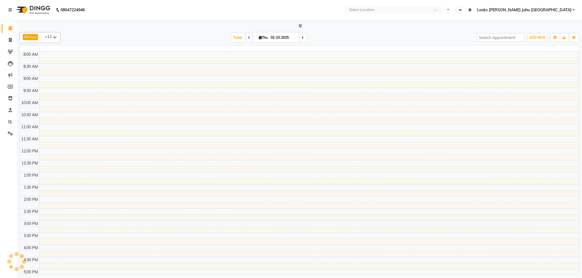
select select "en"
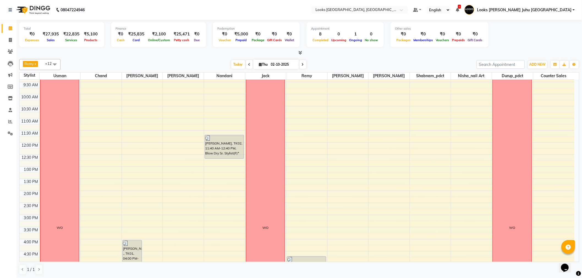
scroll to position [29, 0]
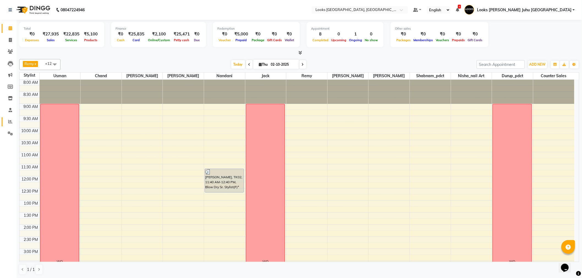
click at [12, 118] on link "Reports" at bounding box center [8, 122] width 13 height 9
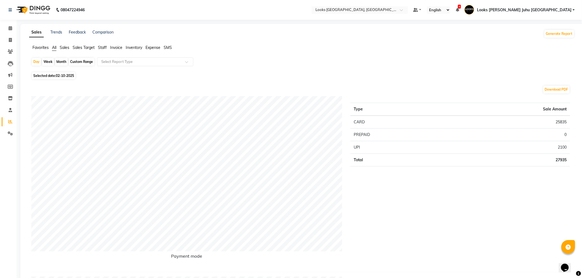
click at [105, 47] on span "Staff" at bounding box center [102, 47] width 9 height 5
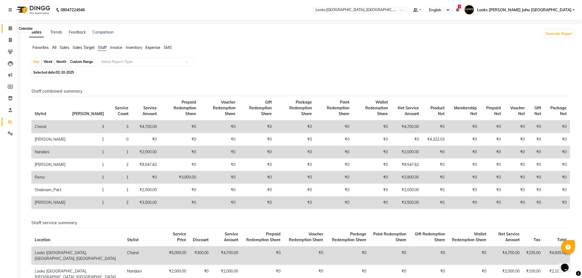
click at [7, 28] on span at bounding box center [11, 28] width 10 height 6
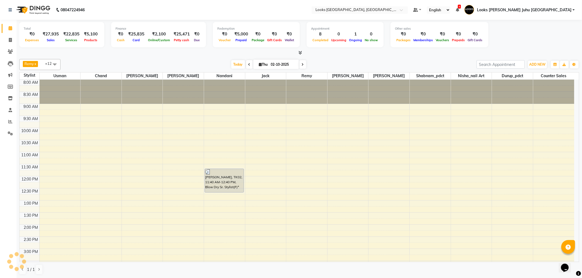
scroll to position [172, 0]
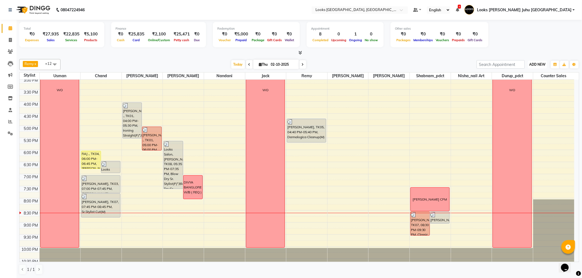
click at [536, 64] on span "ADD NEW" at bounding box center [538, 64] width 16 height 4
click at [514, 87] on link "Add Expense" at bounding box center [525, 89] width 43 height 7
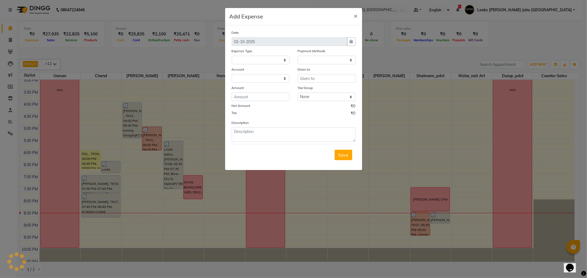
select select
select select "1"
select select "3134"
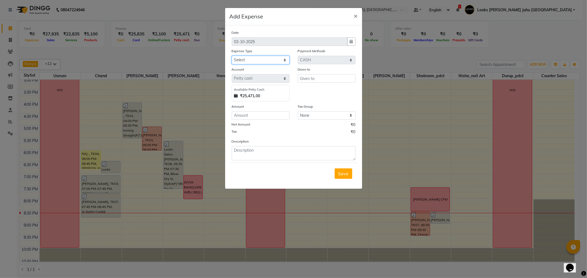
click at [271, 60] on select "Select Accommodation Aesthetics Bank Deposit BLINKIT Cash Handover Client Refun…" at bounding box center [261, 60] width 58 height 9
select select "5134"
click at [232, 56] on select "Select Accommodation Aesthetics Bank Deposit BLINKIT Cash Handover Client Refun…" at bounding box center [261, 60] width 58 height 9
click at [318, 79] on input "text" at bounding box center [327, 78] width 58 height 9
click at [325, 89] on ngb-highlight "Shabnam _pdct" at bounding box center [320, 91] width 32 height 6
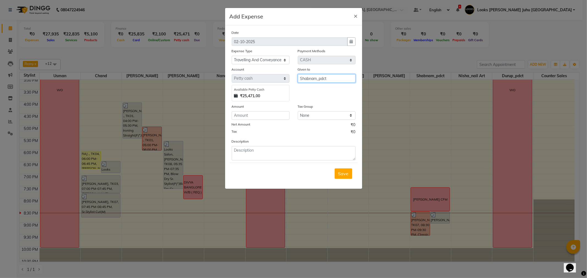
type input "Shabnam_pdct"
click at [272, 116] on input "number" at bounding box center [261, 115] width 58 height 9
type input "6"
type input "50"
click at [265, 160] on textarea at bounding box center [294, 153] width 124 height 14
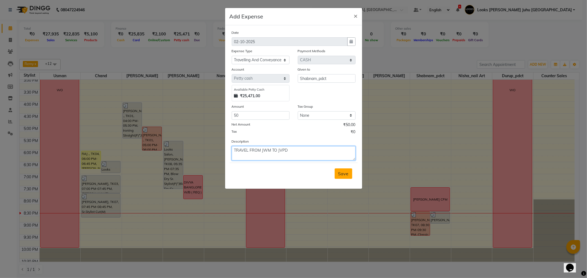
type textarea "TRAVEL FROM JWM TO JVPD"
click at [338, 170] on button "Save" at bounding box center [344, 174] width 18 height 10
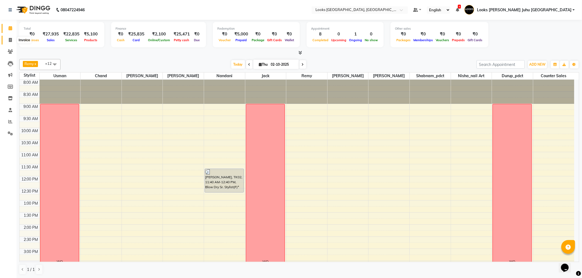
drag, startPoint x: 11, startPoint y: 39, endPoint x: 26, endPoint y: 42, distance: 15.7
click at [11, 39] on icon at bounding box center [10, 40] width 3 height 4
select select "service"
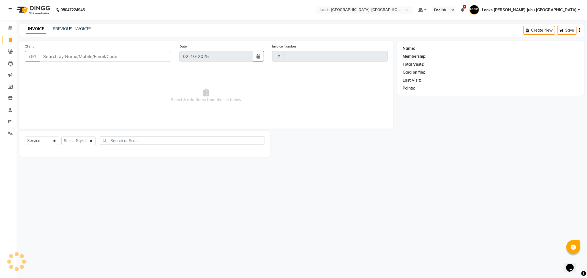
type input "2260"
select select "8270"
click at [87, 30] on link "PREVIOUS INVOICES" at bounding box center [72, 28] width 39 height 5
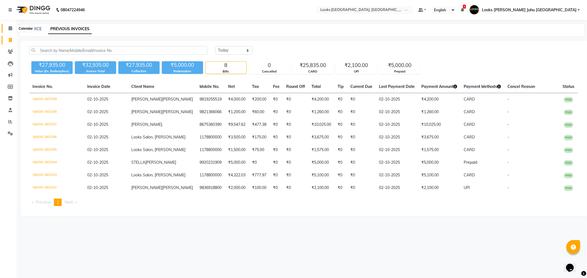
drag, startPoint x: 10, startPoint y: 28, endPoint x: 15, endPoint y: 36, distance: 8.6
click at [10, 28] on icon at bounding box center [11, 28] width 4 height 4
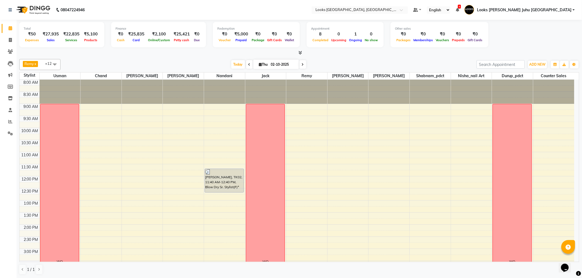
click at [279, 63] on input "02-10-2025" at bounding box center [283, 65] width 28 height 8
select select "10"
select select "2025"
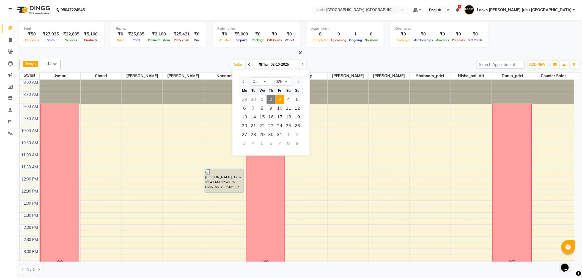
click at [281, 98] on span "3" at bounding box center [279, 99] width 9 height 9
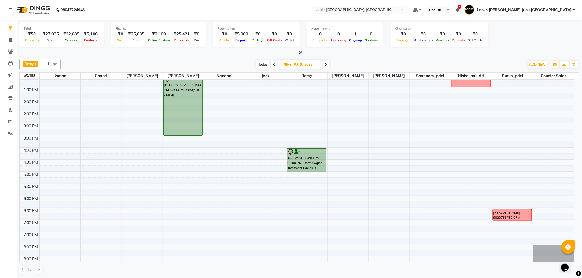
scroll to position [182, 0]
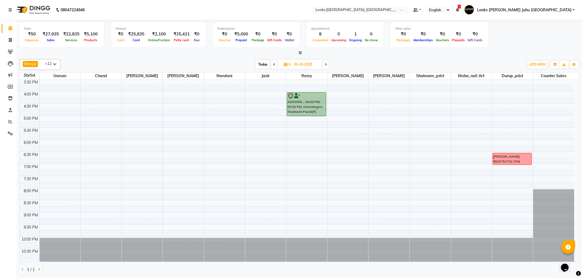
click at [266, 66] on span "Today" at bounding box center [263, 64] width 14 height 9
type input "02-10-2025"
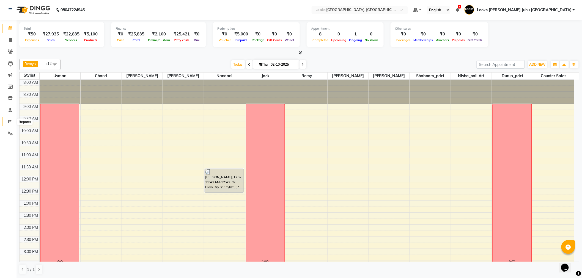
click at [10, 123] on icon at bounding box center [10, 122] width 4 height 4
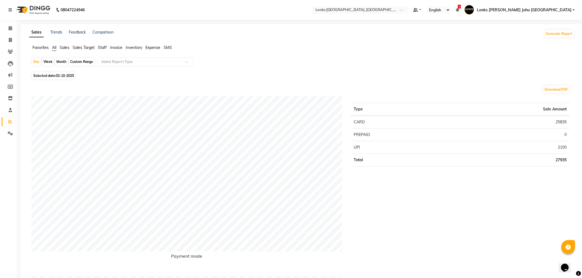
click at [151, 46] on span "Expense" at bounding box center [153, 47] width 15 height 5
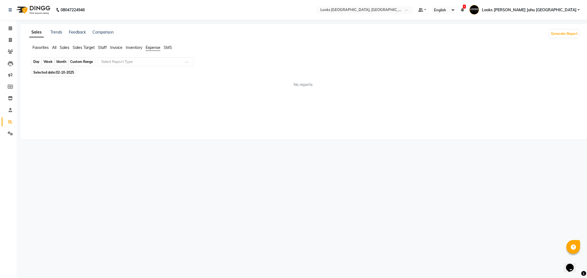
click at [37, 61] on div "Day" at bounding box center [36, 62] width 9 height 8
select select "10"
select select "2025"
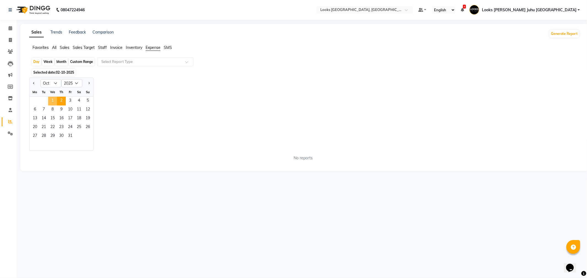
click at [53, 102] on span "1" at bounding box center [52, 101] width 9 height 9
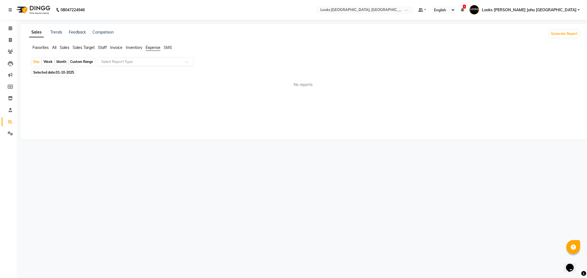
click at [154, 63] on input "text" at bounding box center [139, 62] width 79 height 6
click at [144, 81] on div "Expense" at bounding box center [145, 82] width 96 height 11
select select "full_report"
select select "pdf"
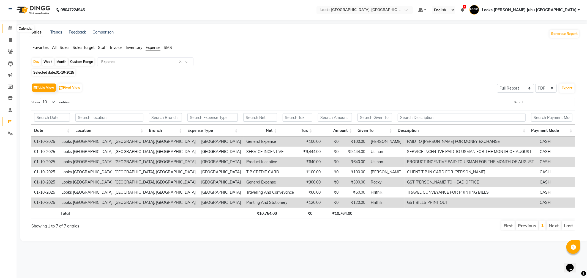
click at [10, 26] on span at bounding box center [11, 28] width 10 height 6
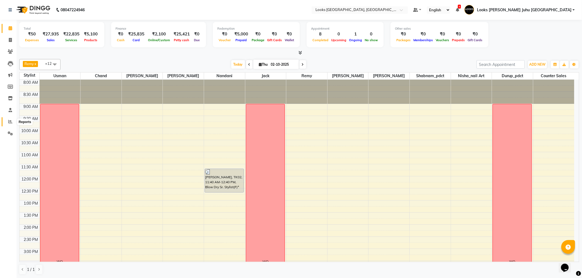
click at [9, 122] on icon at bounding box center [10, 122] width 4 height 4
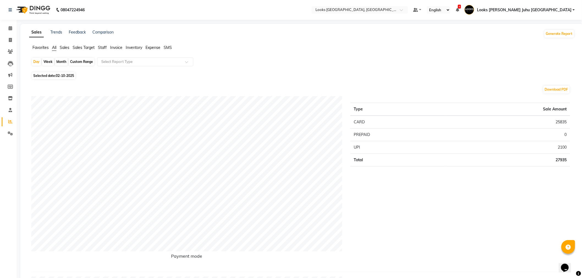
click at [106, 47] on span "Staff" at bounding box center [102, 47] width 9 height 5
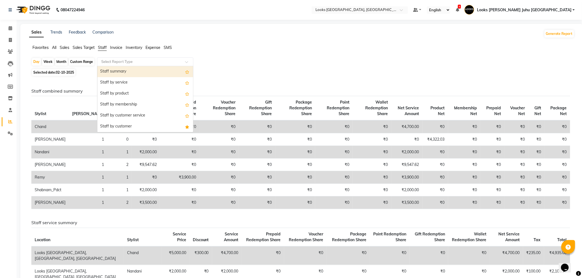
click at [170, 61] on input "text" at bounding box center [139, 62] width 79 height 6
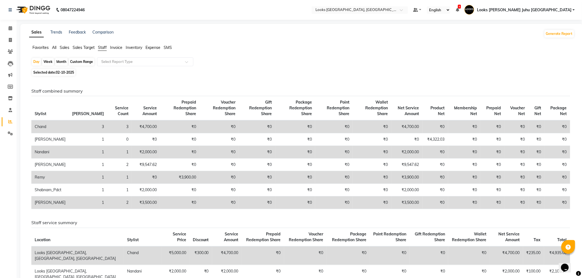
click at [60, 49] on span "Sales" at bounding box center [65, 47] width 10 height 5
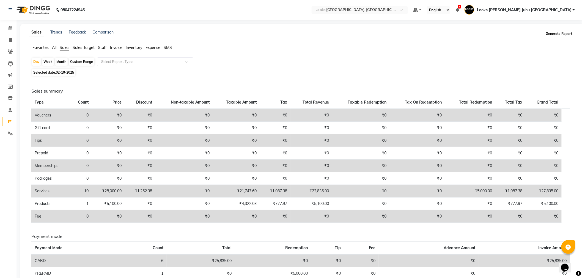
click at [559, 32] on button "Generate Report" at bounding box center [559, 34] width 29 height 8
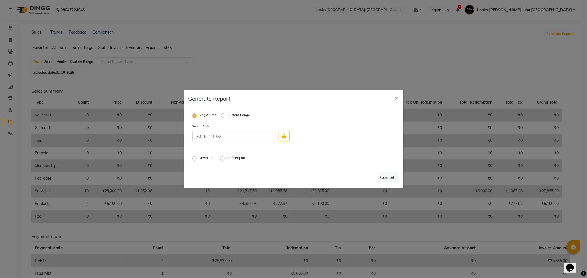
click at [199, 159] on label "Download" at bounding box center [207, 158] width 17 height 7
click at [194, 159] on input "Download" at bounding box center [195, 159] width 4 height 4
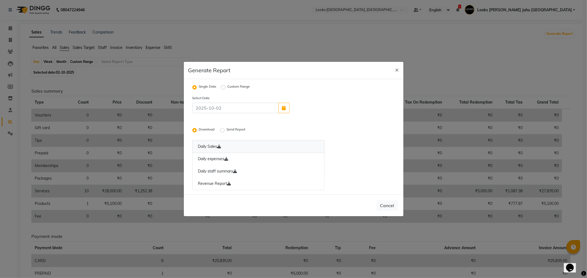
click at [219, 148] on icon at bounding box center [219, 147] width 4 height 4
click at [228, 158] on icon at bounding box center [227, 159] width 4 height 4
click at [237, 170] on icon at bounding box center [235, 172] width 4 height 4
click at [227, 183] on link "Revenue Report" at bounding box center [258, 184] width 132 height 13
click at [396, 68] on span "×" at bounding box center [397, 69] width 4 height 8
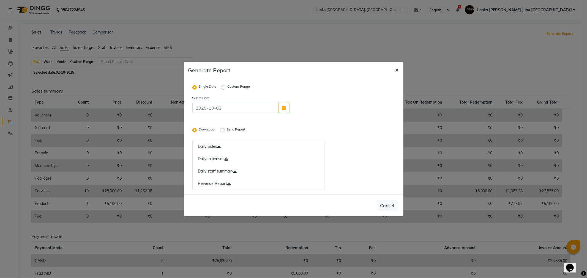
radio input "false"
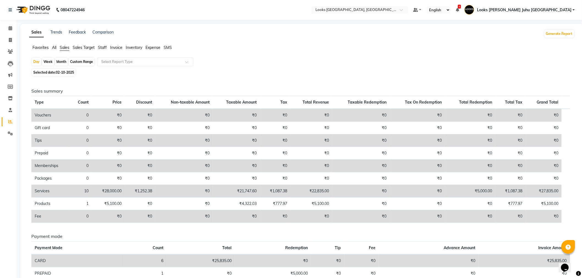
click at [100, 46] on span "Staff" at bounding box center [102, 47] width 9 height 5
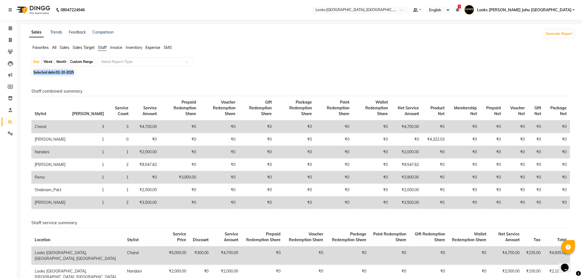
click at [145, 67] on div "Day Week Month Custom Range Select Report Type Selected date: 02-10-2025 Staff …" at bounding box center [302, 244] width 546 height 373
click at [152, 60] on input "text" at bounding box center [139, 62] width 79 height 6
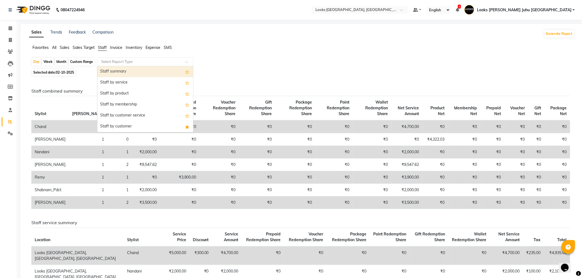
click at [135, 70] on div "Staff summary" at bounding box center [145, 71] width 96 height 11
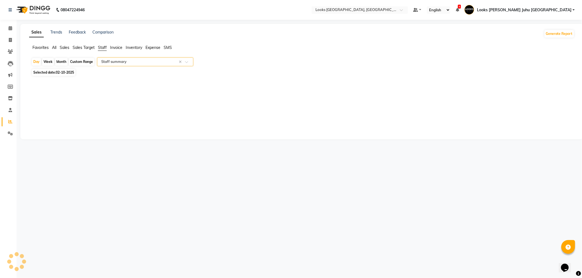
select select "full_report"
select select "pdf"
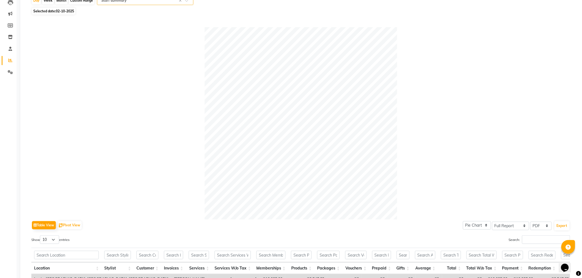
scroll to position [153, 0]
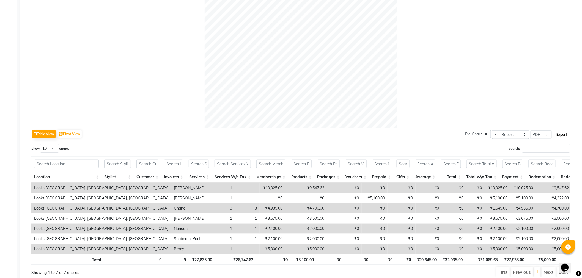
click at [558, 133] on button "Export" at bounding box center [562, 134] width 15 height 9
select select "monospace"
select select "8px"
select select "template_1"
select select "A4"
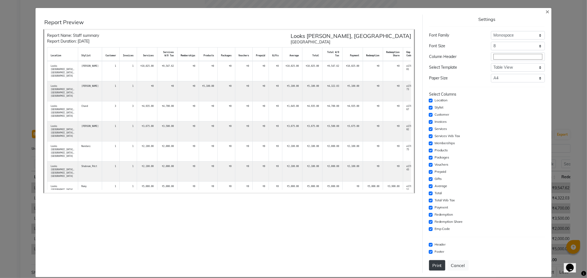
click at [433, 266] on button "Print" at bounding box center [437, 266] width 16 height 10
click at [545, 10] on span "×" at bounding box center [547, 11] width 4 height 8
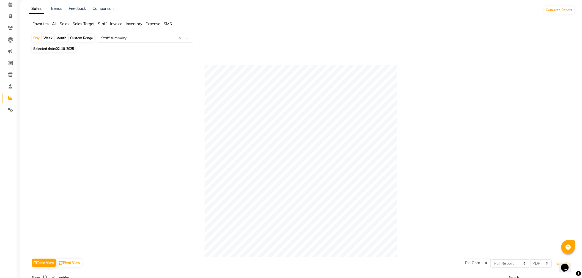
scroll to position [0, 0]
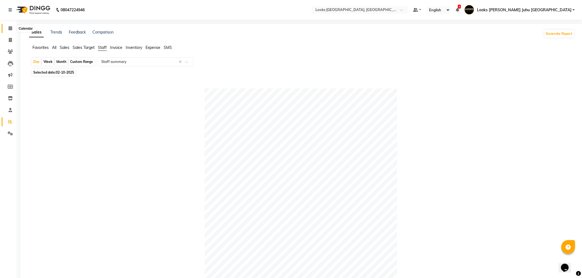
click at [13, 26] on span at bounding box center [11, 28] width 10 height 6
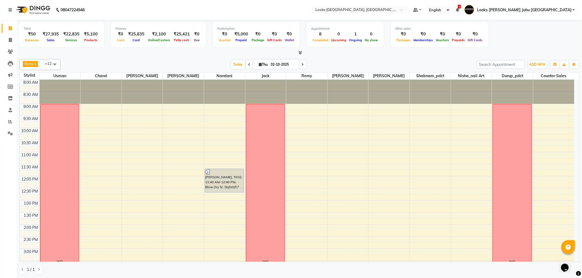
click at [574, 10] on link "Looks [PERSON_NAME] Juhu [GEOGRAPHIC_DATA]" at bounding box center [520, 10] width 110 height 9
click at [546, 41] on link "Sign out" at bounding box center [547, 39] width 50 height 9
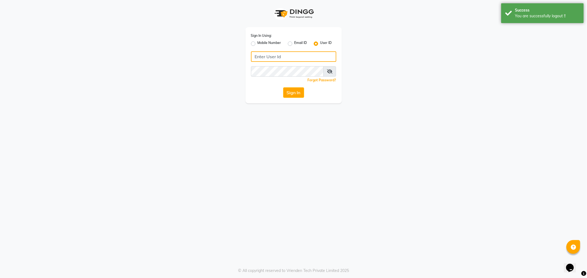
type input "e1788-10"
